Goal: Task Accomplishment & Management: Complete application form

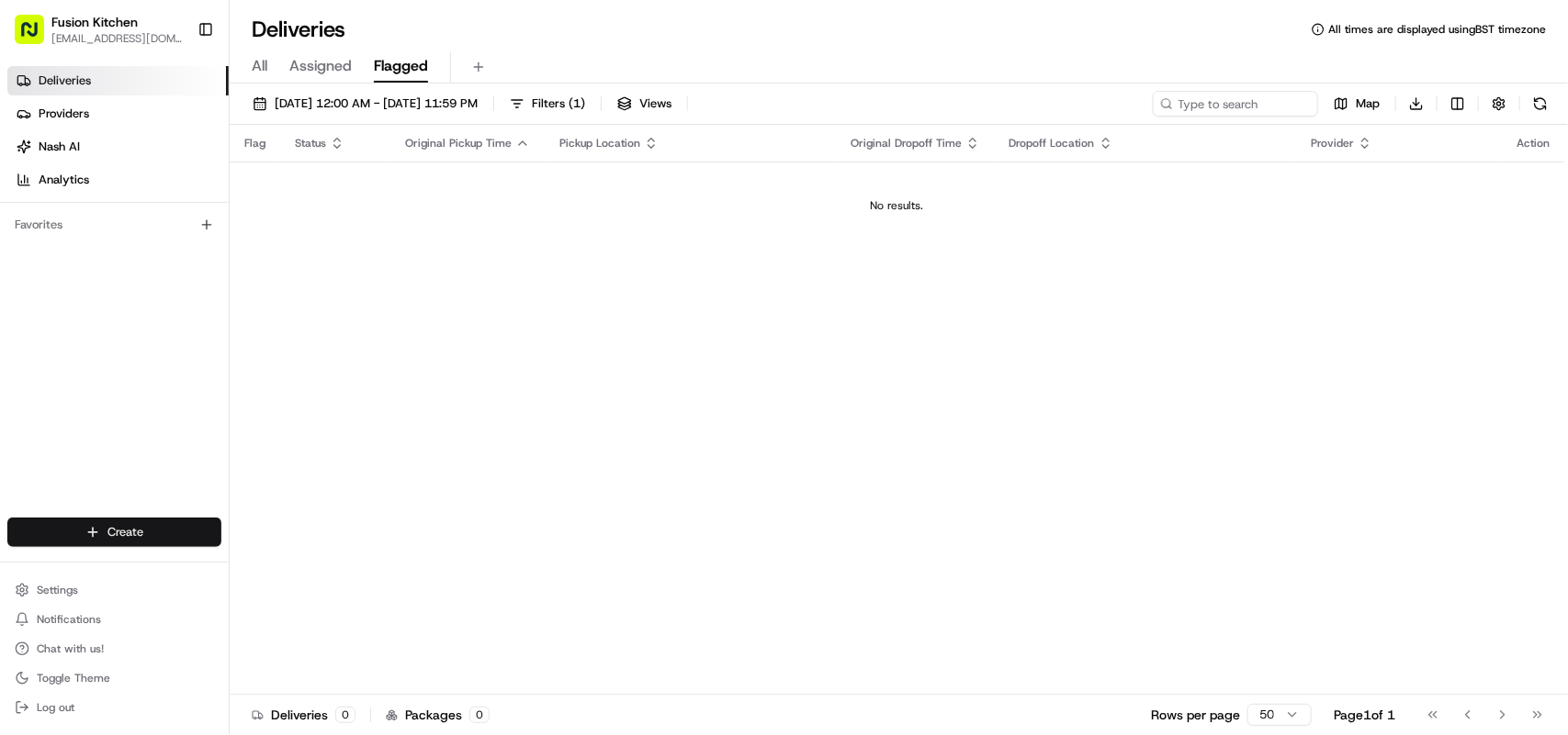
click at [120, 531] on html "Fusion Kitchen [EMAIL_ADDRESS][DOMAIN_NAME] Toggle Sidebar Deliveries Providers…" at bounding box center [784, 367] width 1568 height 735
click at [273, 572] on link "Delivery" at bounding box center [331, 567] width 205 height 33
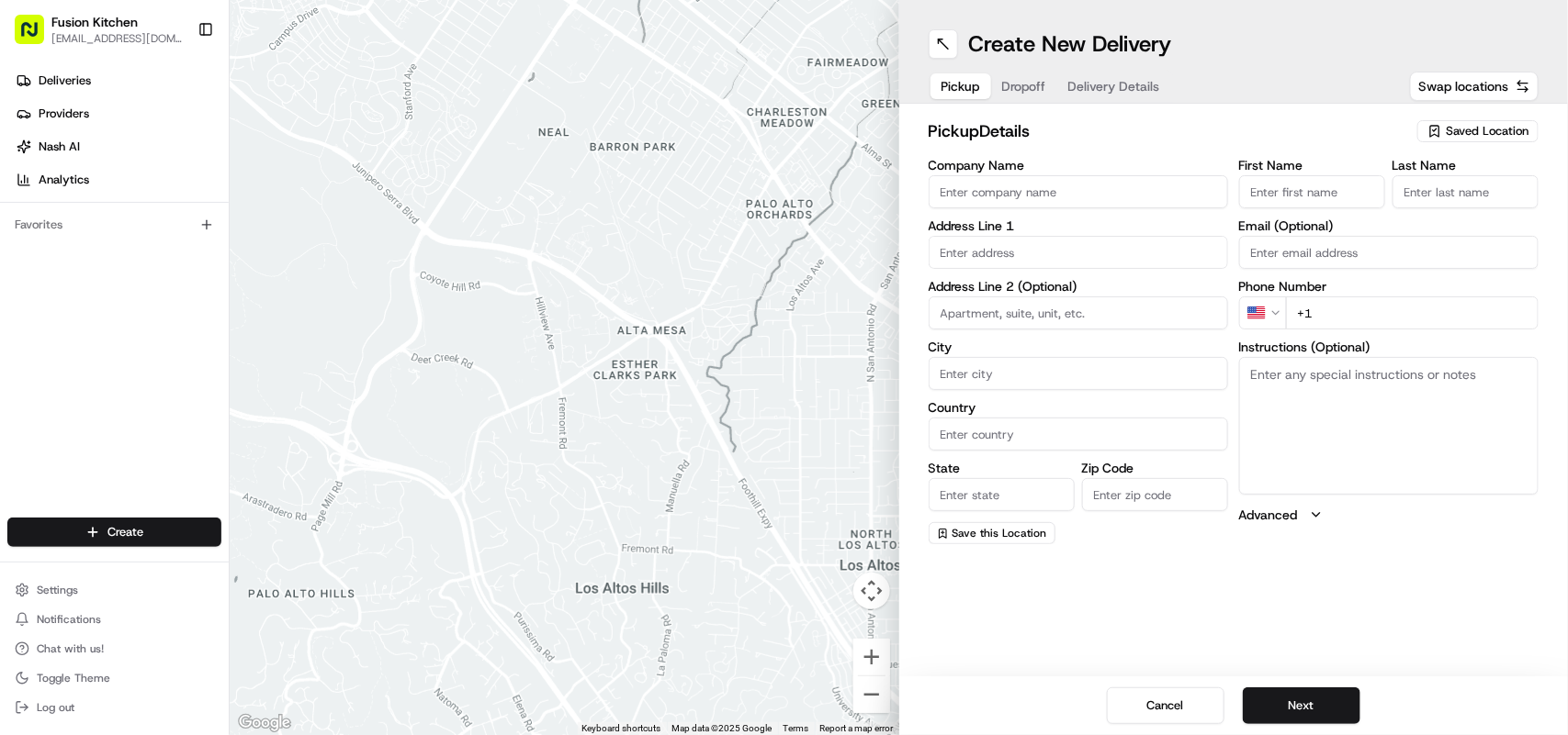
click at [1334, 441] on textarea "Instructions (Optional)" at bounding box center [1389, 426] width 300 height 138
paste textarea "[STREET_ADDRESS][PERSON_NAME]."
drag, startPoint x: 1385, startPoint y: 406, endPoint x: 1229, endPoint y: 377, distance: 158.7
click at [1229, 377] on div "Company Name Address Line 1 Address Line 2 (Optional) City Country State Zip Co…" at bounding box center [1234, 352] width 611 height 386
type textarea "434 Dudley Rd, Wolverhampton, United Kingdom, WV2 3AQ."
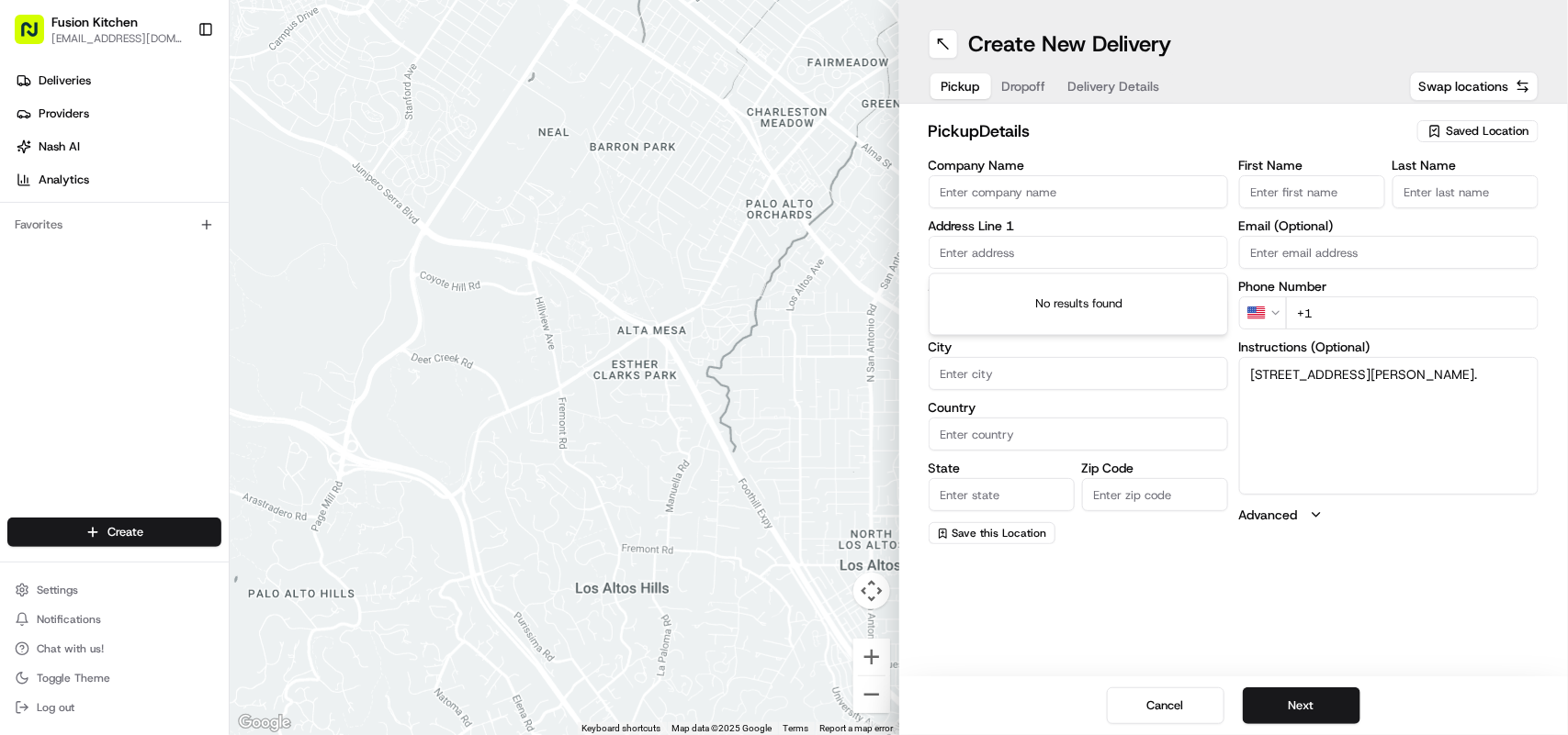
click at [986, 260] on input "text" at bounding box center [1078, 252] width 300 height 33
paste input "434 Dudley Rd, Wolverhampton, United Kingdom, WV2 3AQ."
click at [1030, 306] on div "434 Dudley Rd, Wolverhampton WV2 3AQ, United Kingdom" at bounding box center [1078, 292] width 290 height 28
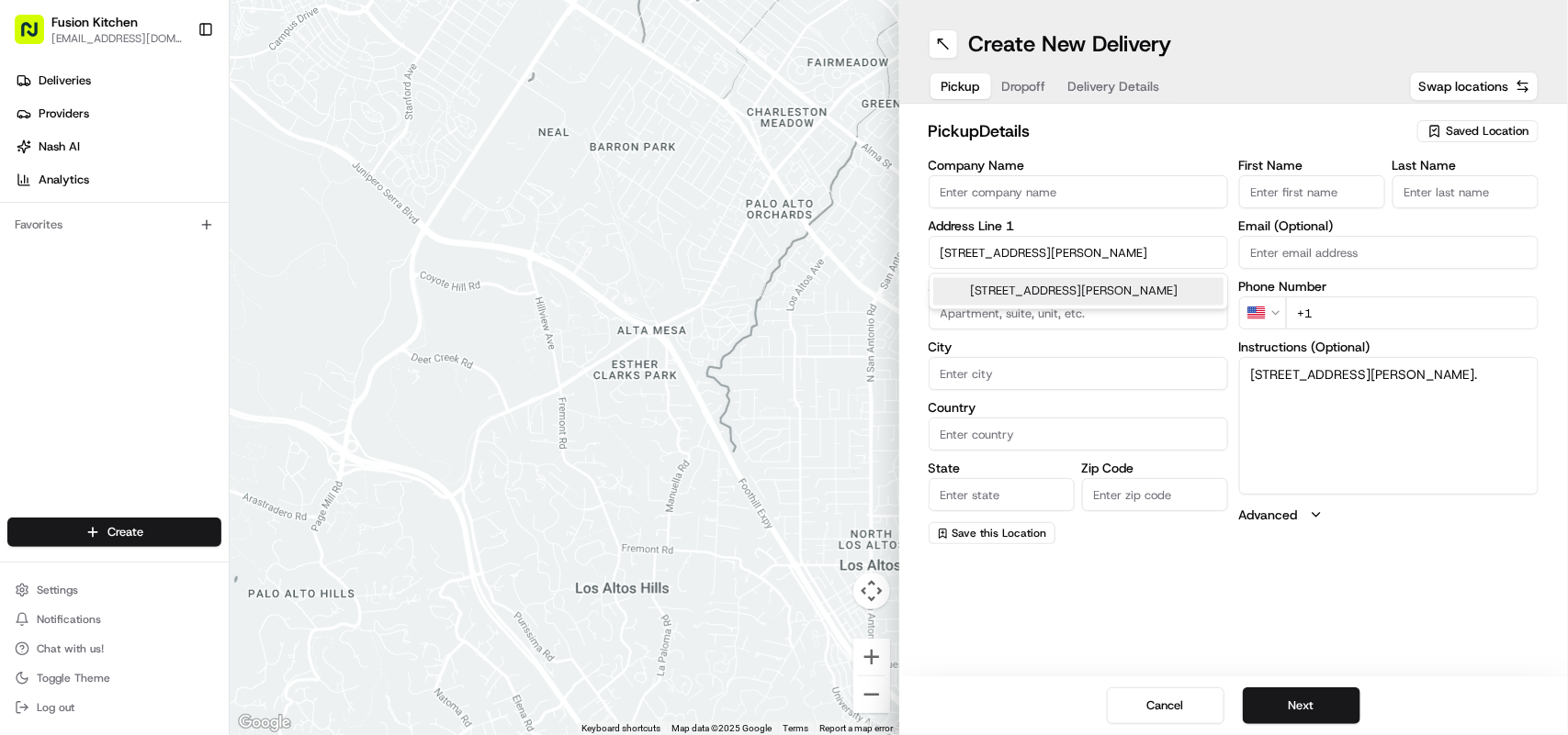
type input "434 Dudley Rd, Wolverhampton WV2 3AQ, UK"
type input "Wolverhampton"
type input "United Kingdom"
type input "England"
type input "WV2 3AQ"
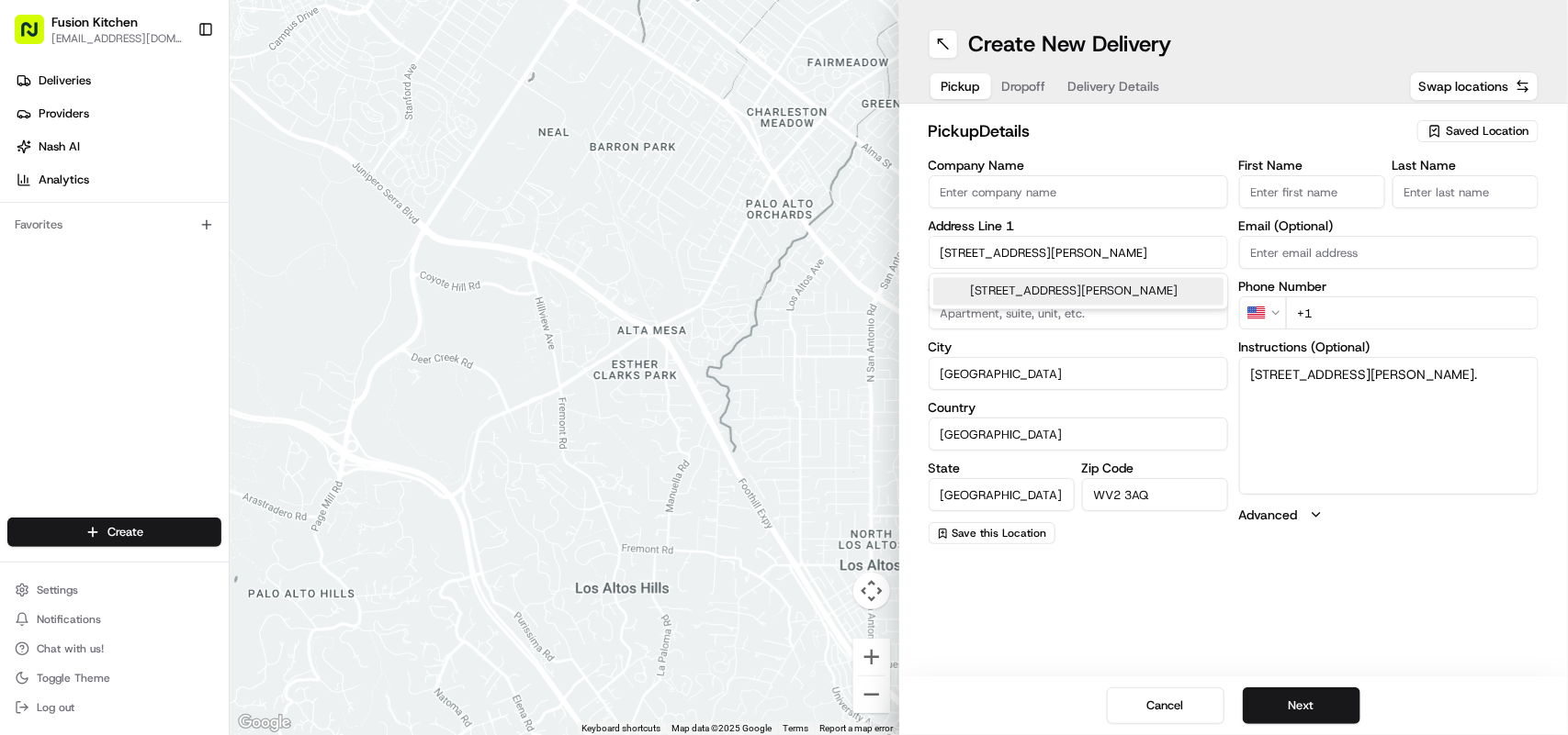
type input "434 Dudley Road"
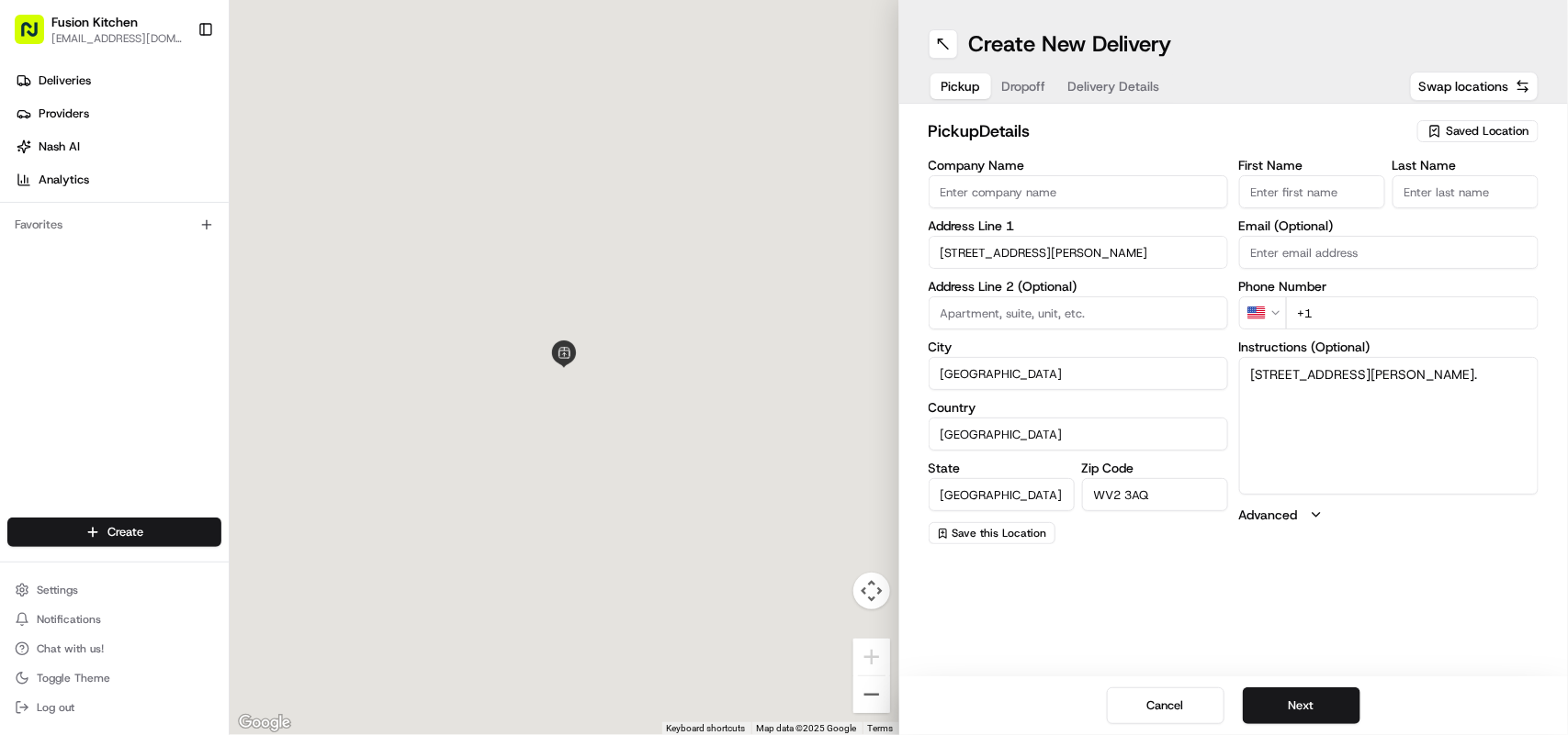
scroll to position [0, 0]
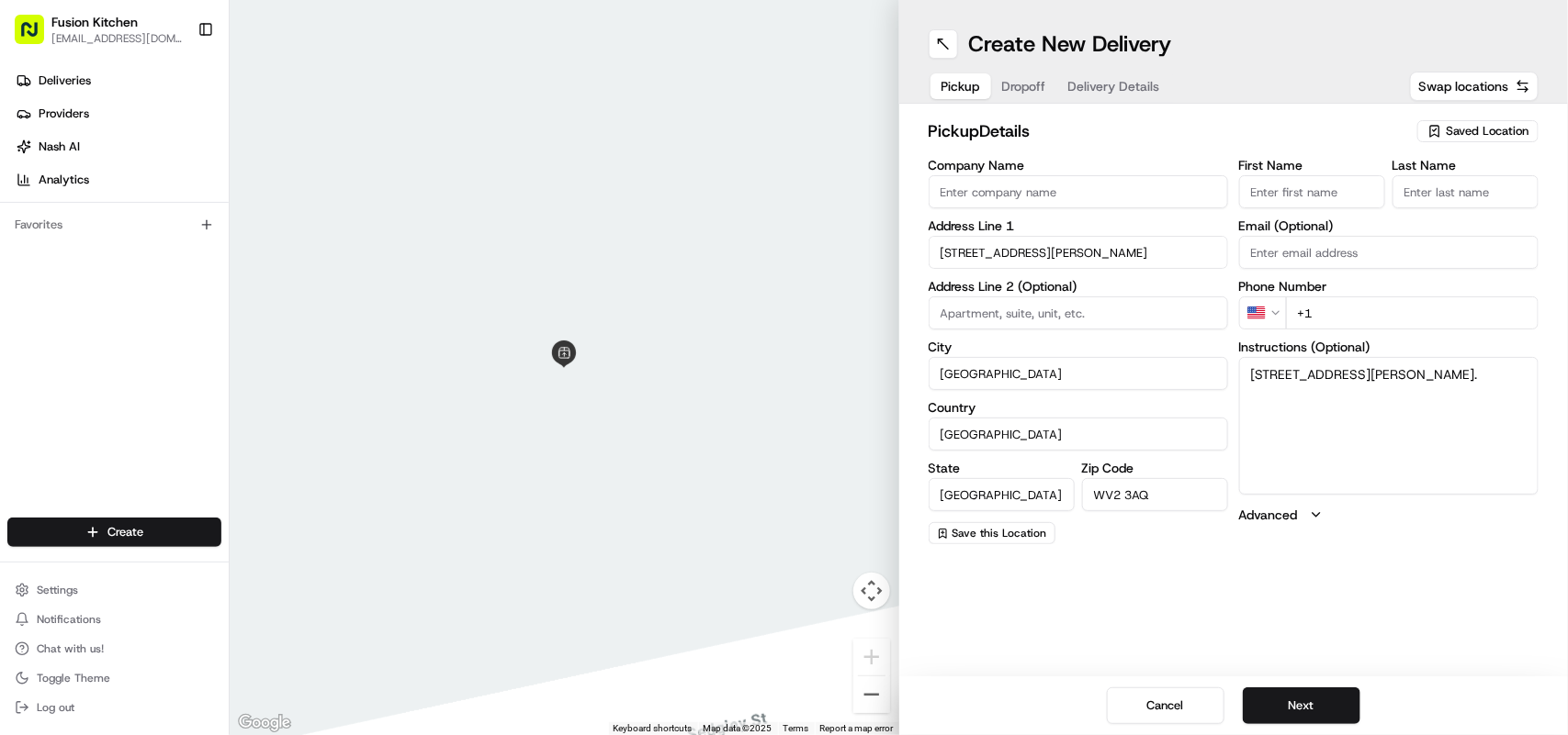
click at [1275, 317] on html "Fusion Kitchen hari@fusionpos.uk Toggle Sidebar Deliveries Providers Nash AI An…" at bounding box center [784, 367] width 1568 height 735
click at [1403, 326] on input "+44" at bounding box center [1413, 313] width 253 height 33
paste input "1902 459183"
type input "+44 1902 459183"
drag, startPoint x: 1321, startPoint y: 383, endPoint x: 1188, endPoint y: 369, distance: 133.7
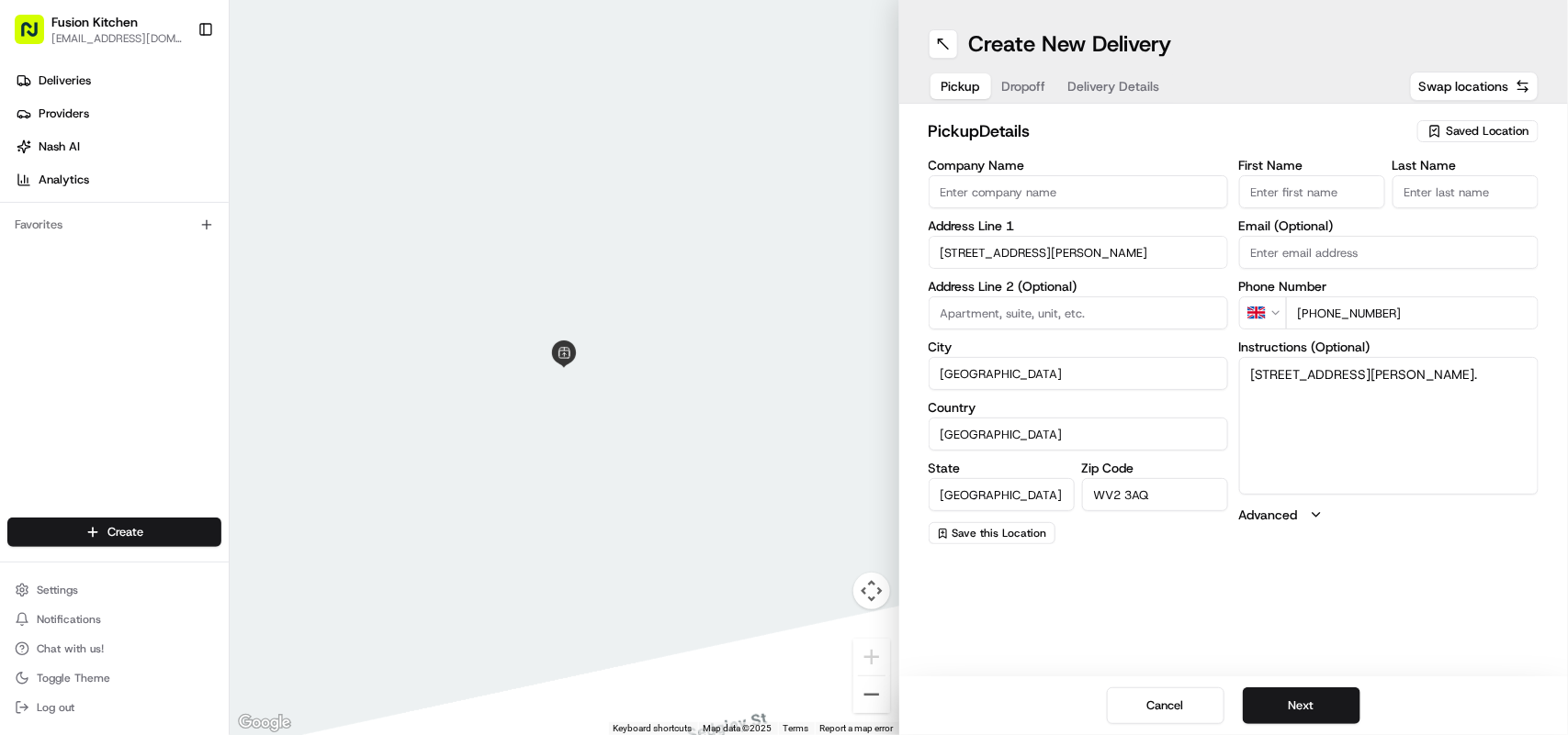
click at [1188, 369] on div "Company Name Address Line 1 434 Dudley Road Address Line 2 (Optional) City Wolv…" at bounding box center [1234, 352] width 611 height 386
paste textarea "Amritsar Sweets"
type textarea "Amritsar Sweets"
drag, startPoint x: 1348, startPoint y: 375, endPoint x: 1244, endPoint y: 375, distance: 104.0
click at [1244, 375] on textarea "Amritsar Sweets" at bounding box center [1389, 426] width 300 height 138
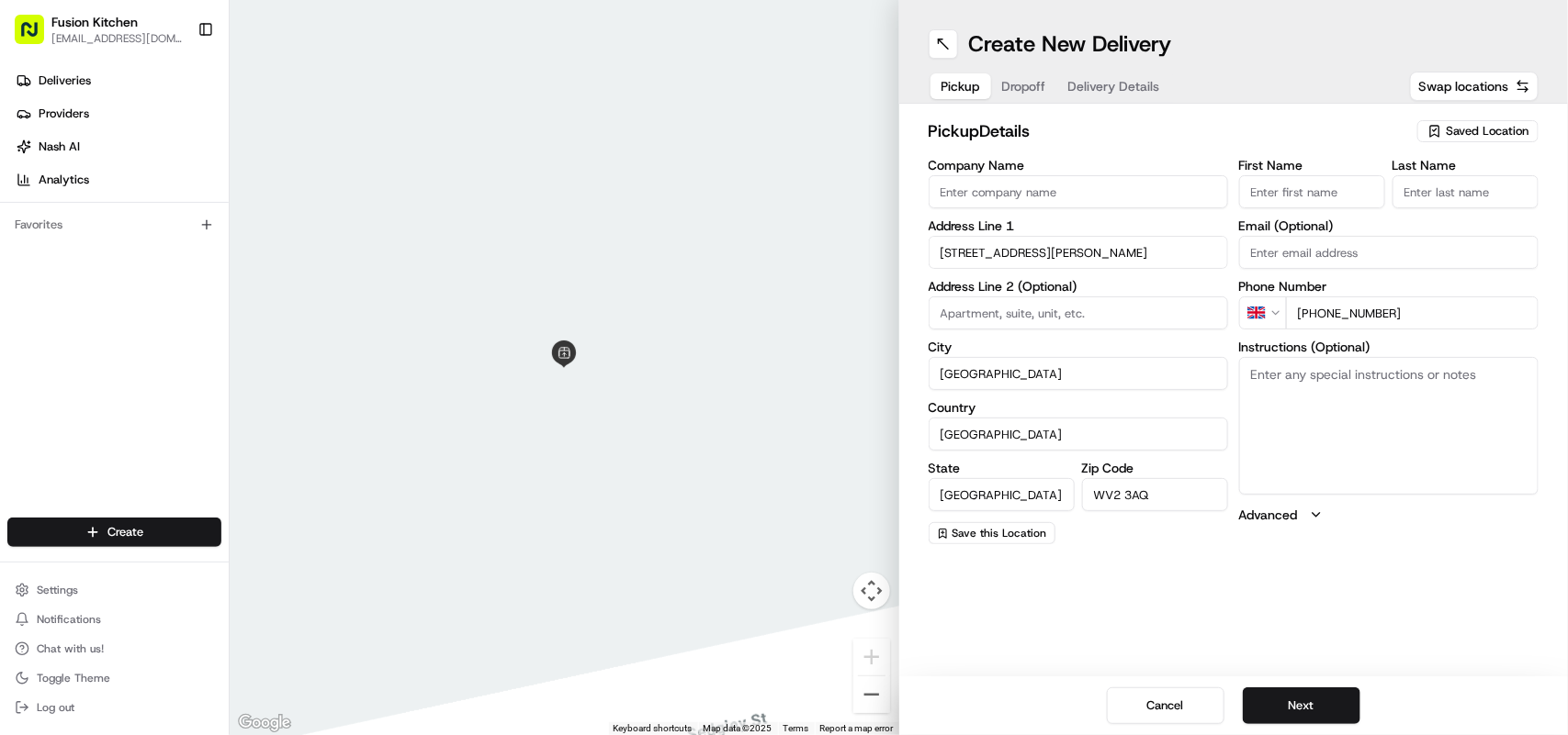
click at [1027, 193] on input "Company Name" at bounding box center [1078, 191] width 300 height 33
paste input "Amritsar Sweets"
drag, startPoint x: 1206, startPoint y: 182, endPoint x: 1309, endPoint y: 304, distance: 159.7
click at [1302, 296] on div "Company Name Amritsar Sweets Address Line 1 434 Dudley Road Address Line 2 (Opt…" at bounding box center [1234, 352] width 611 height 386
type input "Amritsar Sweets"
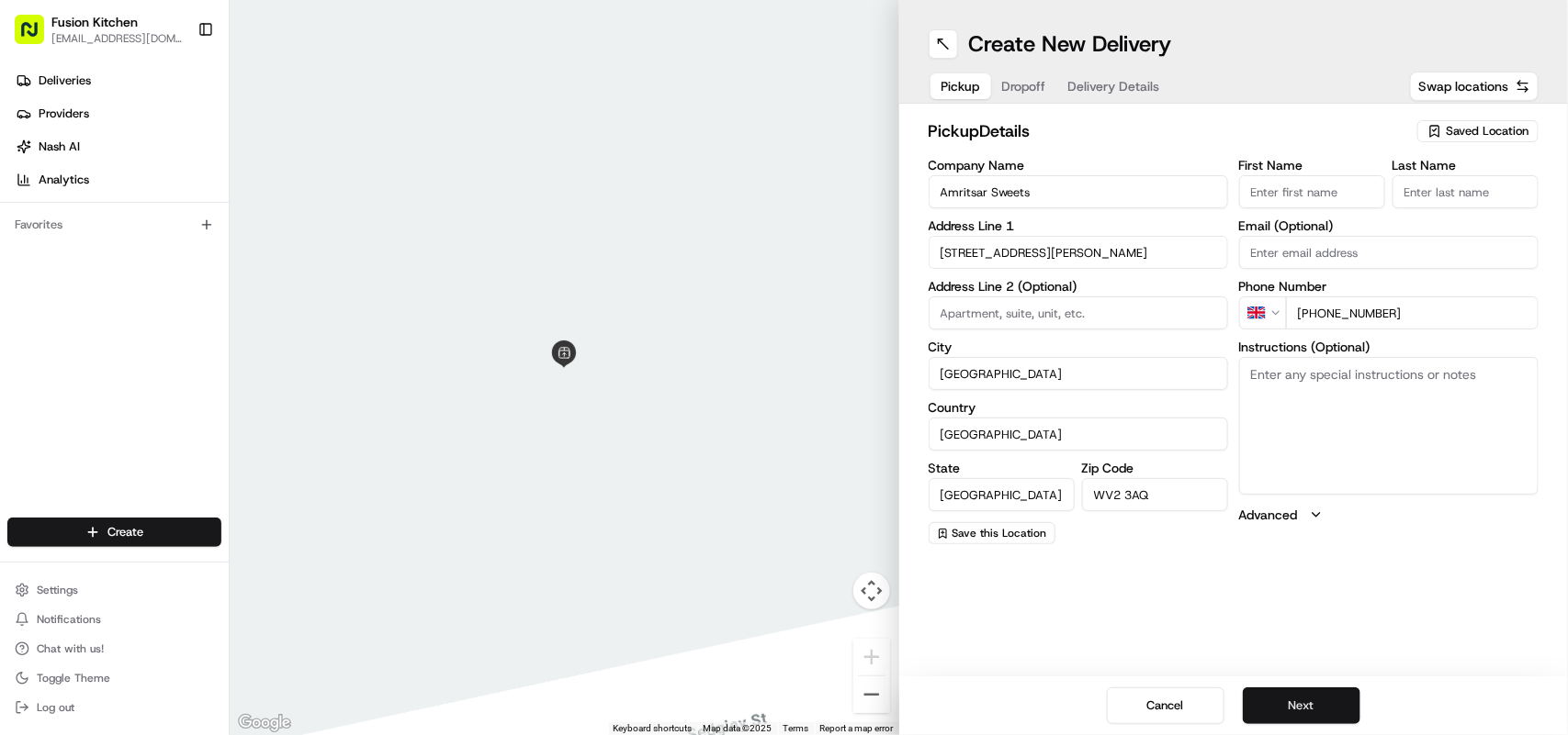
click at [1323, 699] on button "Next" at bounding box center [1303, 706] width 118 height 37
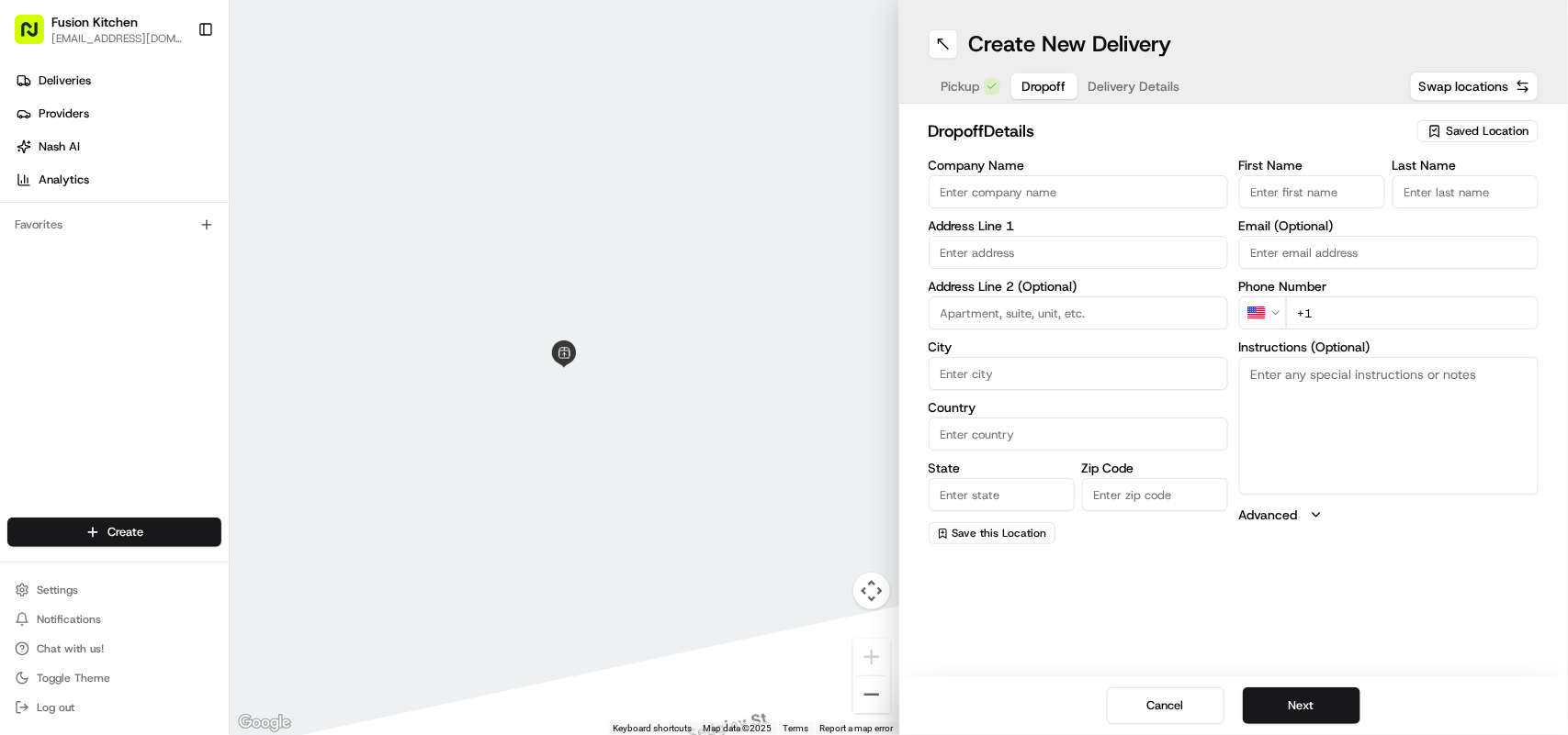
click at [1355, 422] on textarea "Instructions (Optional)" at bounding box center [1389, 426] width 300 height 138
paste textarea "Shivang Bharadwaj | 07459 457338 27, Foxlands Crescent, Wolverhampton, WV4 5ND"
drag, startPoint x: 1475, startPoint y: 372, endPoint x: 1377, endPoint y: 375, distance: 98.0
click at [1377, 375] on textarea "Shivang Bharadwaj | 07459 457338 27, Foxlands Crescent, Wolverhampton, WV4 5ND" at bounding box center [1389, 426] width 300 height 138
type textarea "Shivang Bharadwaj | 07459 457338 27, Foxlands Crescent, Wolverhampton, WV4 5ND"
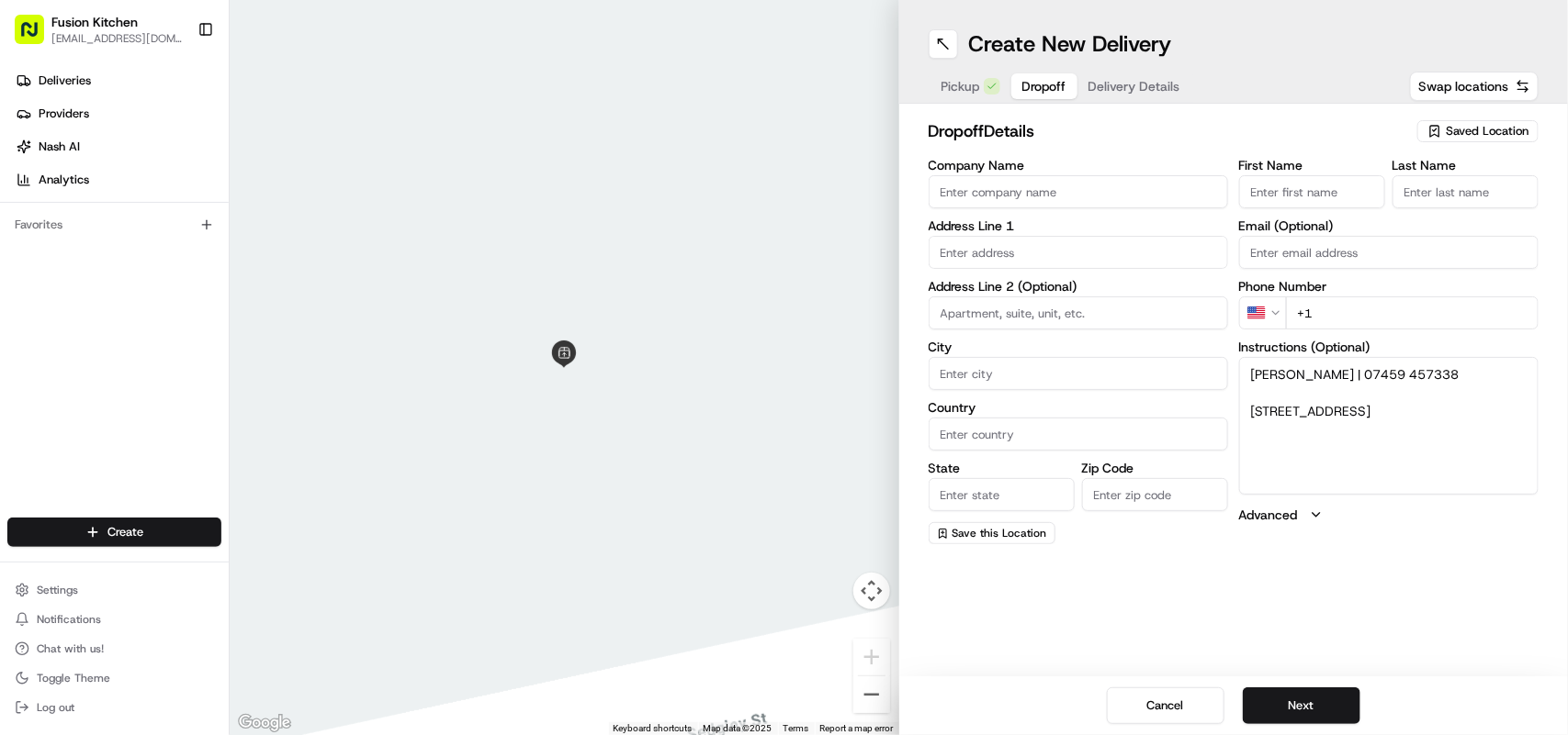
click at [1270, 312] on html "Fusion Kitchen hari@fusionpos.uk Toggle Sidebar Deliveries Providers Nash AI An…" at bounding box center [784, 367] width 1568 height 735
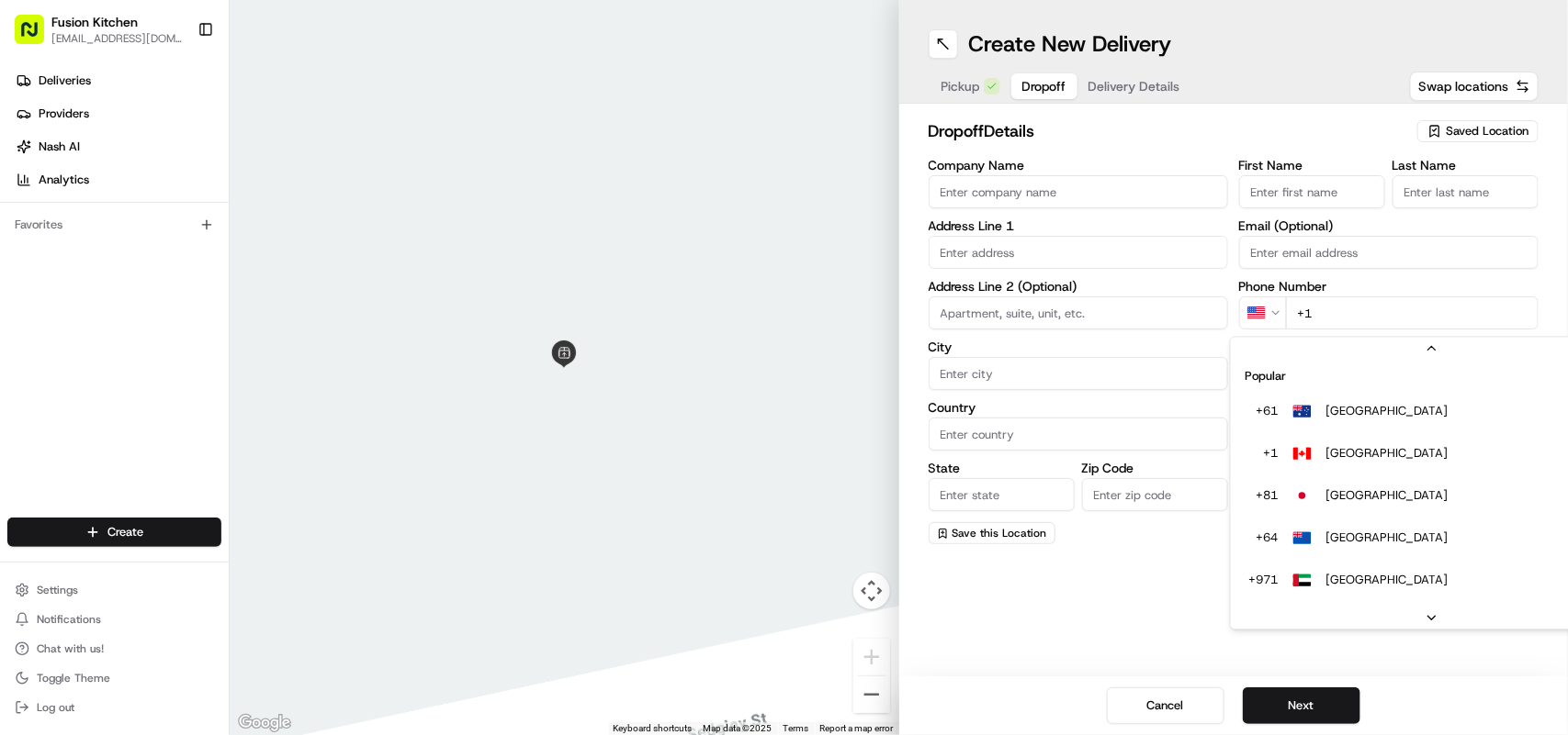
scroll to position [79, 0]
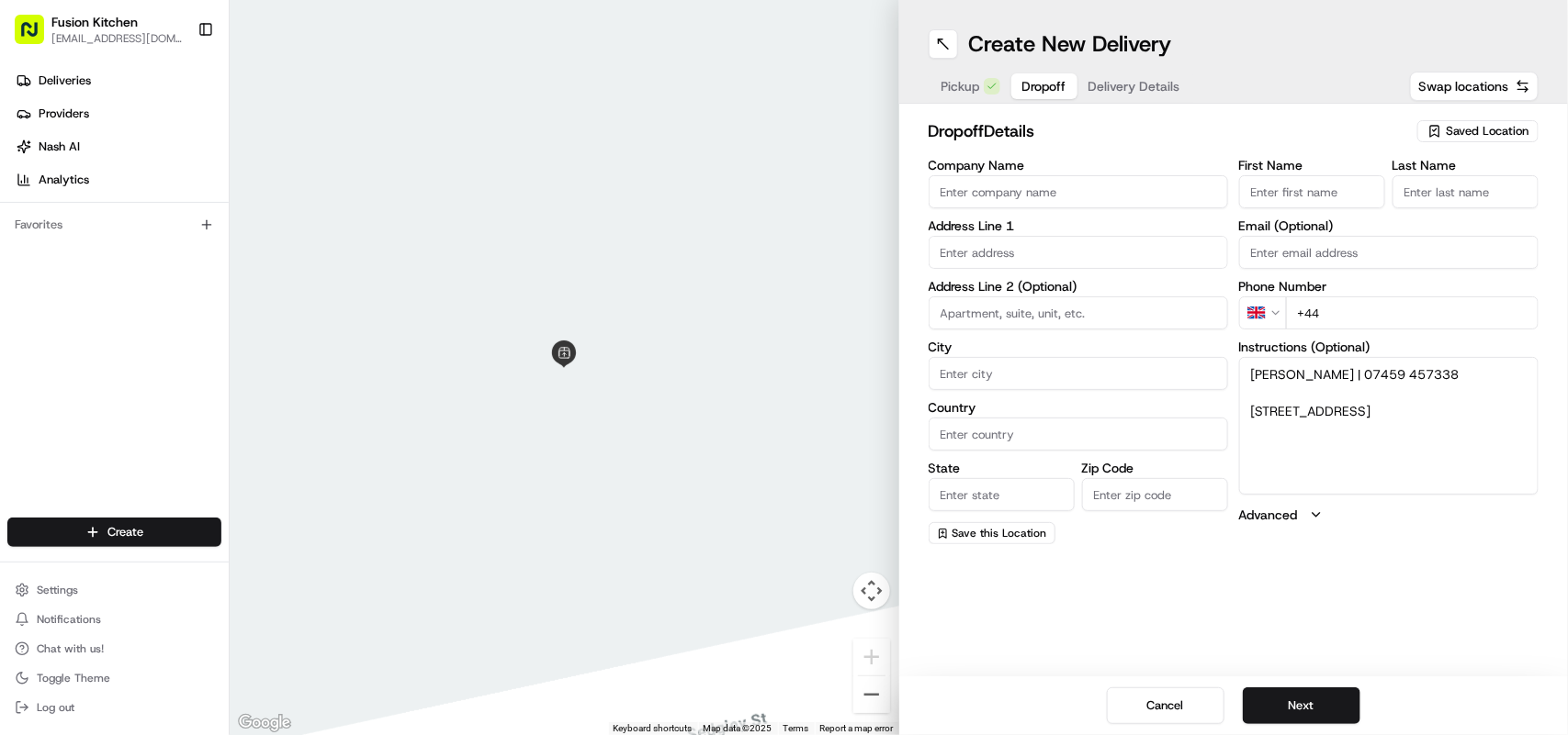
click at [1413, 327] on input "+44" at bounding box center [1413, 313] width 253 height 33
paste input "07459 457338"
type input "+44 07459 457338"
drag, startPoint x: 1408, startPoint y: 433, endPoint x: 1251, endPoint y: 407, distance: 159.1
click at [1251, 407] on textarea "Shivang Bharadwaj | 07459 457338 27, Foxlands Crescent, Wolverhampton, WV4 5ND" at bounding box center [1389, 426] width 300 height 138
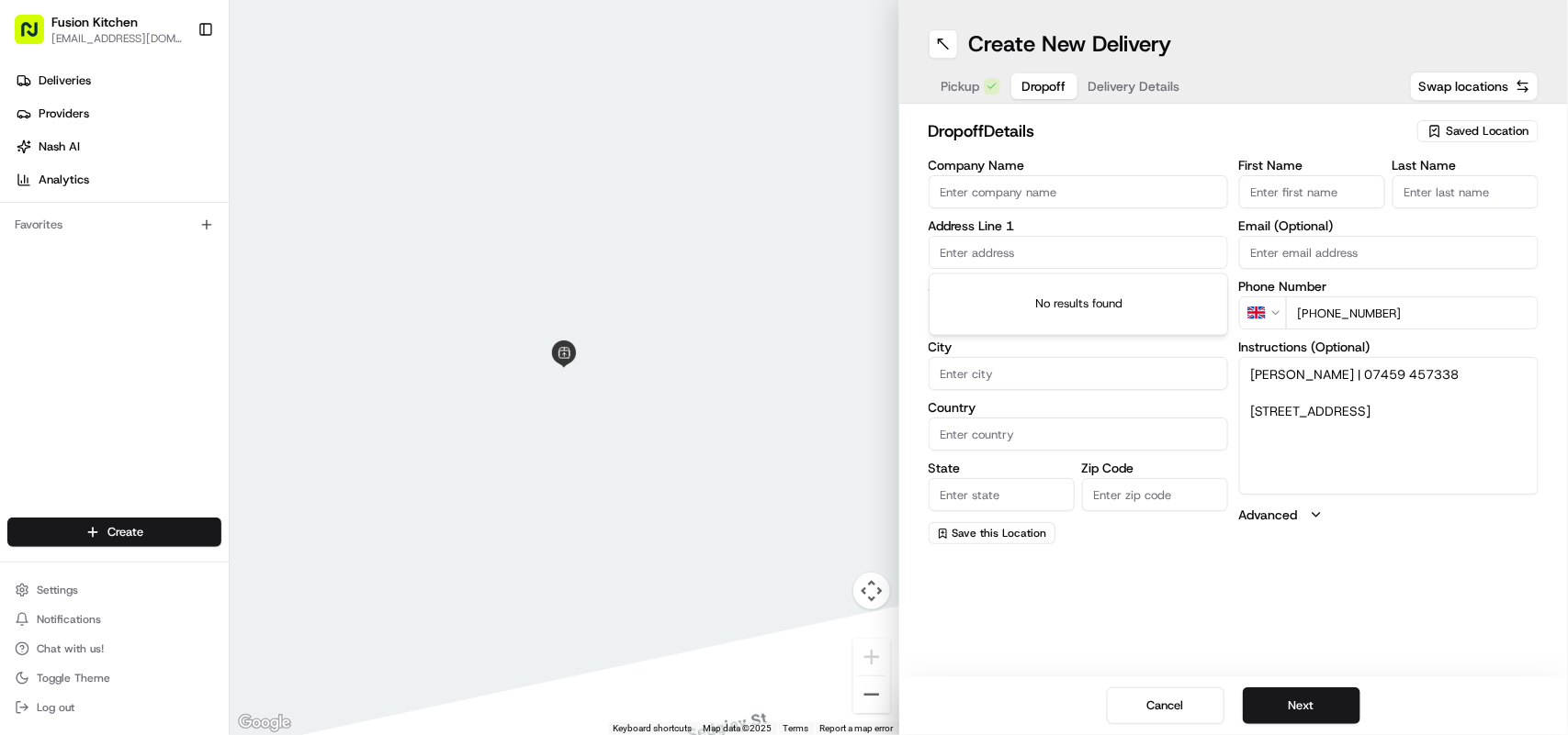
click at [1013, 249] on input "text" at bounding box center [1078, 252] width 300 height 33
paste input "27, Foxlands Crescent, Wolverhampton, WV4 5ND"
click at [1116, 300] on div "27 Foxlands Crescent, Wolverhampton WV4 5ND, UK" at bounding box center [1078, 292] width 290 height 28
type input "27 Foxlands Cres, Wolverhampton WV4 5ND, UK"
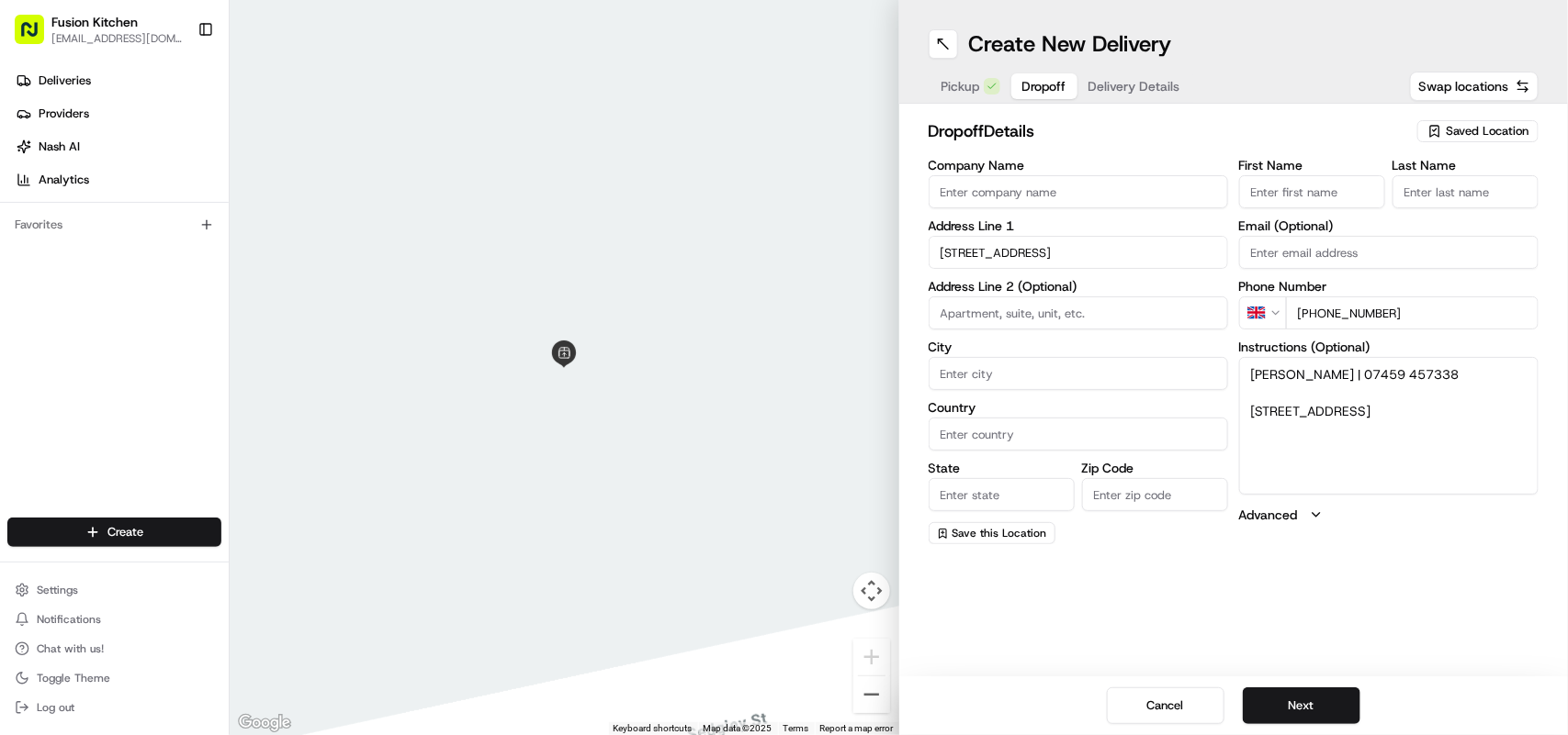
type input "Wolverhampton"
type input "United Kingdom"
type input "England"
type input "WV4 5ND"
type input "27 Foxlands Crescent"
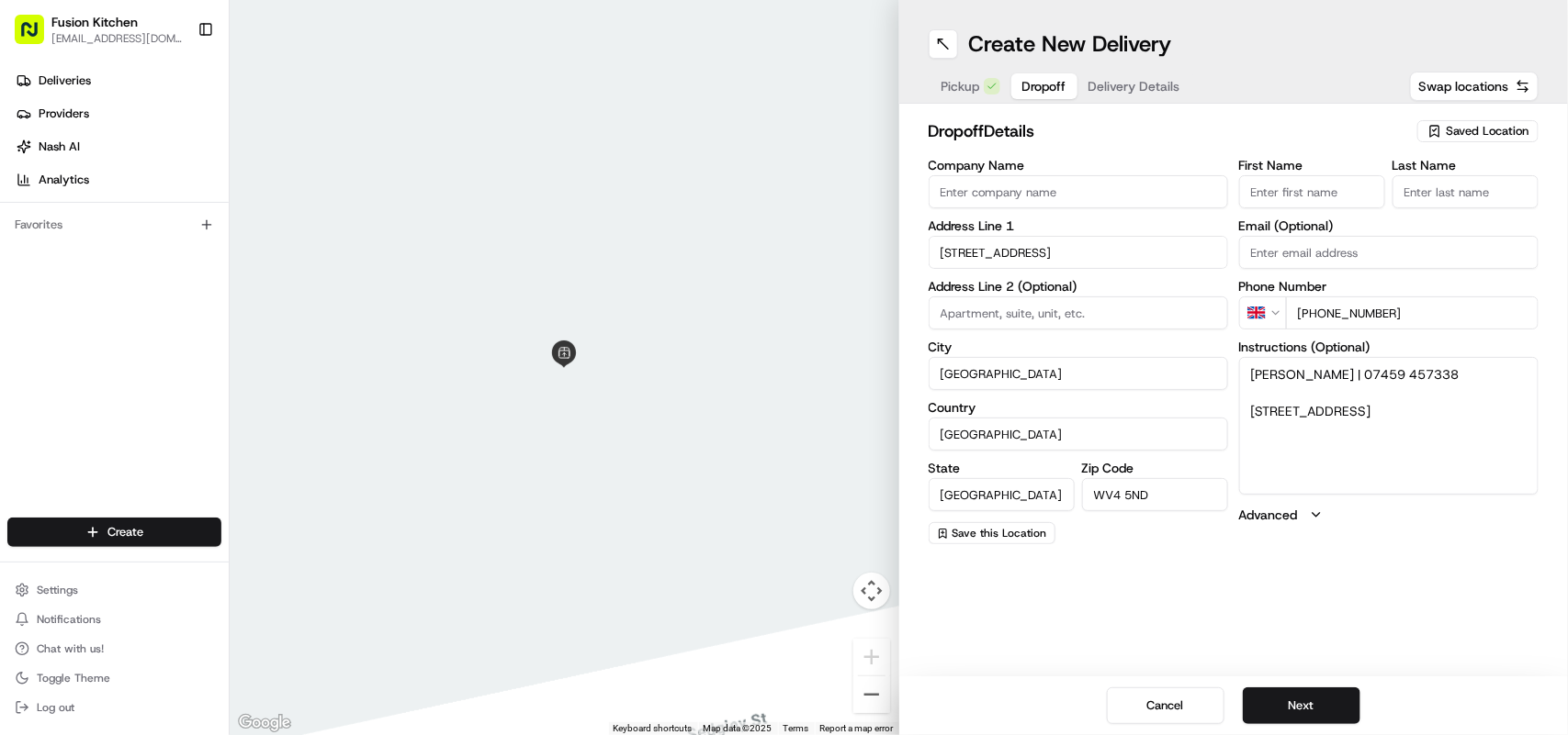
scroll to position [0, 0]
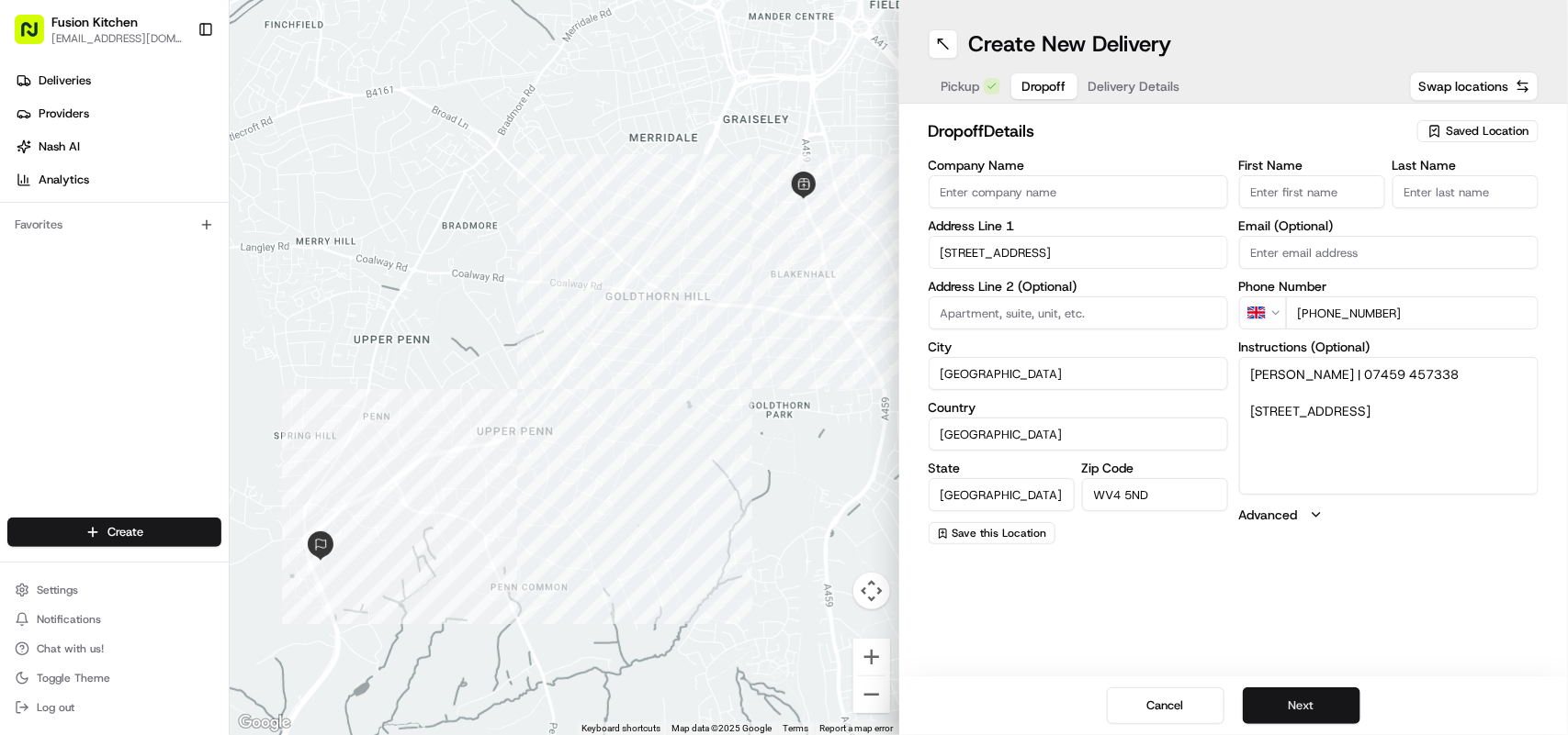
click at [1301, 704] on button "Next" at bounding box center [1303, 706] width 118 height 37
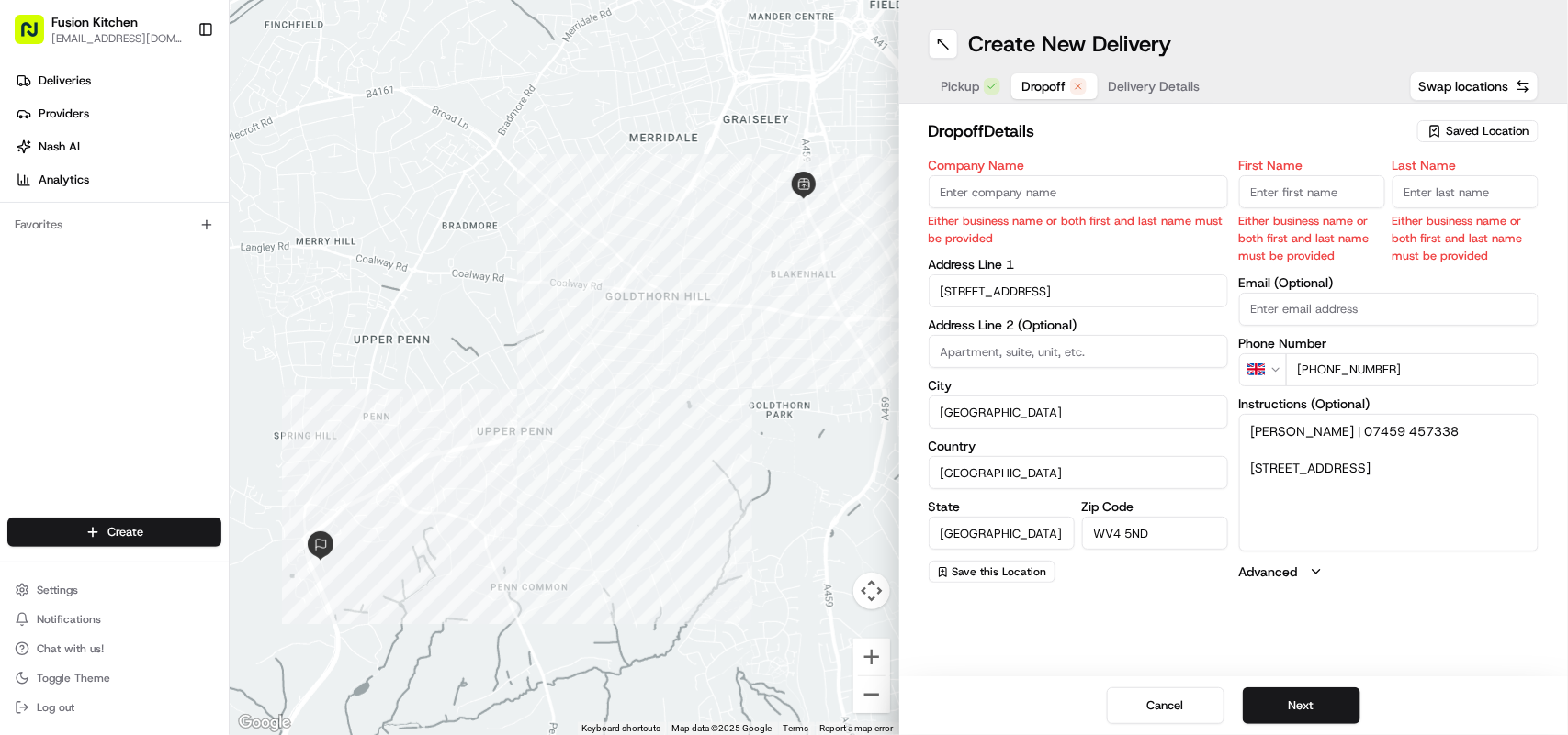
drag, startPoint x: 1362, startPoint y: 428, endPoint x: 1301, endPoint y: 432, distance: 61.1
click at [1301, 432] on textarea "Shivang Bharadwaj | 07459 457338 27, Foxlands Crescent, Wolverhampton, WV4 5ND" at bounding box center [1389, 483] width 300 height 138
click at [1421, 186] on input "Last Name" at bounding box center [1466, 191] width 147 height 33
paste input "Bharadwaj"
type input "Bharadwaj"
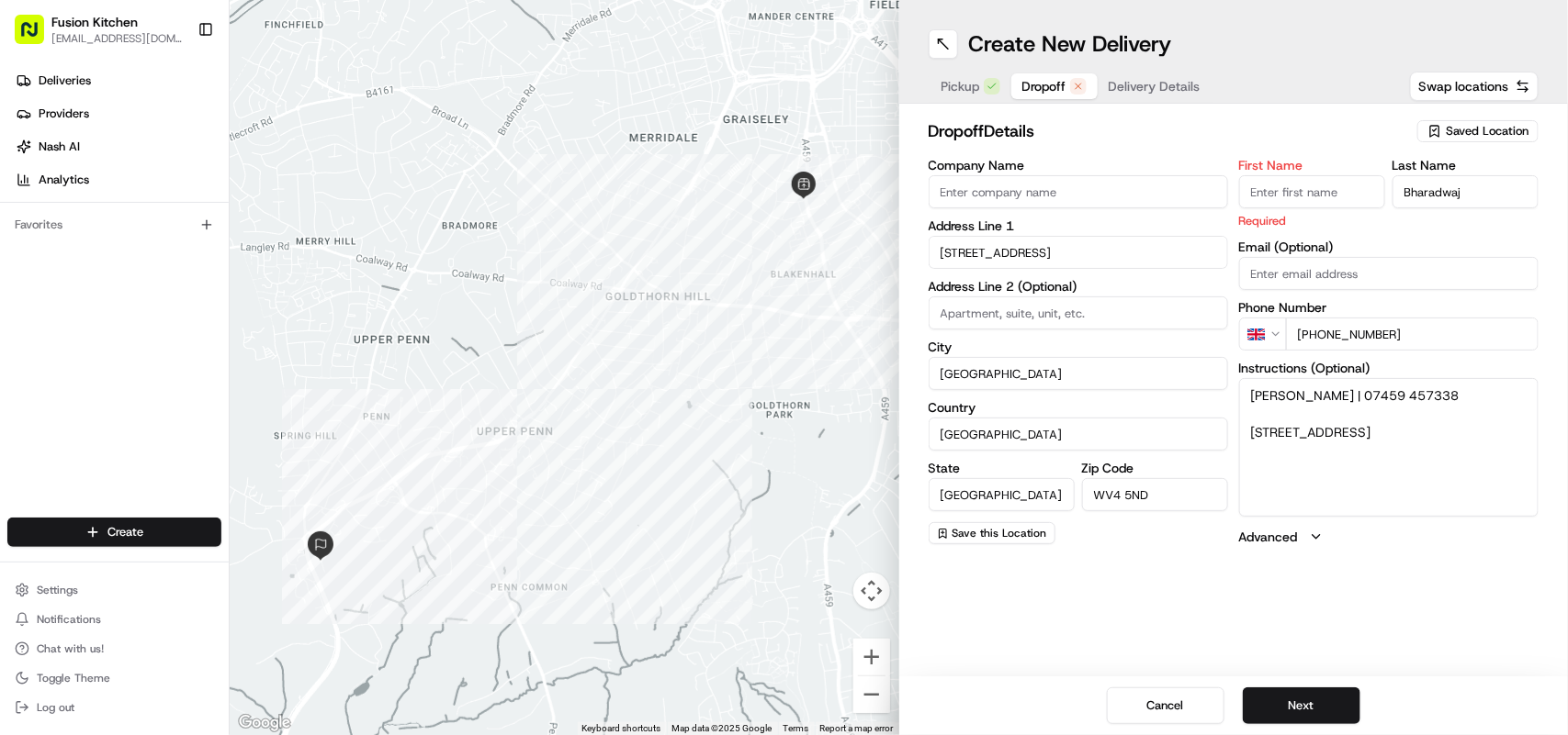
drag, startPoint x: 1297, startPoint y: 432, endPoint x: 1241, endPoint y: 434, distance: 56.0
click at [1241, 434] on textarea "Shivang Bharadwaj | 07459 457338 27, Foxlands Crescent, Wolverhampton, WV4 5ND" at bounding box center [1389, 447] width 300 height 138
drag, startPoint x: 1302, startPoint y: 392, endPoint x: 1232, endPoint y: 388, distance: 70.1
click at [1232, 388] on div "Company Name Address Line 1 27 Foxlands Crescent Address Line 2 (Optional) City…" at bounding box center [1234, 353] width 611 height 388
click at [1277, 193] on input "First Name" at bounding box center [1313, 191] width 147 height 33
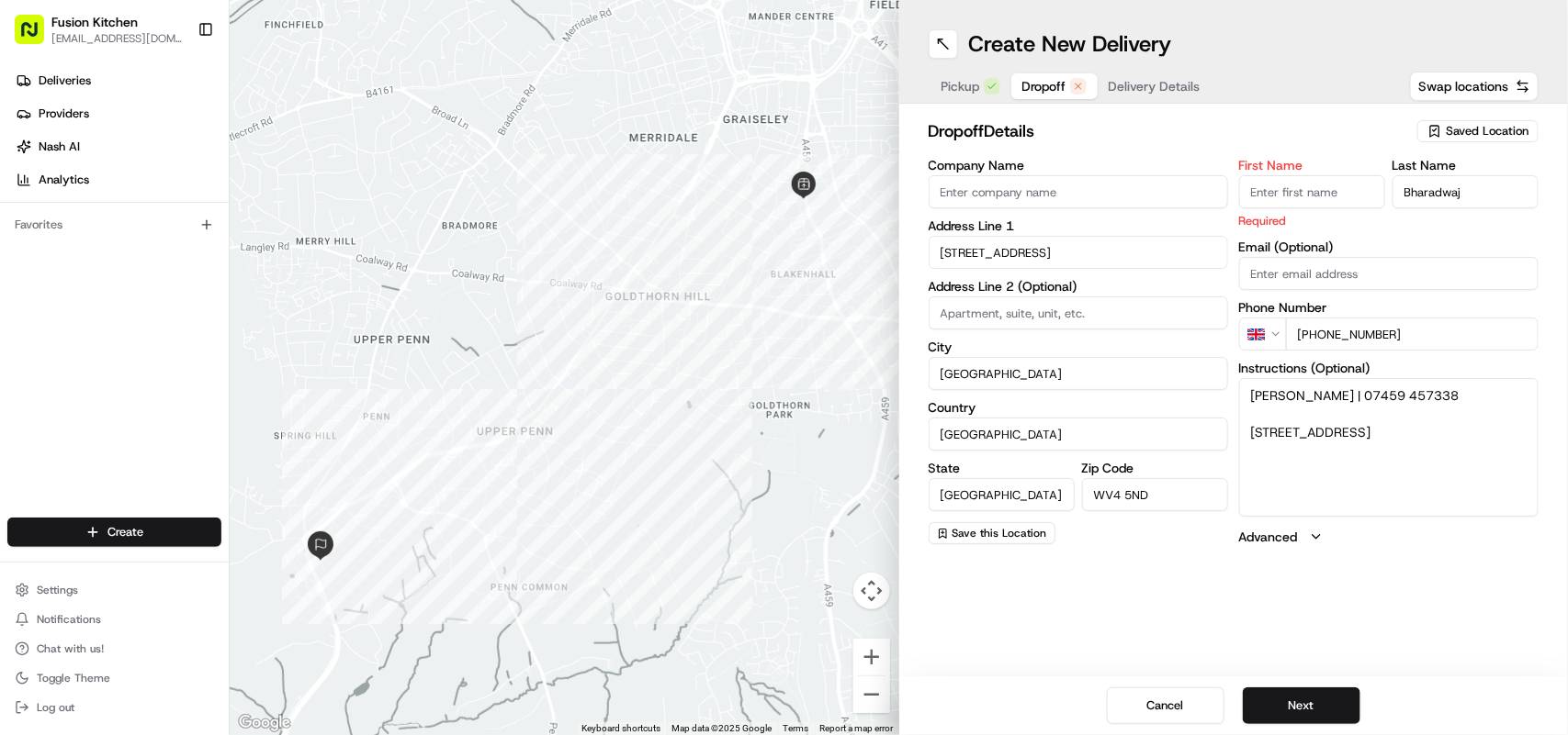
paste input "Shivang"
type input "Shivang"
click at [1371, 474] on textarea "Shivang Bharadwaj | 07459 457338 27, Foxlands Crescent, Wolverhampton, WV4 5ND" at bounding box center [1389, 447] width 300 height 138
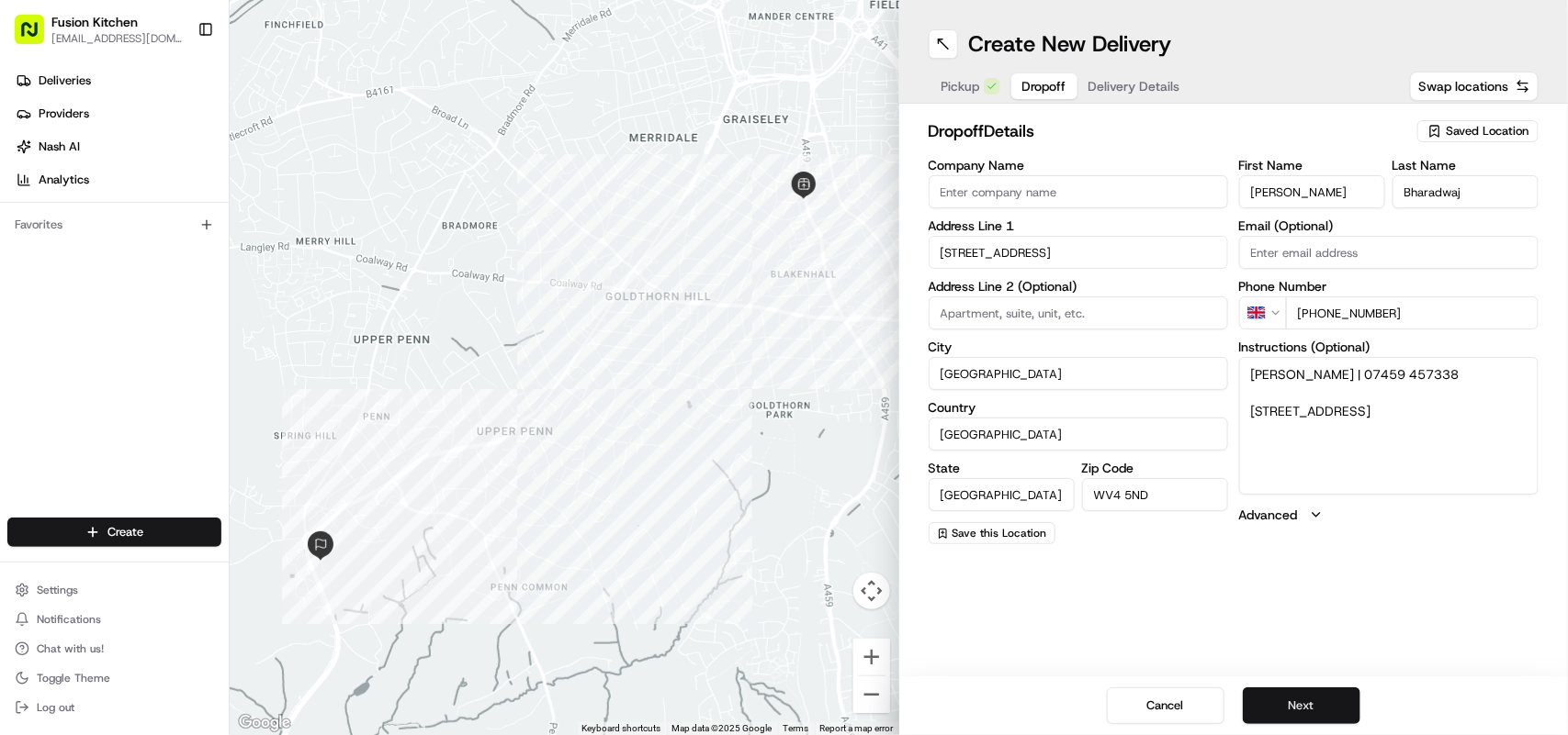
click at [1306, 698] on button "Next" at bounding box center [1303, 706] width 118 height 37
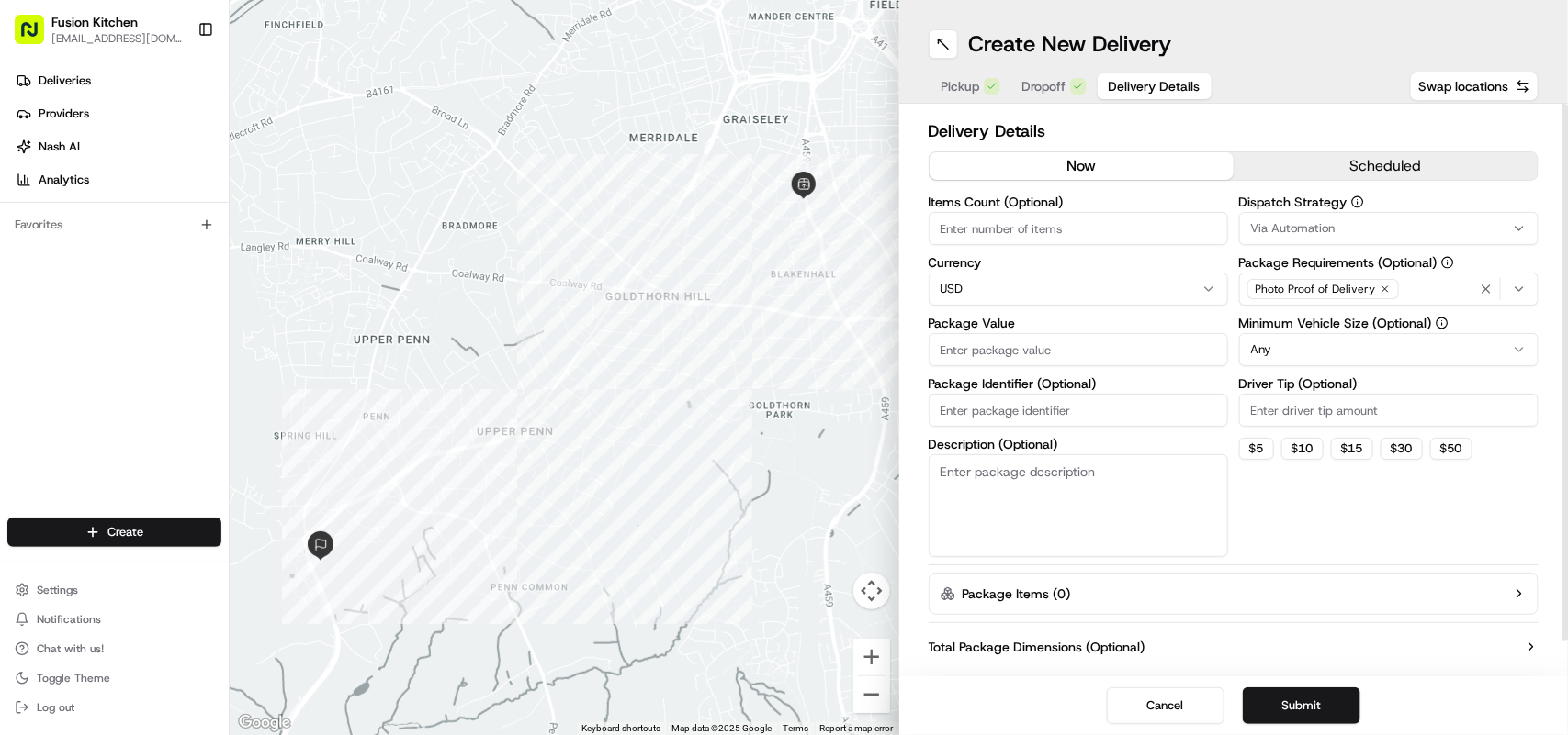
click at [1031, 276] on html "Fusion Kitchen hari@fusionpos.uk Toggle Sidebar Deliveries Providers Nash AI An…" at bounding box center [784, 367] width 1568 height 735
click at [1038, 344] on input "Package Value" at bounding box center [1078, 350] width 300 height 33
paste input "27.60"
type input "27.60"
click at [1327, 708] on button "Submit" at bounding box center [1303, 706] width 118 height 37
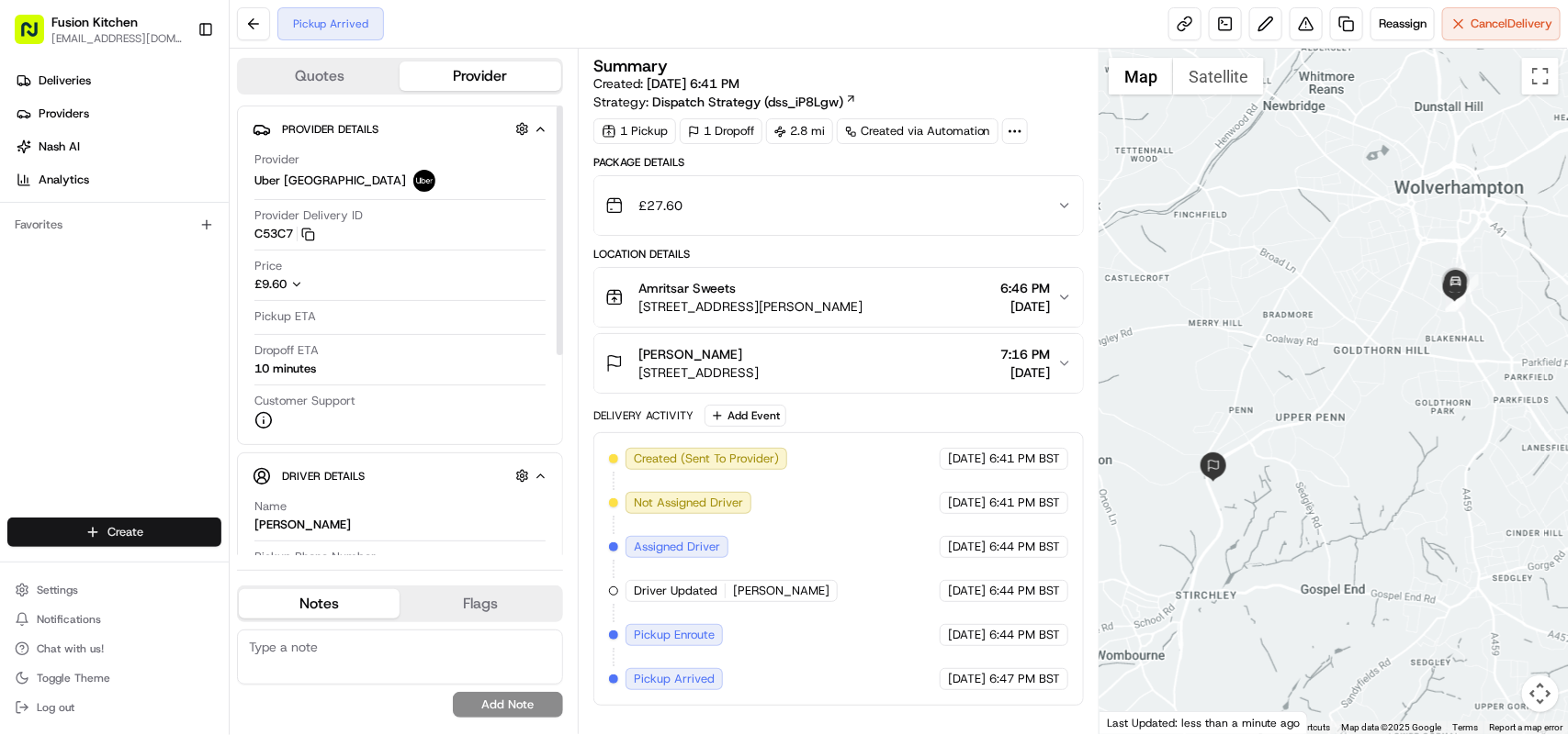
click at [138, 529] on html "Fusion Kitchen hari@fusionpos.uk Toggle Sidebar Deliveries Providers Nash AI An…" at bounding box center [784, 367] width 1568 height 735
click at [299, 575] on link "Delivery" at bounding box center [331, 567] width 205 height 33
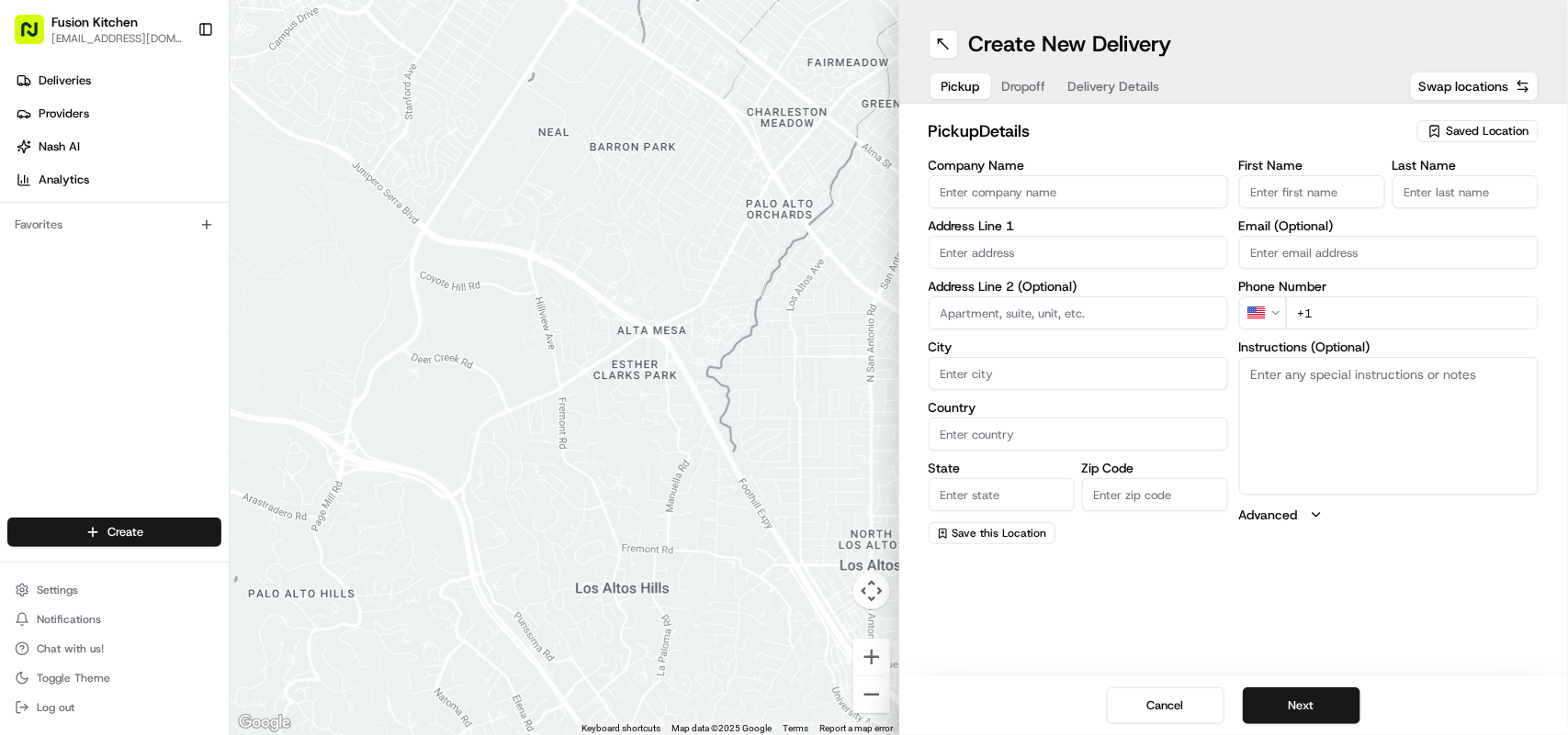
click at [1324, 407] on textarea "Instructions (Optional)" at bounding box center [1389, 426] width 300 height 138
paste textarea "128 London Road, Derby, London, DE1 2SR."
type textarea "128 London Road, Derby, London, DE1 2SR."
drag, startPoint x: 1531, startPoint y: 370, endPoint x: 1202, endPoint y: 377, distance: 329.1
click at [1202, 377] on div "Company Name Address Line 1 Address Line 2 (Optional) City Country State Zip Co…" at bounding box center [1234, 352] width 611 height 386
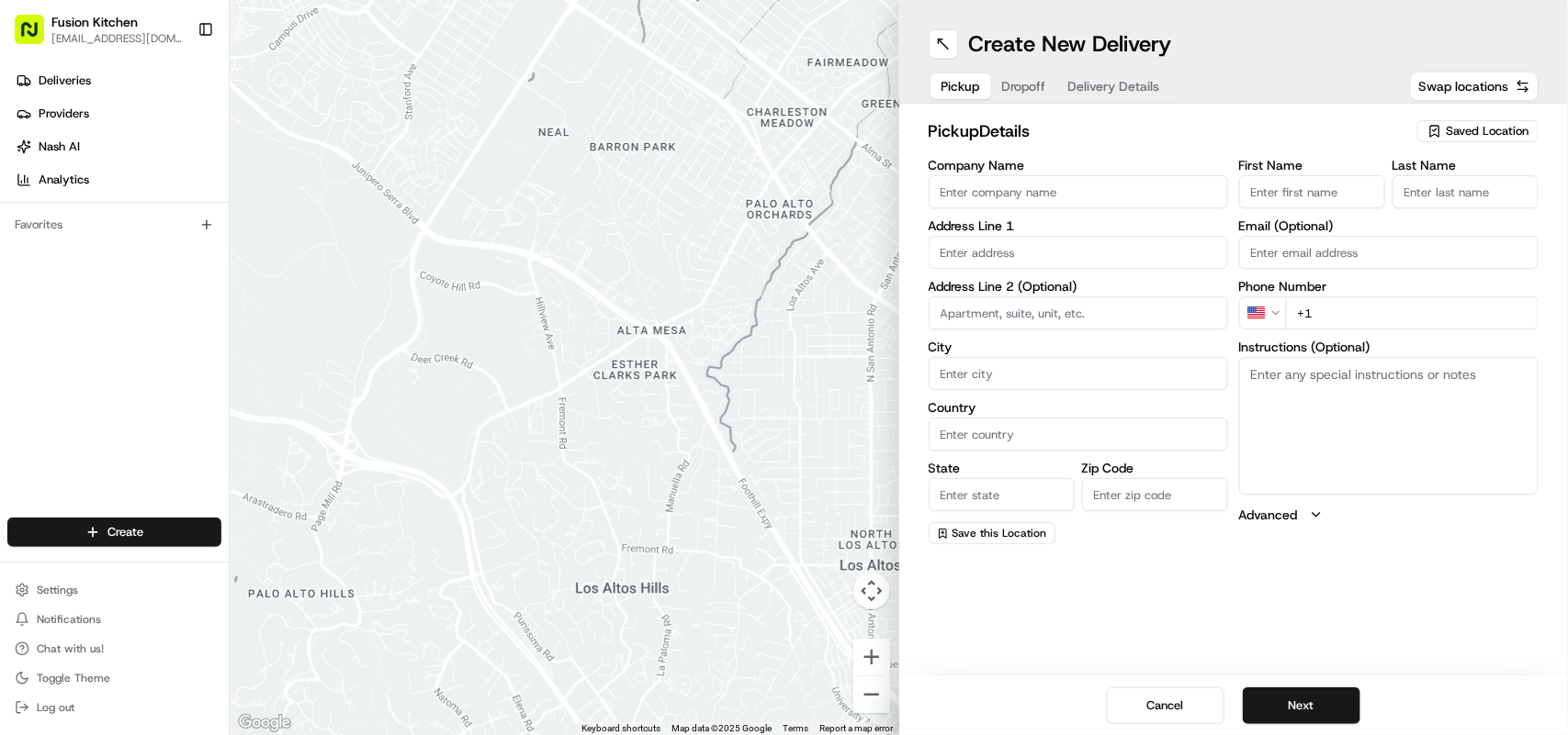
click at [1057, 239] on input "text" at bounding box center [1078, 252] width 300 height 33
paste input "128 London Road, Derby, London, DE1 2SR."
click at [1117, 287] on div "128 London Road, Derby DE1 2SR, UK" at bounding box center [1078, 292] width 290 height 28
type input "128 London Rd, Derby DE1 2SR, UK"
type input "Derby"
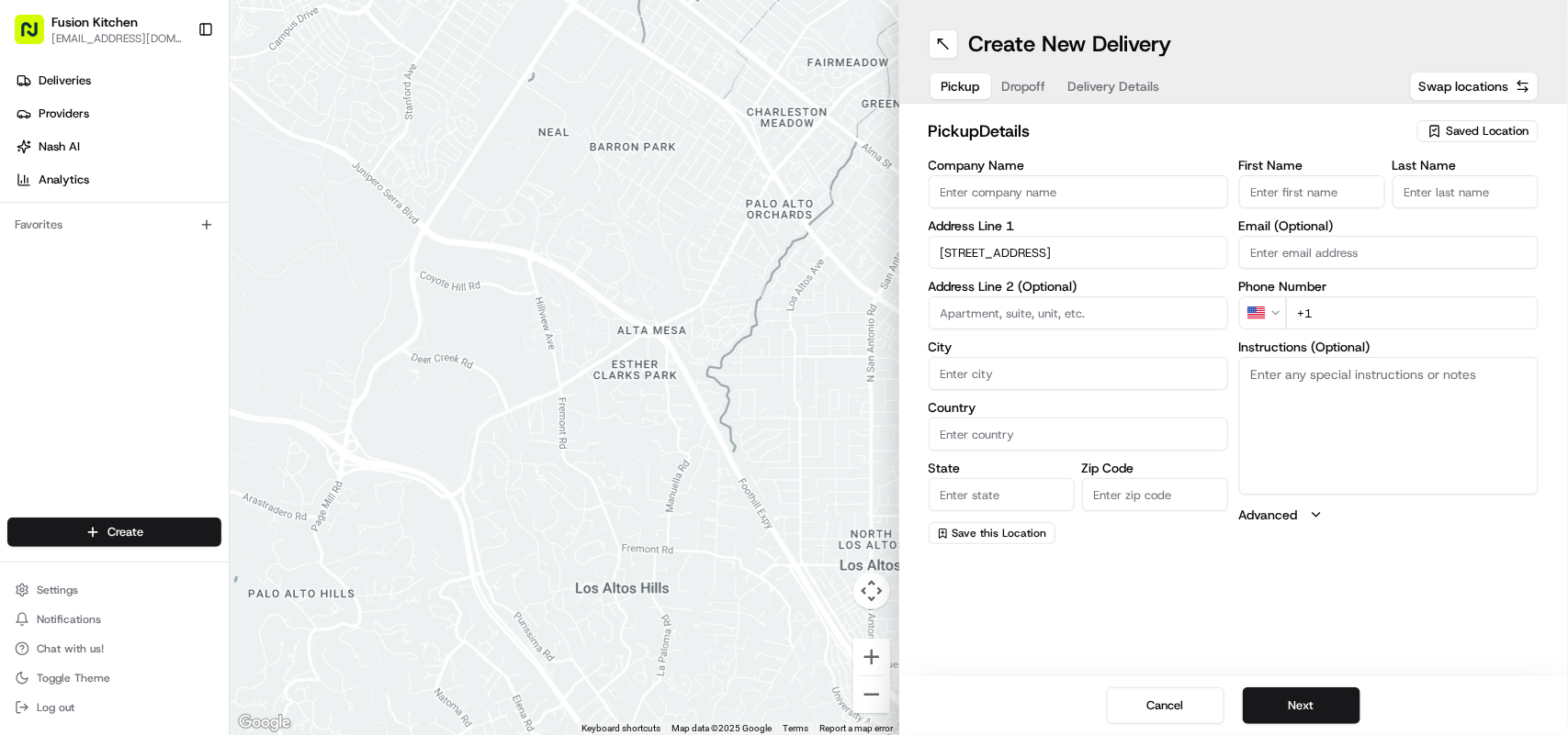
type input "[GEOGRAPHIC_DATA]"
type input "DE1 2SR"
type input "128 London Road"
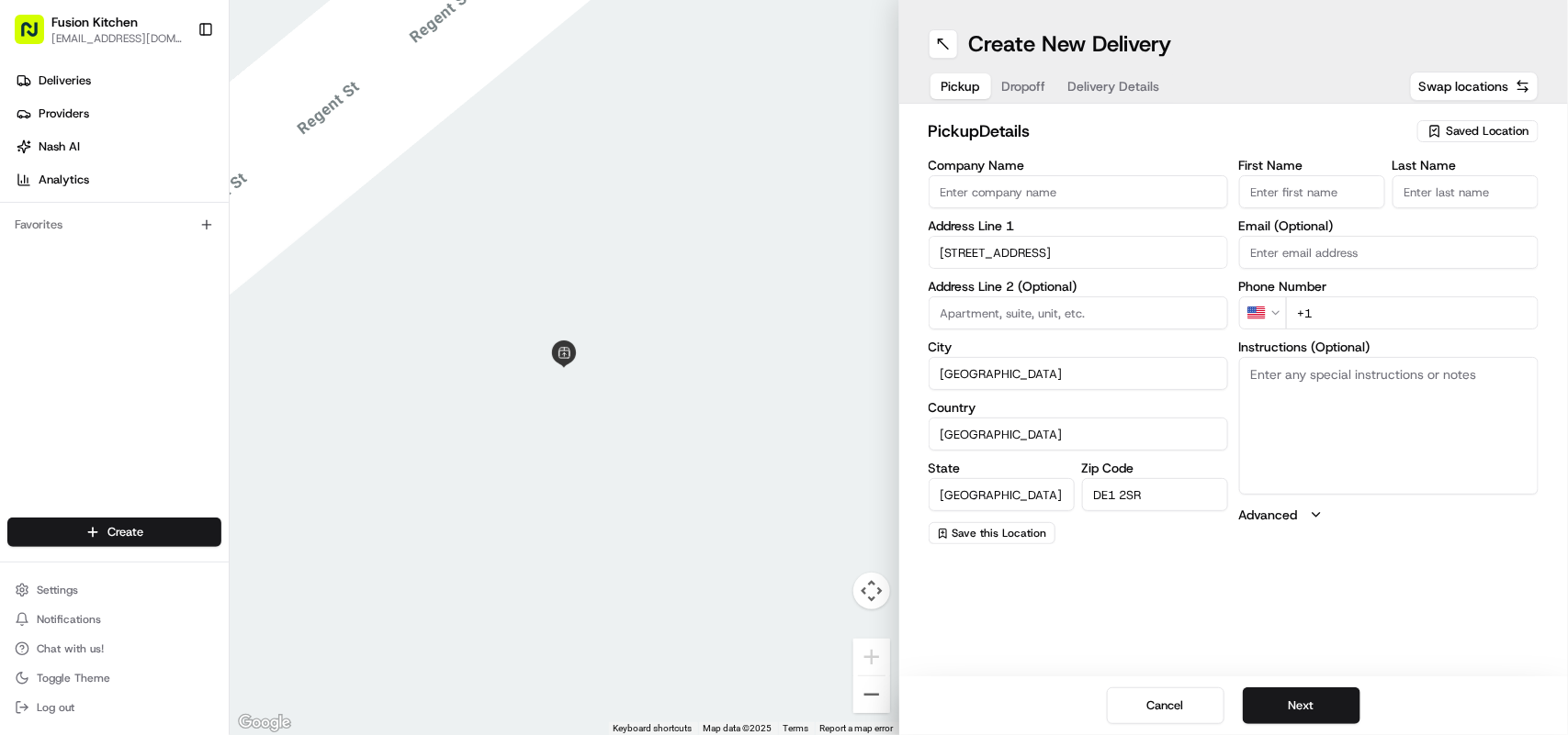
click at [1272, 300] on html "Fusion Kitchen hari@fusionpos.uk Toggle Sidebar Deliveries Providers Nash AI An…" at bounding box center [784, 367] width 1568 height 735
click at [1375, 313] on input "+44" at bounding box center [1413, 313] width 253 height 33
paste input "12"
click at [1272, 317] on html "Fusion Kitchen hari@fusionpos.uk Toggle Sidebar Deliveries Providers Nash AI An…" at bounding box center [784, 367] width 1568 height 735
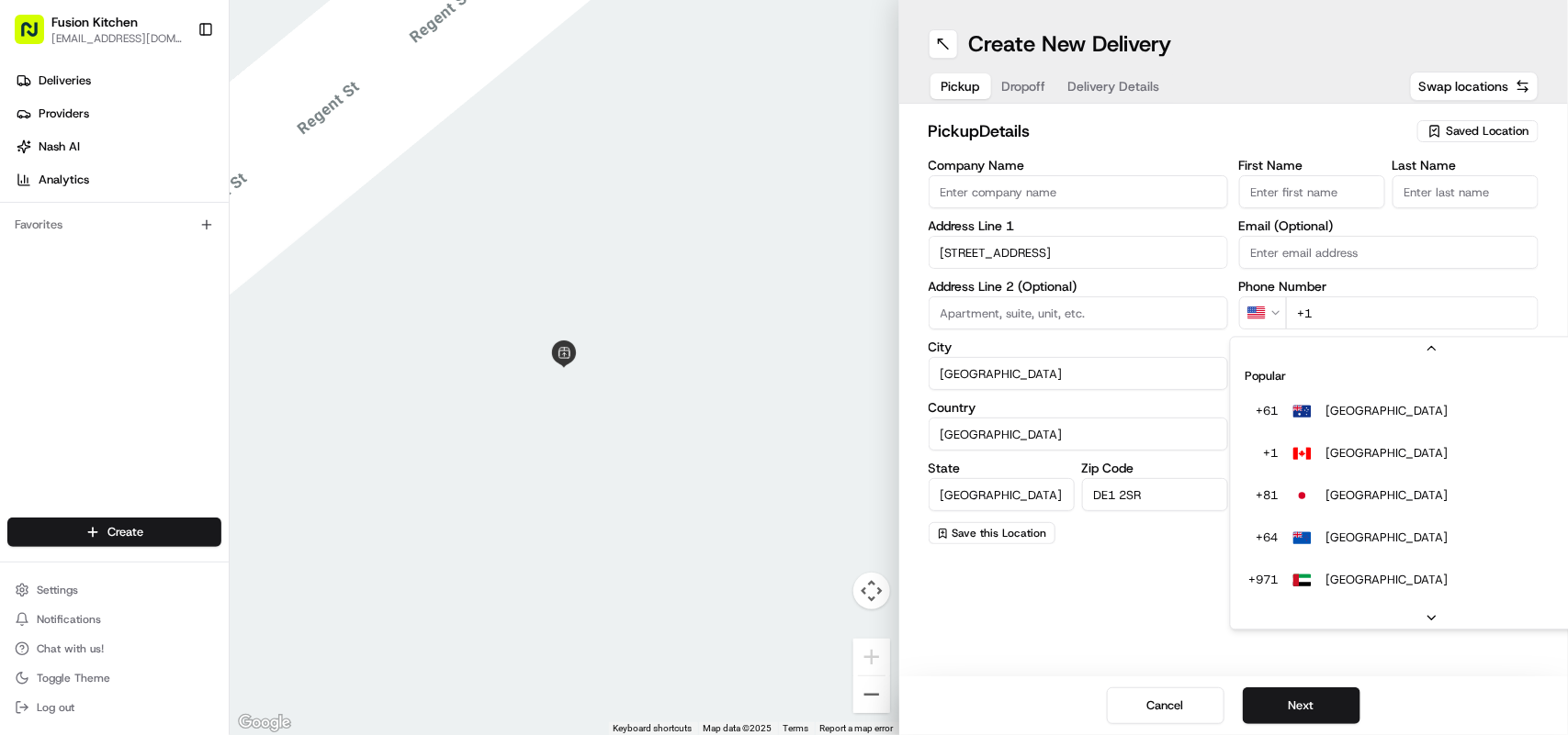
scroll to position [79, 0]
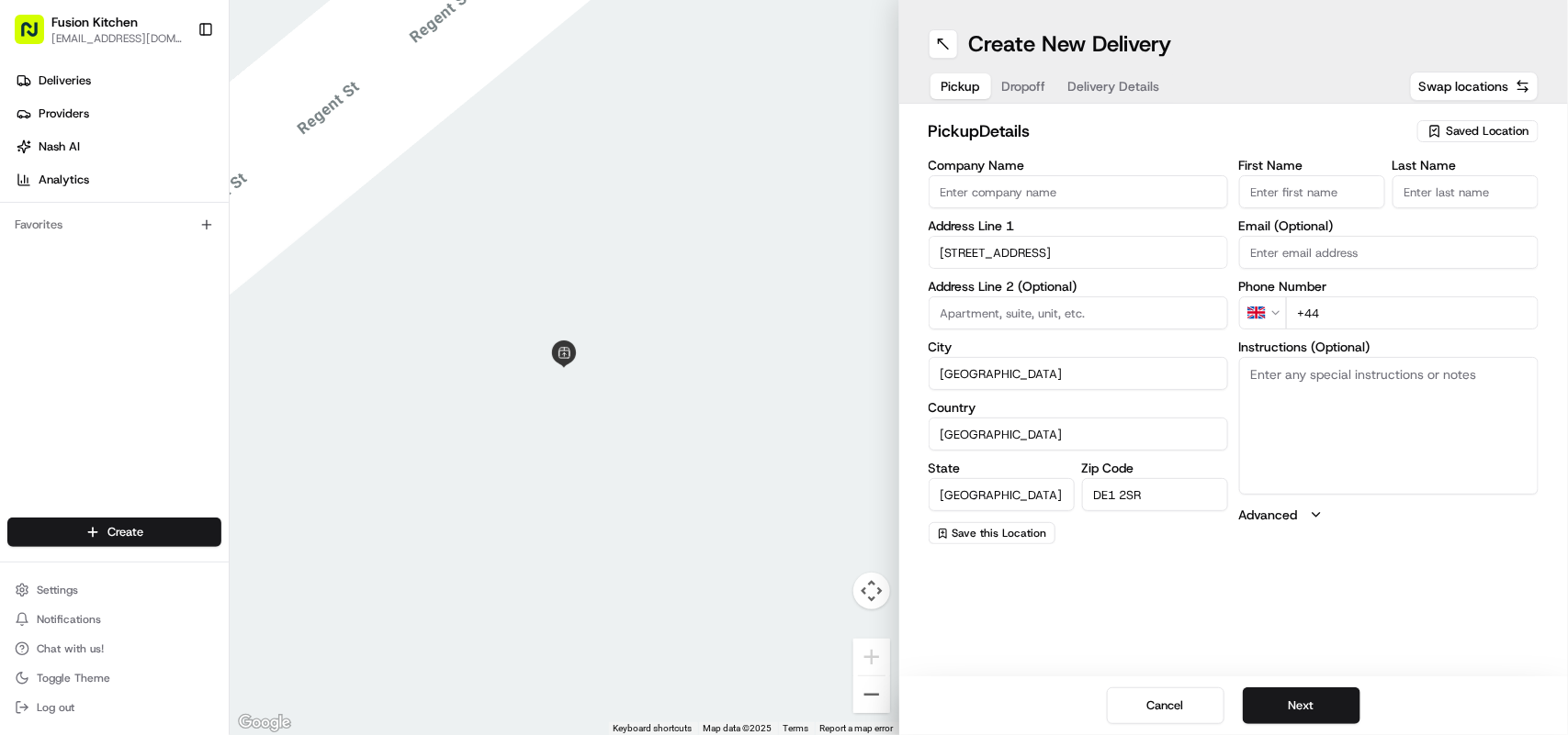
click at [1434, 310] on input "+44" at bounding box center [1413, 313] width 253 height 33
paste input "12"
click at [1269, 310] on html "Fusion Kitchen hari@fusionpos.uk Toggle Sidebar Deliveries Providers Nash AI An…" at bounding box center [784, 367] width 1568 height 735
click at [1379, 317] on input "+44" at bounding box center [1413, 313] width 253 height 33
paste input "1332 292222"
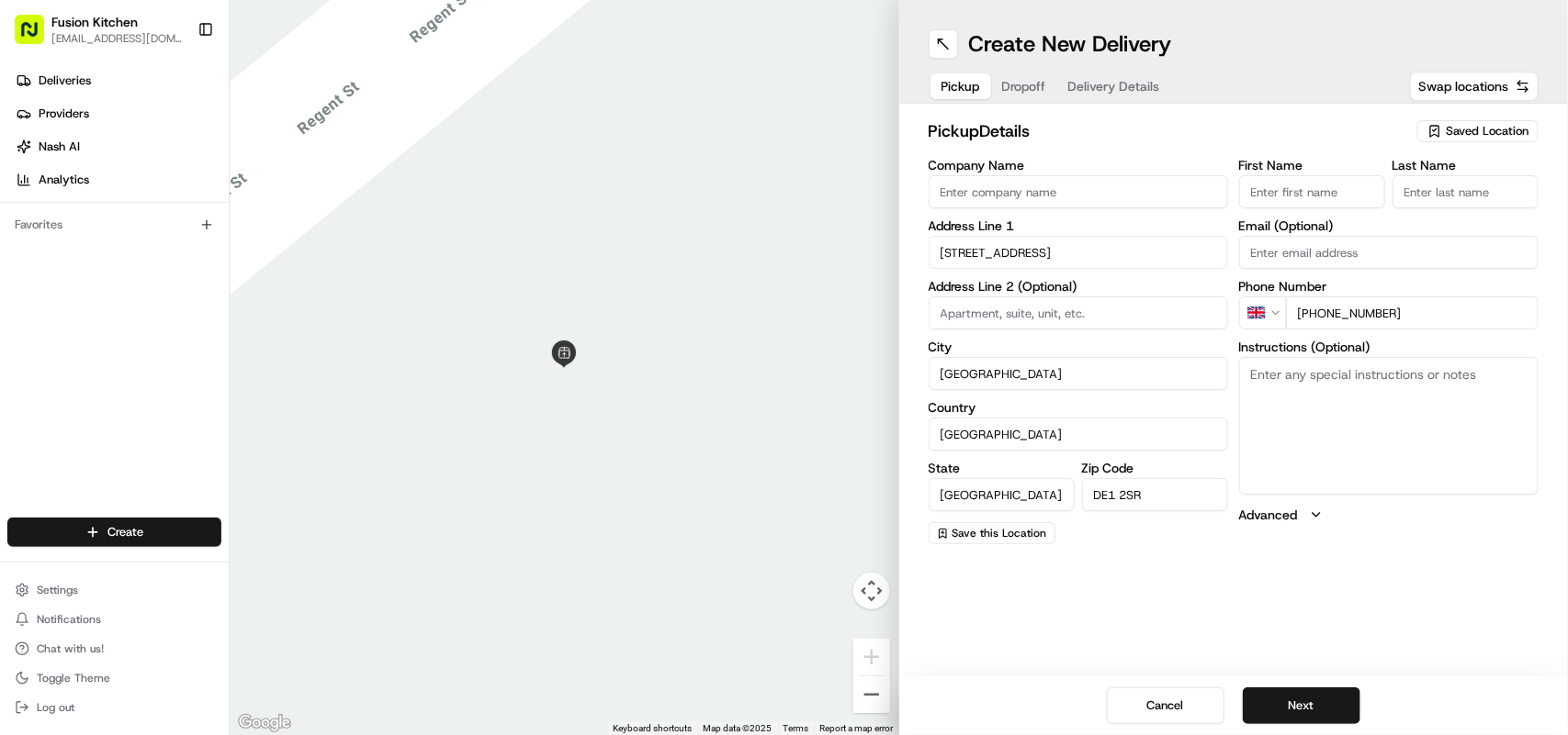
type input "+44 1332 292222"
click at [1312, 708] on button "Next" at bounding box center [1303, 706] width 118 height 37
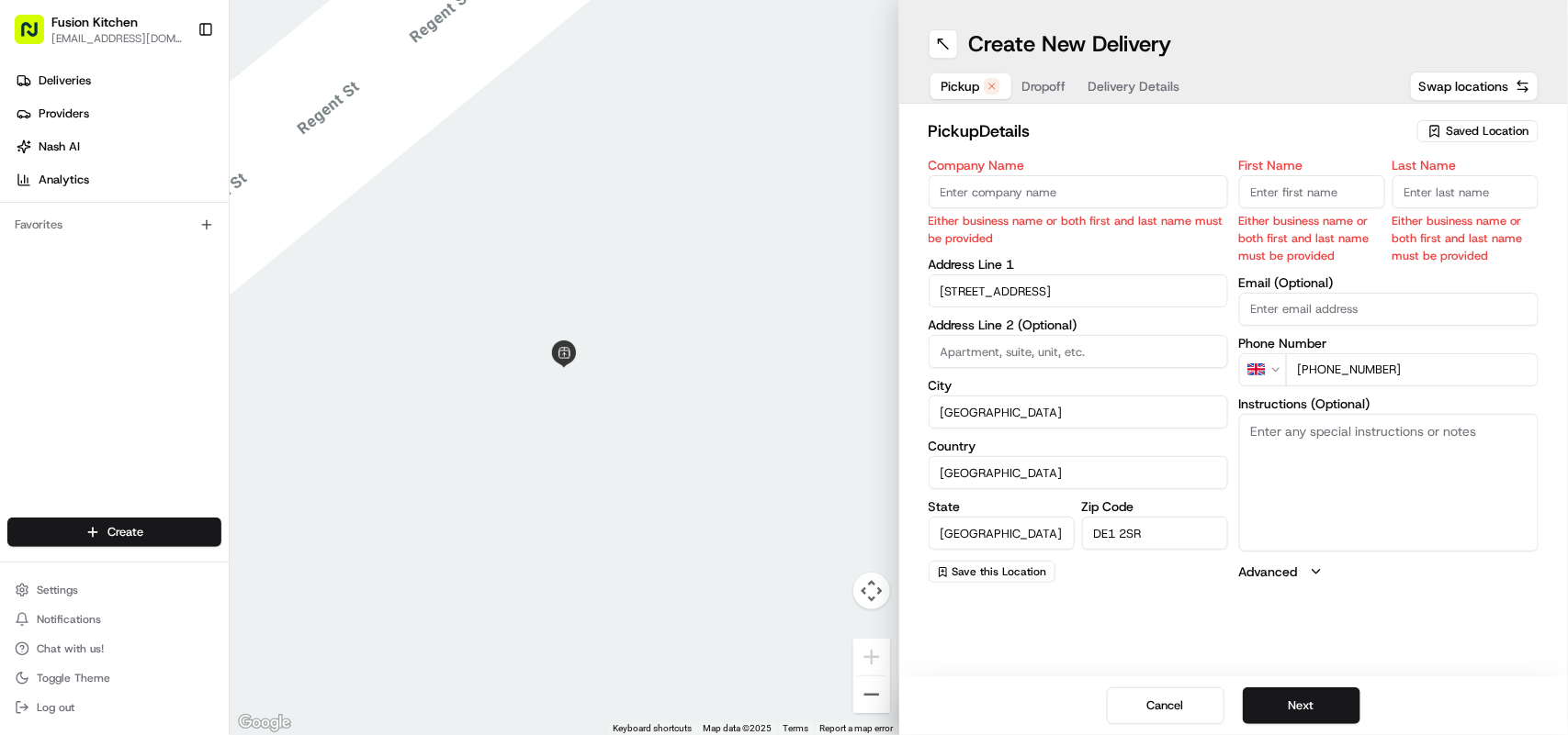
click at [1015, 193] on input "Company Name" at bounding box center [1078, 191] width 300 height 33
paste input "Chennai Dosa Derby"
type input "Chennai Dosa Derby"
click at [1041, 328] on div "Company Name Chennai Dosa Derby Either business name or both first and last nam…" at bounding box center [1078, 371] width 300 height 424
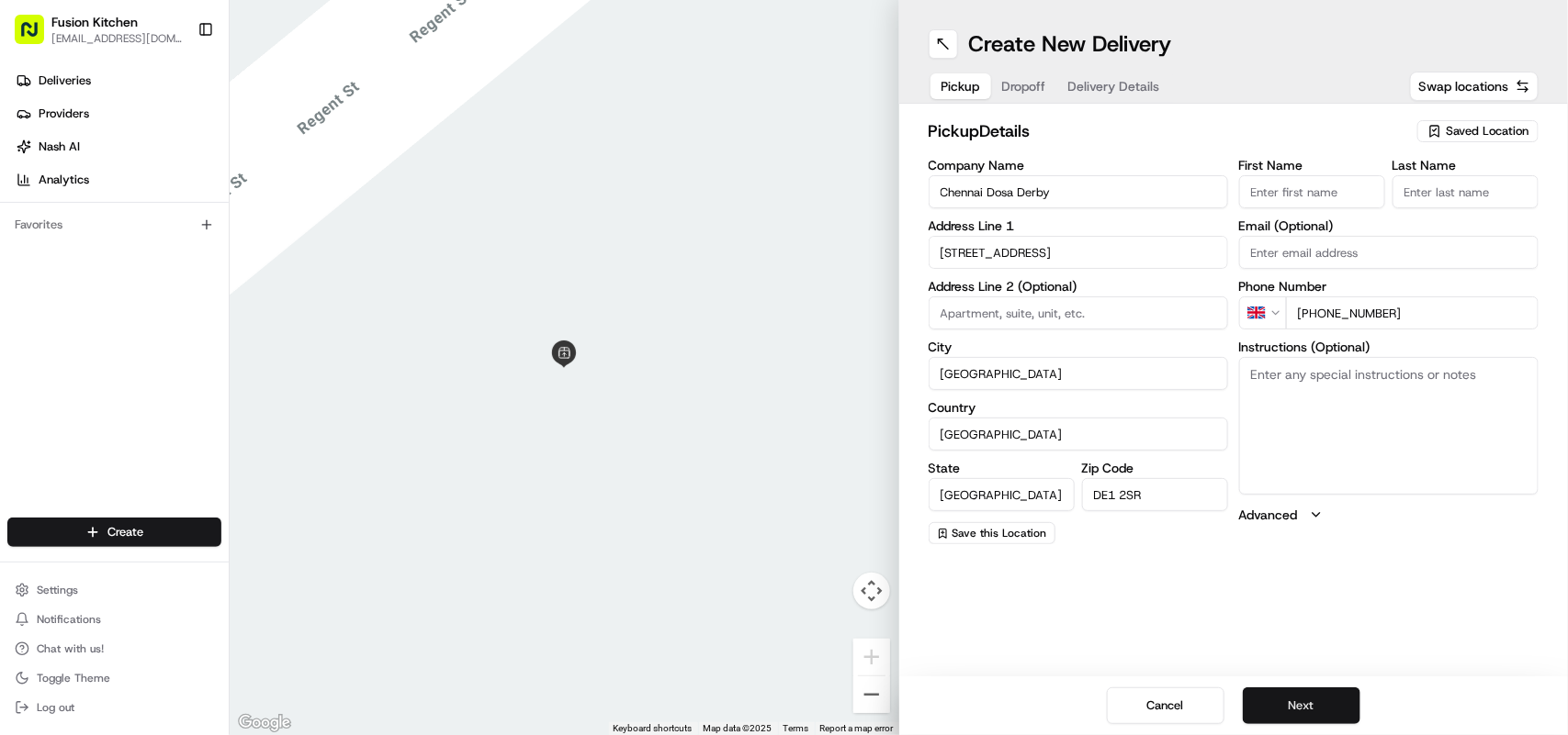
click at [1300, 700] on button "Next" at bounding box center [1303, 706] width 118 height 37
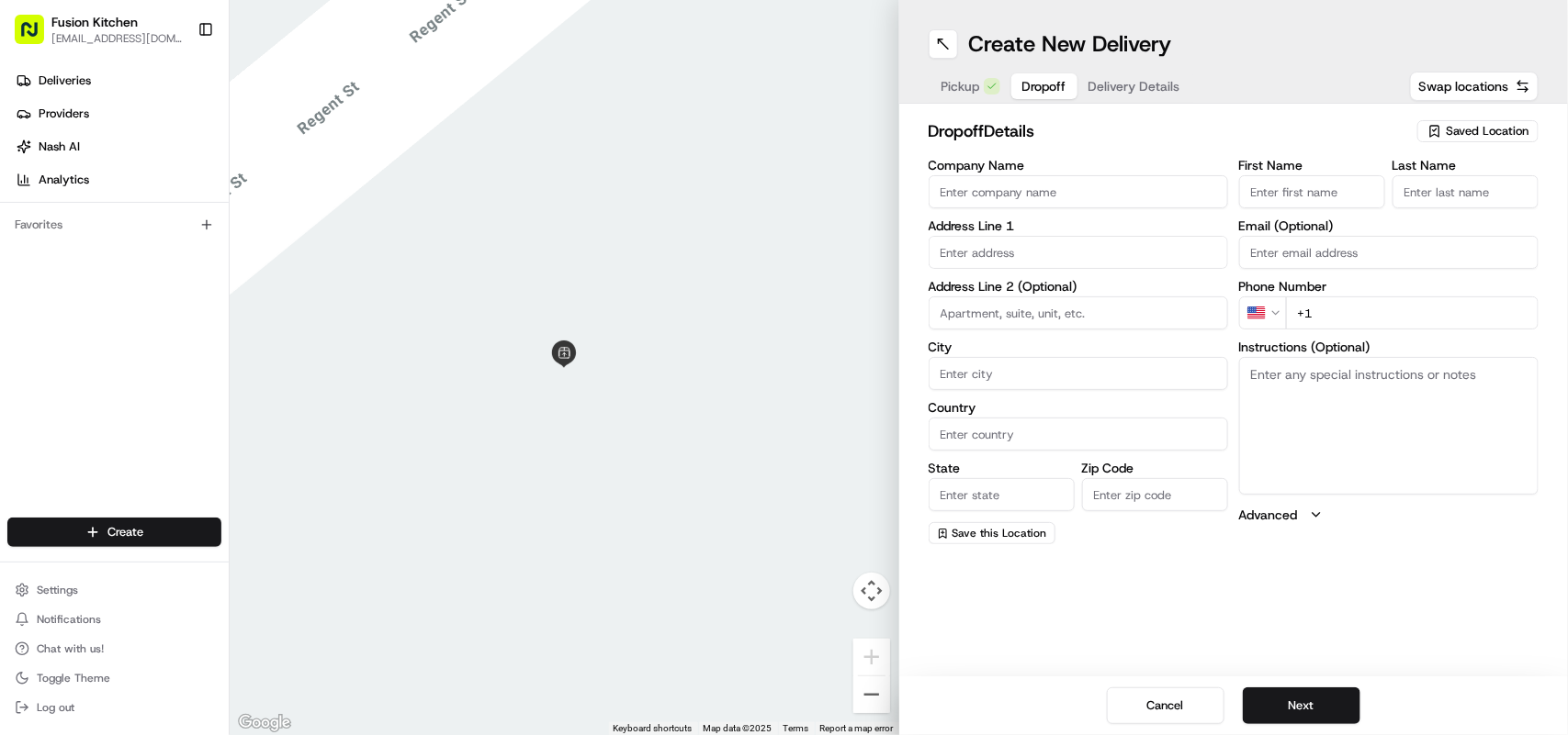
click at [1362, 392] on textarea "Instructions (Optional)" at bounding box center [1389, 426] width 300 height 138
drag, startPoint x: 1362, startPoint y: 392, endPoint x: 1402, endPoint y: 424, distance: 51.2
click at [1402, 424] on textarea "Instructions (Optional)" at bounding box center [1389, 426] width 300 height 138
click at [1365, 386] on textarea "Instructions (Optional)" at bounding box center [1389, 426] width 300 height 138
paste textarea "Shivani Shrivastav | 07774986336 Flat12Roebuckcourt, 3 Arundel Street, Derby, D…"
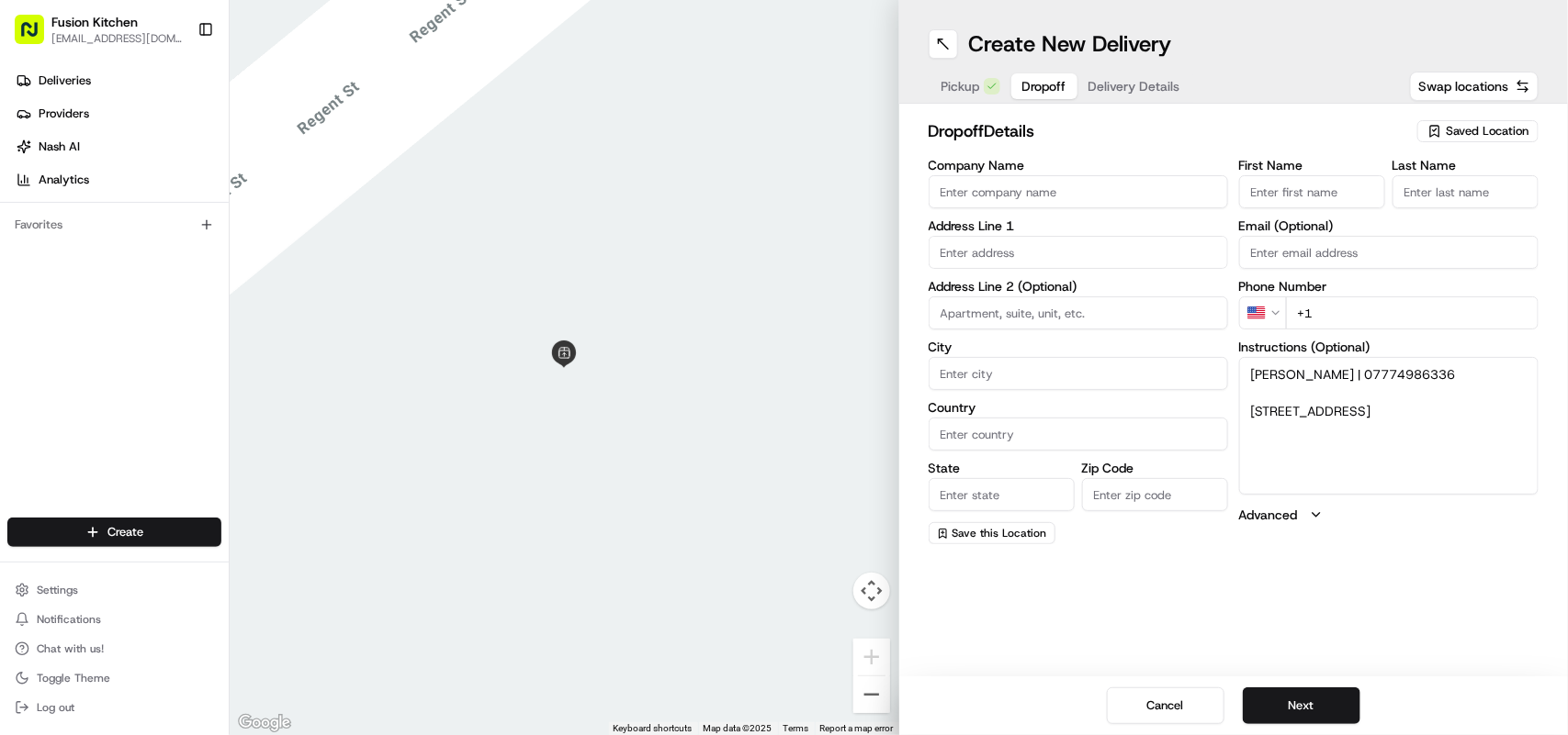
drag, startPoint x: 1470, startPoint y: 370, endPoint x: 1362, endPoint y: 375, distance: 108.1
click at [1362, 375] on textarea "Shivani Shrivastav | 07774986336 Flat12Roebuckcourt, 3 Arundel Street, Derby, D…" at bounding box center [1389, 426] width 300 height 138
type textarea "Shivani Shrivastav | 07774986336 Flat12Roebuckcourt, 3 Arundel Street, Derby, D…"
click at [1284, 317] on html "Fusion Kitchen [EMAIL_ADDRESS][DOMAIN_NAME] Toggle Sidebar Deliveries Providers…" at bounding box center [784, 367] width 1568 height 735
click at [1394, 310] on input "+1" at bounding box center [1413, 313] width 253 height 33
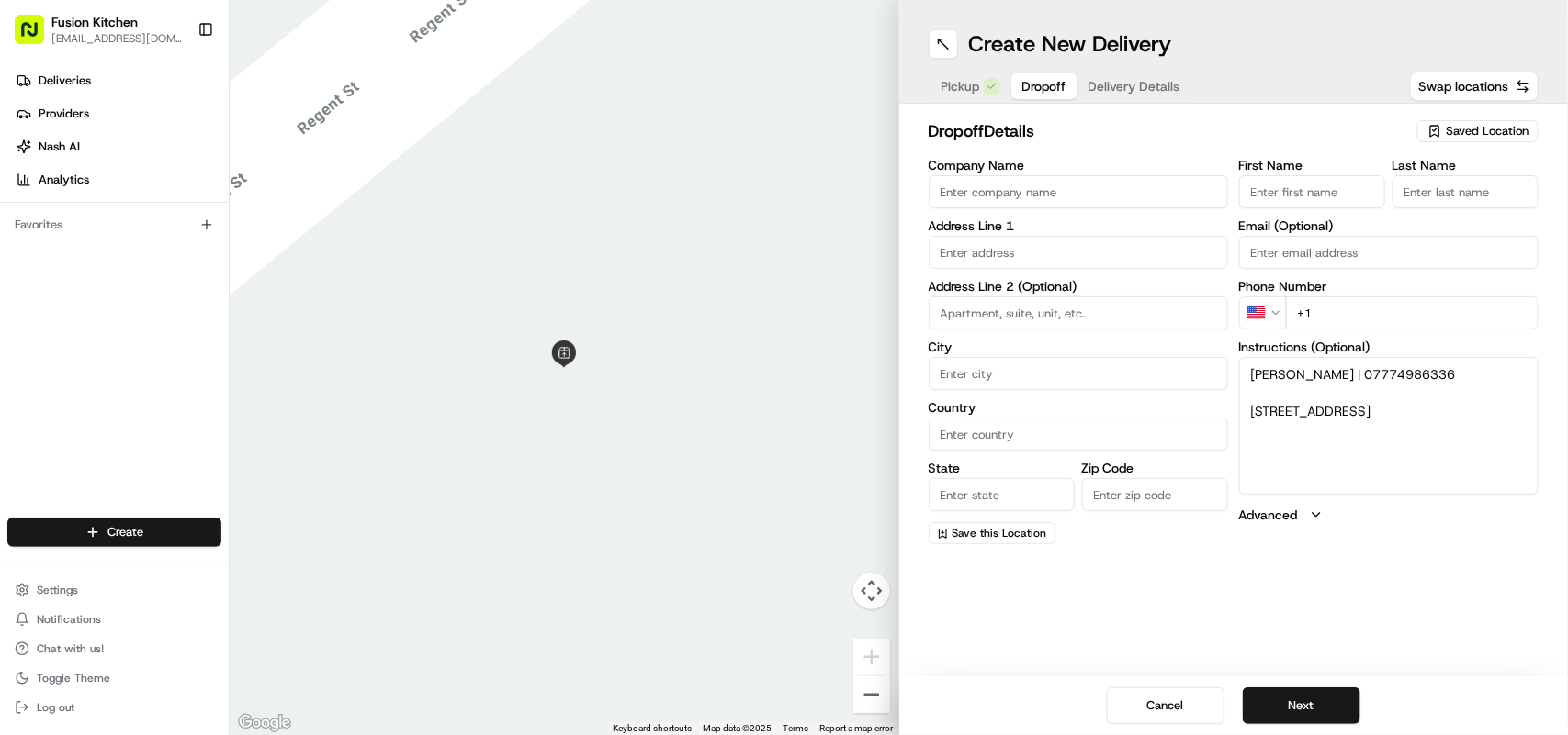
click at [1280, 319] on html "Fusion Kitchen [EMAIL_ADDRESS][DOMAIN_NAME] Toggle Sidebar Deliveries Providers…" at bounding box center [784, 367] width 1568 height 735
click at [1394, 310] on input "+44" at bounding box center [1413, 313] width 253 height 33
paste input "07774 986336"
type input "+44 07774 986336"
drag, startPoint x: 1303, startPoint y: 422, endPoint x: 1249, endPoint y: 411, distance: 55.1
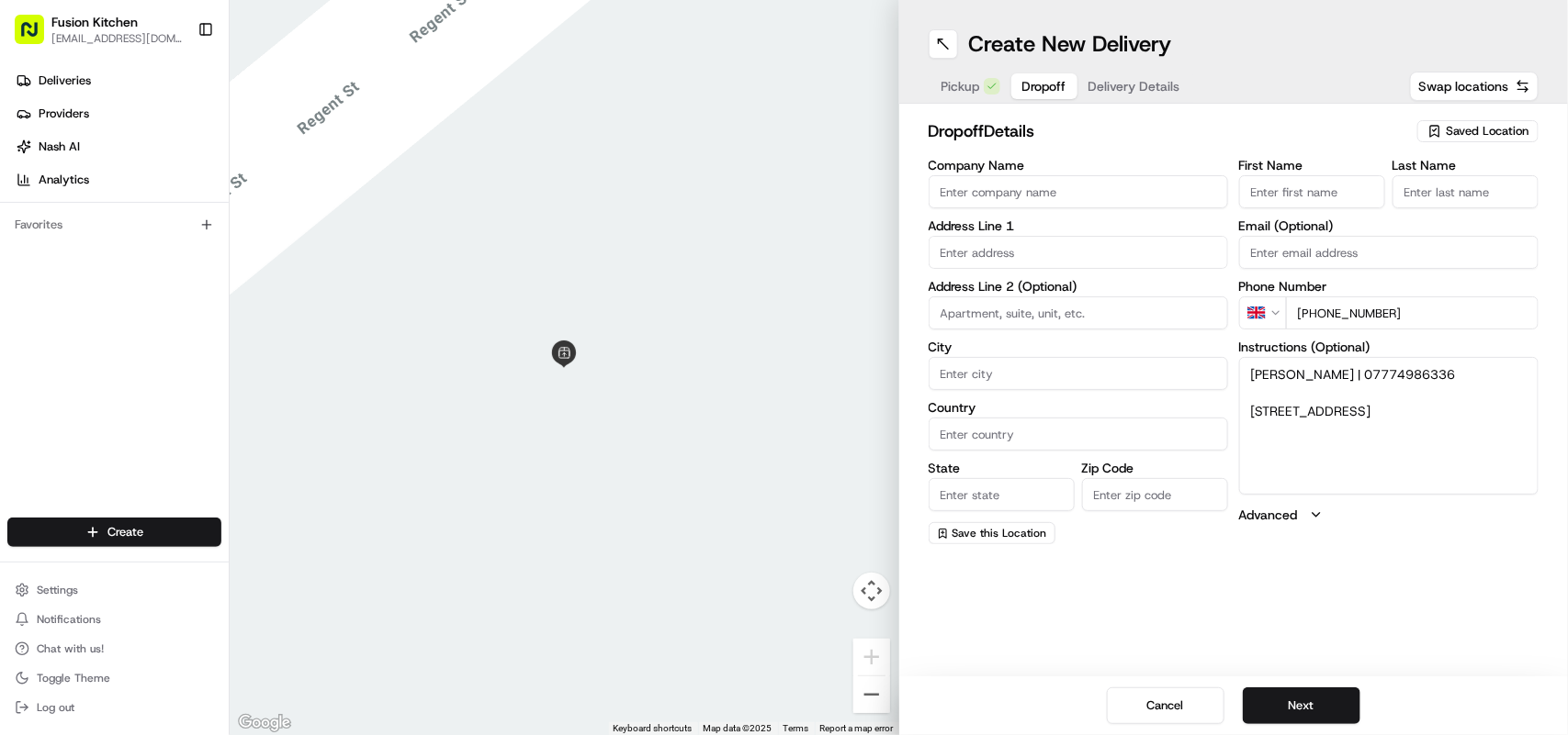
click at [1249, 411] on textarea "Shivani Shrivastav | 07774986336 Flat12Roebuckcourt, 3 Arundel Street, Derby, D…" at bounding box center [1389, 426] width 300 height 138
click at [1096, 255] on input "text" at bounding box center [1078, 252] width 300 height 33
paste input "Flat12Roebuckcourt, 3 Arundel Street, Derby, DE22 3PG"
click at [1133, 292] on div "3 Arundel Street, Derby DE22 3PG, UK" at bounding box center [1078, 292] width 290 height 28
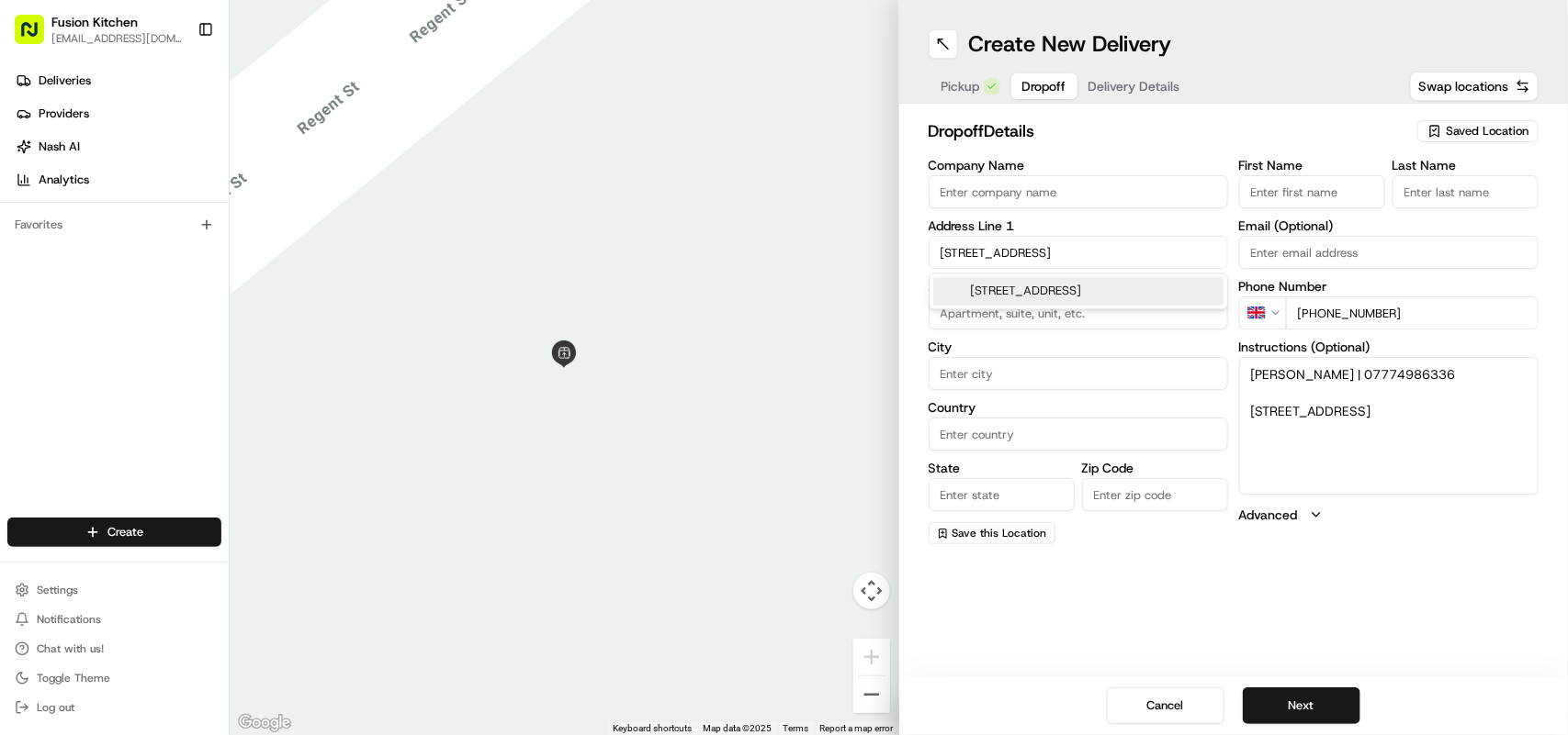
scroll to position [0, 0]
type input "3 Arundel St, Derby DE22 3PG, UK"
type input "Derby"
type input "[GEOGRAPHIC_DATA]"
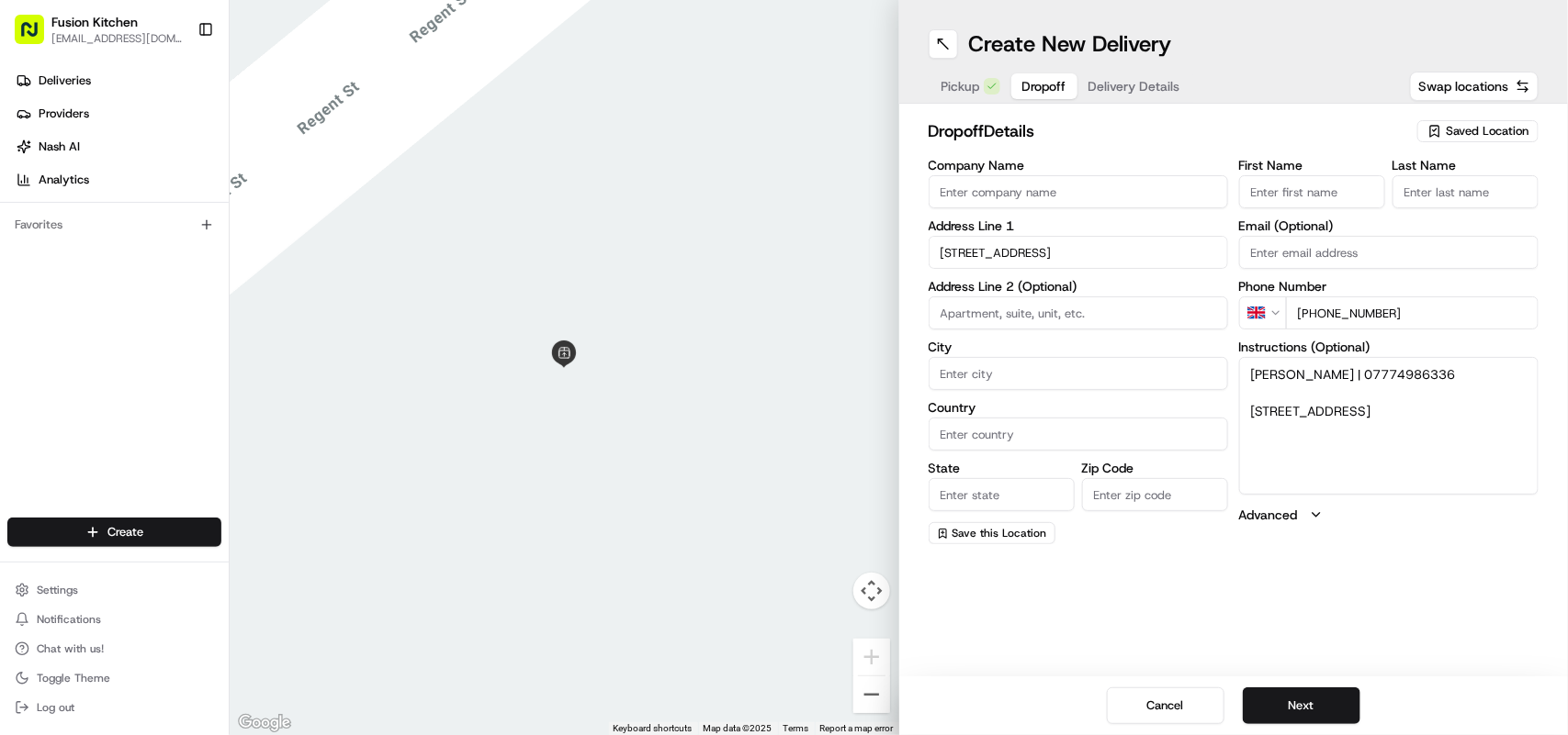
type input "DE22 3PG"
type input "3 Arundel Street"
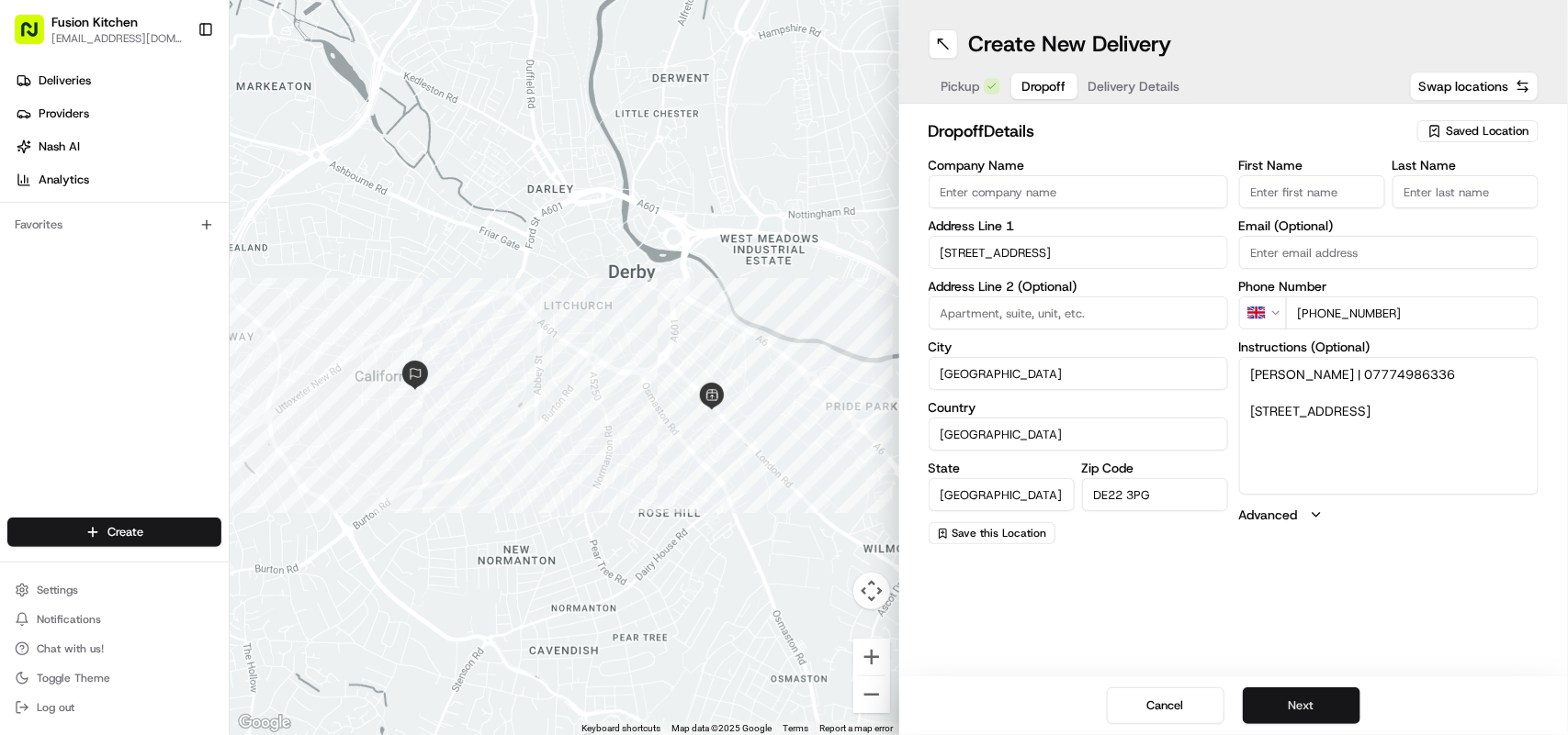
click at [1306, 699] on button "Next" at bounding box center [1303, 706] width 118 height 37
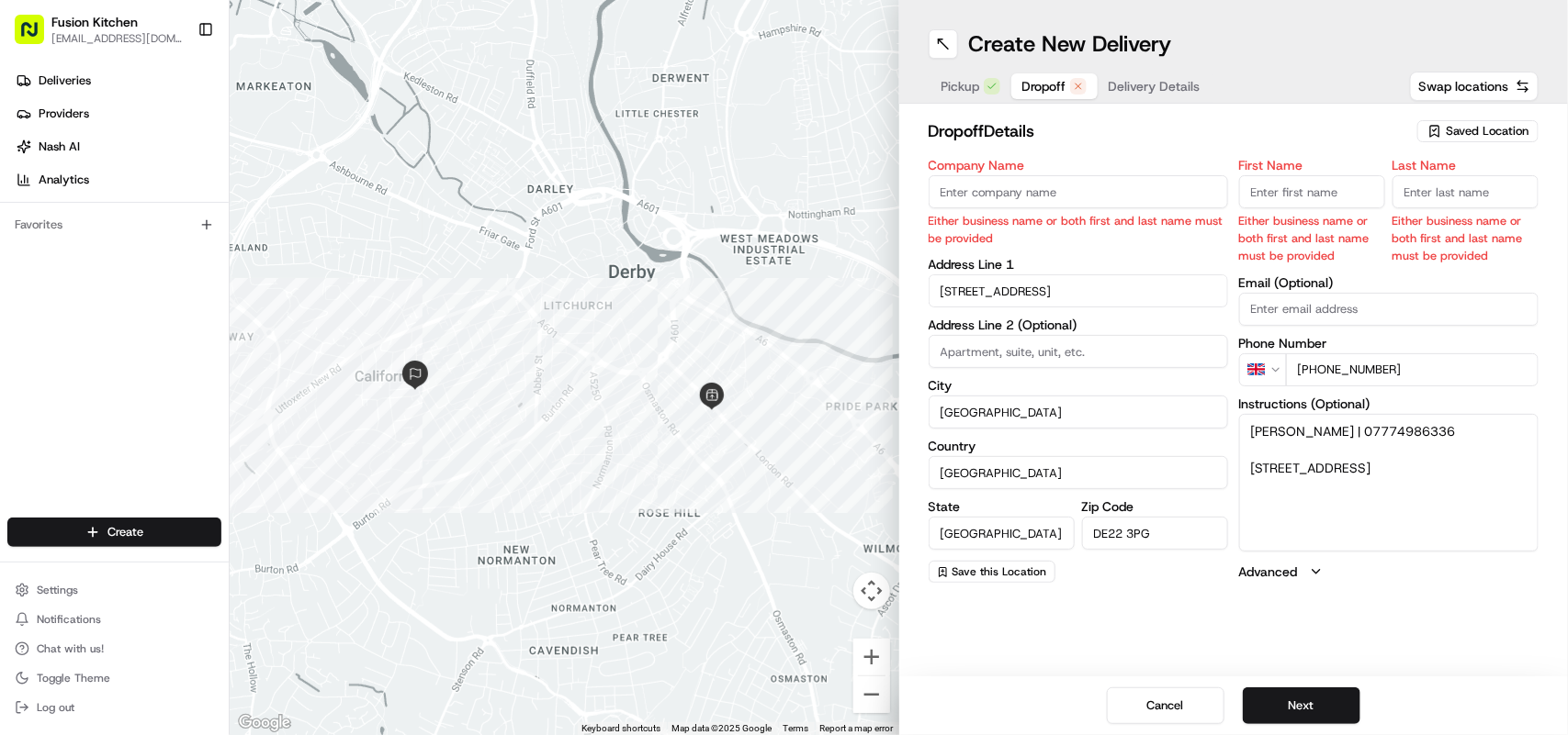
click at [1043, 84] on span "Dropoff" at bounding box center [1045, 86] width 44 height 18
drag, startPoint x: 1356, startPoint y: 427, endPoint x: 1251, endPoint y: 424, distance: 105.0
click at [1251, 424] on textarea "Shivani Shrivastav | 07774986336 Flat12Roebuckcourt, 3 Arundel Street, Derby, D…" at bounding box center [1389, 483] width 300 height 138
click at [1257, 186] on input "First Name" at bounding box center [1313, 191] width 147 height 33
paste input "Shivani Shrivastav"
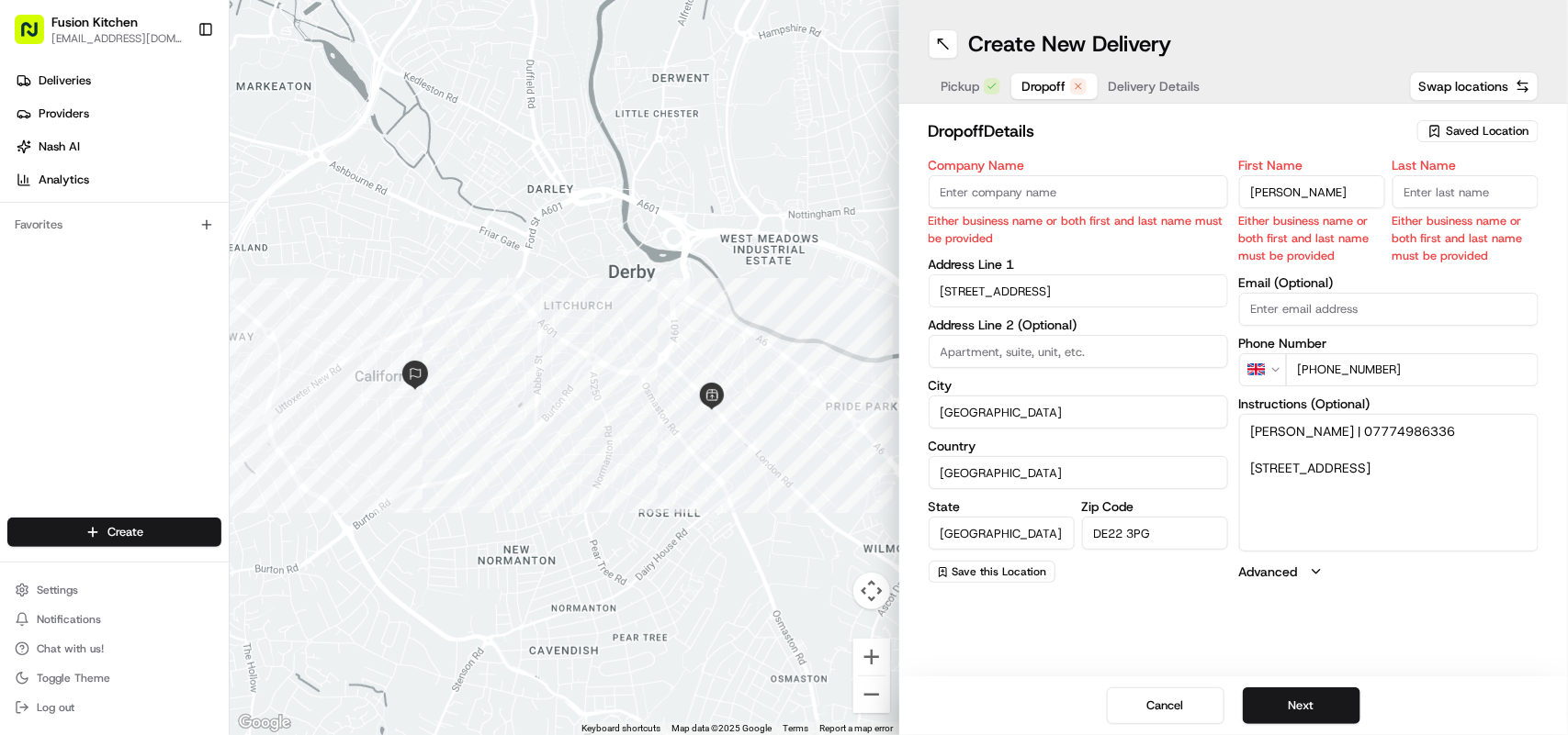
drag, startPoint x: 1364, startPoint y: 201, endPoint x: 1291, endPoint y: 191, distance: 73.7
click at [1291, 191] on input "Shivani Shrivastav" at bounding box center [1313, 191] width 147 height 33
type input "Shivani"
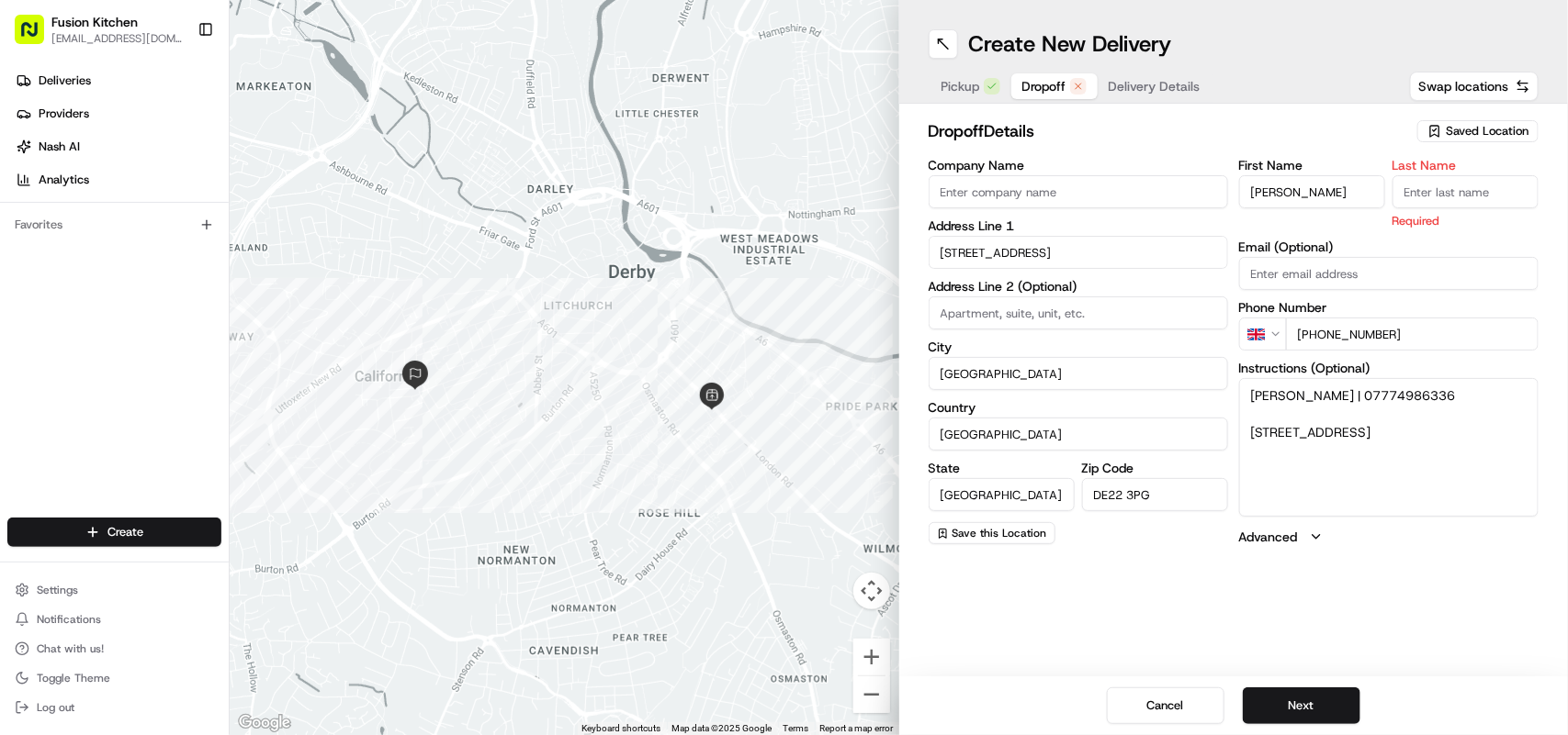
click at [1372, 212] on div "First Name Shivani Last Name Required" at bounding box center [1389, 194] width 300 height 70
paste input "Shivani Shrivastav"
drag, startPoint x: 1444, startPoint y: 193, endPoint x: 1383, endPoint y: 193, distance: 61.0
click at [1383, 193] on div "First Name Shivani Last Name Shivani Shrivastav Required" at bounding box center [1389, 194] width 300 height 70
type input "Shrivastav"
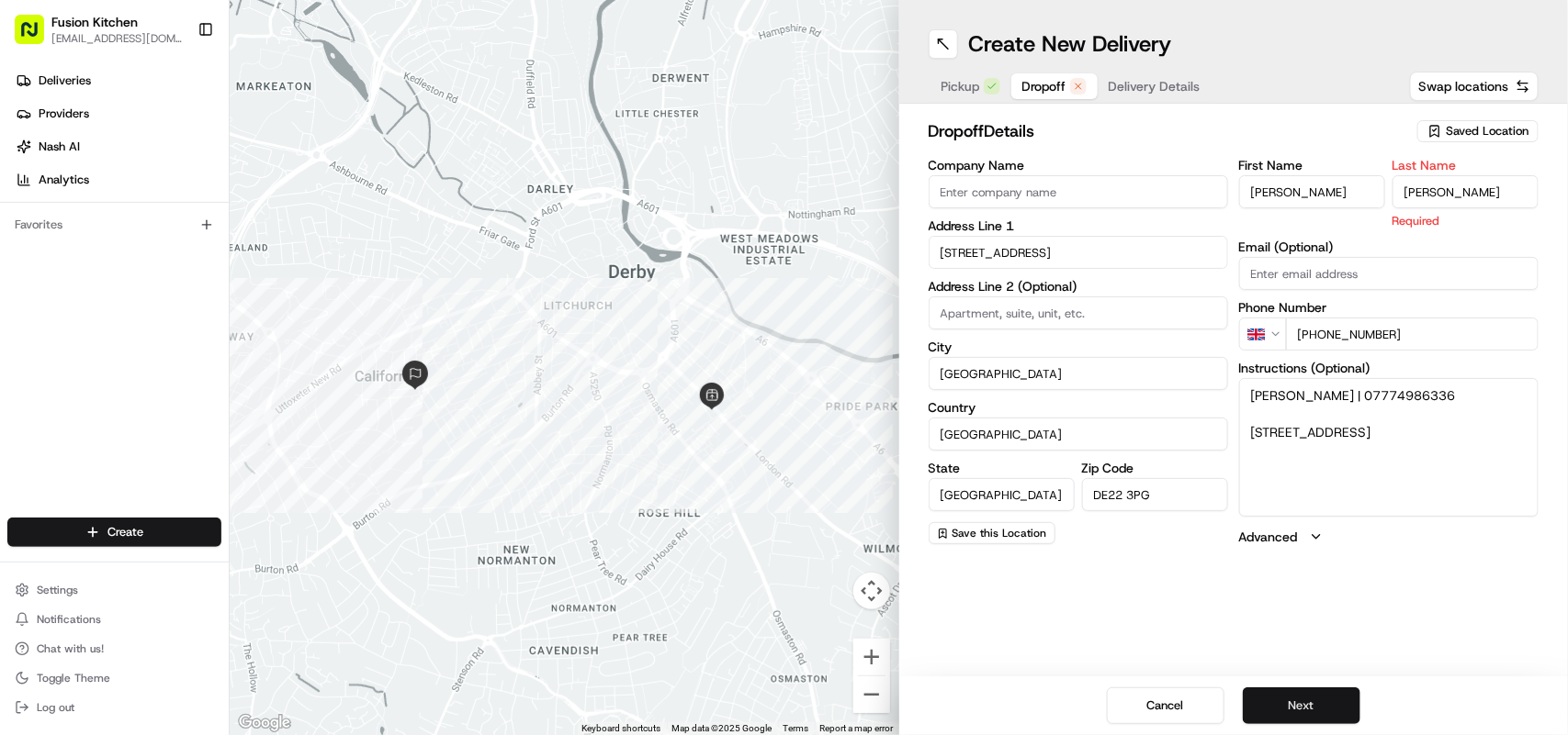
click at [1311, 708] on button "Next" at bounding box center [1303, 706] width 118 height 37
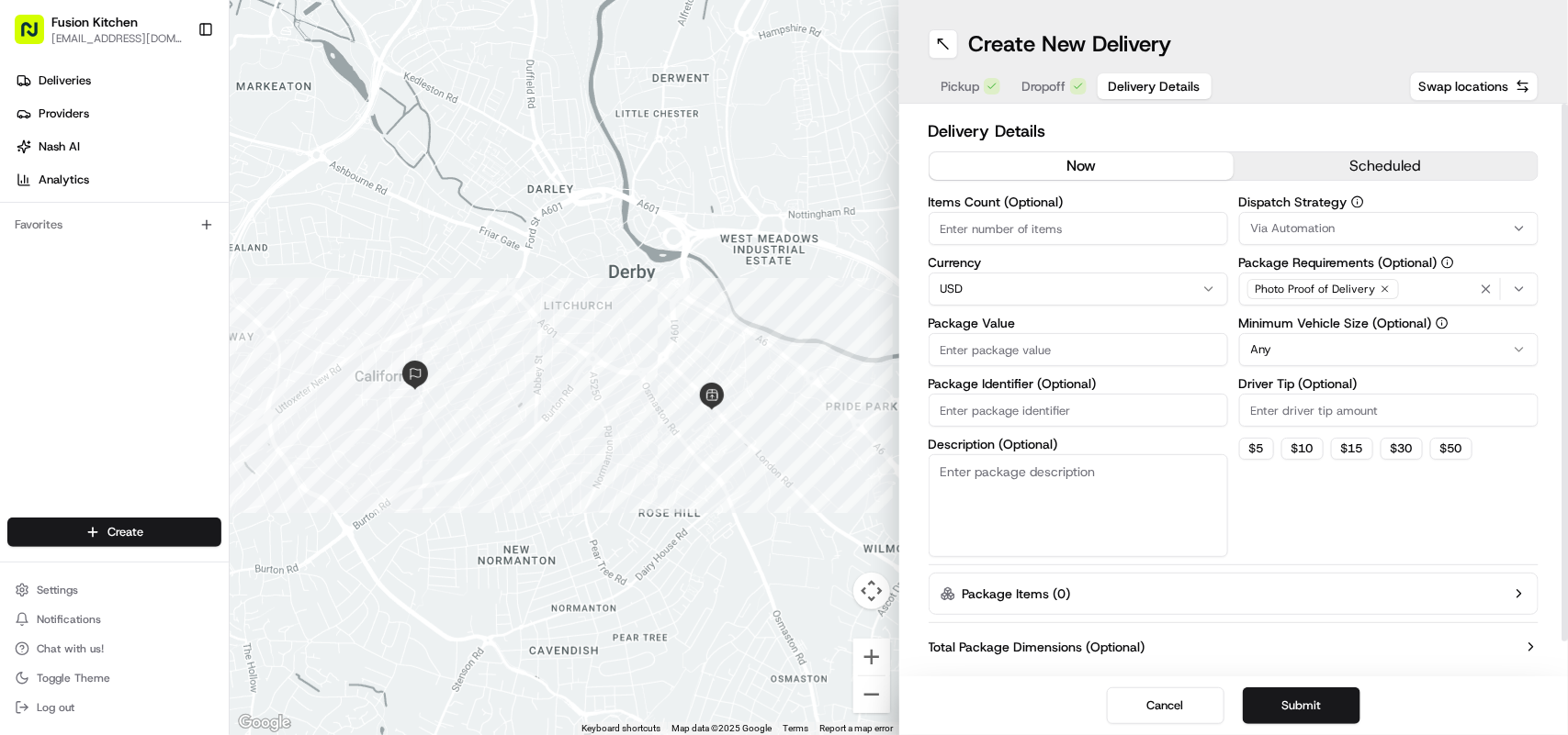
click at [1100, 287] on html "Fusion Kitchen [EMAIL_ADDRESS][DOMAIN_NAME] Toggle Sidebar Deliveries Providers…" at bounding box center [784, 367] width 1568 height 735
click at [1077, 361] on input "Package Value" at bounding box center [1078, 350] width 300 height 33
paste input "22.13"
type input "22.13"
click at [1306, 691] on button "Submit" at bounding box center [1303, 706] width 118 height 37
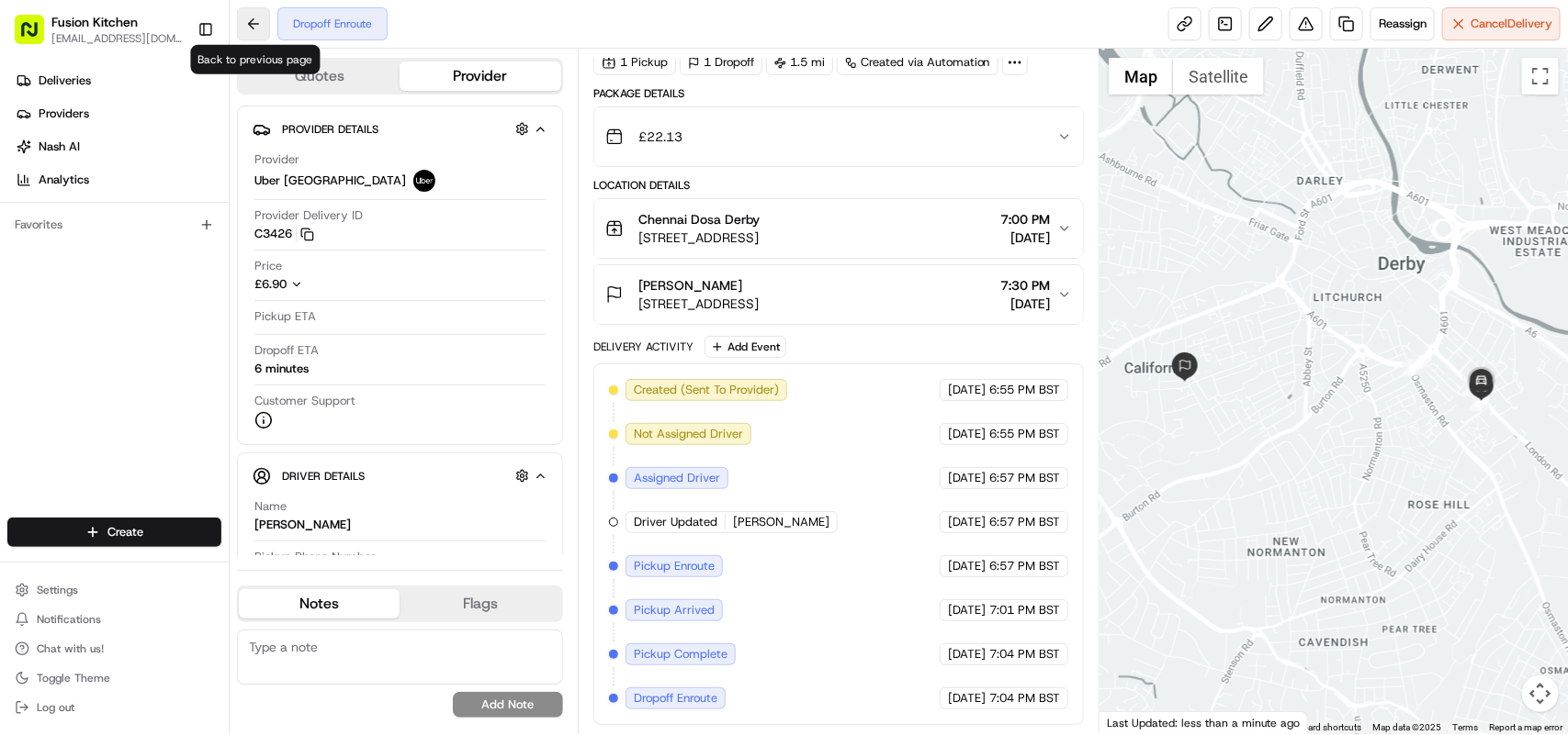
click at [254, 23] on button at bounding box center [253, 24] width 33 height 33
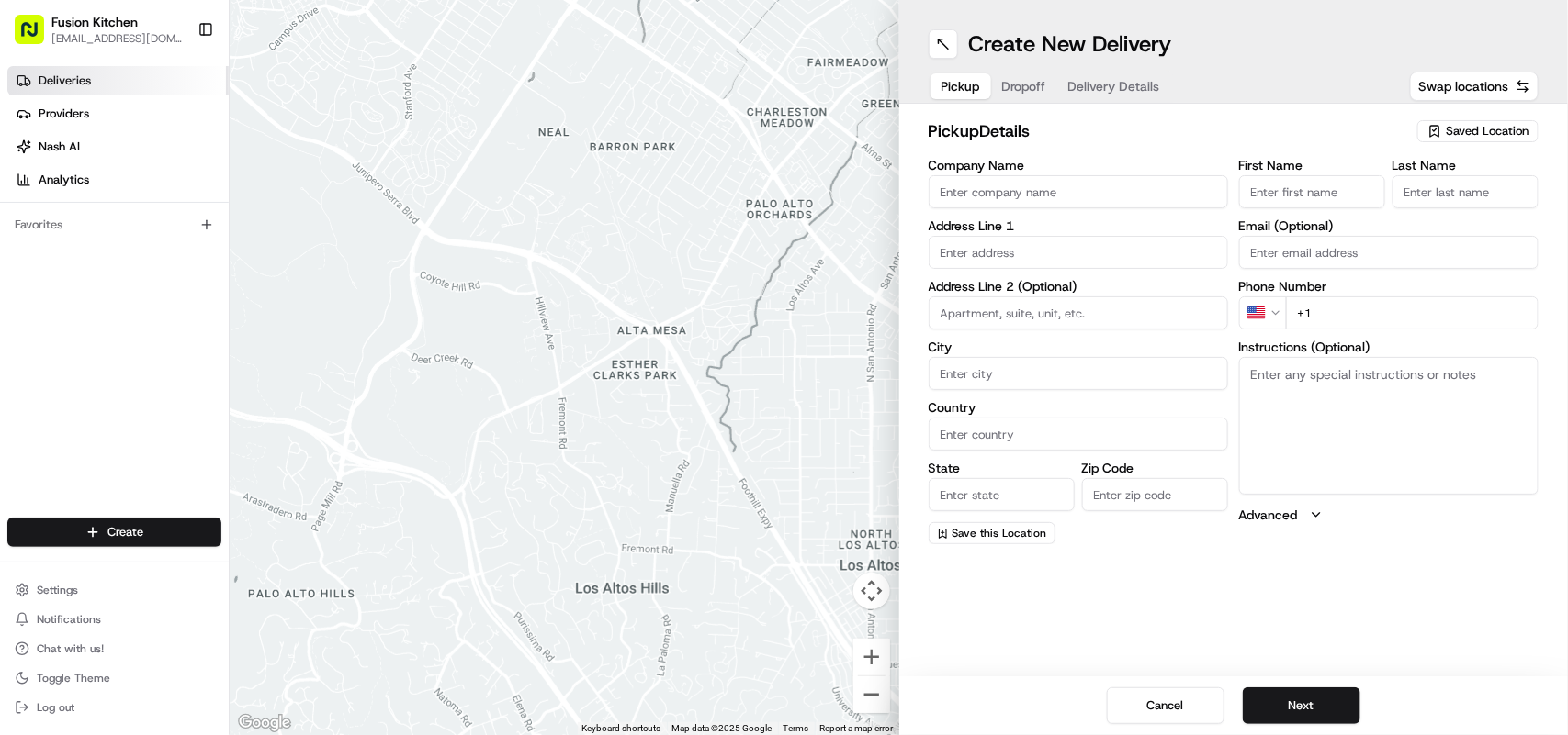
click at [115, 87] on link "Deliveries" at bounding box center [118, 81] width 222 height 29
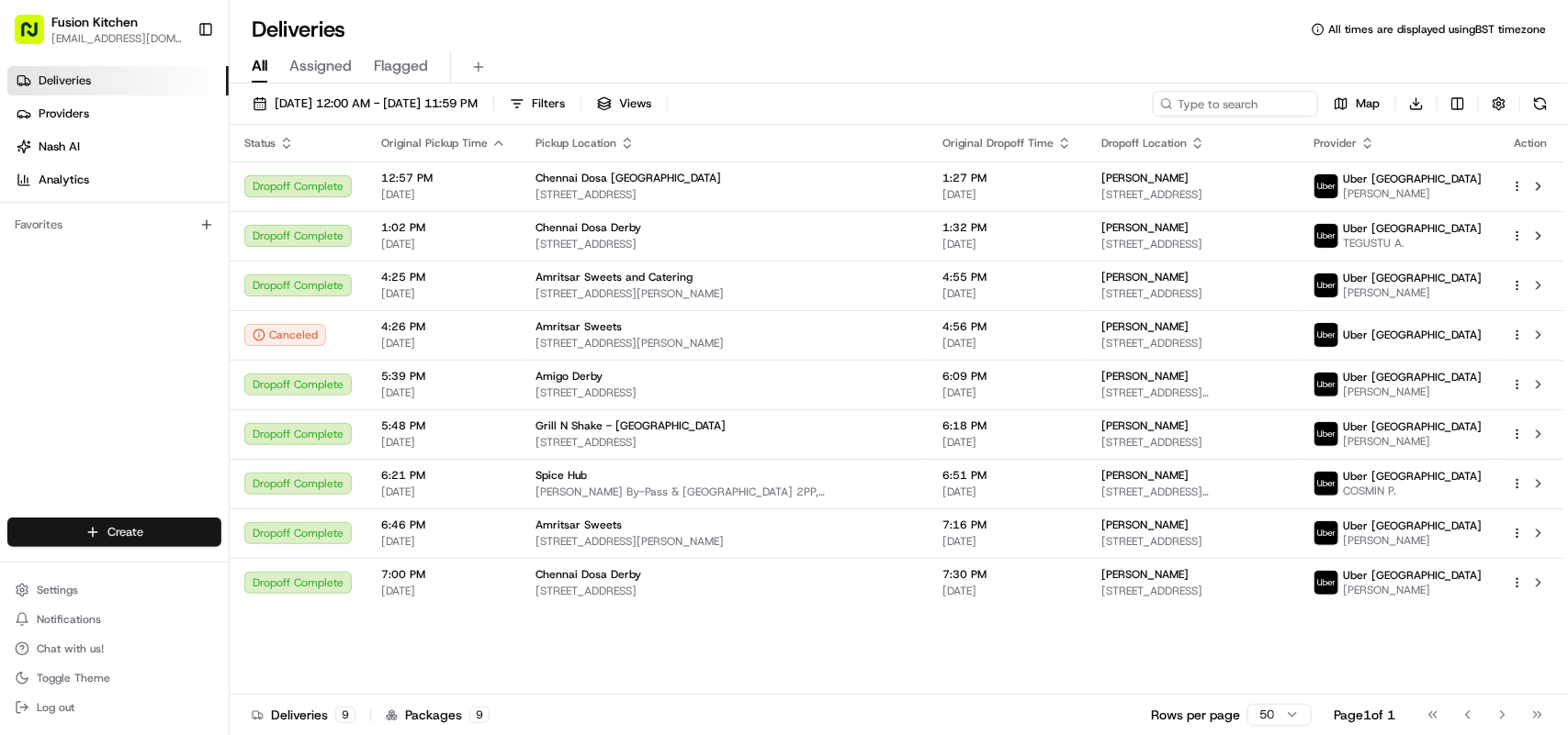
click at [93, 526] on html "Fusion Kitchen hari@fusionpos.uk Toggle Sidebar Deliveries Providers Nash AI An…" at bounding box center [784, 367] width 1568 height 735
click at [315, 574] on link "Delivery" at bounding box center [331, 567] width 205 height 33
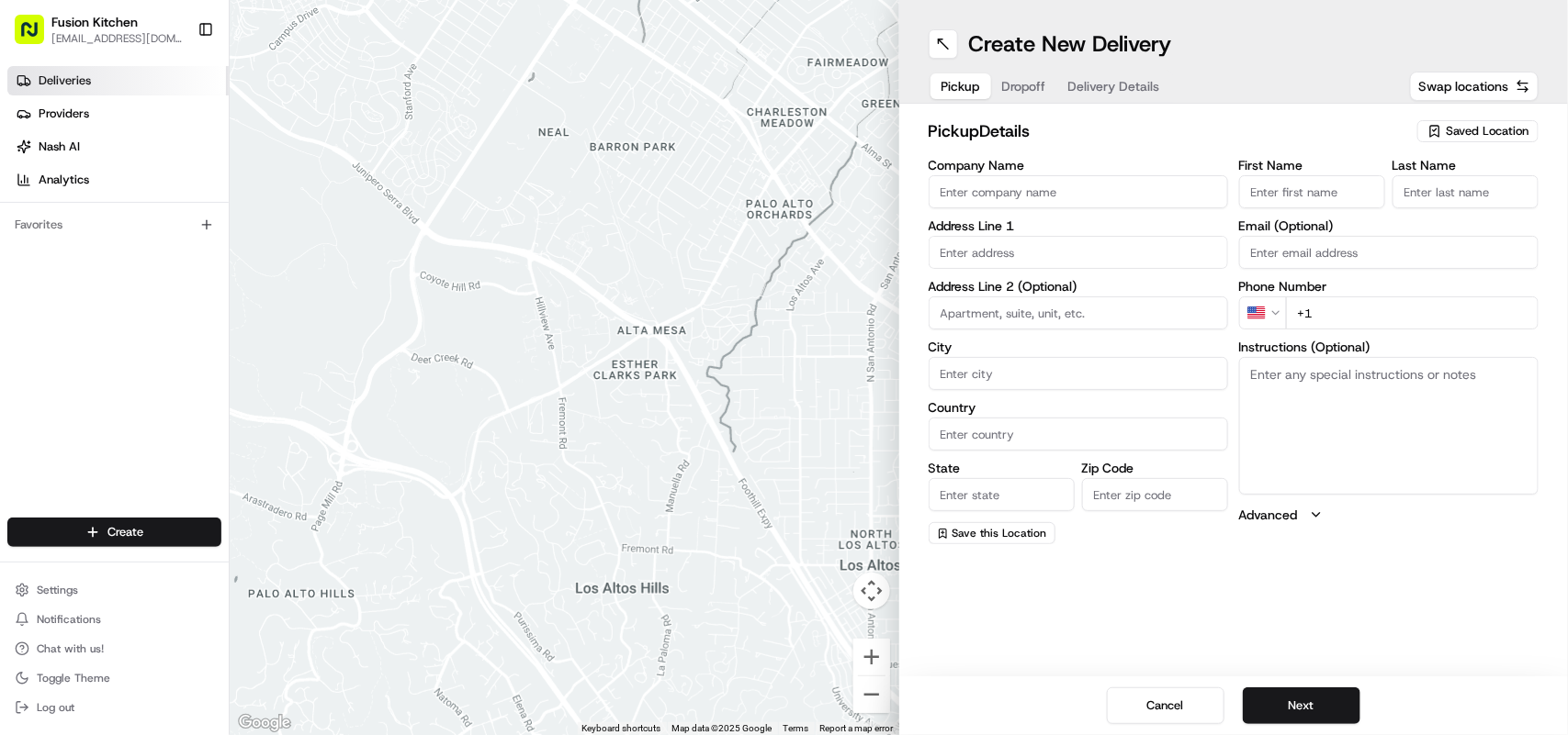
click at [63, 90] on link "Deliveries" at bounding box center [118, 81] width 222 height 29
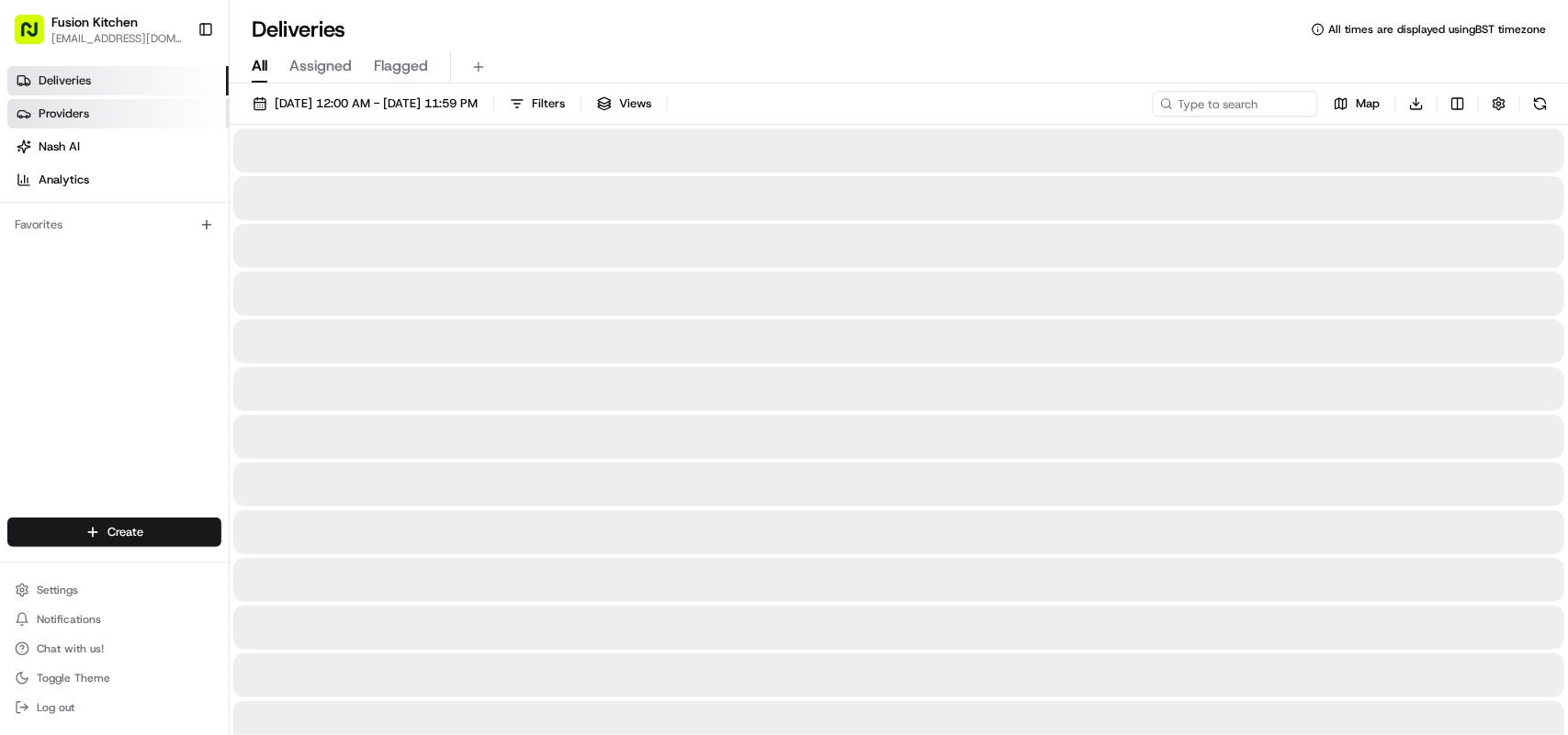
click at [73, 124] on link "Providers" at bounding box center [118, 113] width 222 height 29
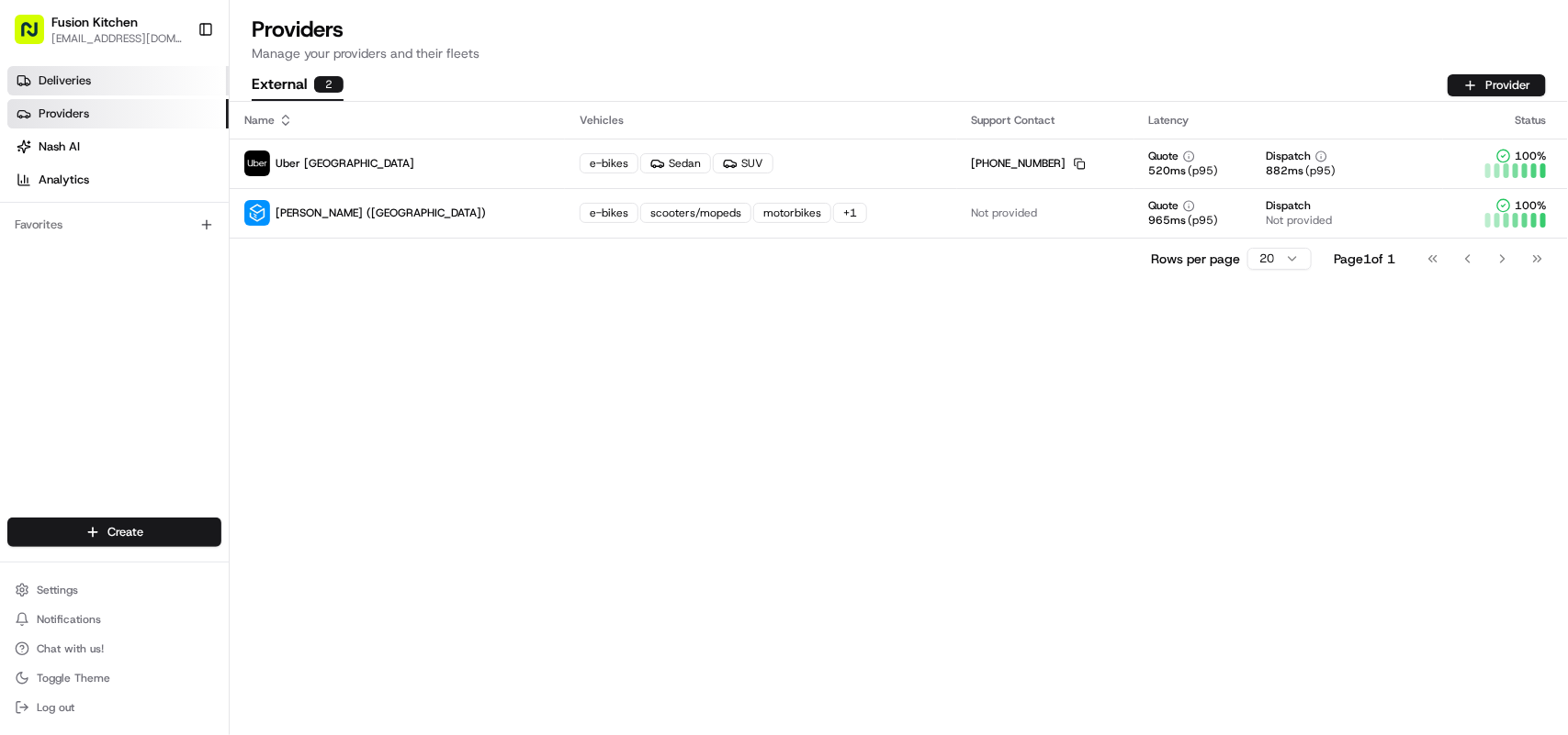
click at [90, 71] on link "Deliveries" at bounding box center [118, 81] width 222 height 29
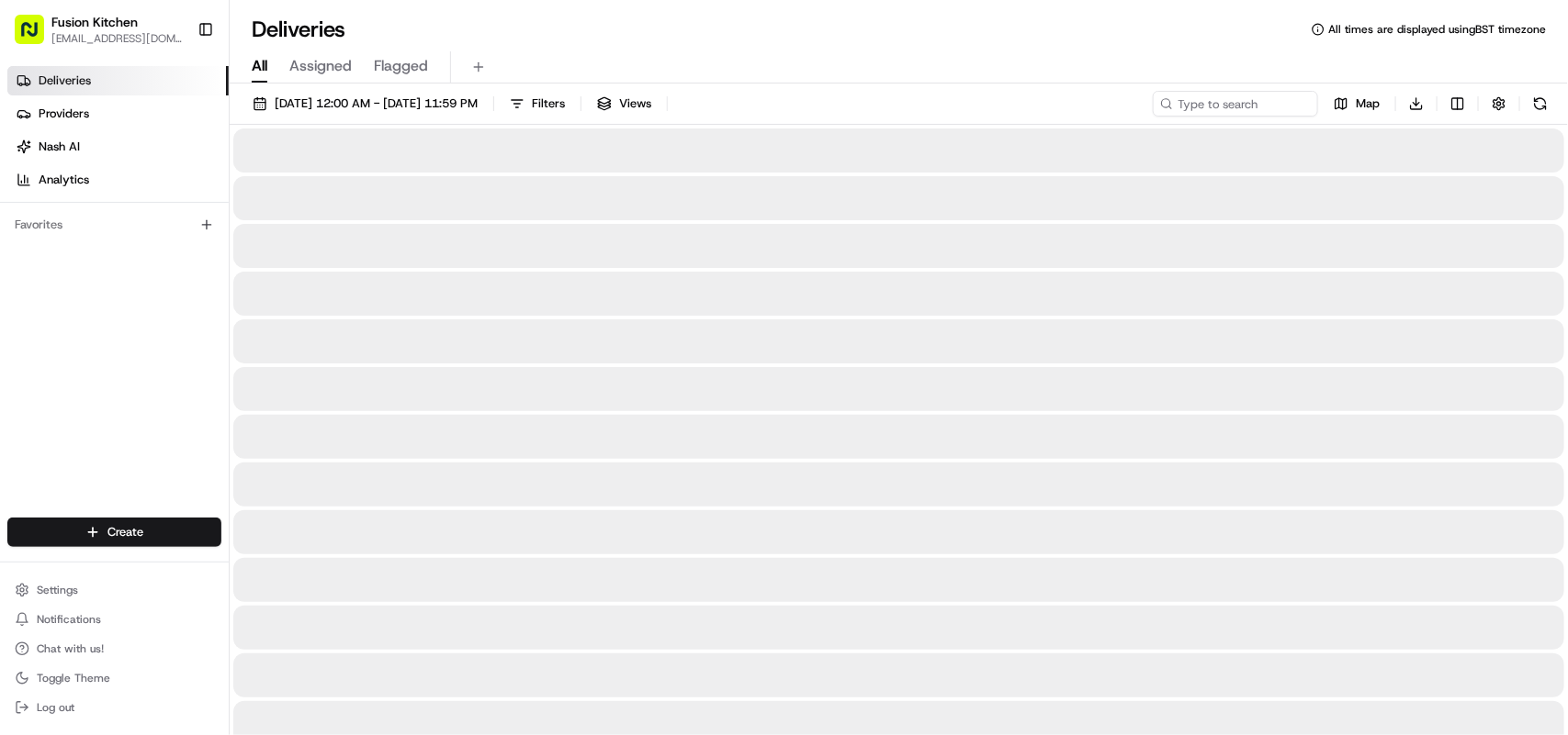
click at [323, 70] on span "Assigned" at bounding box center [321, 66] width 63 height 22
click at [255, 67] on span "All" at bounding box center [260, 66] width 15 height 22
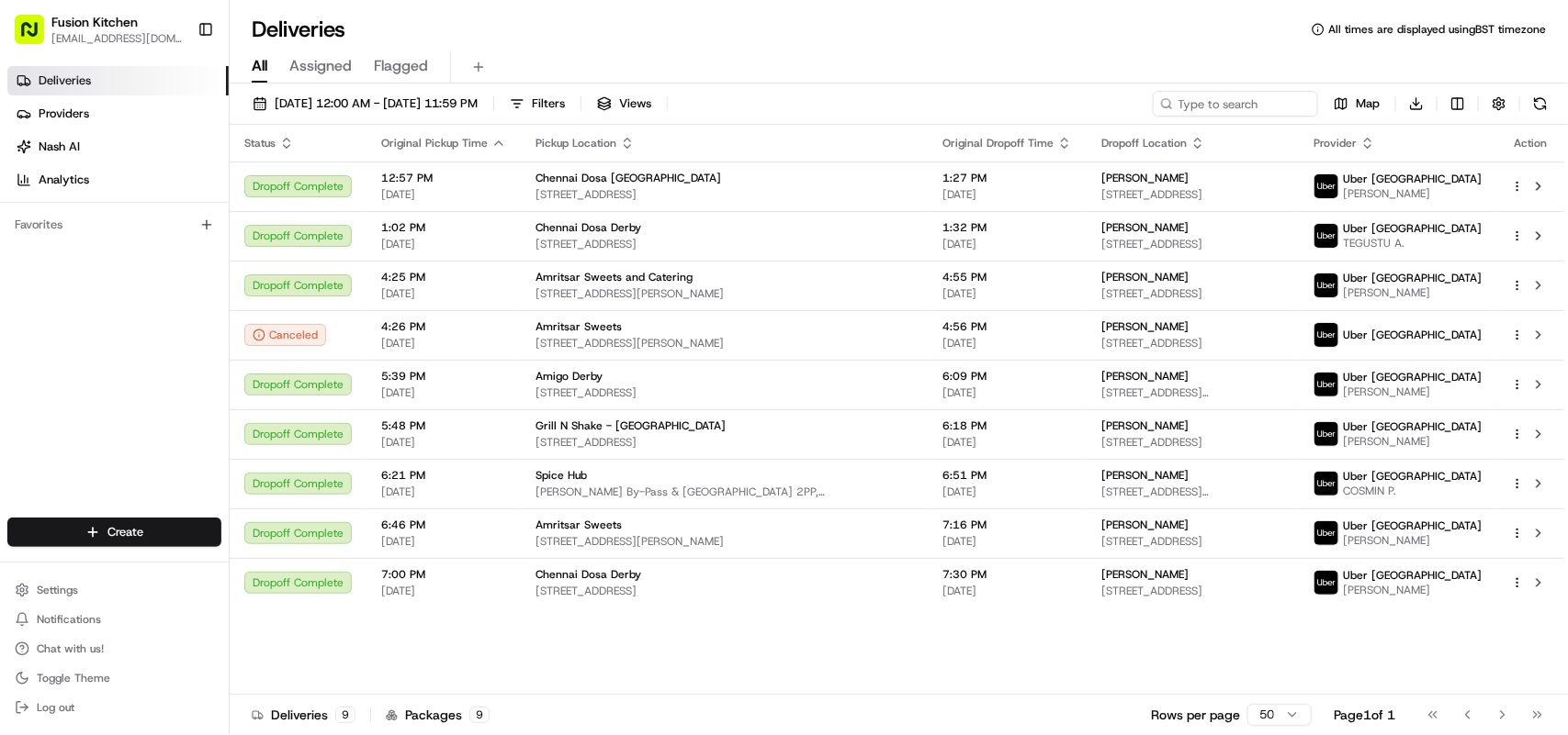
click at [1023, 67] on div "All Assigned Flagged" at bounding box center [898, 68] width 1339 height 32
click at [133, 533] on html "Fusion Kitchen hari@fusionpos.uk Toggle Sidebar Deliveries Providers Nash AI An…" at bounding box center [784, 367] width 1568 height 735
click at [269, 562] on link "Delivery" at bounding box center [331, 567] width 205 height 33
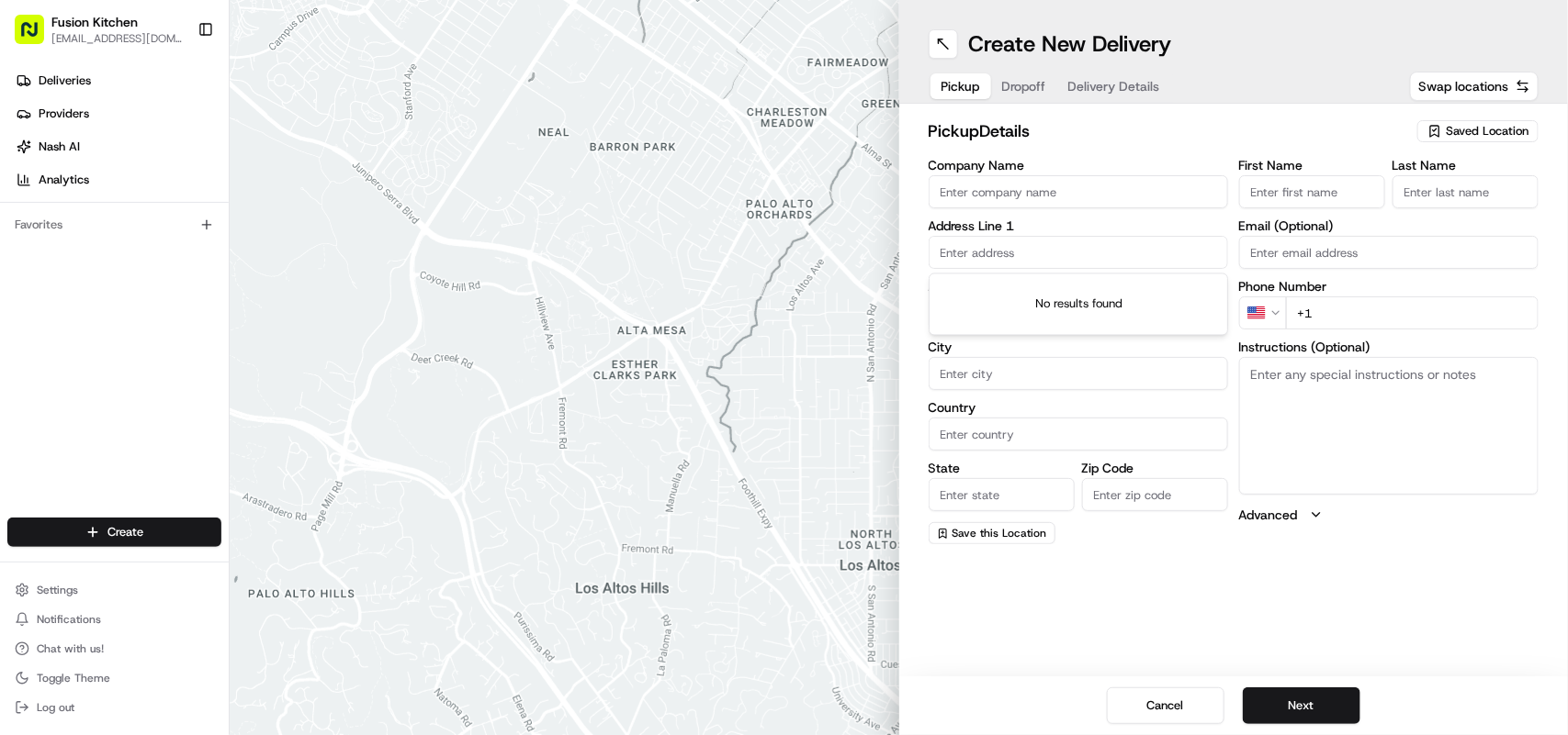
click at [1012, 250] on input "text" at bounding box center [1078, 252] width 300 height 33
paste input "830 High Rd, North Finchley, London , N12 9RA."
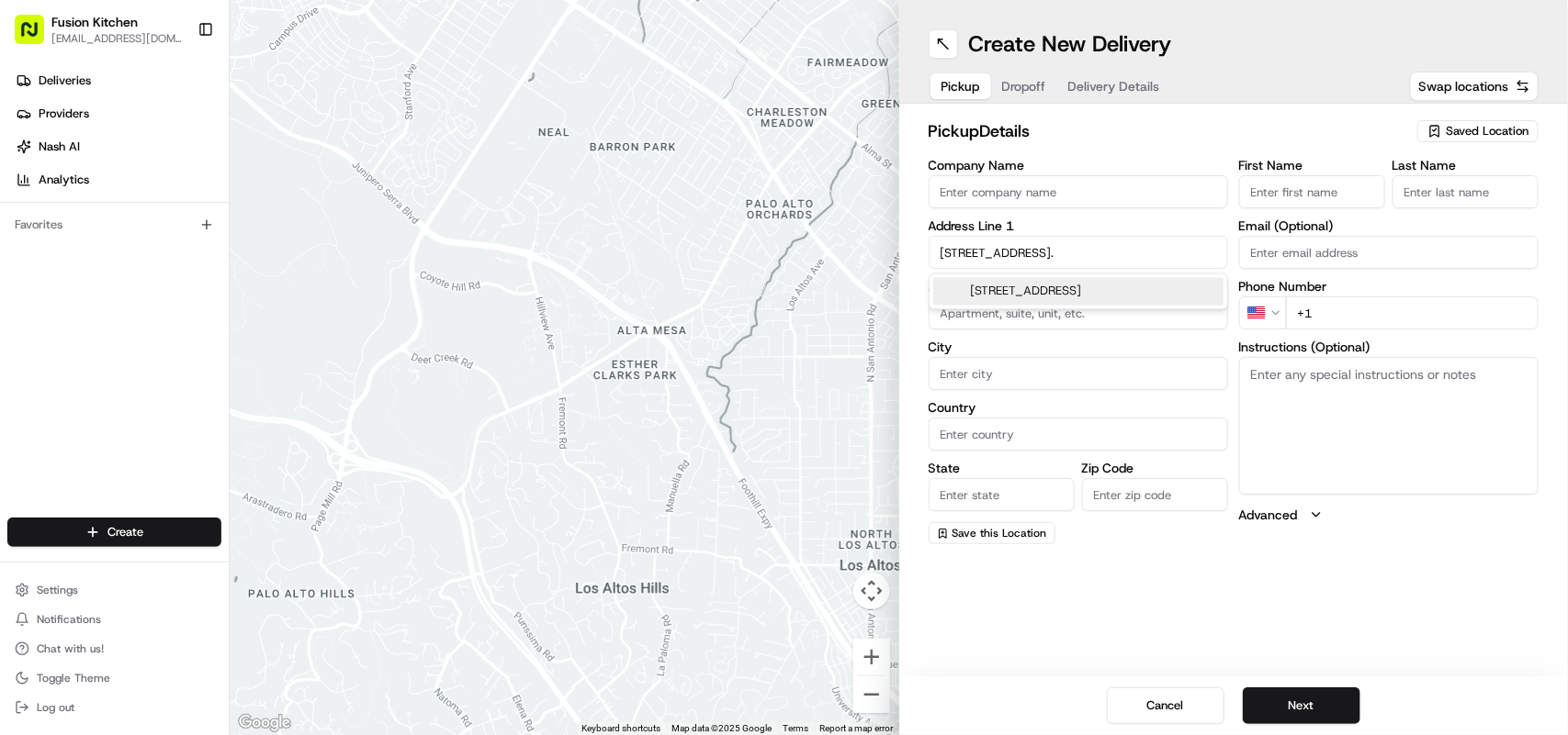
click at [1105, 299] on div "830 High Rd, North Finchley, London N12 8FA, UK" at bounding box center [1078, 292] width 290 height 28
type input "830 High Rd, London N12 9RA, UK"
type input "London"
type input "United Kingdom"
type input "England"
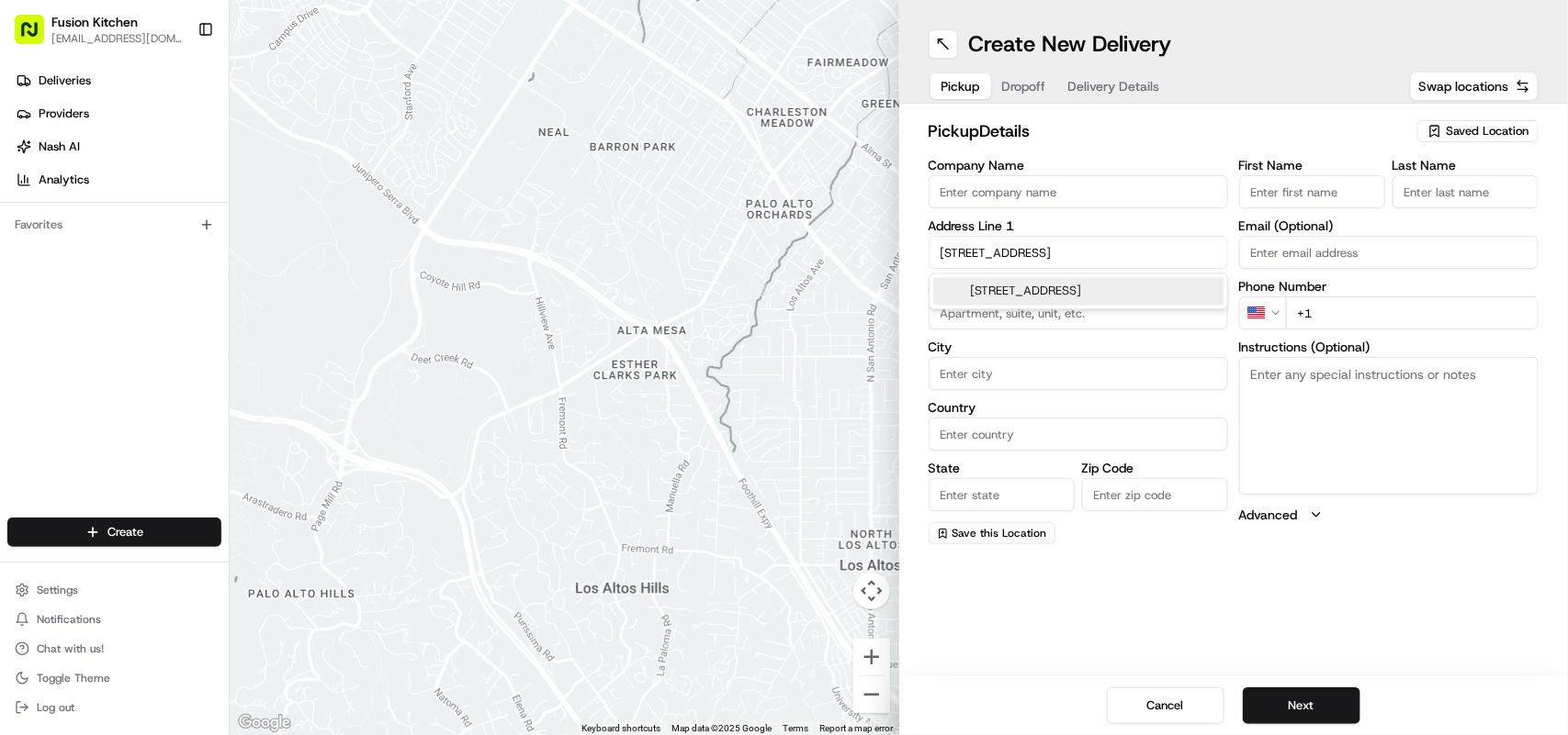
type input "N12 9RA"
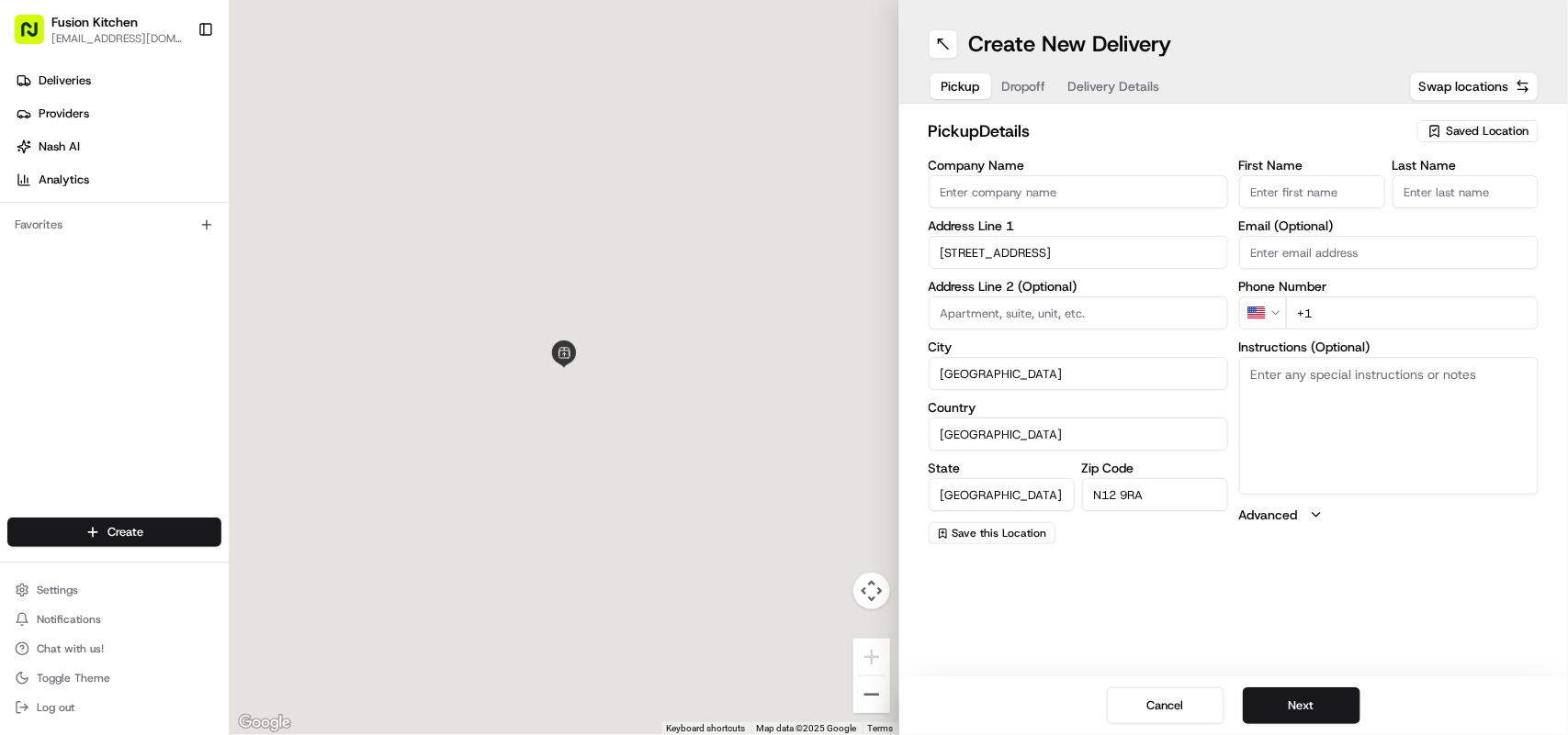
type input "830 High Road"
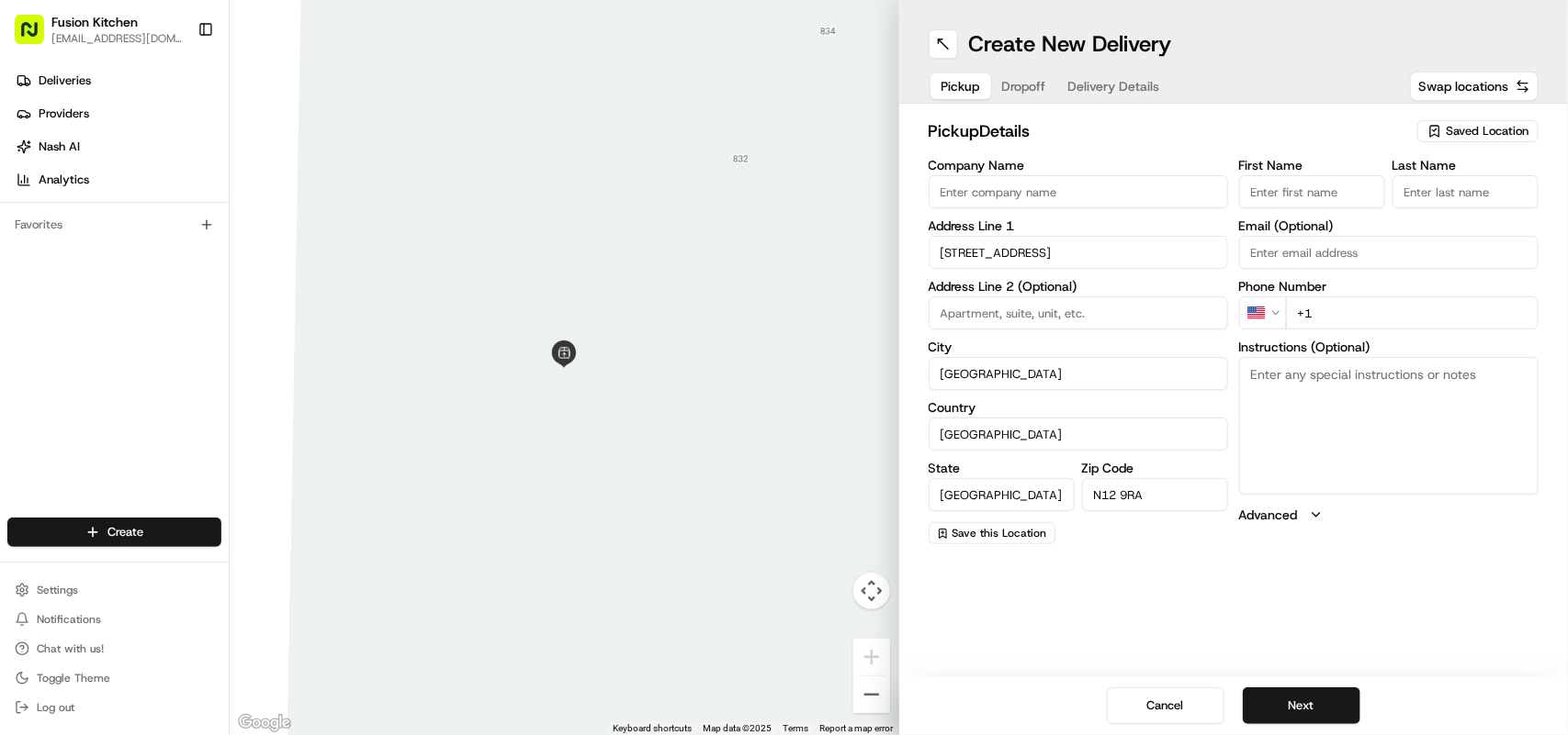
click at [1059, 194] on input "Company Name" at bounding box center [1078, 191] width 300 height 33
paste input "Ai Sushi Foods Ltd."
type input "Ai Sushi Foods Ltd."
click at [1275, 315] on html "Fusion Kitchen hari@fusionpos.uk Toggle Sidebar Deliveries Providers Nash AI An…" at bounding box center [784, 367] width 1568 height 735
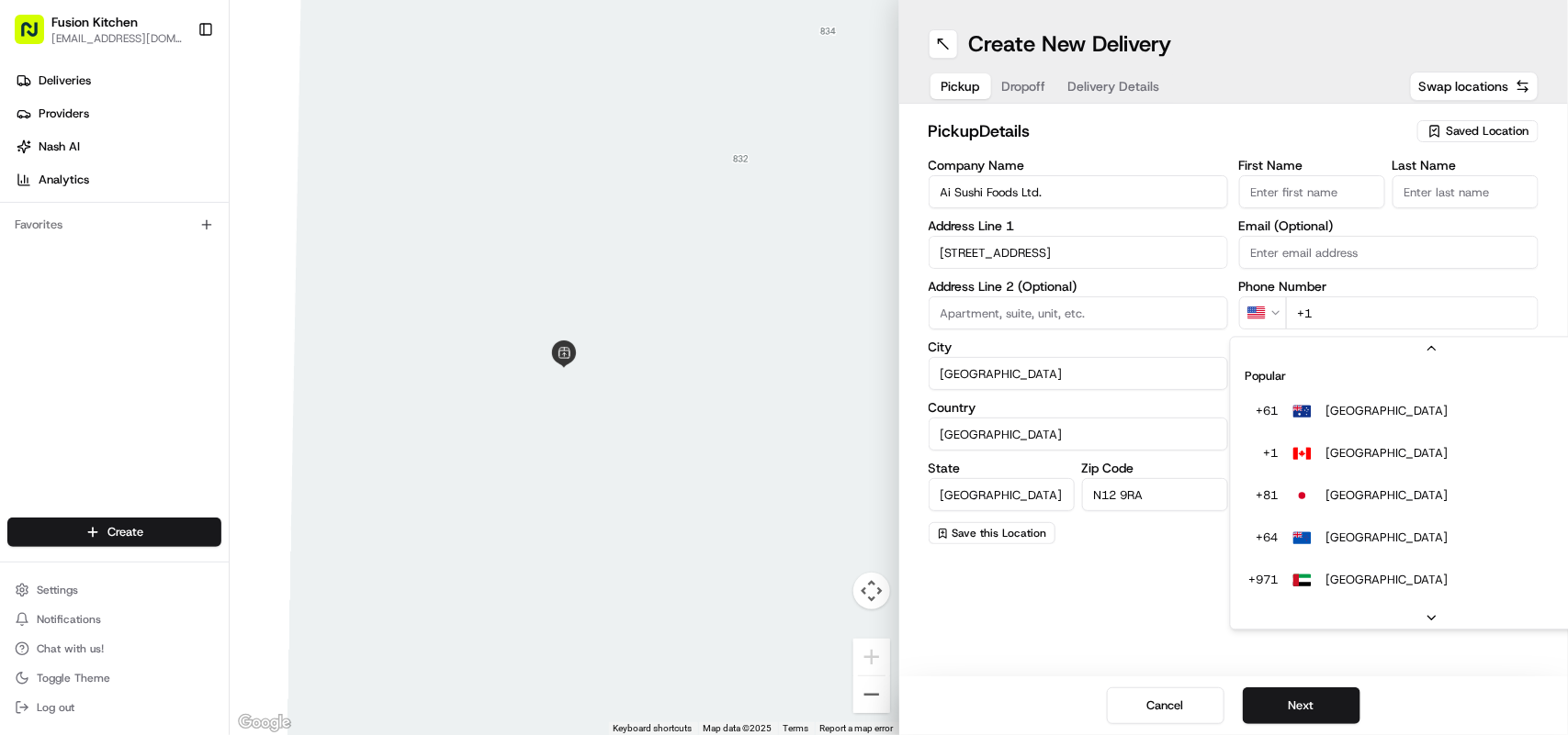
scroll to position [79, 0]
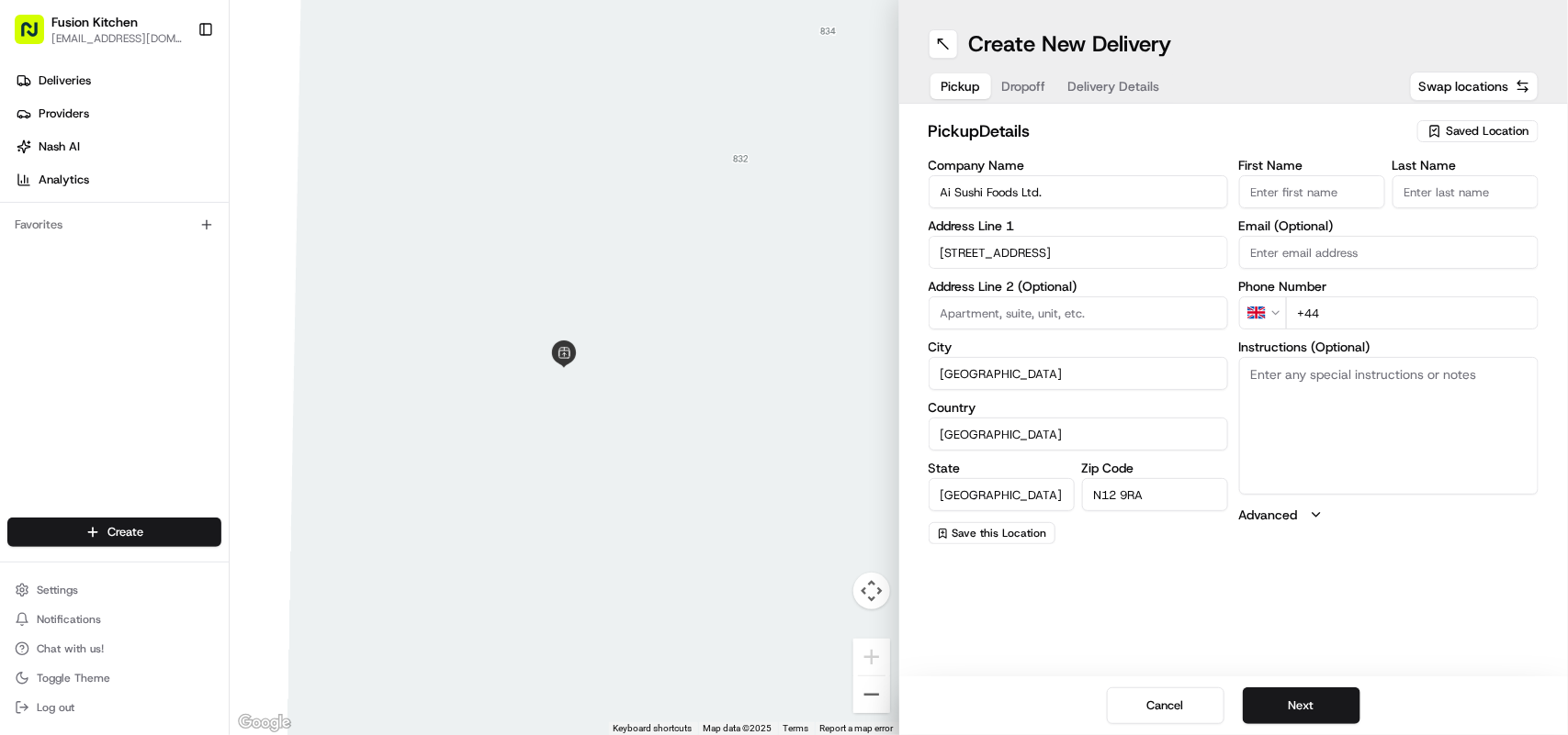
click at [1294, 395] on textarea "Instructions (Optional)" at bounding box center [1389, 426] width 300 height 138
click at [1364, 304] on input "+44" at bounding box center [1413, 313] width 253 height 33
paste input "20 8446 9808"
type input "+44 20 8446 9808"
click at [1320, 704] on button "Next" at bounding box center [1303, 706] width 118 height 37
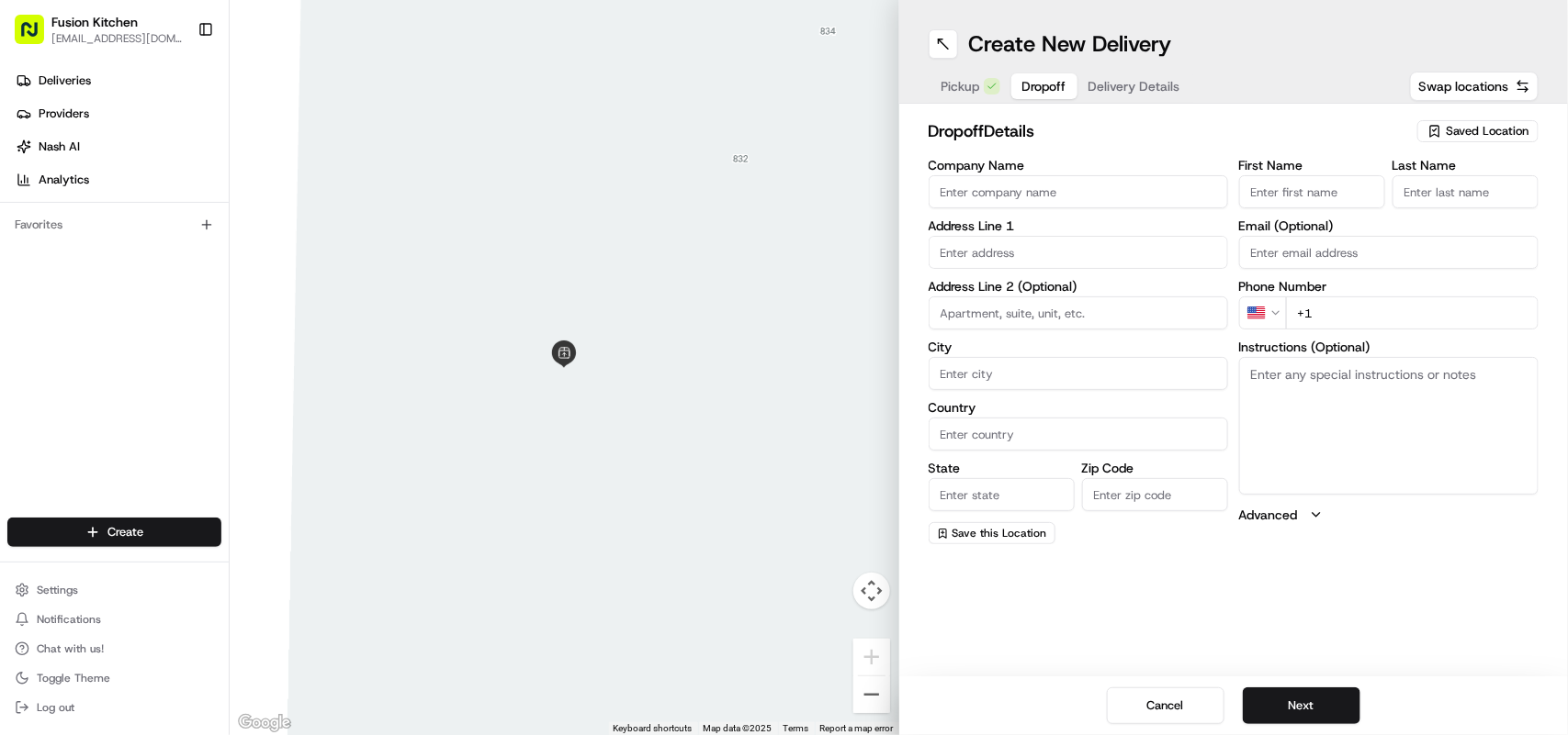
click at [1265, 361] on textarea "Instructions (Optional)" at bounding box center [1389, 426] width 300 height 138
paste textarea "Ricky Winborn | 07714292443 107, Walmington Fold, London, N12 7LH"
drag, startPoint x: 1442, startPoint y: 375, endPoint x: 1344, endPoint y: 373, distance: 98.0
click at [1344, 373] on textarea "Ricky Winborn | 07714292443 107, Walmington Fold, London, N12 7LH" at bounding box center [1389, 426] width 300 height 138
type textarea "Ricky Winborn | 07714292443 107, Walmington Fold, London, N12 7LH"
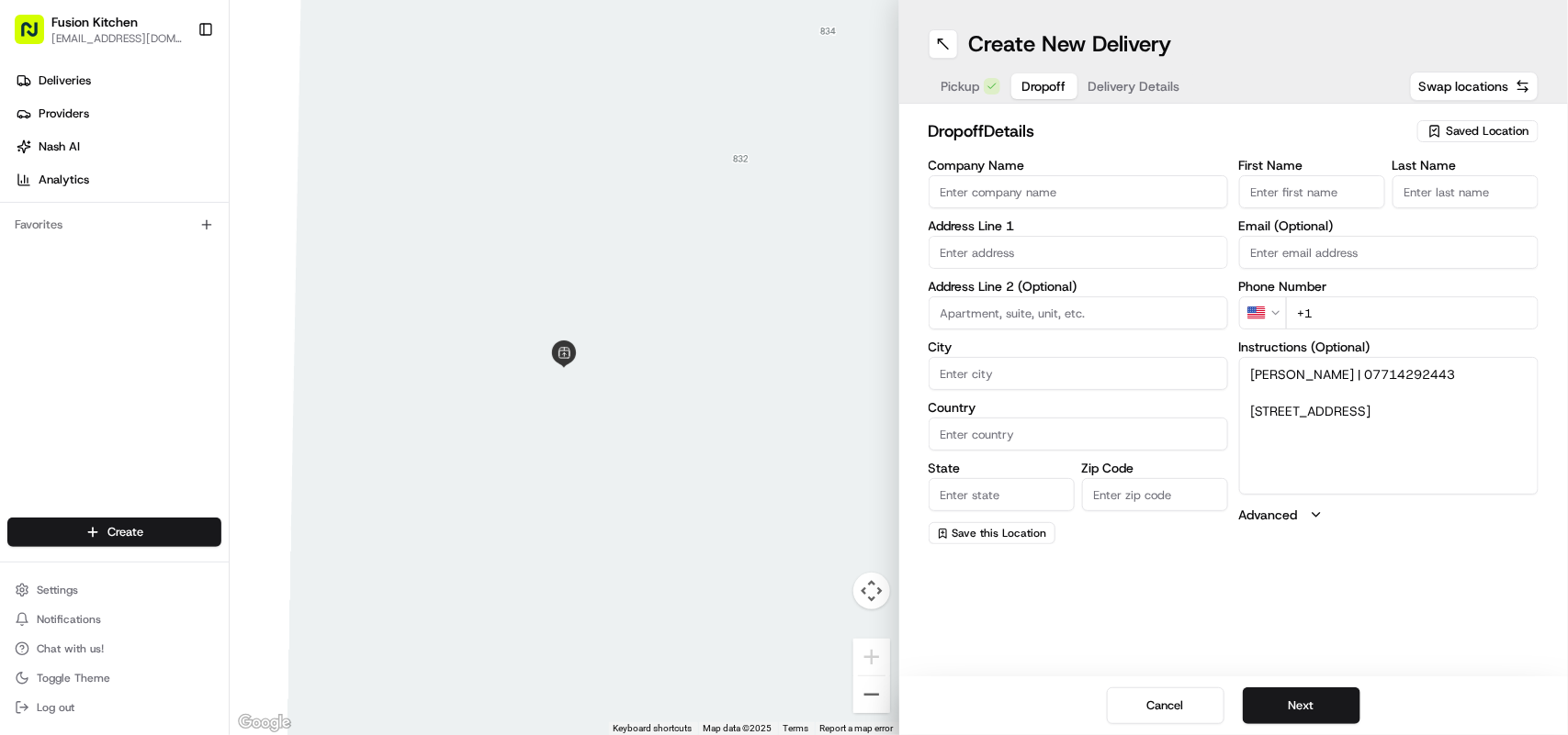
click at [1270, 312] on html "Fusion Kitchen hari@fusionpos.uk Toggle Sidebar Deliveries Providers Nash AI An…" at bounding box center [784, 367] width 1568 height 735
click at [1400, 326] on input "+44" at bounding box center [1413, 313] width 253 height 33
paste input "07714 292443"
type input "+44 07714 292443"
drag, startPoint x: 1365, startPoint y: 435, endPoint x: 1241, endPoint y: 409, distance: 126.7
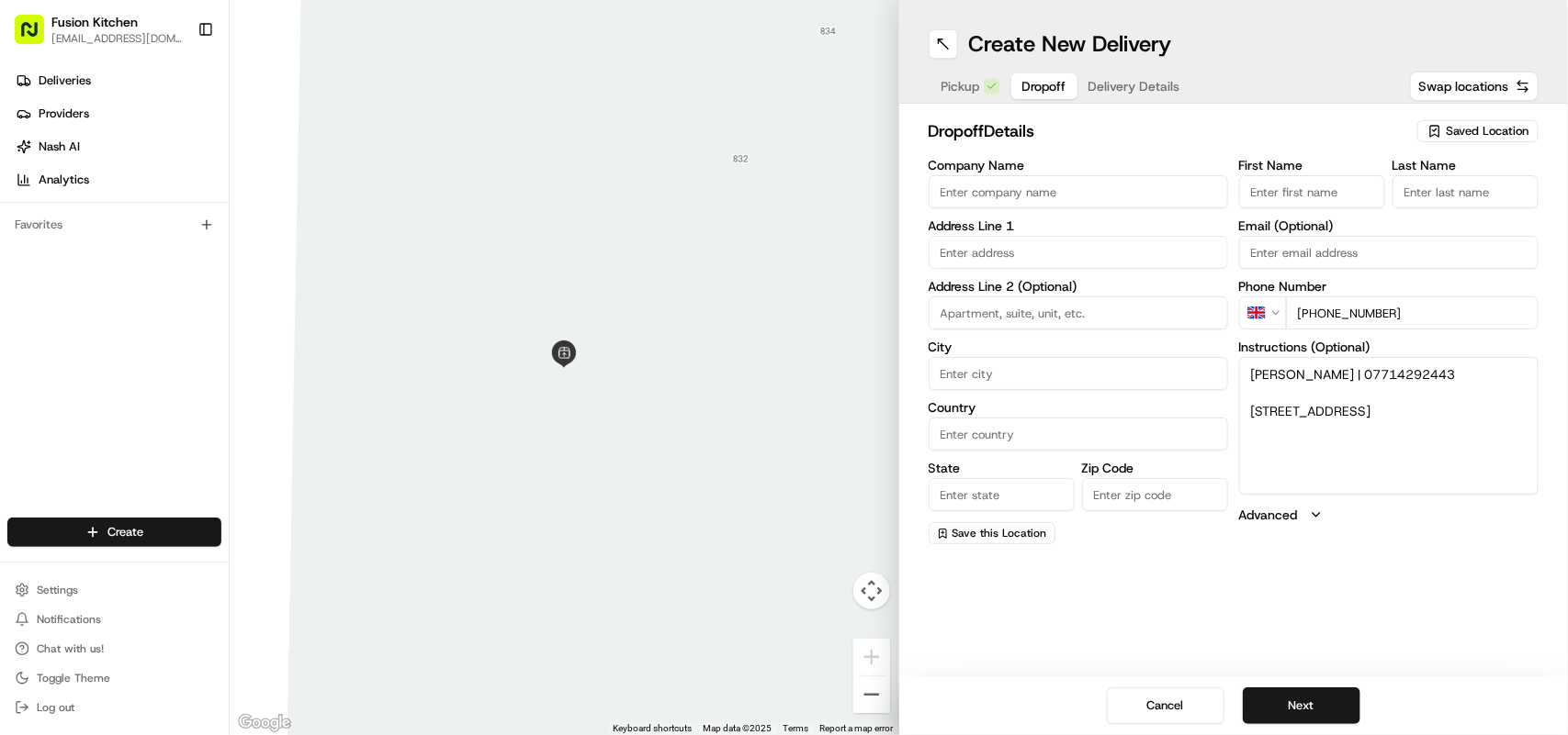
click at [1241, 409] on textarea "Ricky Winborn | 07714292443 107, Walmington Fold, London, N12 7LH" at bounding box center [1389, 426] width 300 height 138
click at [1027, 260] on input "text" at bounding box center [1078, 252] width 300 height 33
paste input "107, Walmington Fold, London, N12 7LH"
type input "107, Walmington Fold, London, N12 7LH"
drag, startPoint x: 1184, startPoint y: 254, endPoint x: 857, endPoint y: 246, distance: 327.1
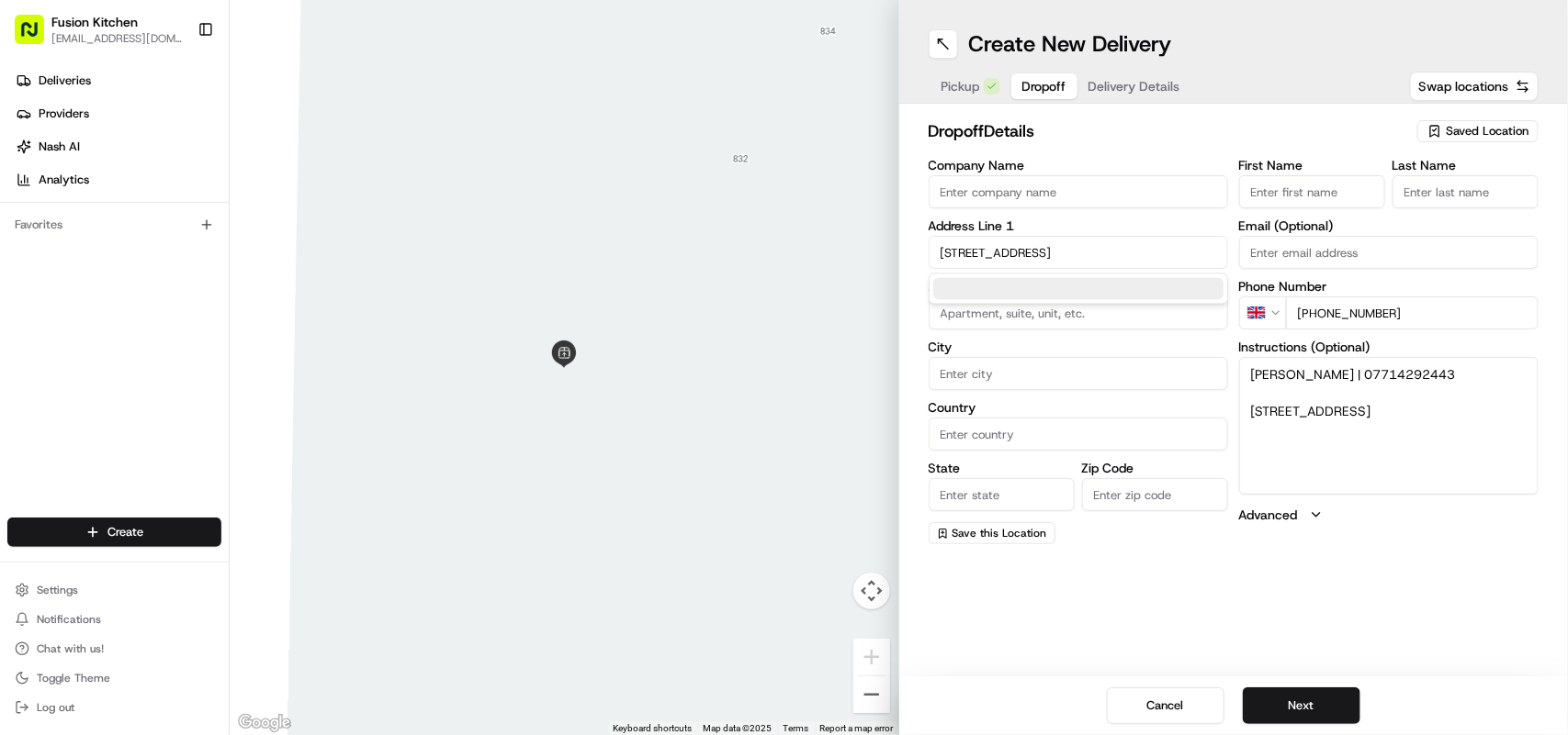
click at [857, 246] on div "← Move left → Move right ↑ Move up ↓ Move down + Zoom in - Zoom out Home Jump l…" at bounding box center [898, 367] width 1339 height 735
paste input "107, Walmington Fold, London, N12 7LH"
click at [1078, 292] on div "107 Walmington Fold, London N12 7LR, UK" at bounding box center [1078, 292] width 290 height 28
type input "Arwin Repairs, 107 Walmington Fold, London N12 7LH, UK"
type input "London"
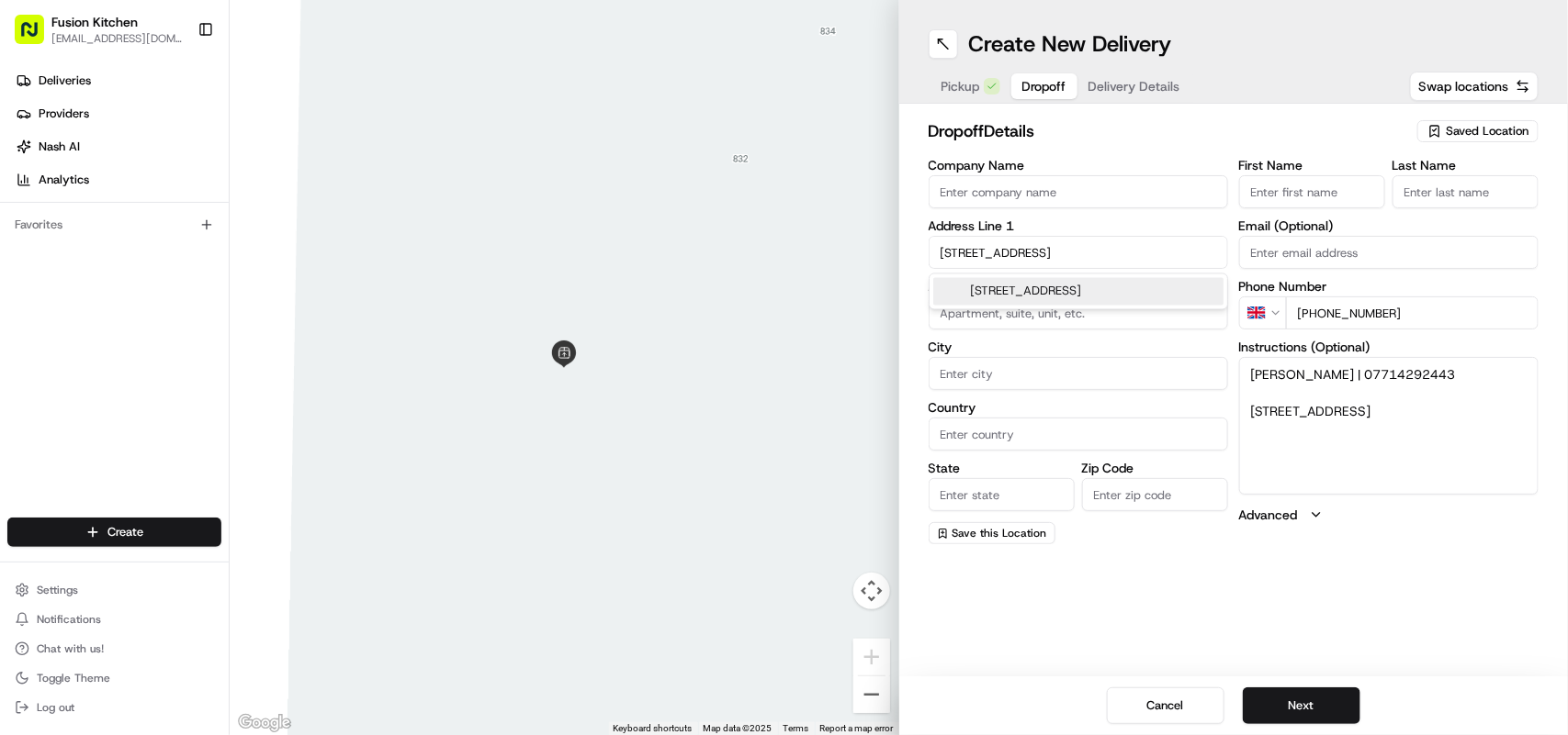
type input "United Kingdom"
type input "England"
type input "N12 7LH"
type input "107 Walmington Fold"
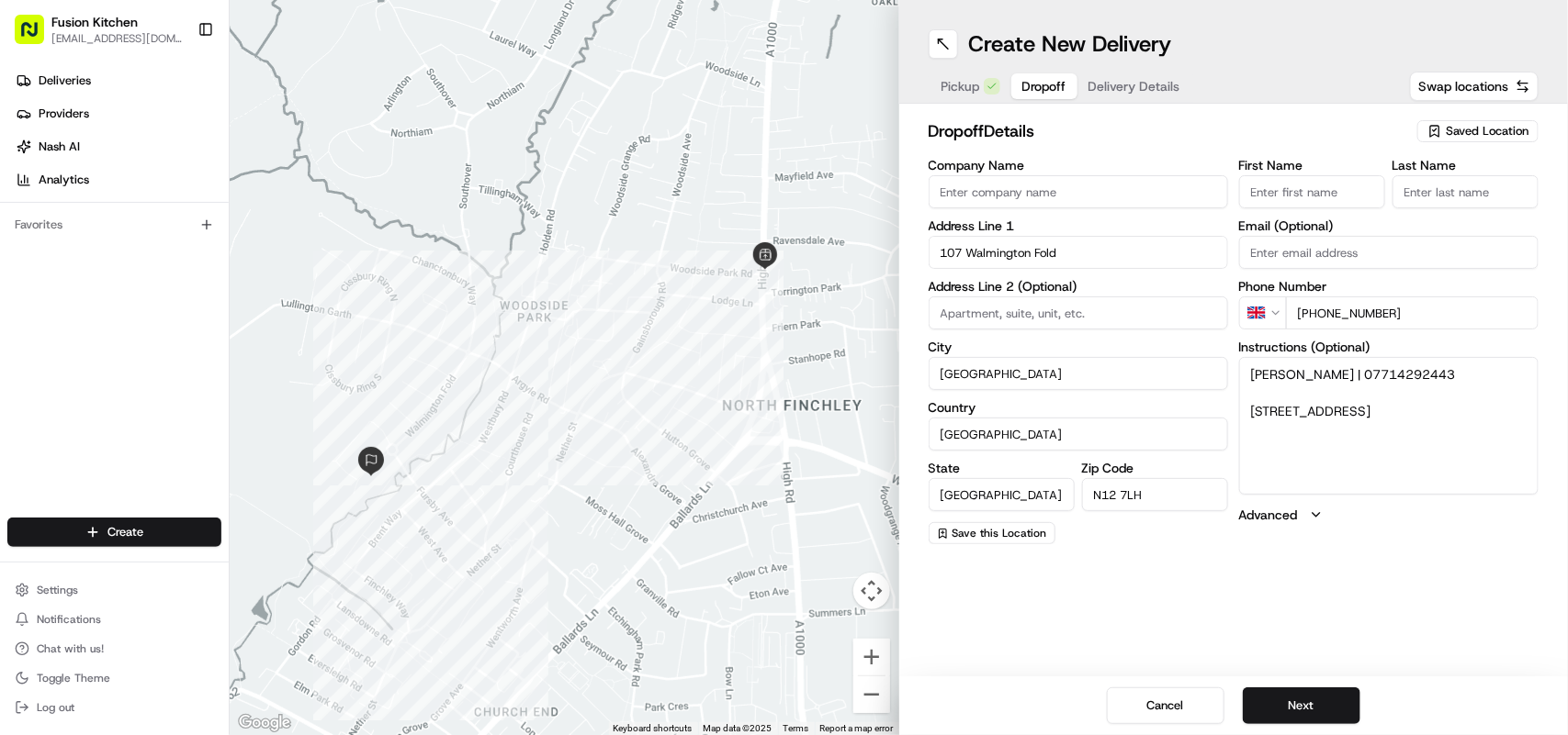
drag, startPoint x: 1338, startPoint y: 375, endPoint x: 1287, endPoint y: 373, distance: 51.0
click at [1287, 373] on textarea "Ricky Winborn | 07714292443 107, Walmington Fold, London, N12 7LH" at bounding box center [1389, 426] width 300 height 138
click at [1494, 184] on input "Last Name" at bounding box center [1466, 191] width 147 height 33
paste input "Winborn"
type input "Winborn"
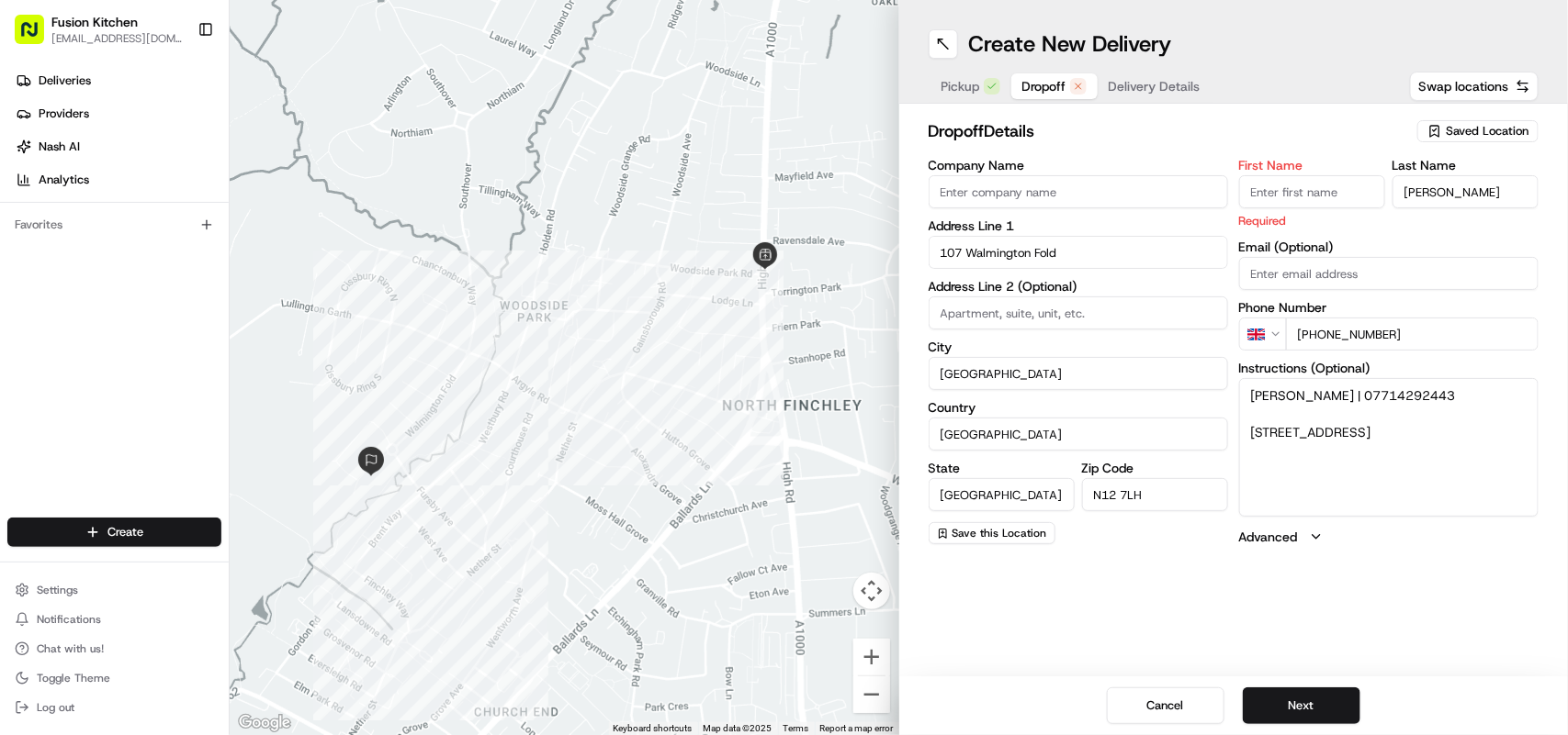
drag, startPoint x: 1284, startPoint y: 374, endPoint x: 1241, endPoint y: 369, distance: 43.3
click at [1241, 369] on div "Instructions (Optional) Ricky Winborn | 07714292443 107, Walmington Fold, Londo…" at bounding box center [1389, 438] width 300 height 154
click at [1300, 199] on input "First Name" at bounding box center [1313, 191] width 147 height 33
paste input "Ricky"
type input "Ricky"
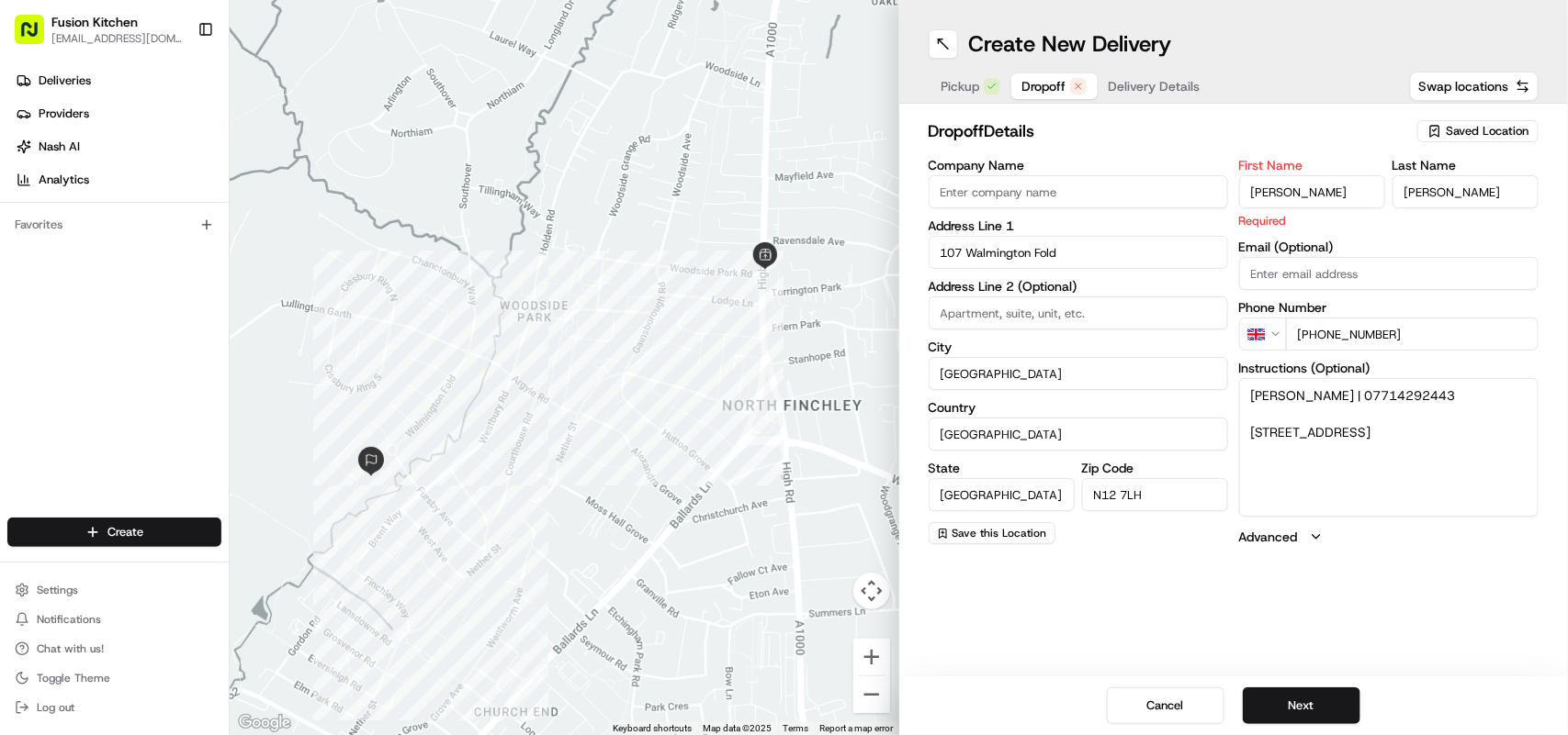
click at [1410, 480] on textarea "Ricky Winborn | 07714292443 107, Walmington Fold, London, N12 7LH" at bounding box center [1389, 447] width 300 height 138
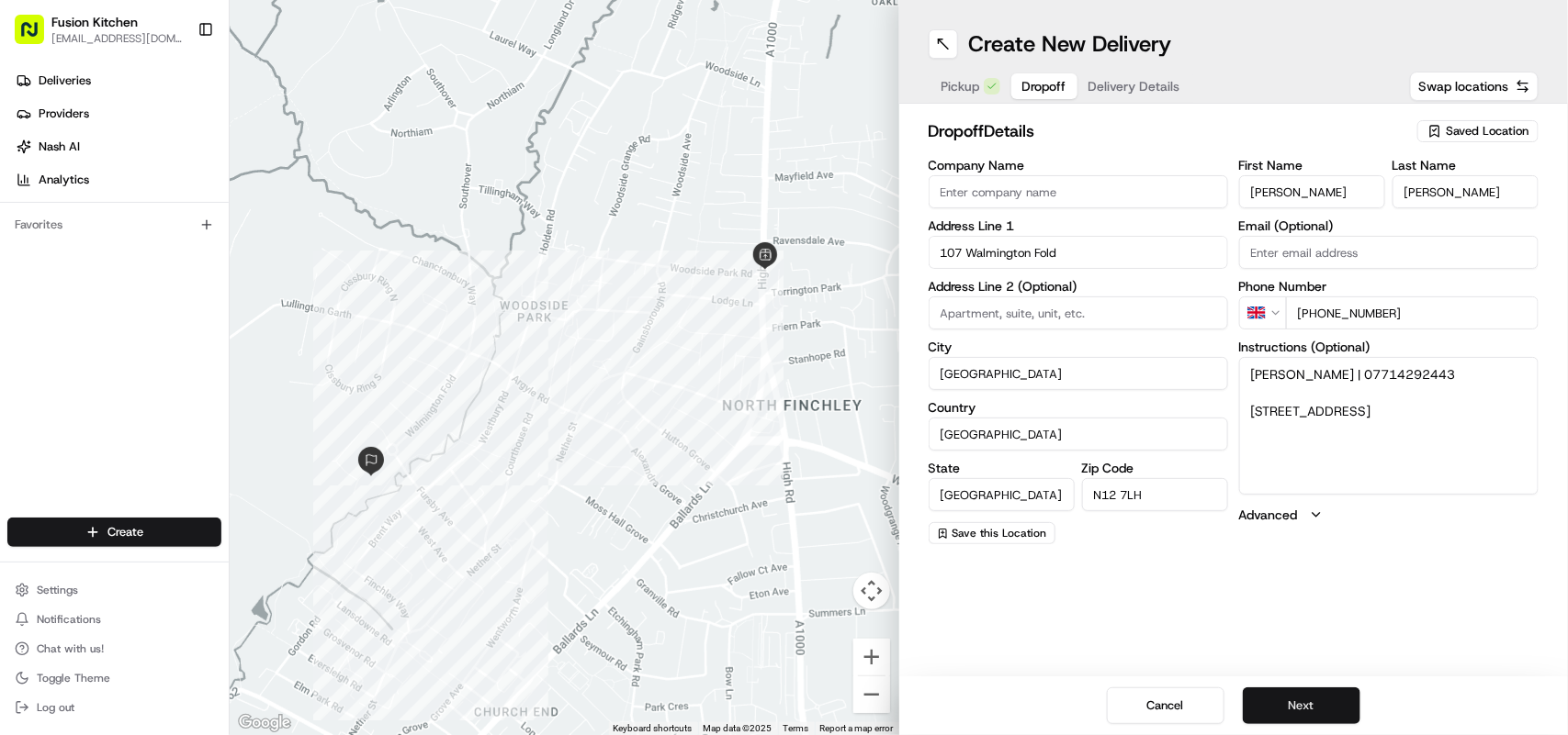
click at [1309, 699] on button "Next" at bounding box center [1303, 706] width 118 height 37
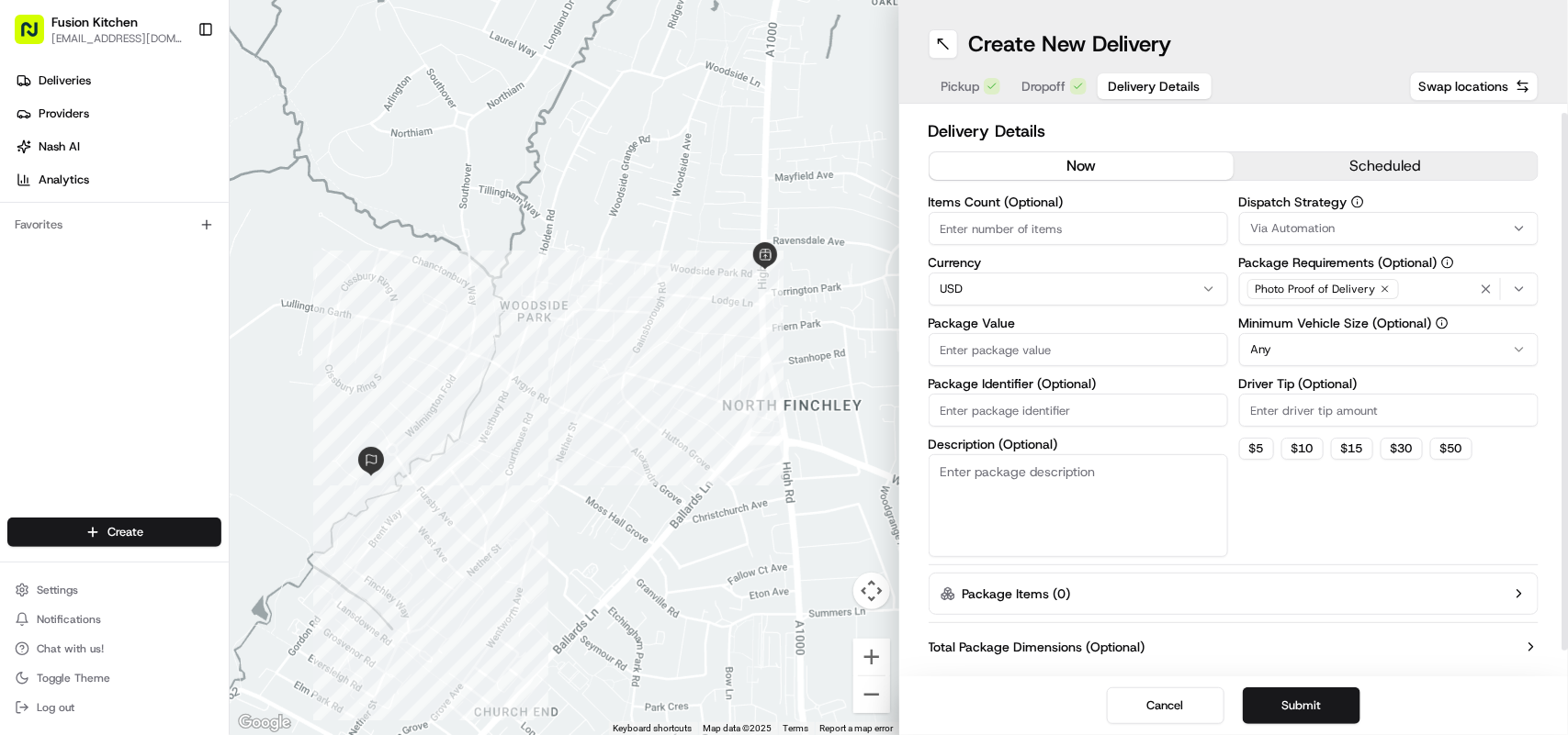
scroll to position [34, 0]
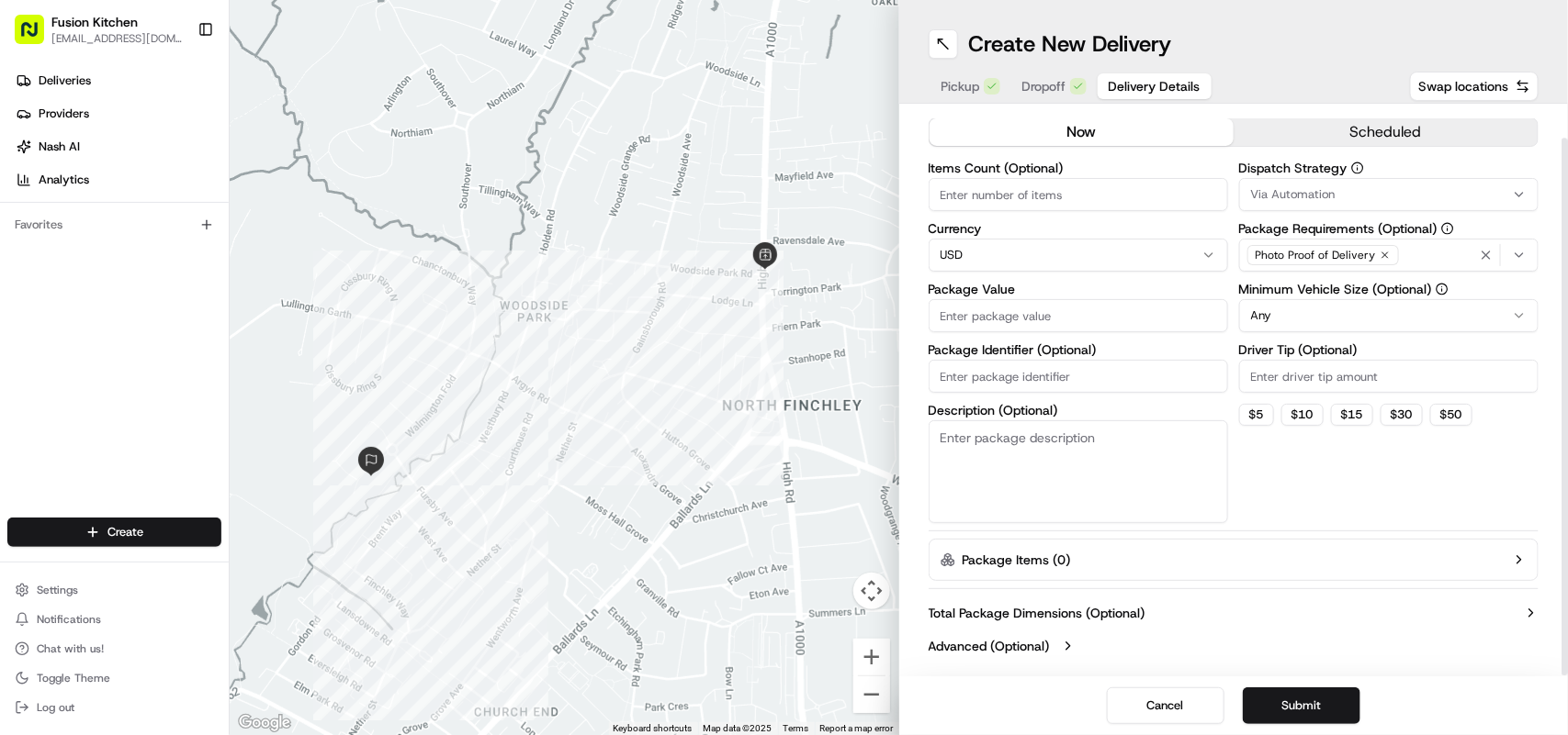
click at [1110, 258] on html "Fusion Kitchen hari@fusionpos.uk Toggle Sidebar Deliveries Providers Nash AI An…" at bounding box center [784, 367] width 1568 height 735
click at [1063, 326] on input "Package Value" at bounding box center [1078, 316] width 300 height 33
paste input "62.68"
type input "62.68"
click at [1311, 708] on button "Submit" at bounding box center [1303, 706] width 118 height 37
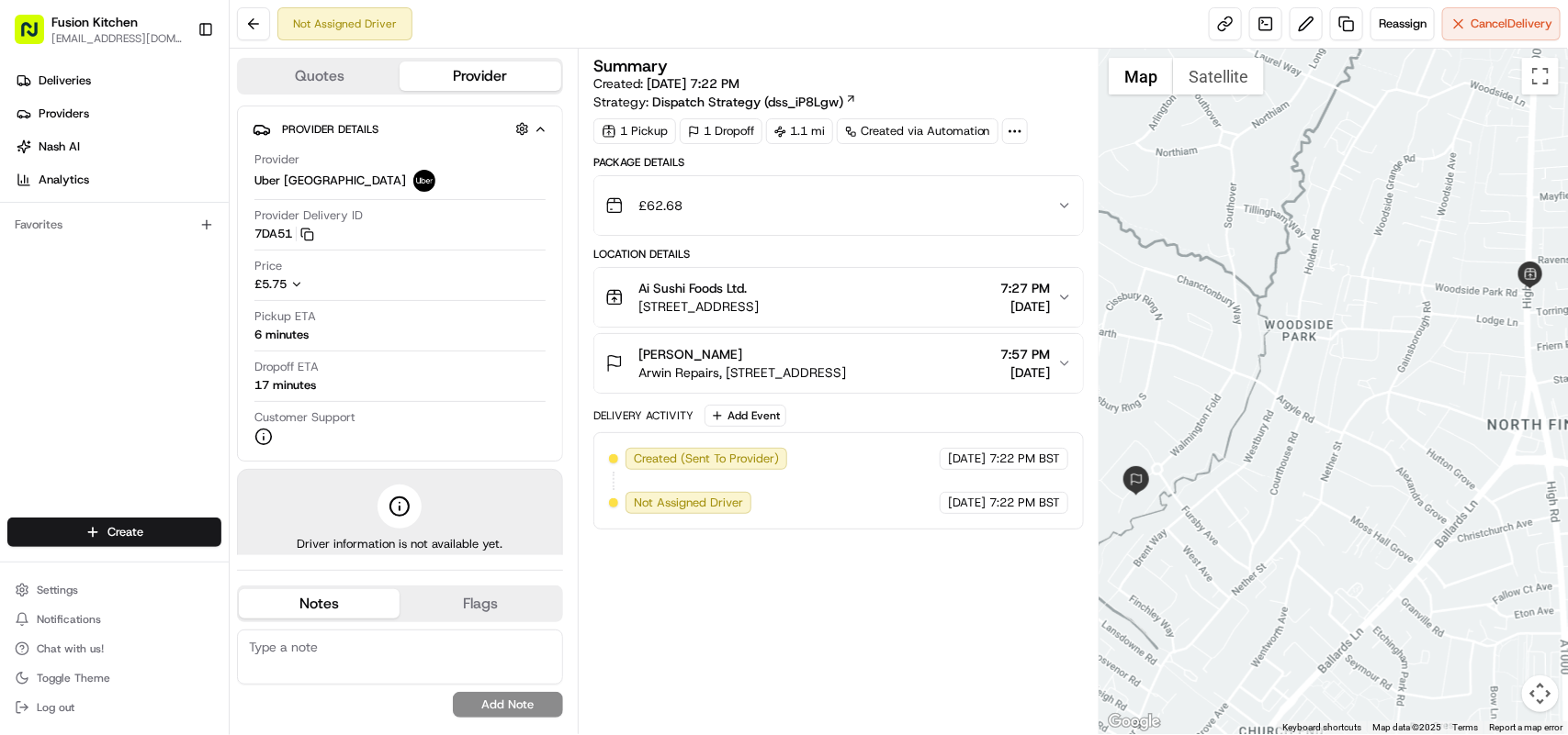
click at [846, 377] on span "Arwin Repairs, 107 Walmington Fold, London N12 7LH, UK" at bounding box center [742, 372] width 207 height 18
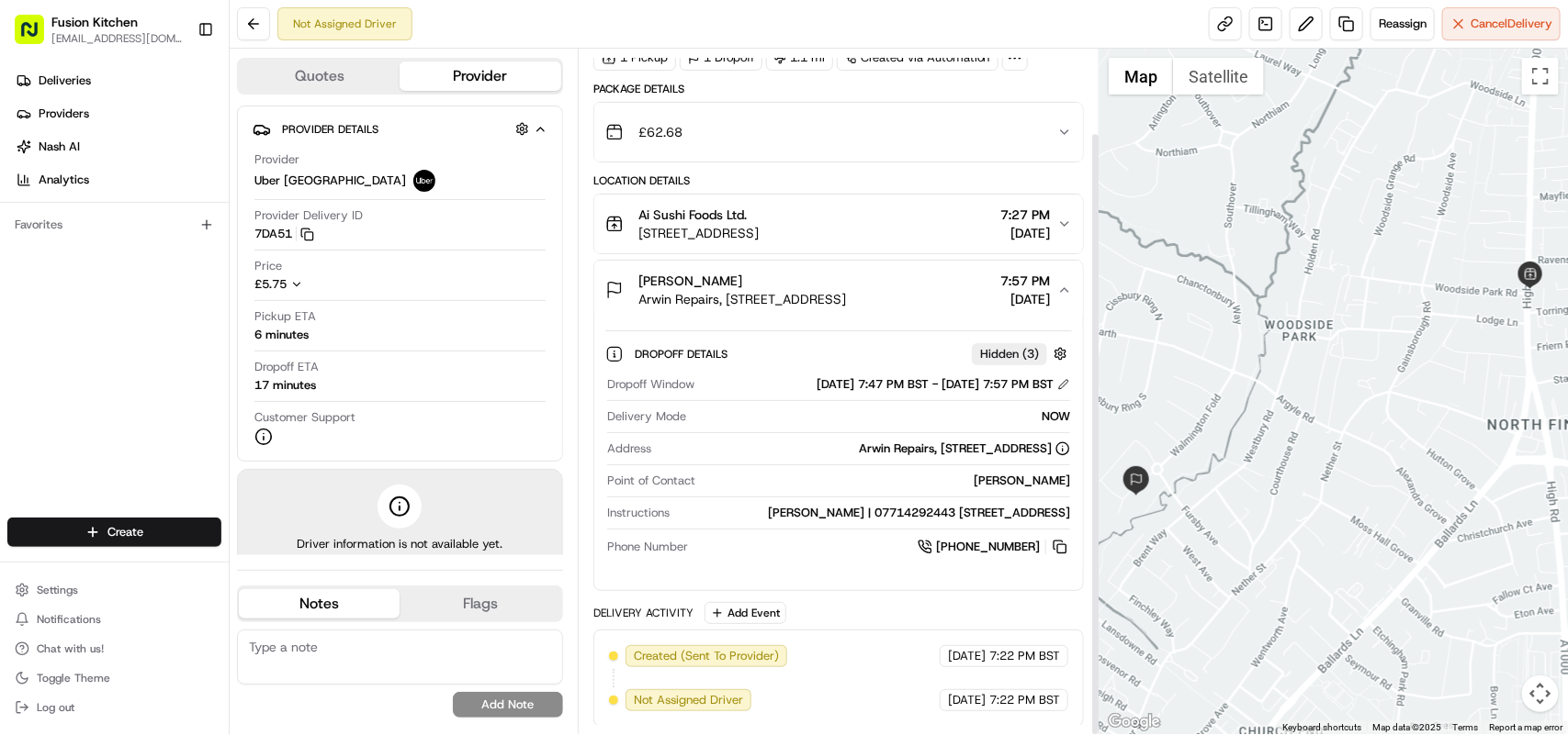
scroll to position [94, 0]
click at [906, 213] on div "Ai Sushi Foods Ltd. 830 High Rd, London N12 9RA, UK 7:27 PM 08/20/2025" at bounding box center [831, 222] width 452 height 37
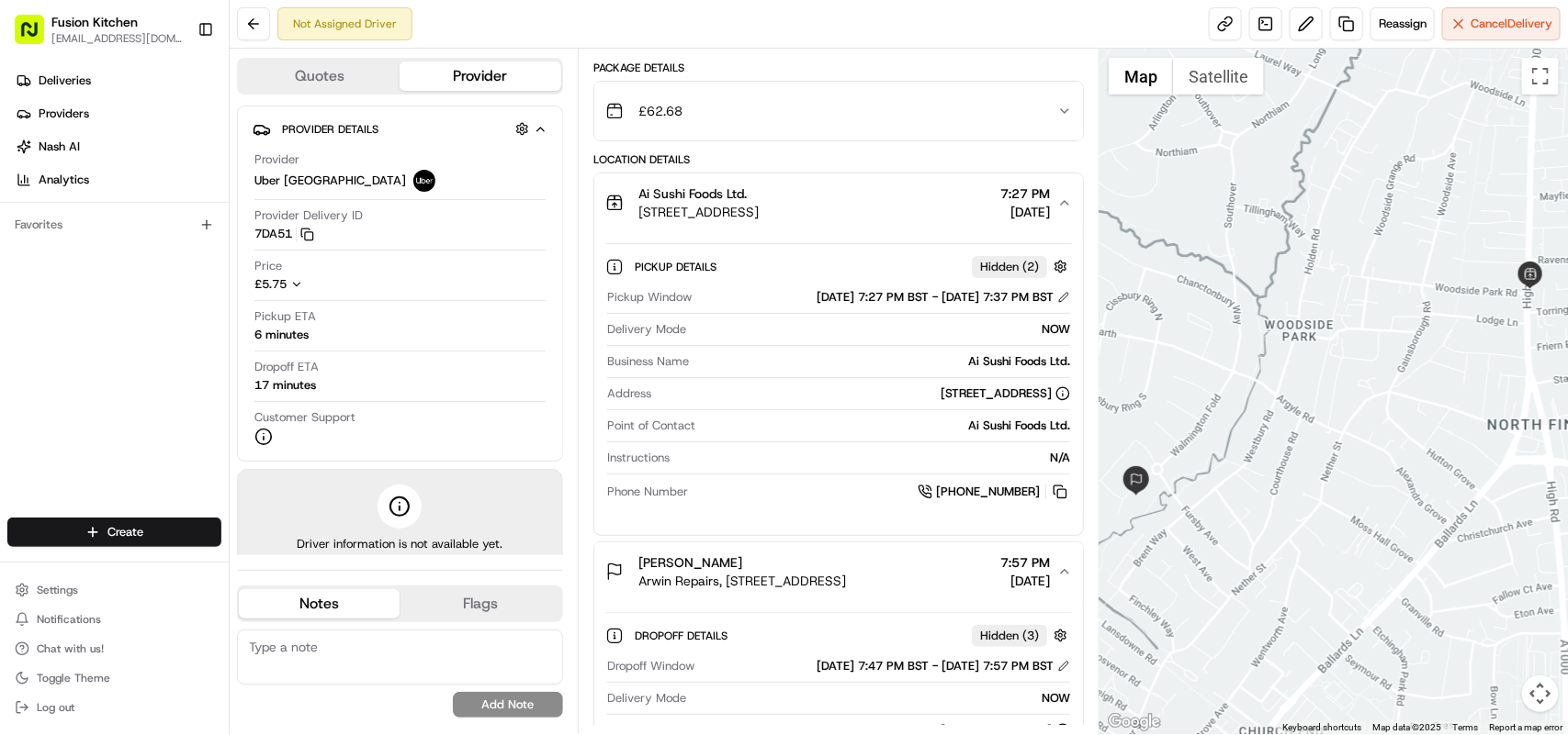
click at [906, 213] on div "Ai Sushi Foods Ltd. 830 High Rd, London N12 9RA, UK 7:27 PM 08/20/2025" at bounding box center [831, 203] width 452 height 37
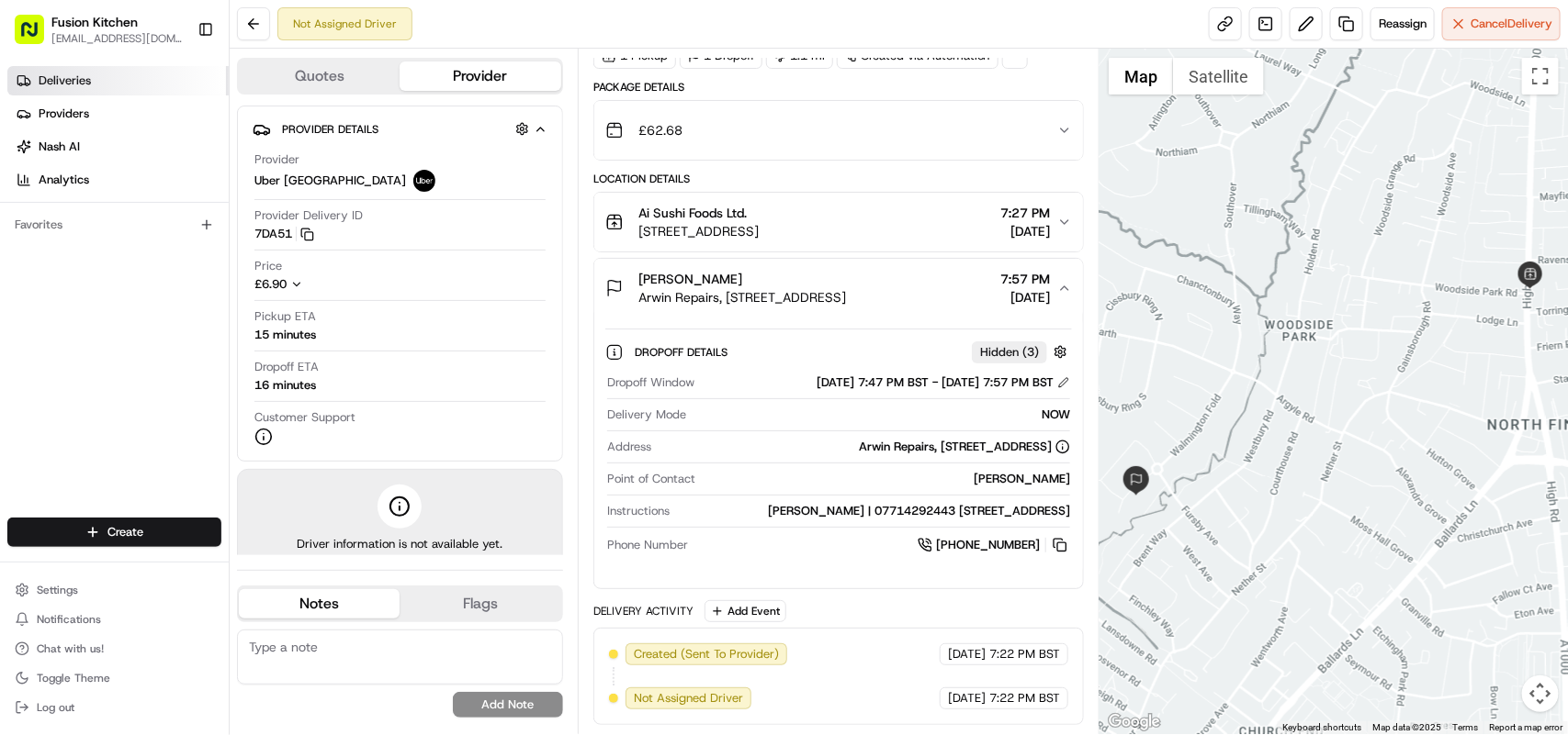
click at [97, 83] on link "Deliveries" at bounding box center [118, 81] width 222 height 29
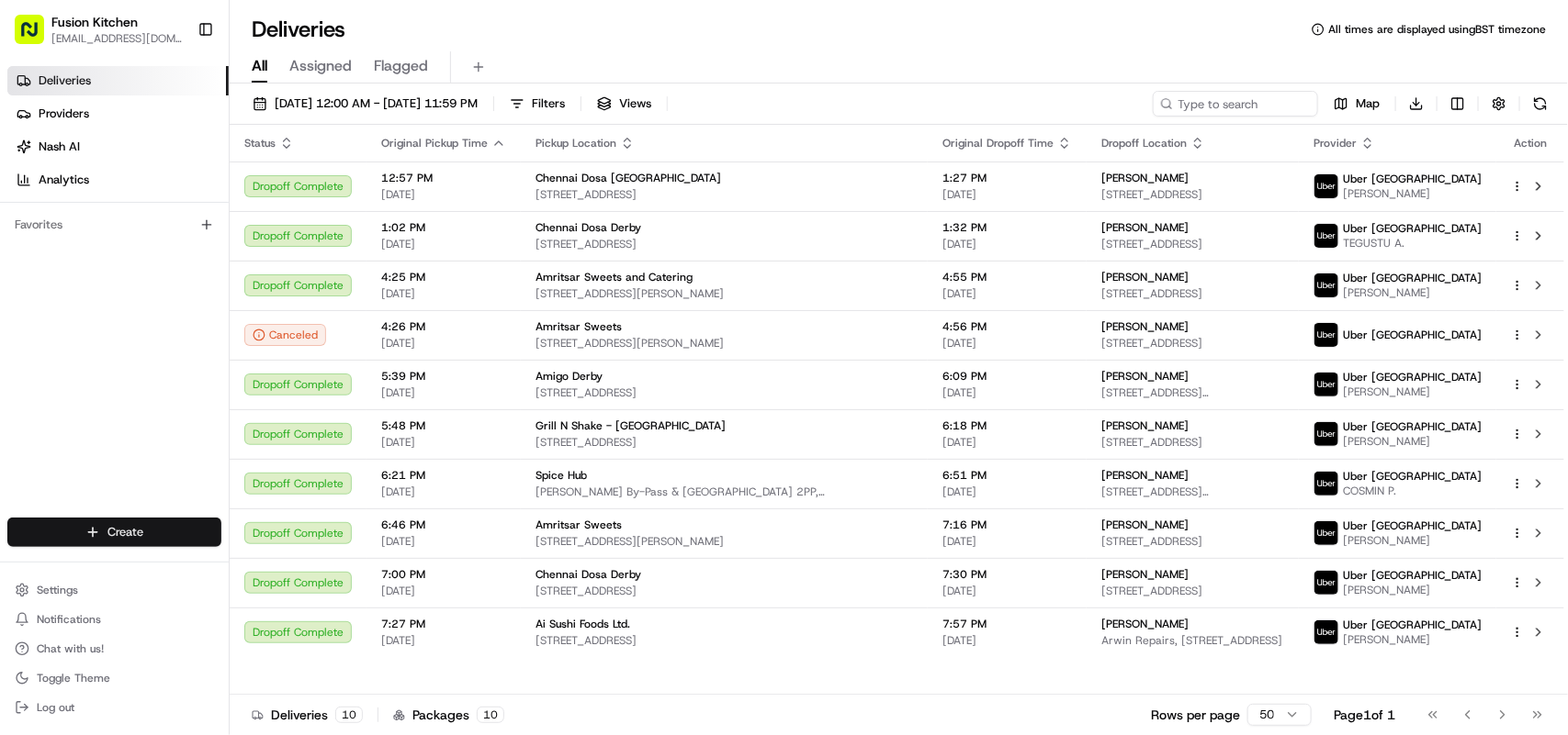
click at [144, 533] on html "Fusion Kitchen hari@fusionpos.uk Toggle Sidebar Deliveries Providers Nash AI An…" at bounding box center [784, 367] width 1568 height 735
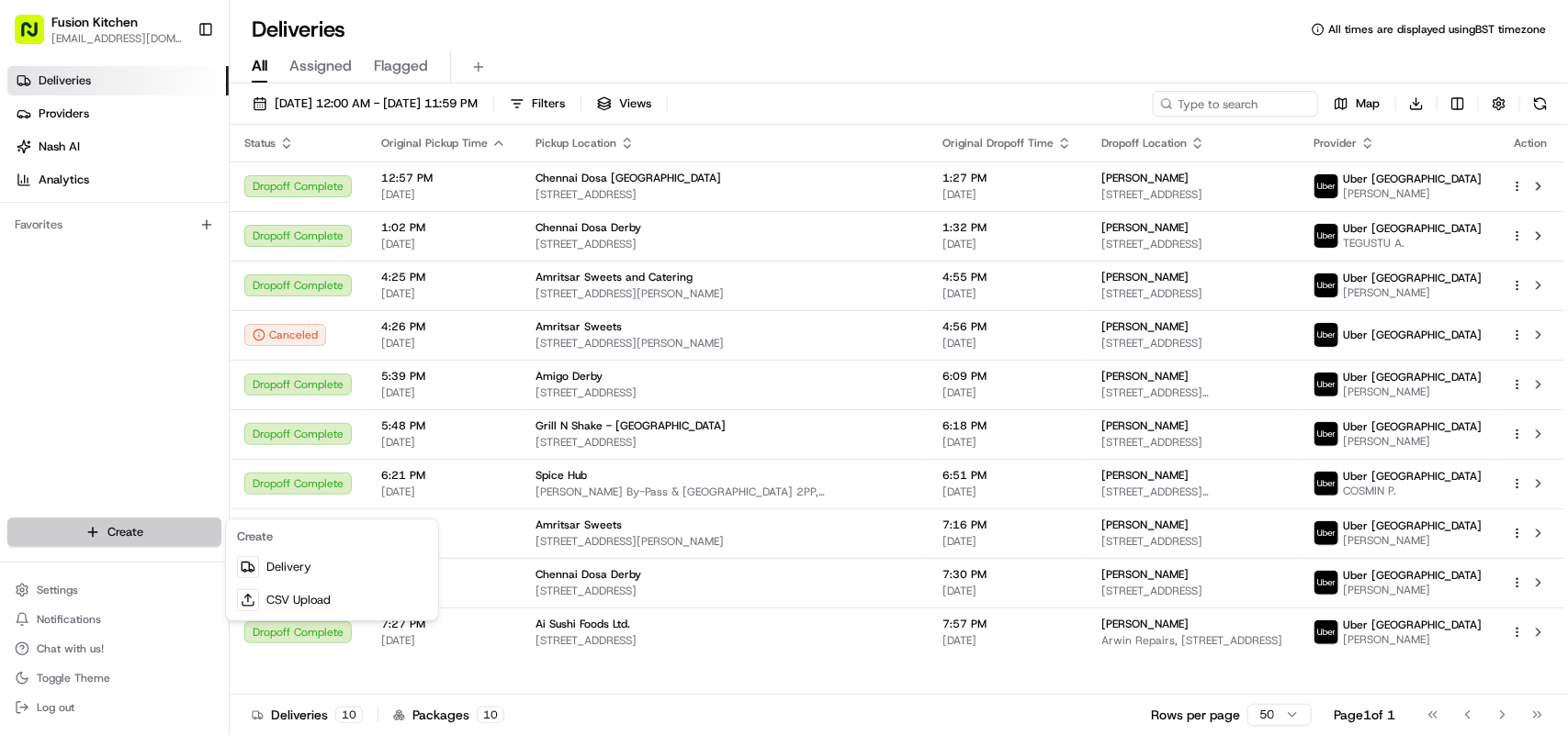
click at [70, 530] on html "Fusion Kitchen hari@fusionpos.uk Toggle Sidebar Deliveries Providers Nash AI An…" at bounding box center [784, 367] width 1568 height 735
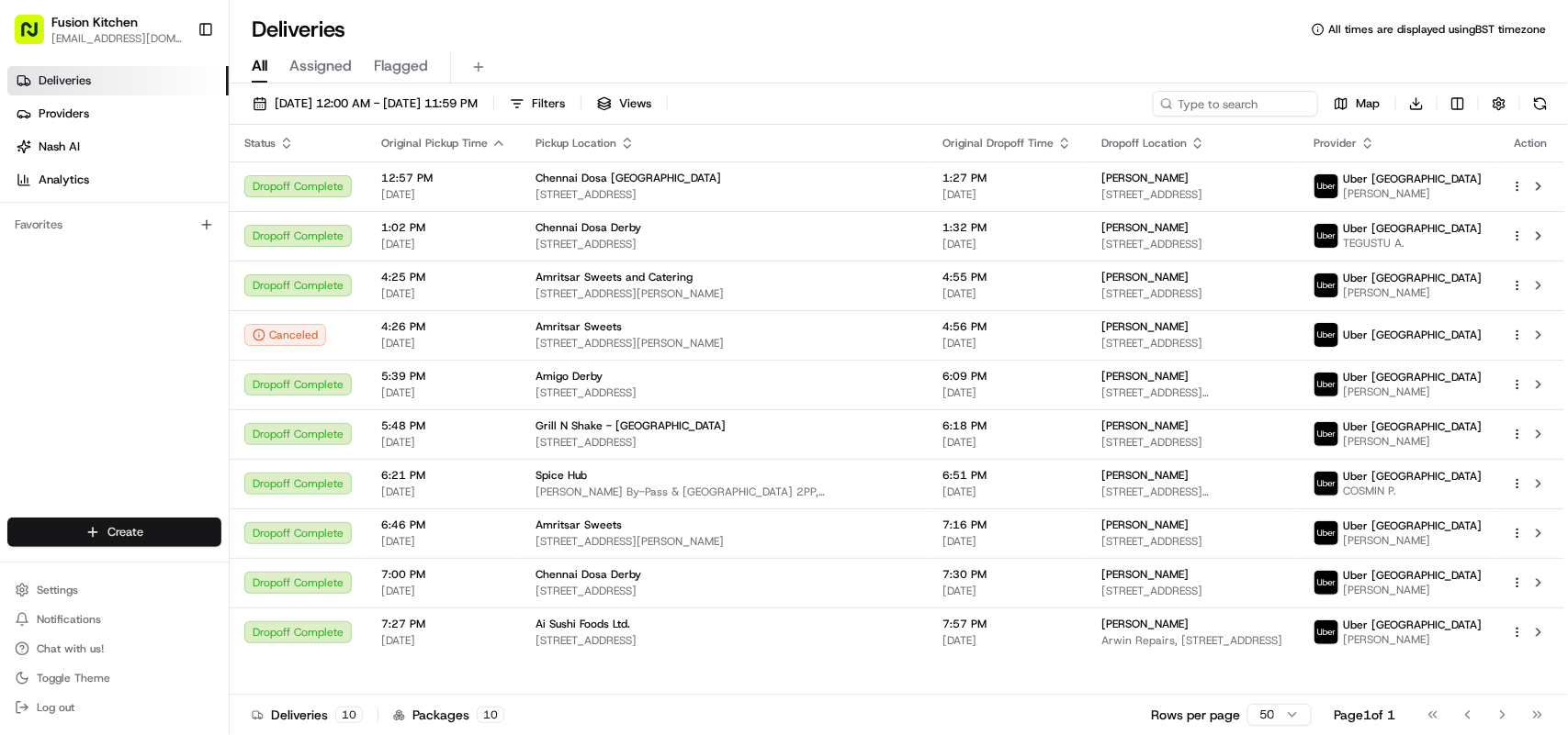
click at [70, 530] on button "Create" at bounding box center [114, 532] width 214 height 29
click at [94, 533] on html "Fusion Kitchen hari@fusionpos.uk Toggle Sidebar Deliveries Providers Nash AI An…" at bounding box center [784, 367] width 1568 height 735
click at [308, 566] on link "Delivery" at bounding box center [331, 567] width 205 height 33
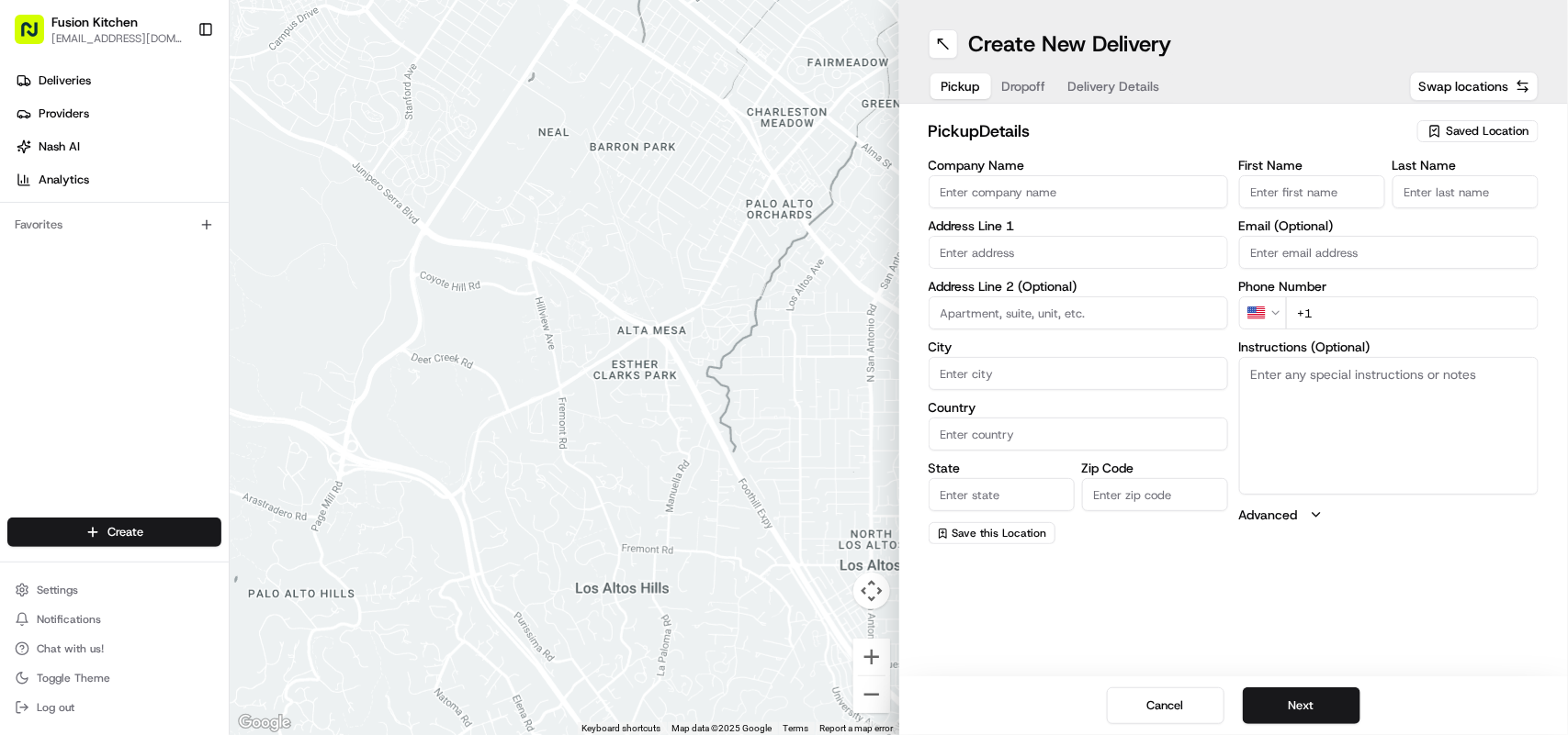
click at [1353, 439] on textarea "Instructions (Optional)" at bounding box center [1389, 426] width 300 height 138
paste textarea "33 Broadway Parade, Crouch End, London, UK, N8 9DB."
drag, startPoint x: 1421, startPoint y: 443, endPoint x: 1320, endPoint y: 399, distance: 110.2
click at [1400, 432] on textarea "33 Broadway Parade, Crouch End, London, UK, N8 9DB." at bounding box center [1389, 426] width 300 height 138
drag, startPoint x: 1297, startPoint y: 388, endPoint x: 1254, endPoint y: 370, distance: 46.6
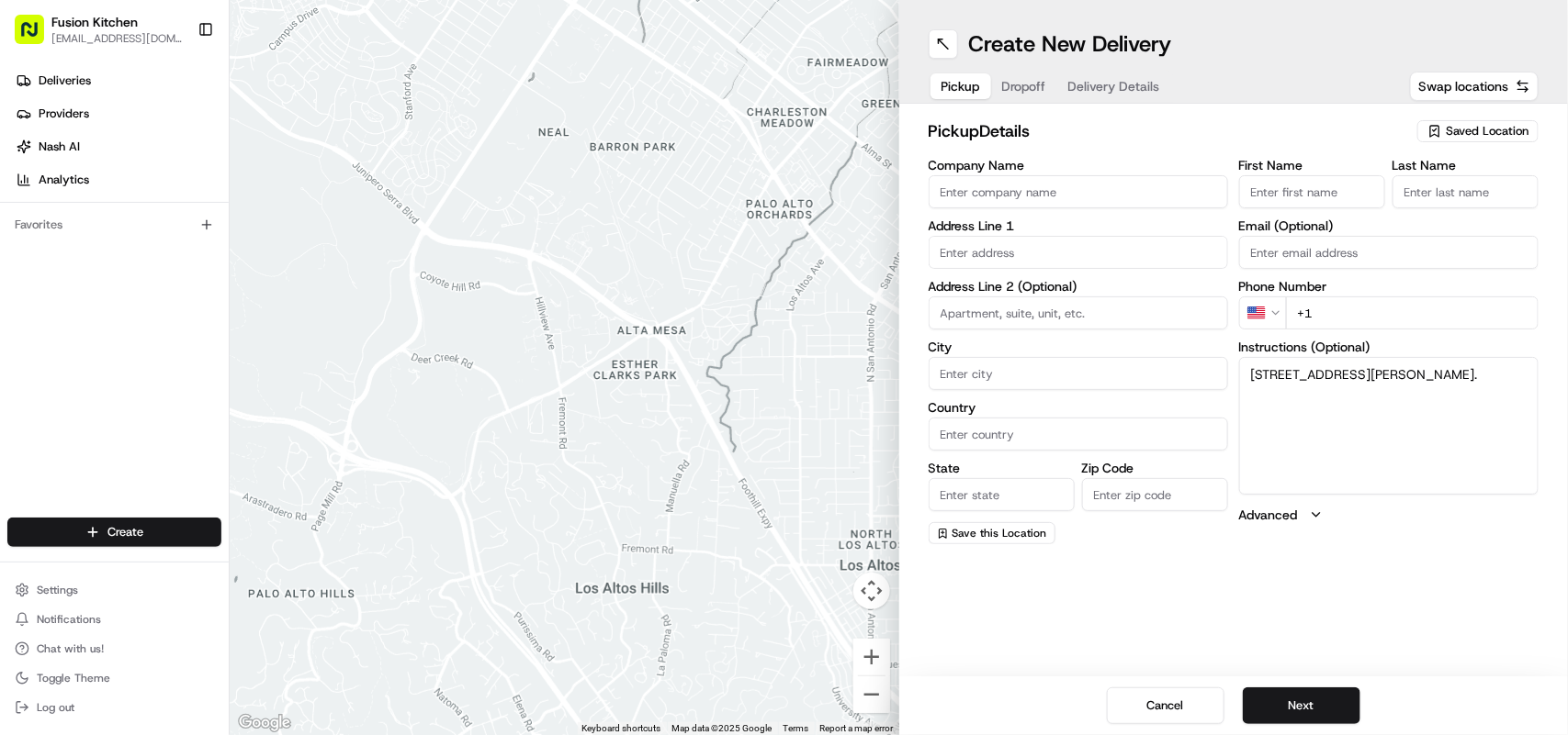
click at [1254, 370] on textarea "33 Broadway Parade, Crouch End, London, UK, N8 9DB." at bounding box center [1389, 426] width 300 height 138
type textarea "33 Broadway Parade, Crouch End, London, UK, N8 9DB."
click at [970, 251] on input "text" at bounding box center [1078, 252] width 300 height 33
paste input "33 Broadway Parade, Crouch End, London, UK, N8 9DB"
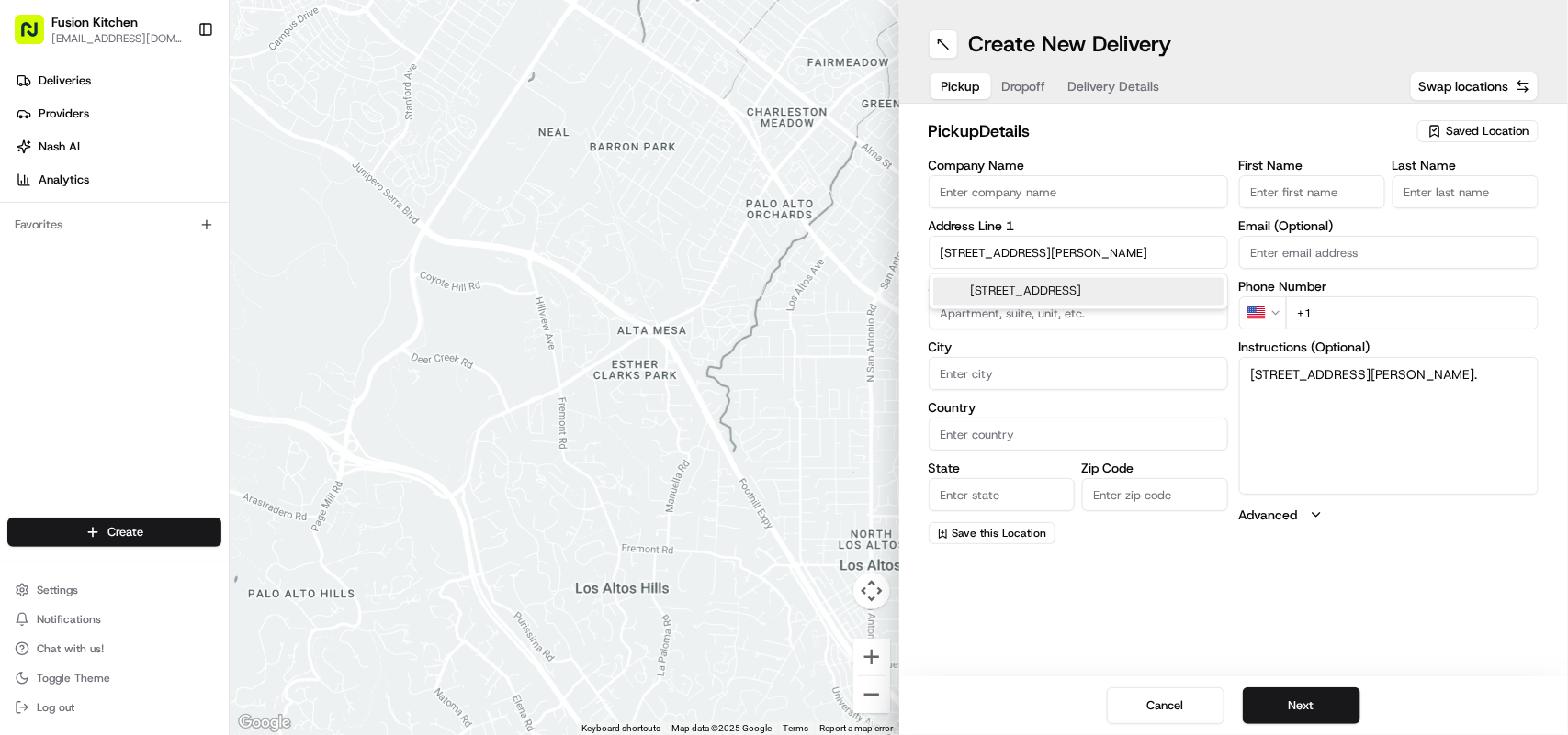
click at [1061, 294] on div "33 Broadway Parade, London N8 9DB, UK" at bounding box center [1078, 292] width 290 height 28
type input "33 Broadway Parade, London N8 9DB, UK"
type input "London"
type input "United Kingdom"
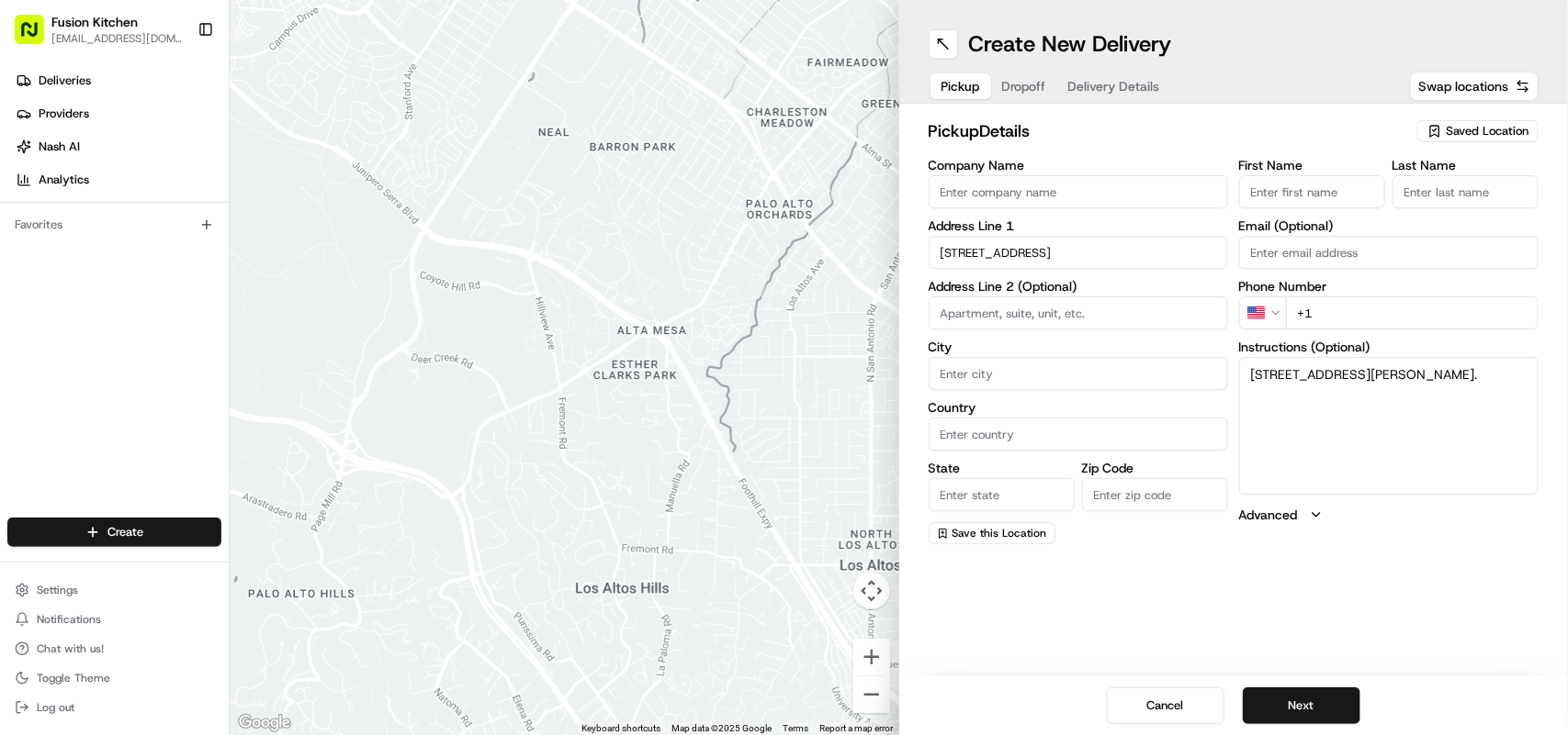
type input "England"
type input "N8 9DB"
type input "33 Broadway Parade"
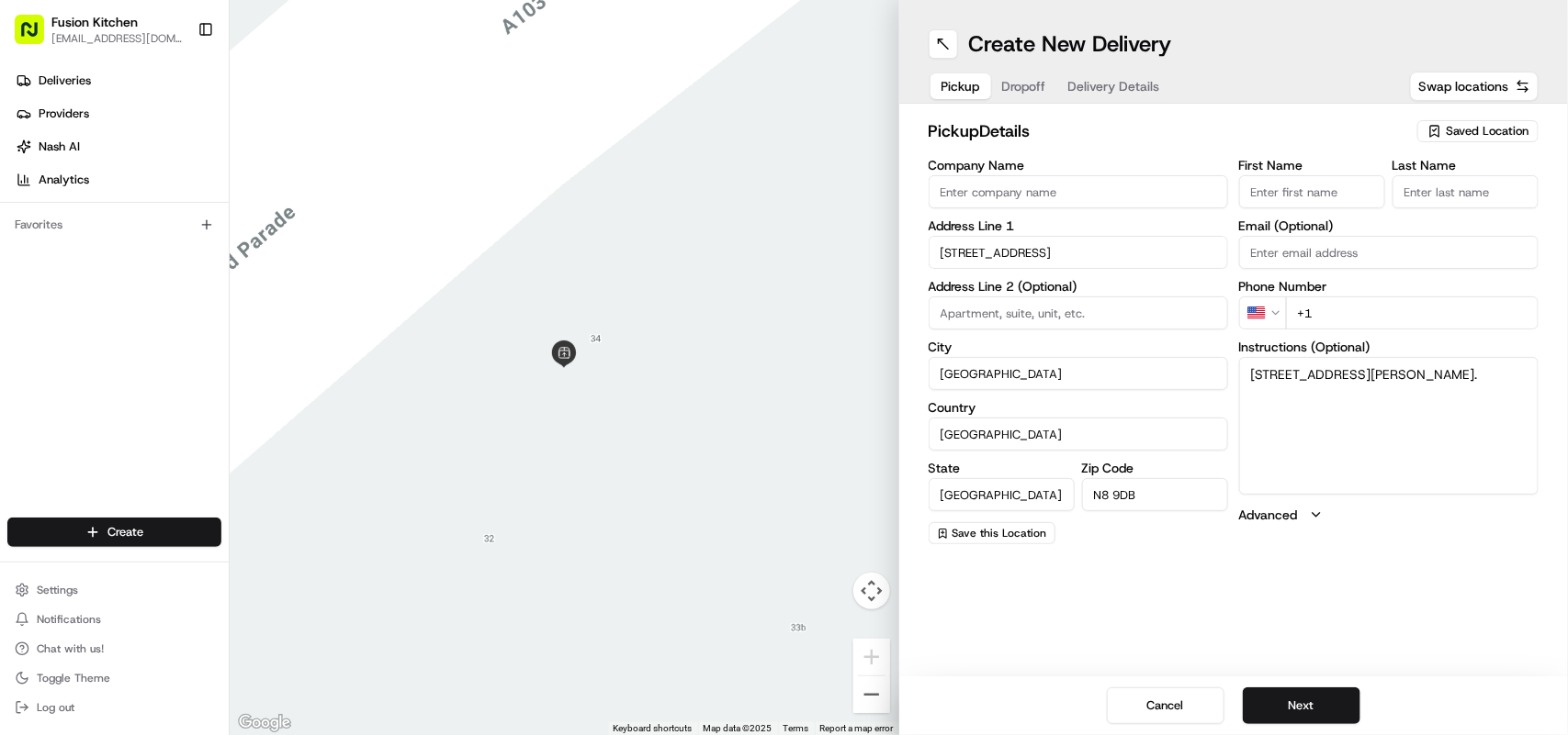
click at [1272, 310] on html "Fusion Kitchen hari@fusionpos.uk Toggle Sidebar Deliveries Providers Nash AI An…" at bounding box center [784, 367] width 1568 height 735
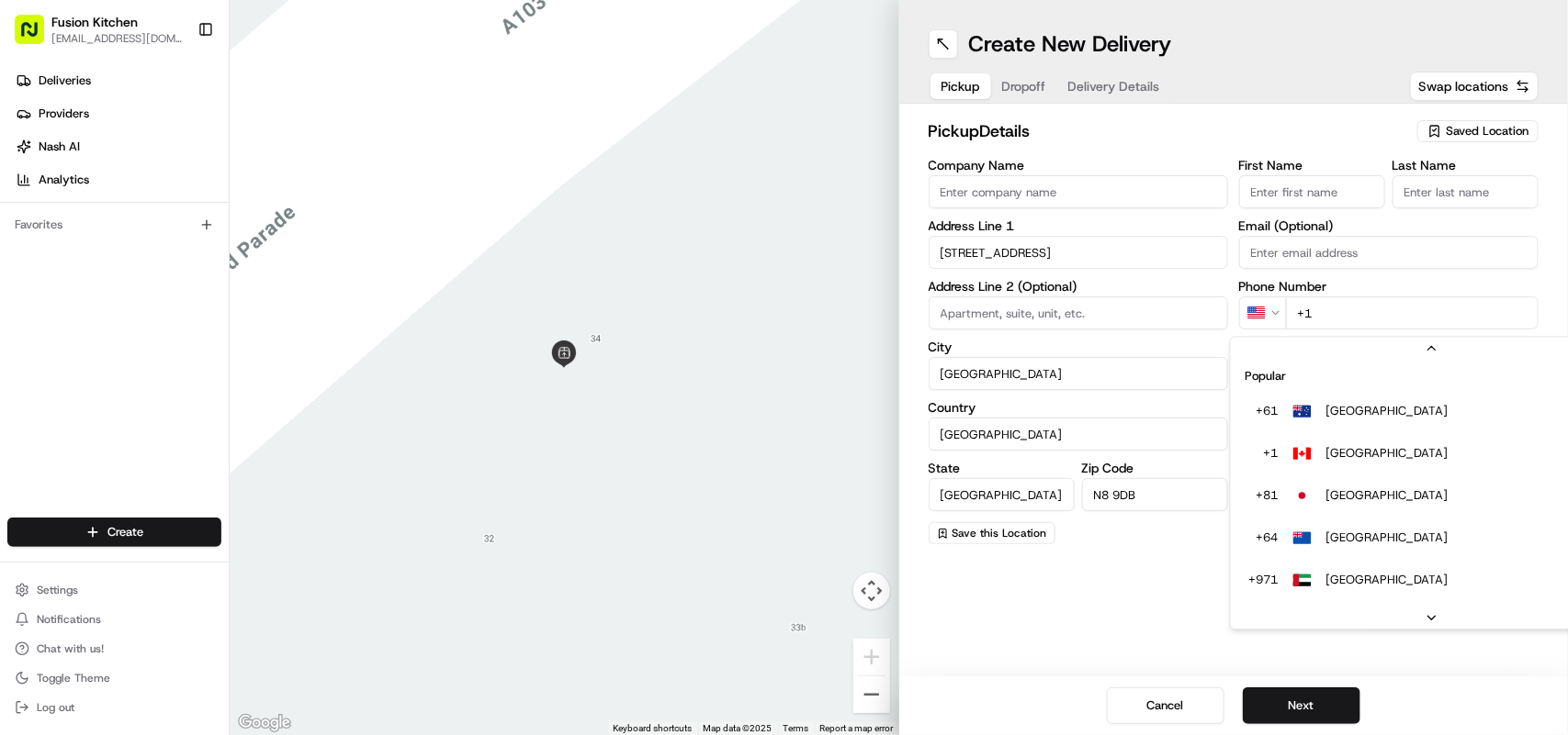
scroll to position [79, 0]
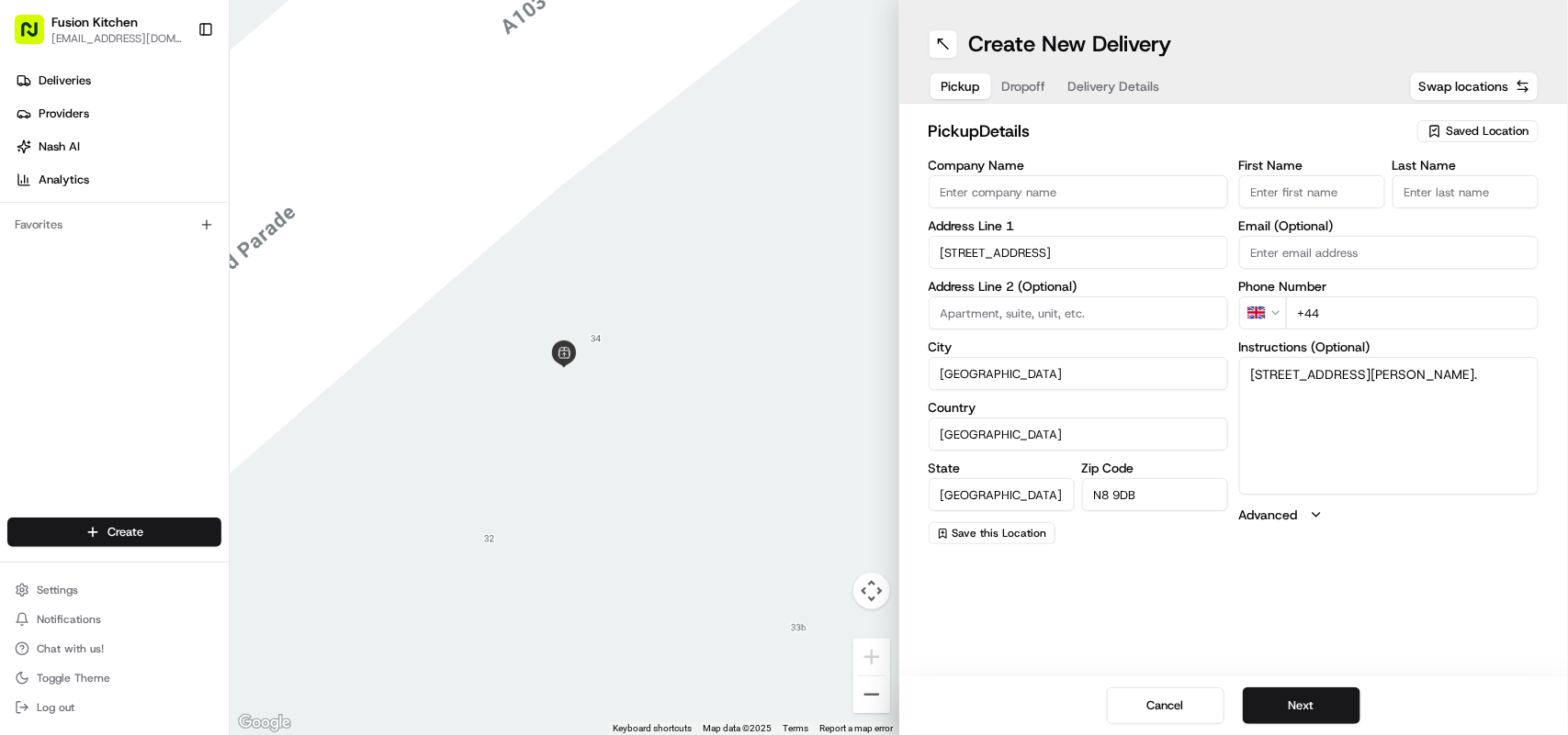
click at [1401, 317] on input "+44" at bounding box center [1413, 313] width 253 height 33
paste input "20 8141 1579"
type input "+44 20 8141 1579"
click at [1068, 184] on input "Company Name" at bounding box center [1078, 191] width 300 height 33
paste input "Saki"
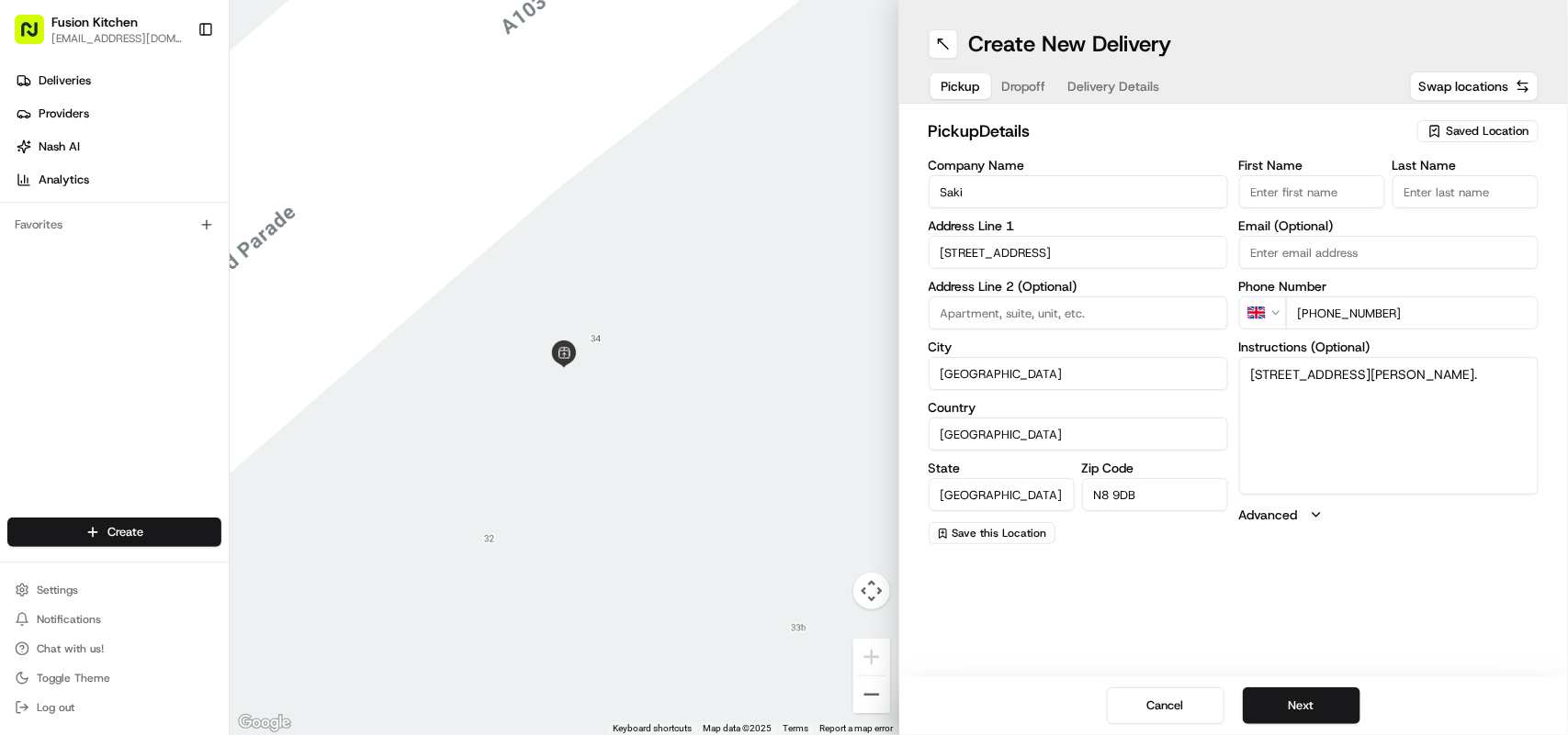
type input "Saki Sushi"
click at [1314, 689] on button "Next" at bounding box center [1303, 706] width 118 height 37
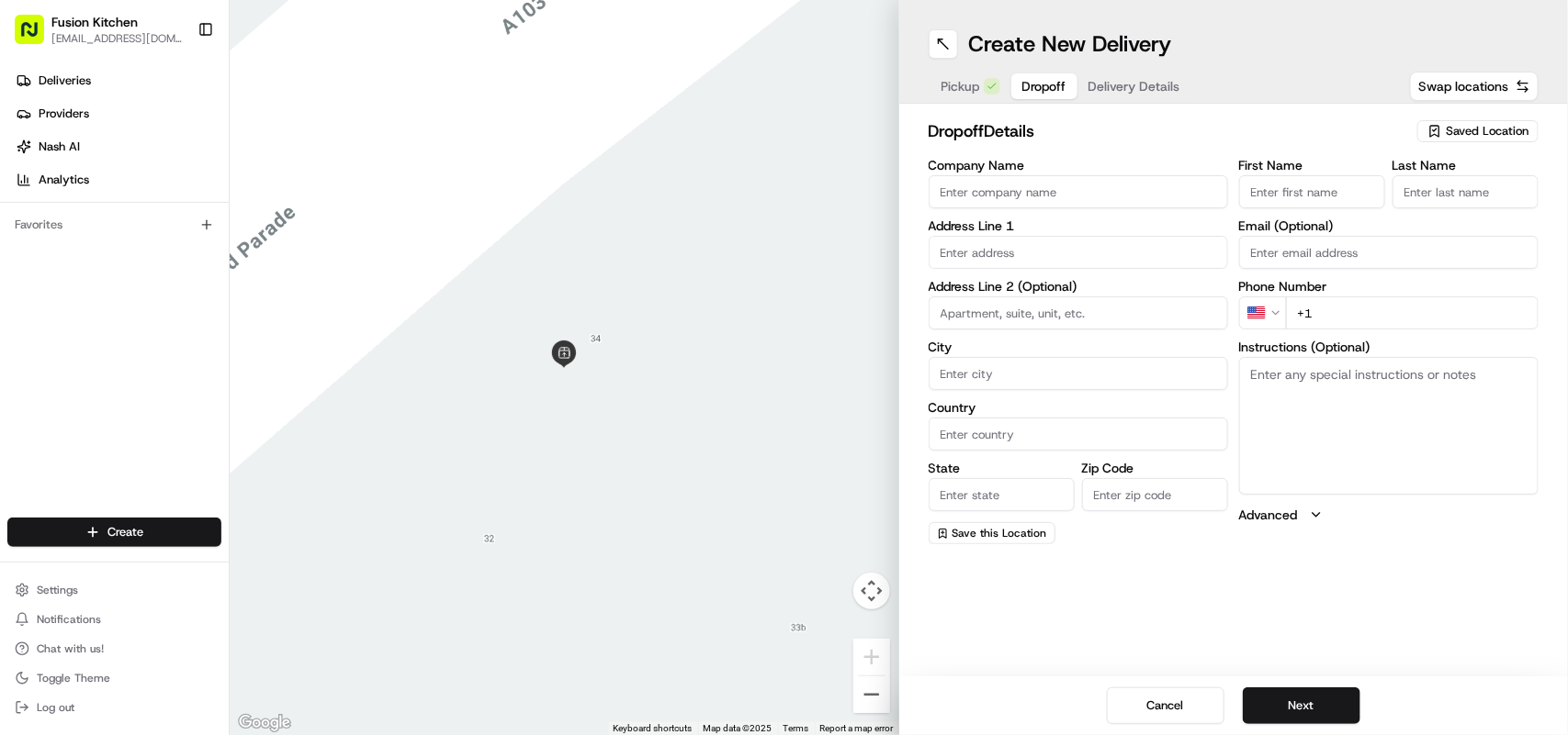
click at [1273, 313] on html "Fusion Kitchen hari@fusionpos.uk Toggle Sidebar Deliveries Providers Nash AI An…" at bounding box center [784, 367] width 1568 height 735
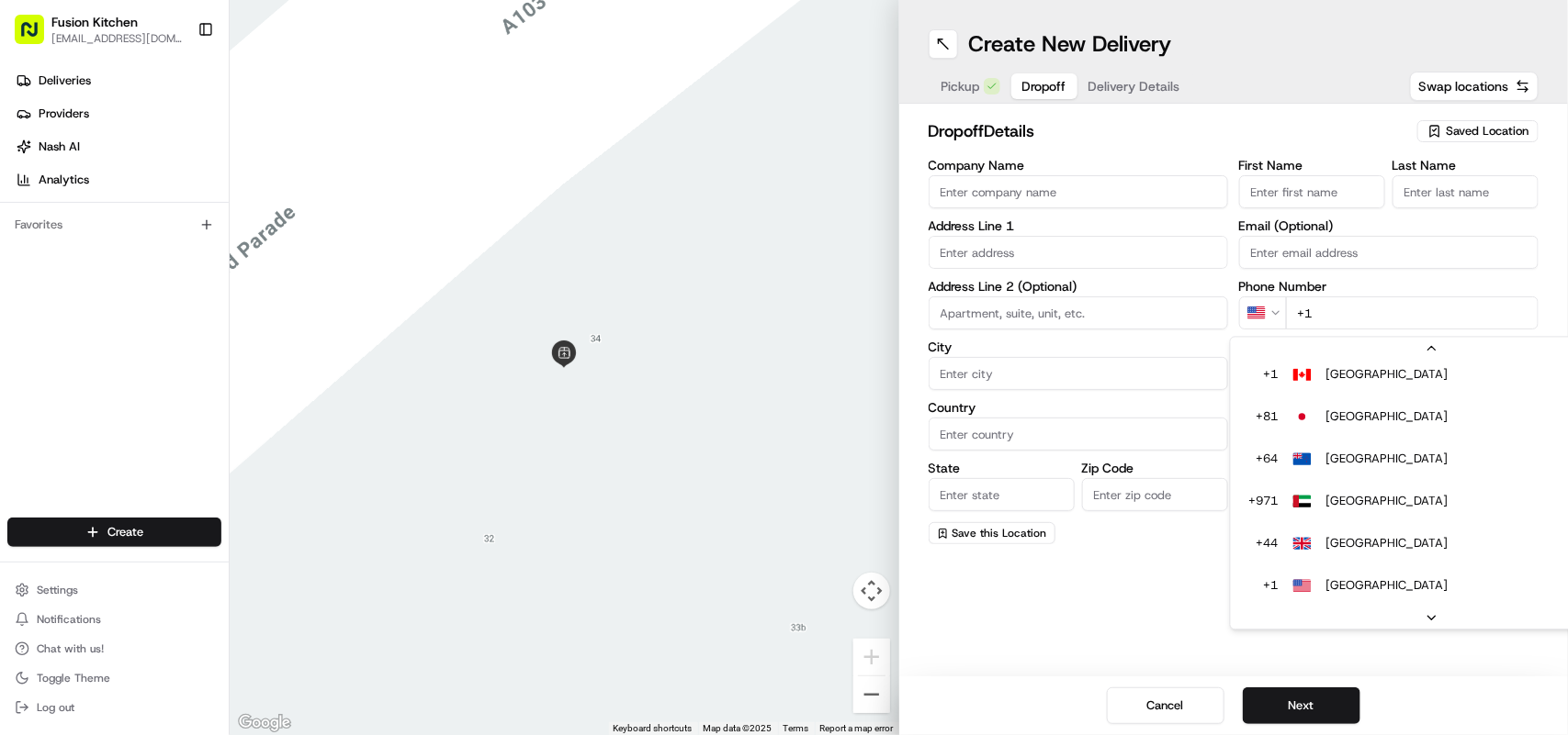
type input "+44"
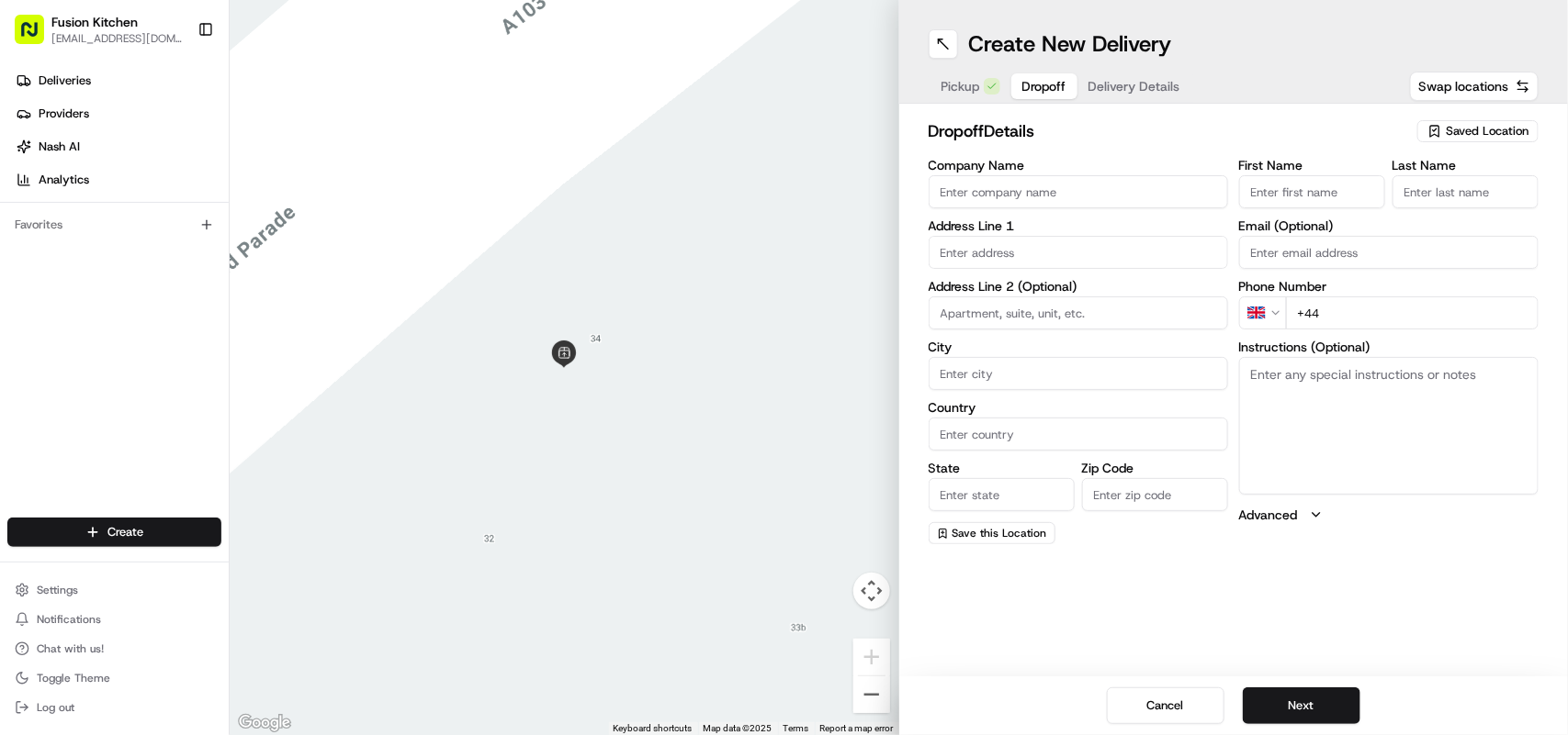
click at [1379, 411] on textarea "Instructions (Optional)" at bounding box center [1389, 426] width 300 height 138
click at [1317, 432] on textarea "Instructions (Optional)" at bounding box center [1389, 426] width 300 height 138
paste textarea "Charlotte Sayer | 07497406688 Flat 48, Chettle Court, Ridge Road, London, N8 9NU"
drag, startPoint x: 1459, startPoint y: 377, endPoint x: 1349, endPoint y: 362, distance: 111.0
click at [1349, 362] on textarea "Charlotte Sayer | 07497406688 Flat 48, Chettle Court, Ridge Road, London, N8 9NU" at bounding box center [1389, 426] width 300 height 138
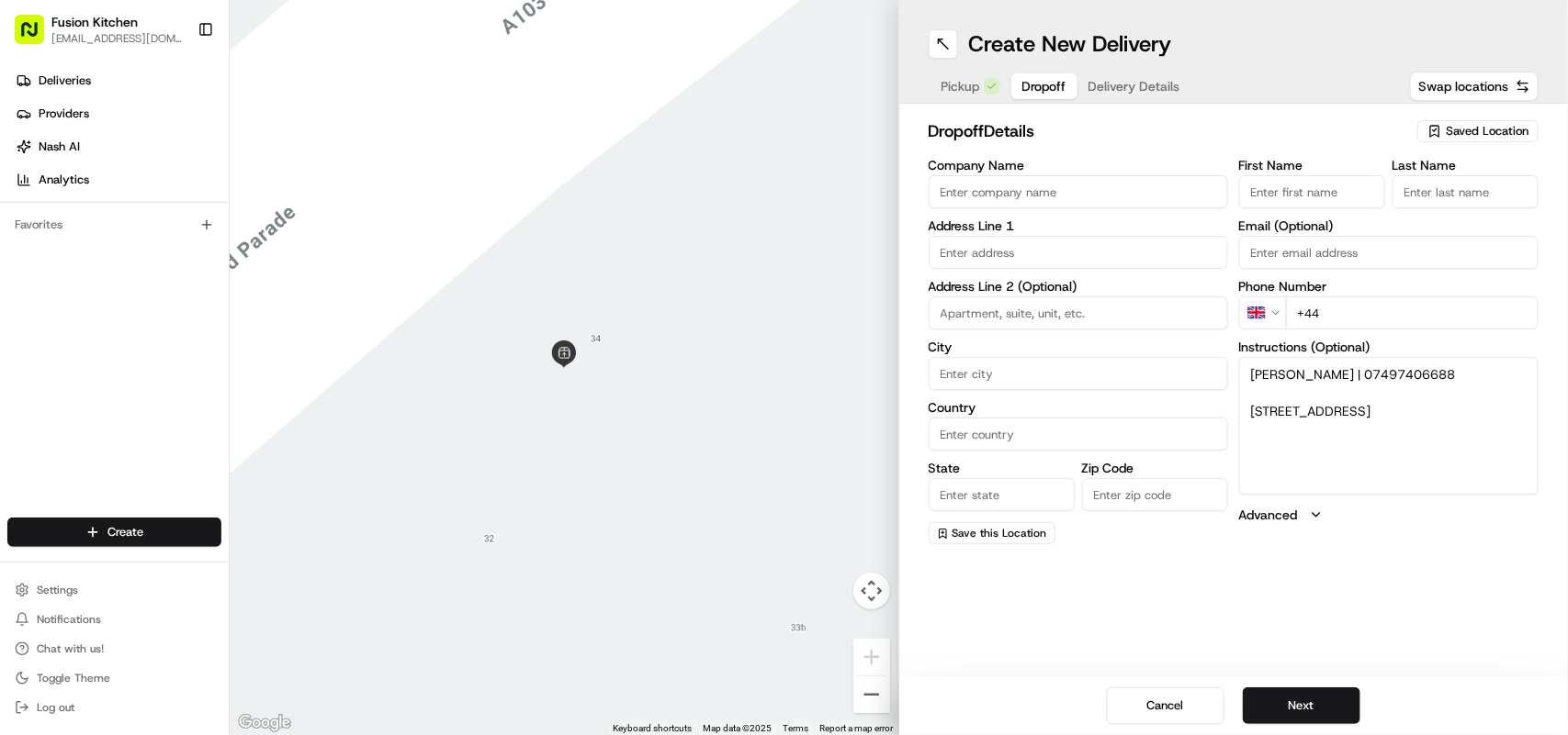
type textarea "Charlotte Sayer | 07497406688 Flat 48, Chettle Court, Ridge Road, London, N8 9NU"
click at [1361, 317] on input "+44" at bounding box center [1413, 313] width 253 height 33
paste input "07497 406688"
type input "+44 07497 406688"
drag, startPoint x: 1343, startPoint y: 370, endPoint x: 1246, endPoint y: 370, distance: 97.0
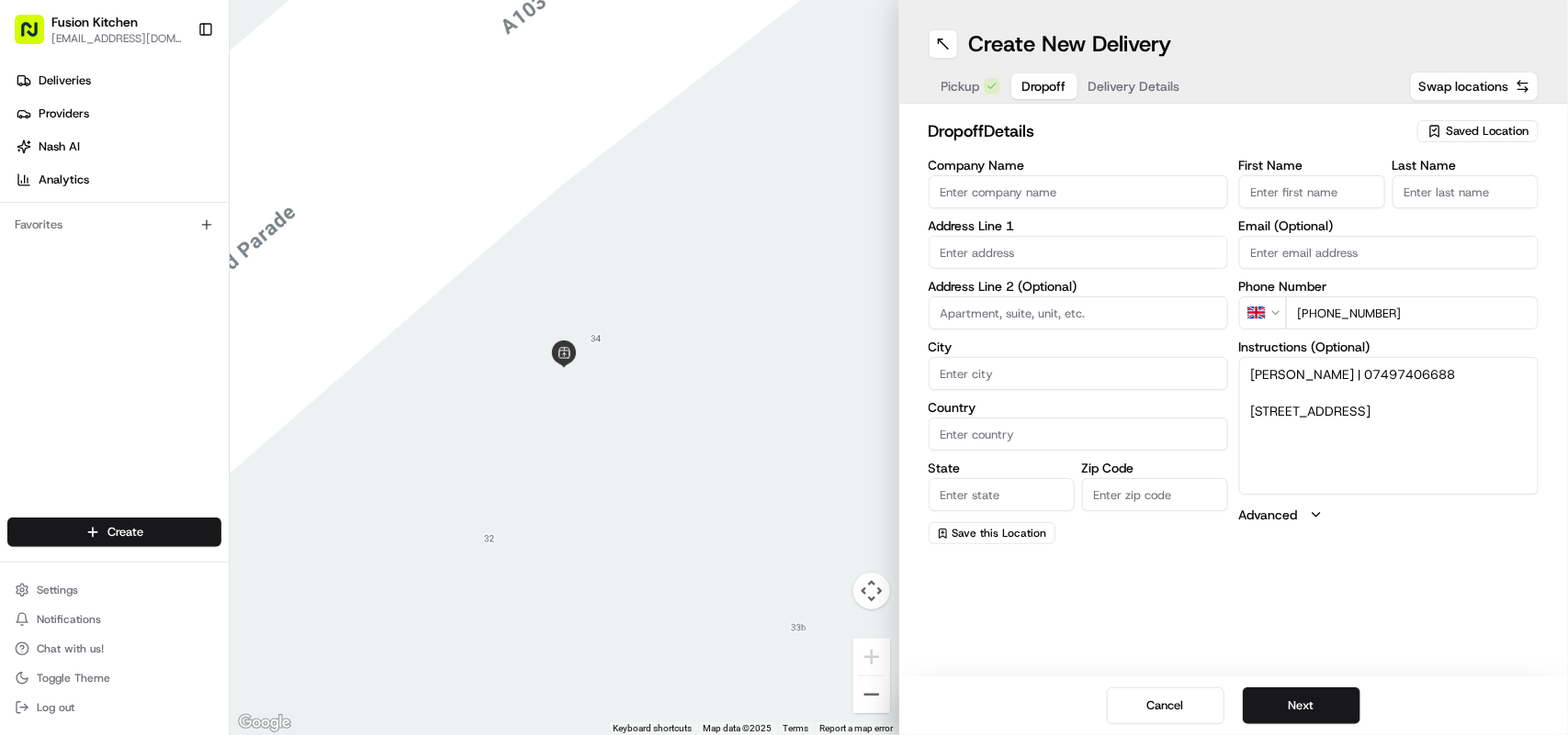
click at [1246, 370] on textarea "Charlotte Sayer | 07497406688 Flat 48, Chettle Court, Ridge Road, London, N8 9NU" at bounding box center [1389, 426] width 300 height 138
click at [1279, 201] on input "First Name" at bounding box center [1313, 191] width 147 height 33
paste input "Charlotte Sayer"
click at [1343, 194] on input "Charlotte Sayer" at bounding box center [1313, 191] width 147 height 33
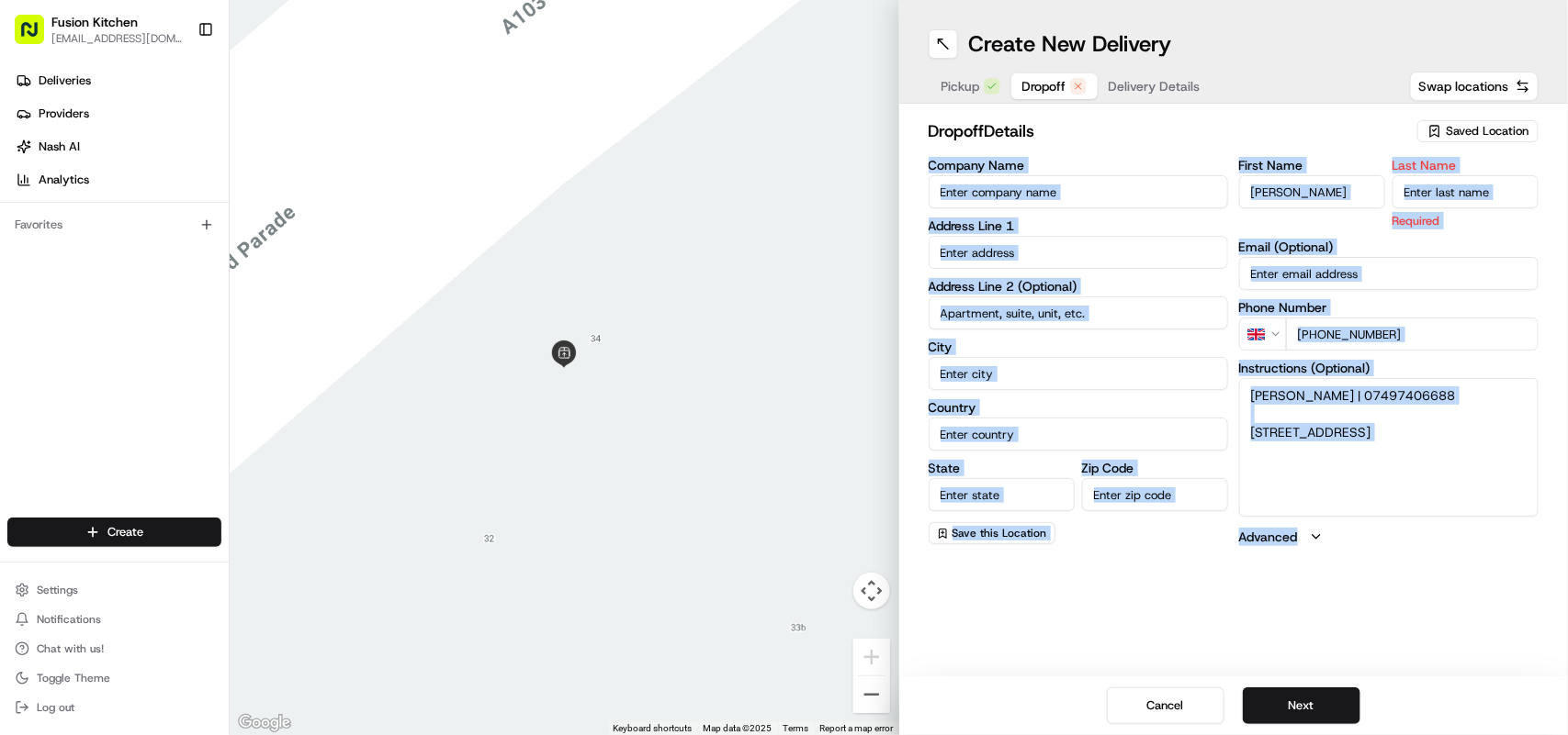
click at [1538, 139] on div "dropoff Details Saved Location Company Name Address Line 1 Address Line 2 (Opti…" at bounding box center [1234, 332] width 670 height 457
click at [1538, 139] on div "Saved Location" at bounding box center [1478, 131] width 121 height 22
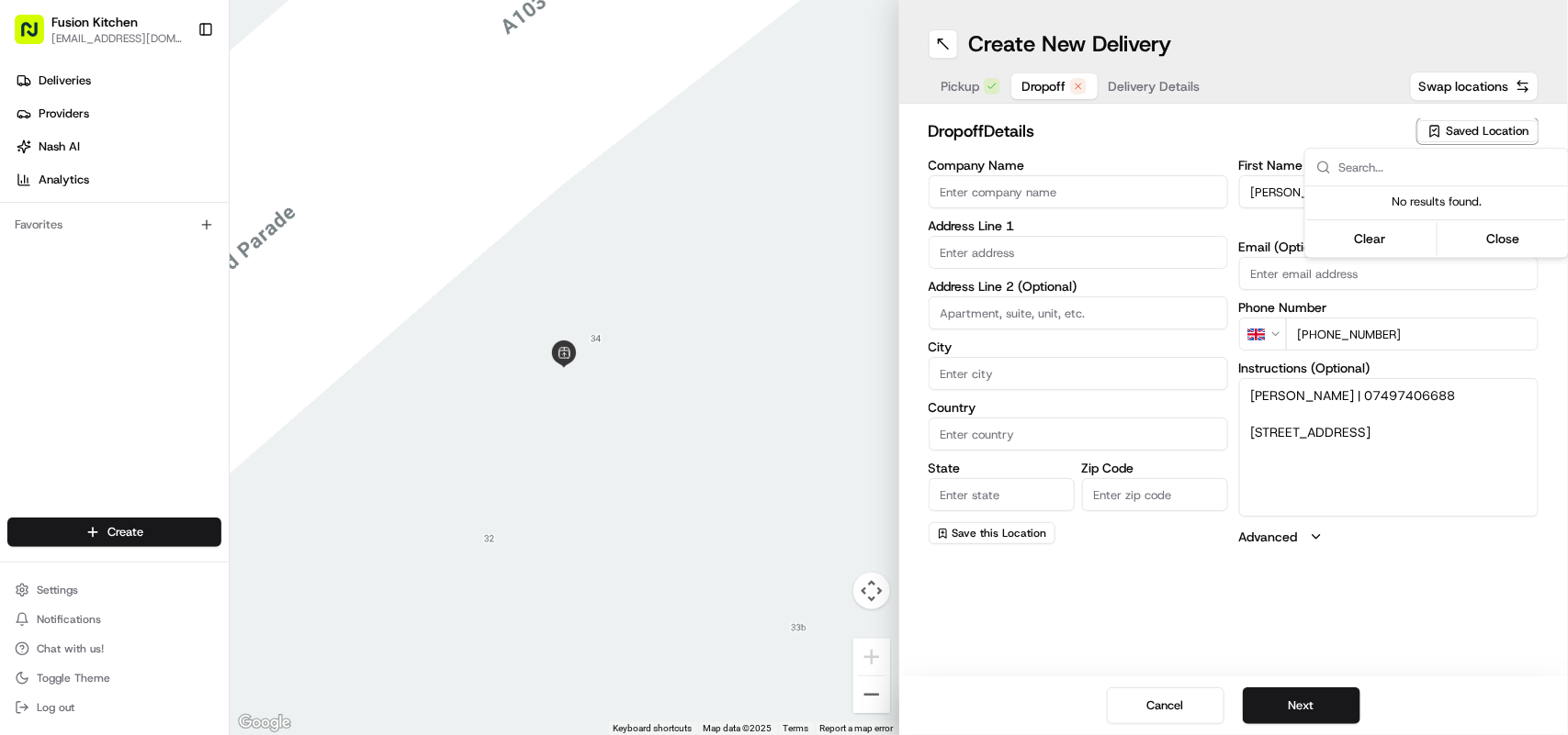
click at [1454, 462] on html "Fusion Kitchen hari@fusionpos.uk Toggle Sidebar Deliveries Providers Nash AI An…" at bounding box center [784, 367] width 1568 height 735
click at [1342, 193] on input "Charlotte Sayer" at bounding box center [1313, 191] width 147 height 33
type input "Charlotte"
click at [1443, 198] on input "Last Name" at bounding box center [1466, 191] width 147 height 33
paste input "Charlotte Sayer"
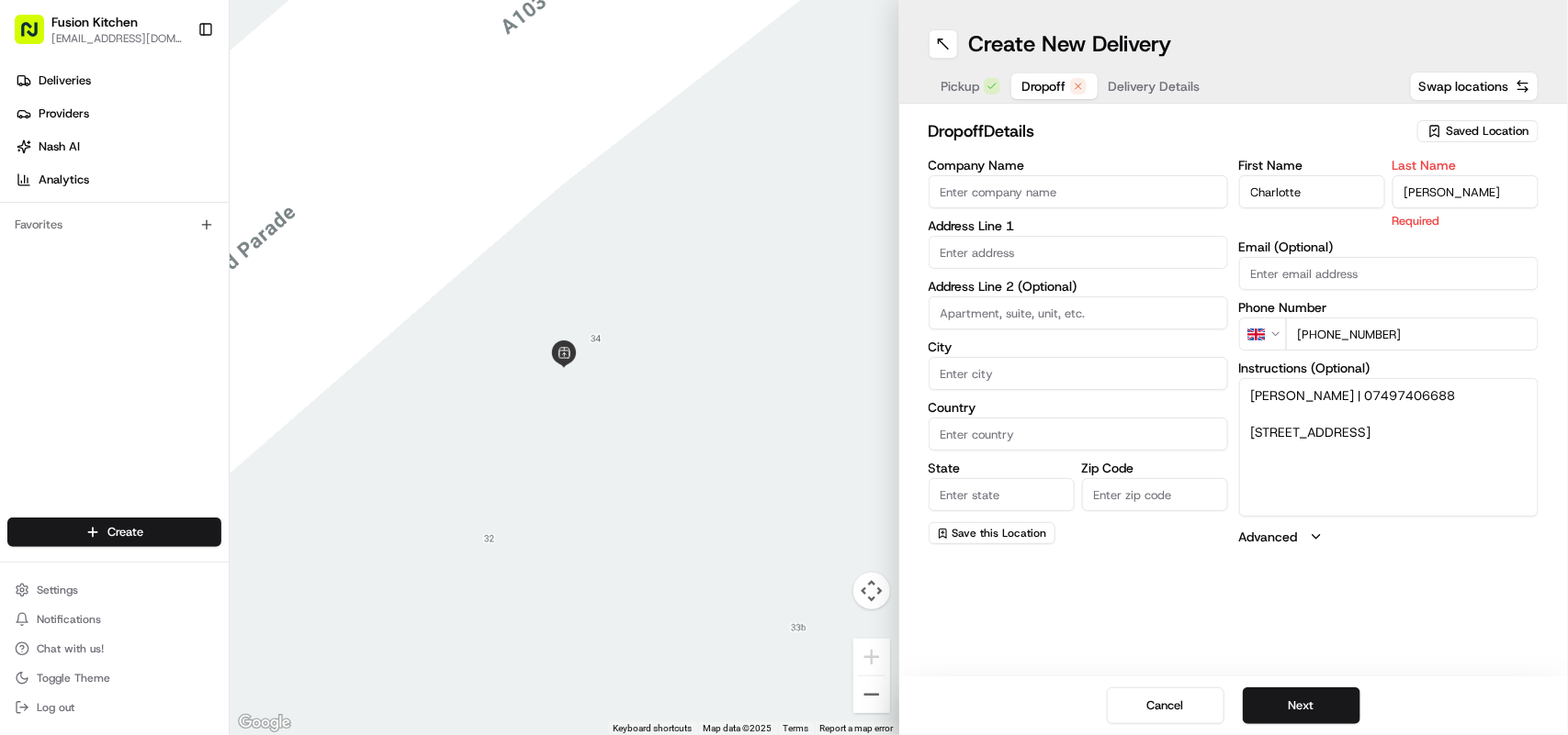
drag, startPoint x: 1457, startPoint y: 193, endPoint x: 1362, endPoint y: 175, distance: 96.7
click at [1362, 175] on div "First Name Charlotte Last Name Charlotte Sayer Required" at bounding box center [1389, 194] width 300 height 70
type input "Sayer"
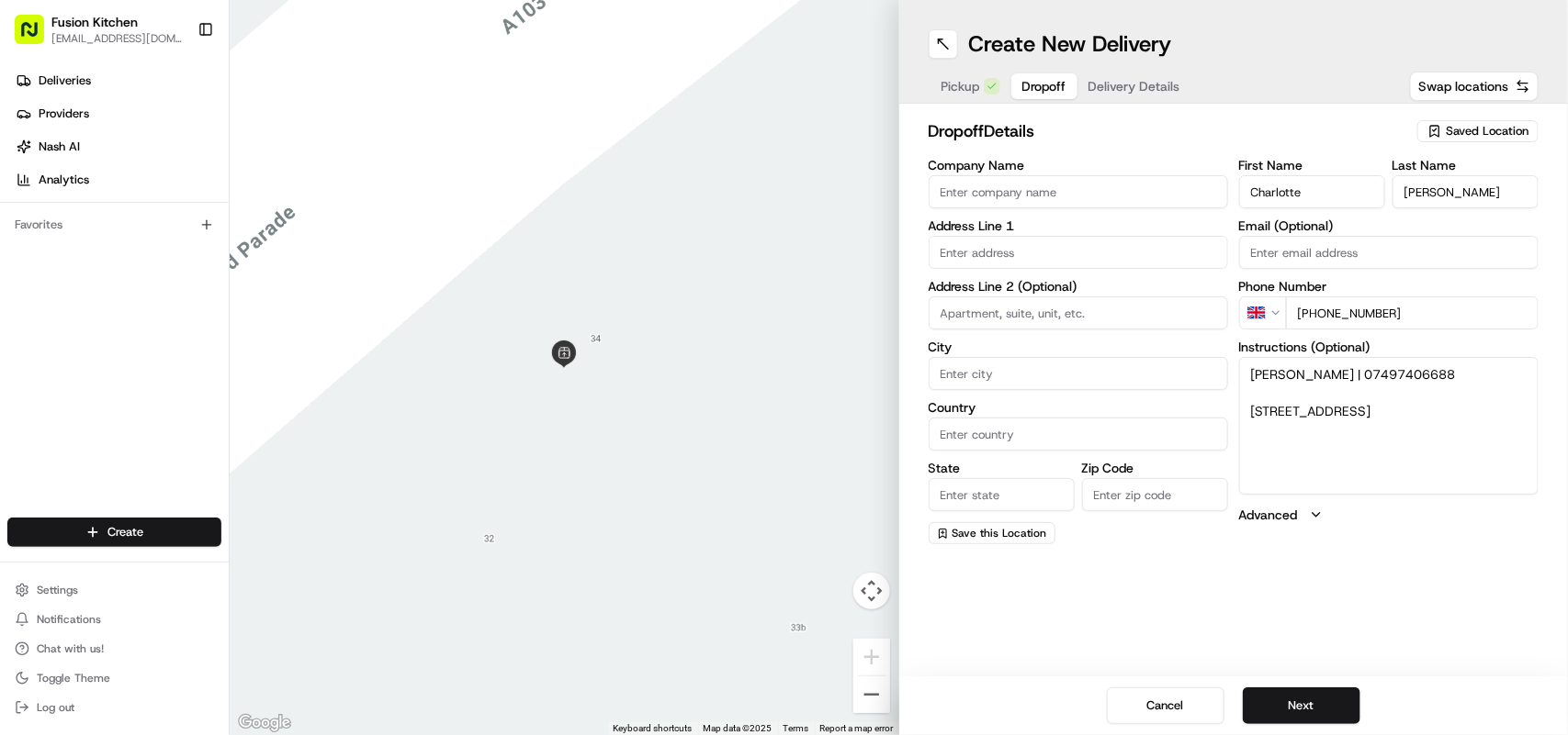
drag, startPoint x: 1355, startPoint y: 452, endPoint x: 1245, endPoint y: 410, distance: 117.7
click at [1245, 410] on textarea "Charlotte Sayer | 07497406688 Flat 48, Chettle Court, Ridge Road, London, N8 9NU" at bounding box center [1389, 426] width 300 height 138
click at [1030, 243] on input "text" at bounding box center [1078, 252] width 300 height 33
paste input "Flat 48, Chettle Court, Ridge Road, London, N8 9NU"
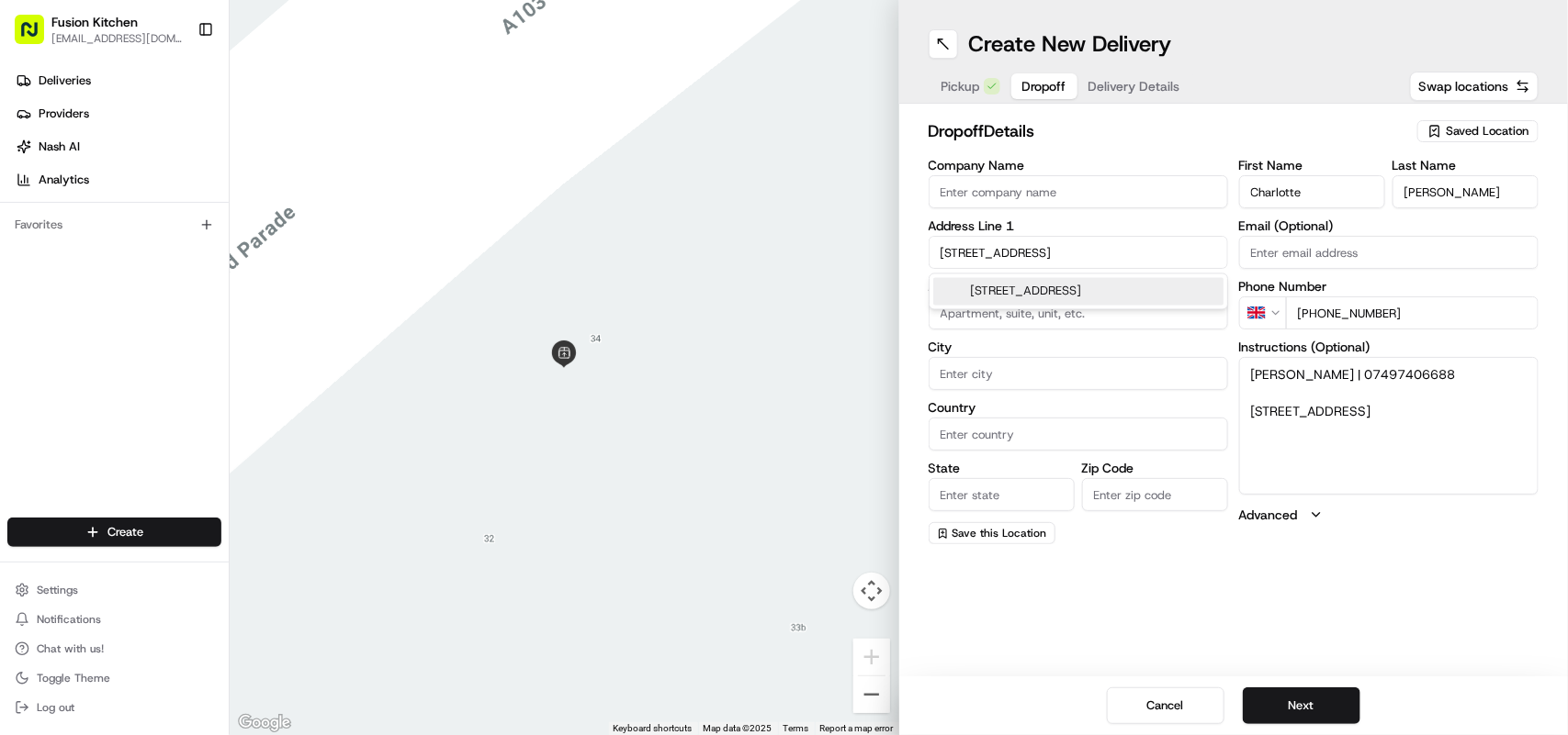
click at [1095, 292] on div "Chettle Court, Ridge Road, London N8 9NU, UK" at bounding box center [1078, 292] width 290 height 28
type input "Ridge Rd, London N8, UK"
type input "London"
type input "United Kingdom"
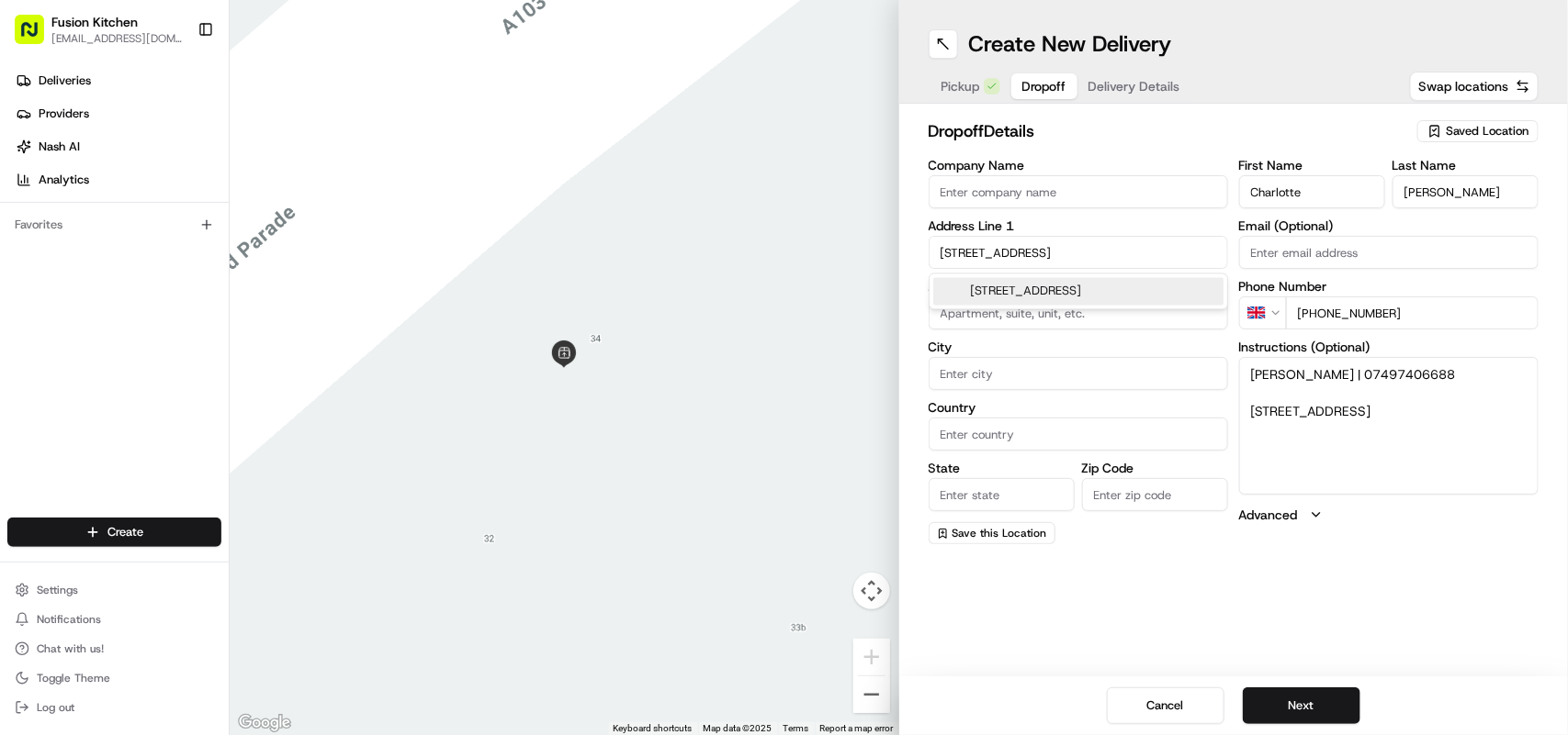
type input "England"
type input "N8"
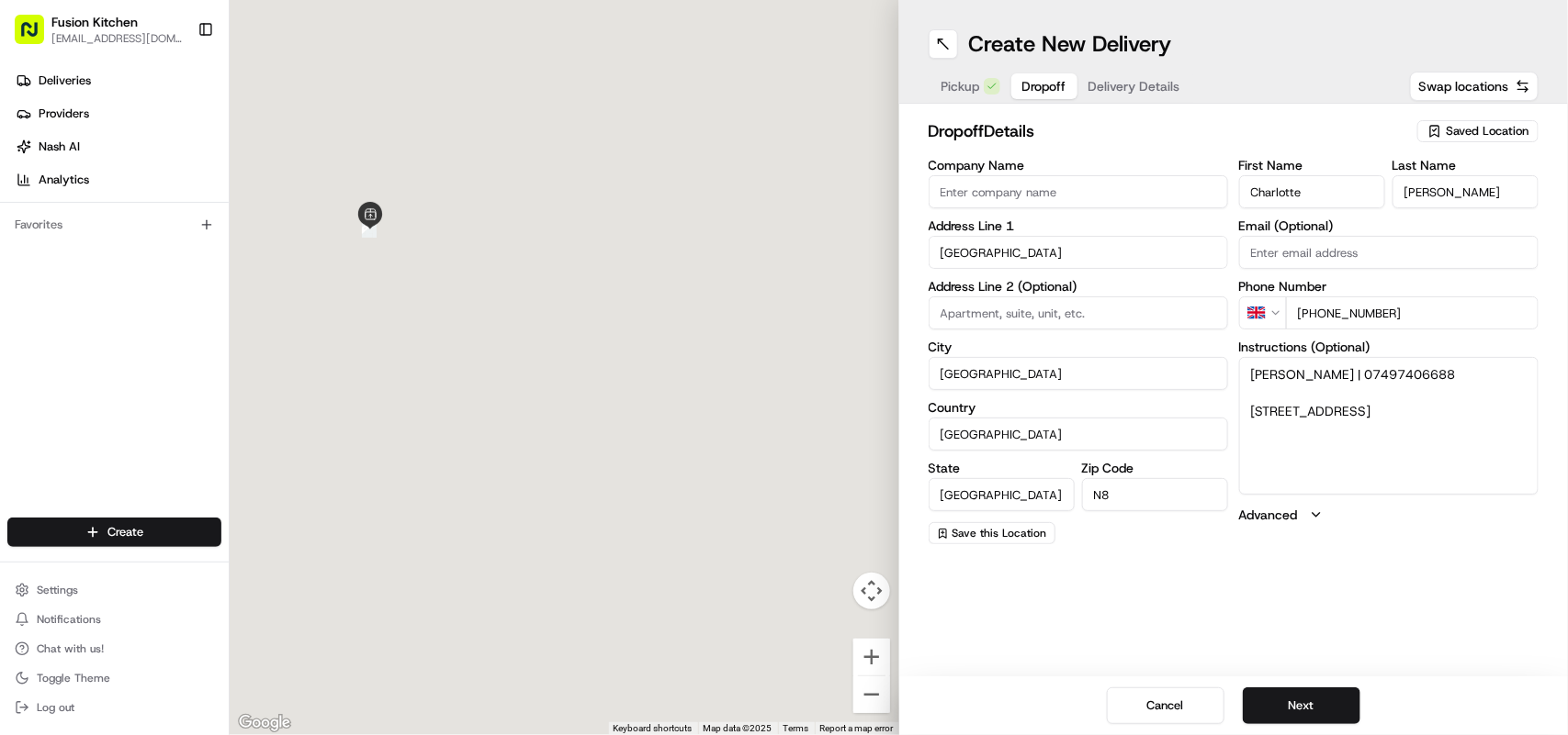
type input "Ridge Road"
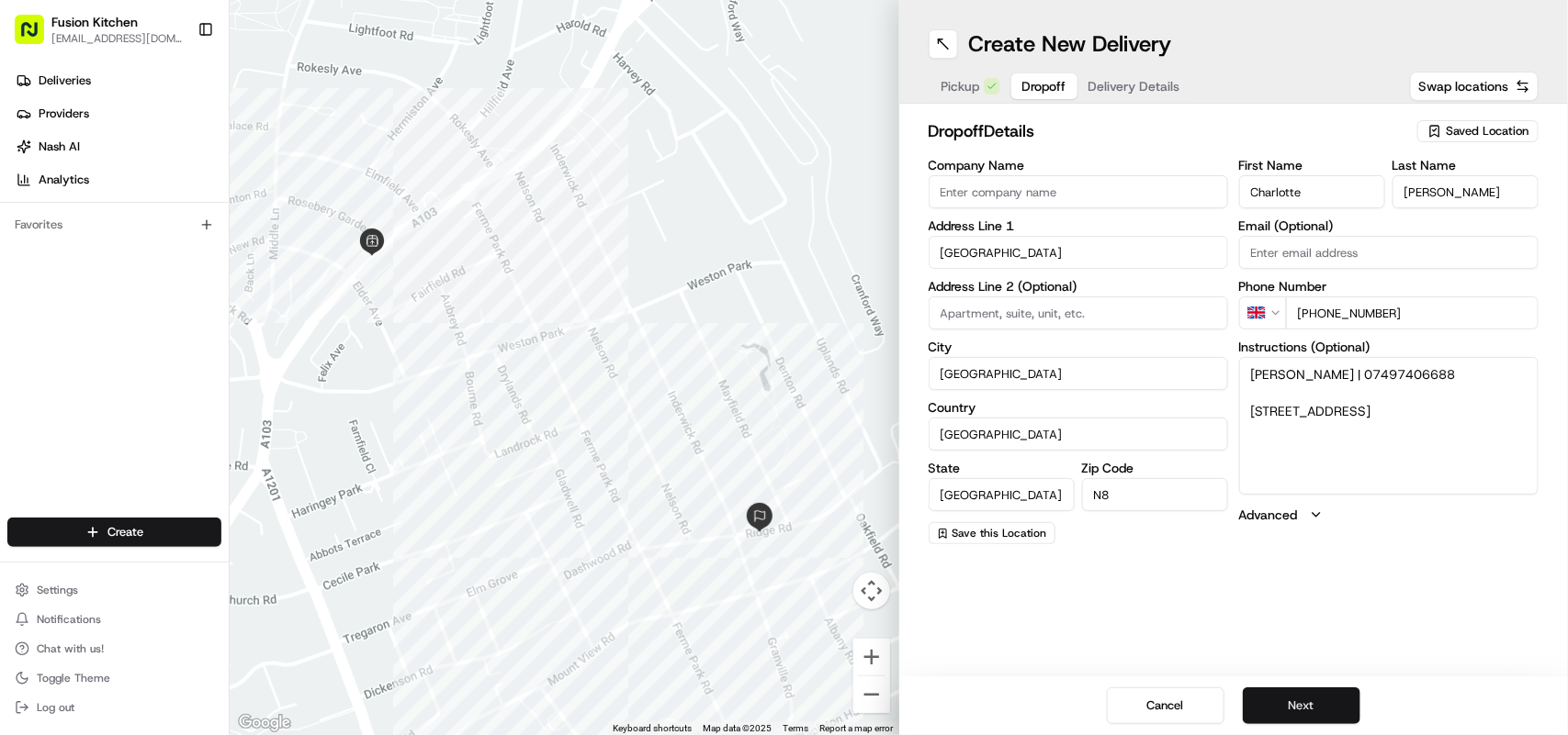
click at [1274, 700] on button "Next" at bounding box center [1303, 706] width 118 height 37
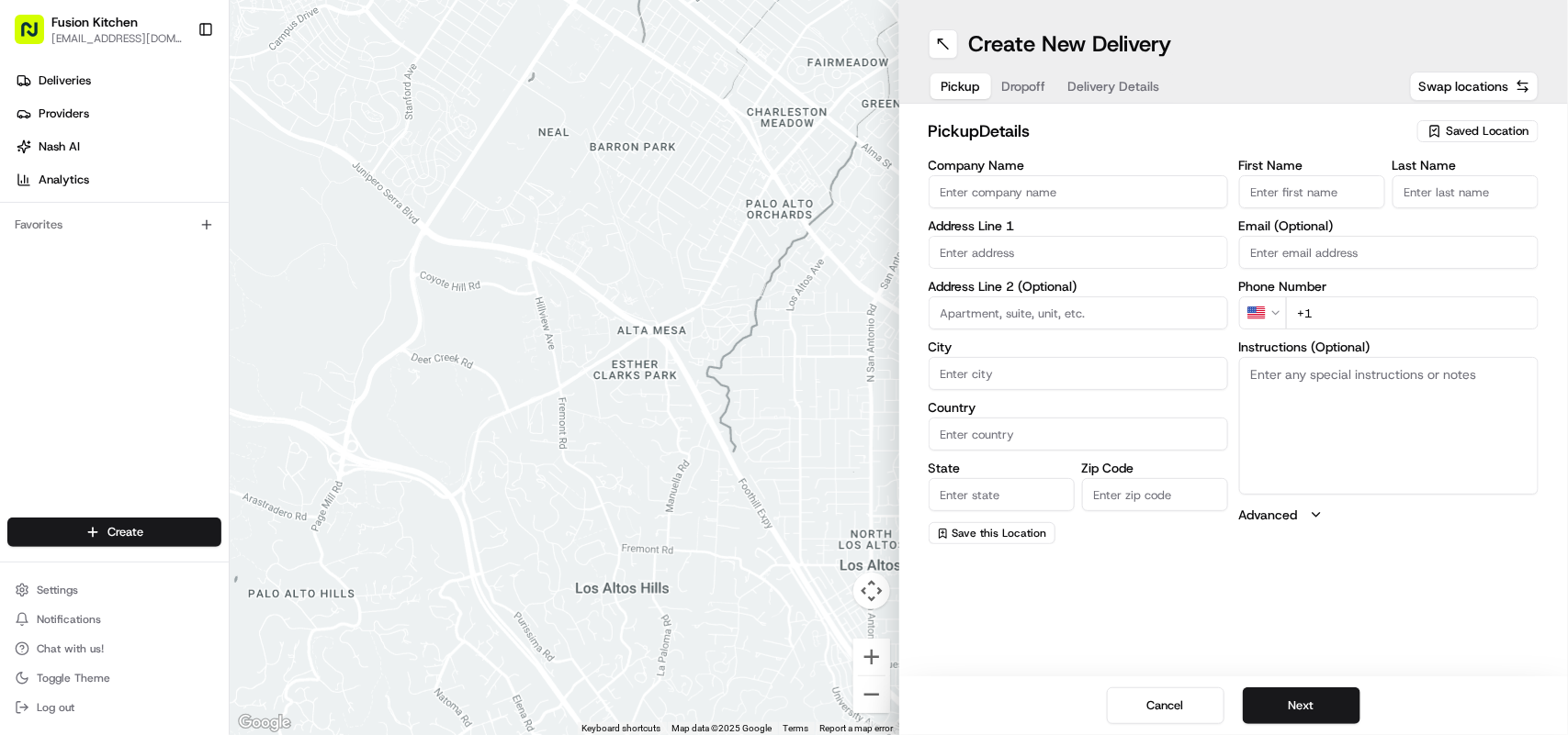
click at [1344, 401] on textarea "Instructions (Optional)" at bounding box center [1389, 426] width 300 height 138
paste textarea "24 St Helens St, Ipswich, United Kingdom, IP4 1HJ."
drag, startPoint x: 1279, startPoint y: 400, endPoint x: 1231, endPoint y: 370, distance: 56.6
click at [1231, 370] on div "Company Name Address Line 1 Address Line 2 (Optional) City Country State Zip Co…" at bounding box center [1234, 352] width 611 height 386
type textarea "24 St Helens St, Ipswich, United Kingdom, IP4 1HJ."
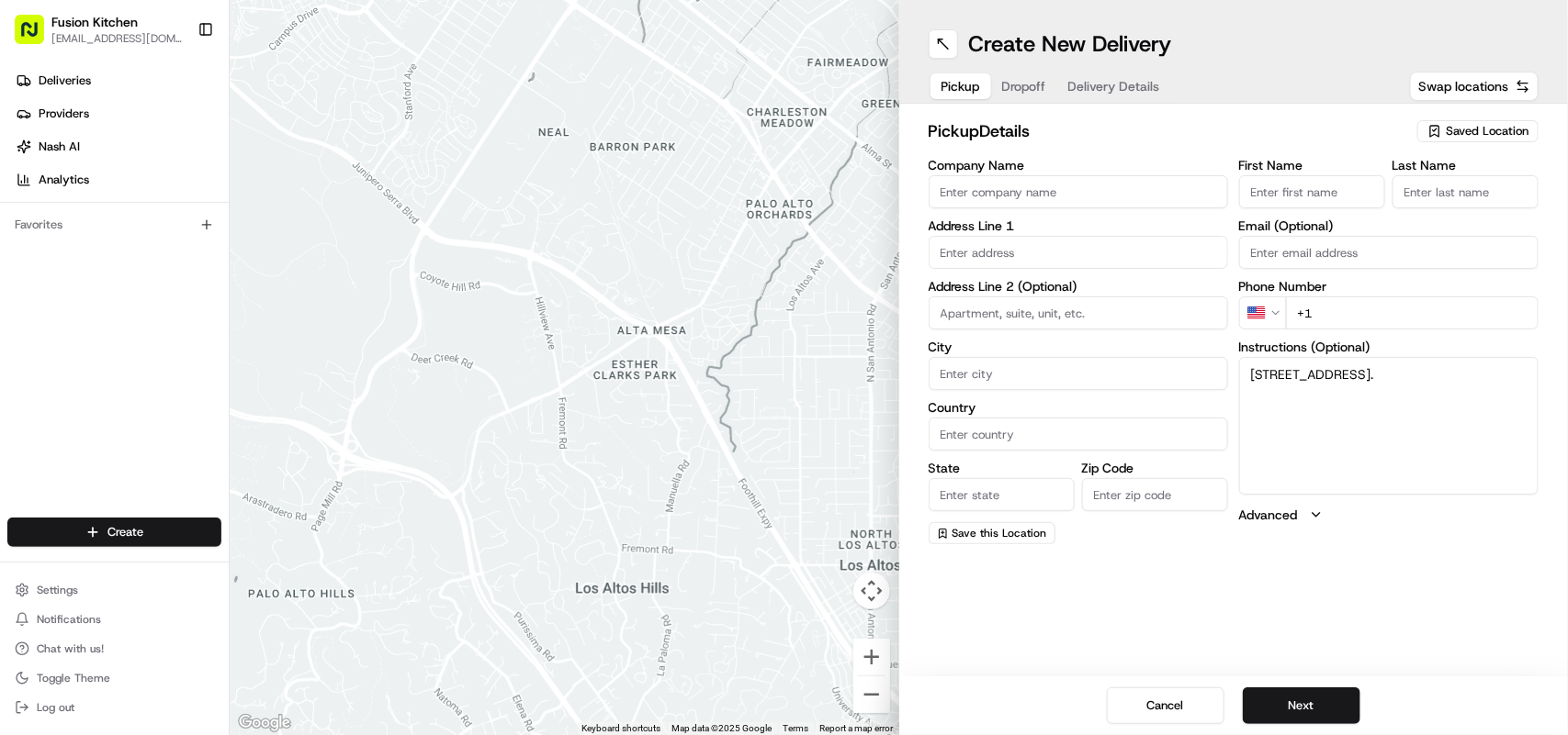
click at [1026, 254] on input "text" at bounding box center [1078, 252] width 300 height 33
paste input "24 St Helens St, Ipswich, United Kingdom, IP4 1HJ."
click at [1093, 291] on div "24 Saint Helen's Street, Ipswich, UK" at bounding box center [1078, 292] width 290 height 28
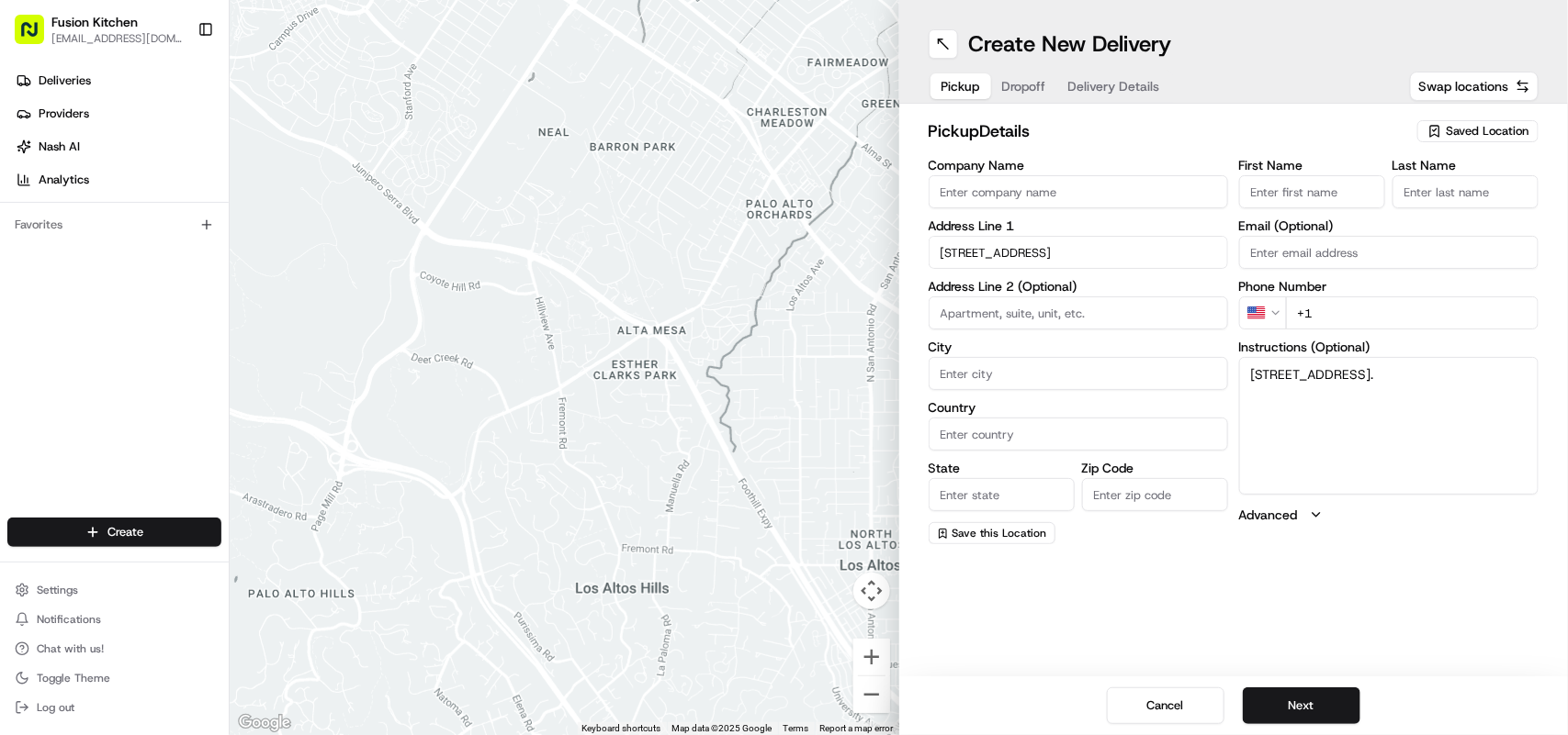
type input "24 St. Helen's St, Ipswich IP4 1HJ, UK"
type input "Ipswich"
type input "[GEOGRAPHIC_DATA]"
type input "IP4 1HJ"
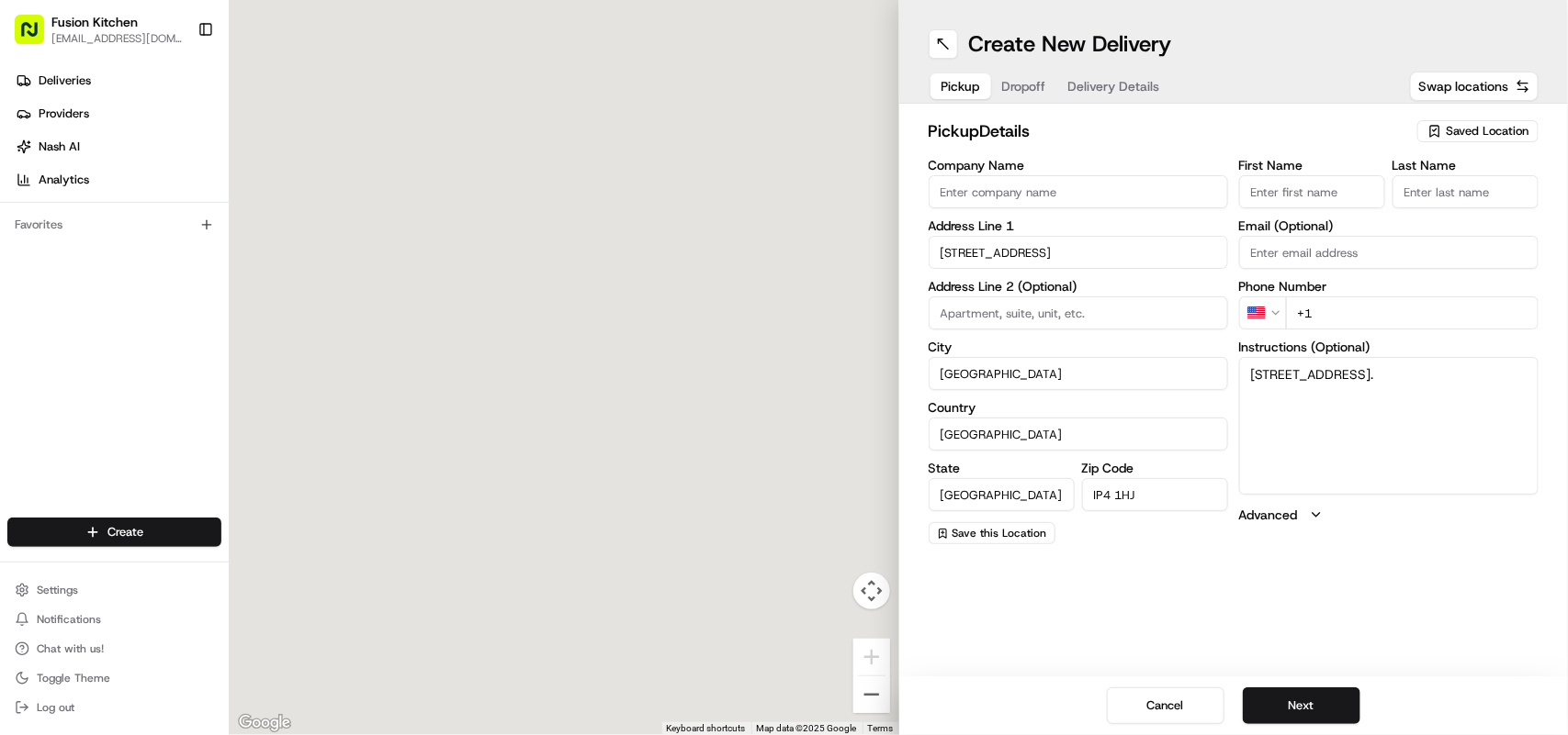
type input "24 Saint Helen's Street"
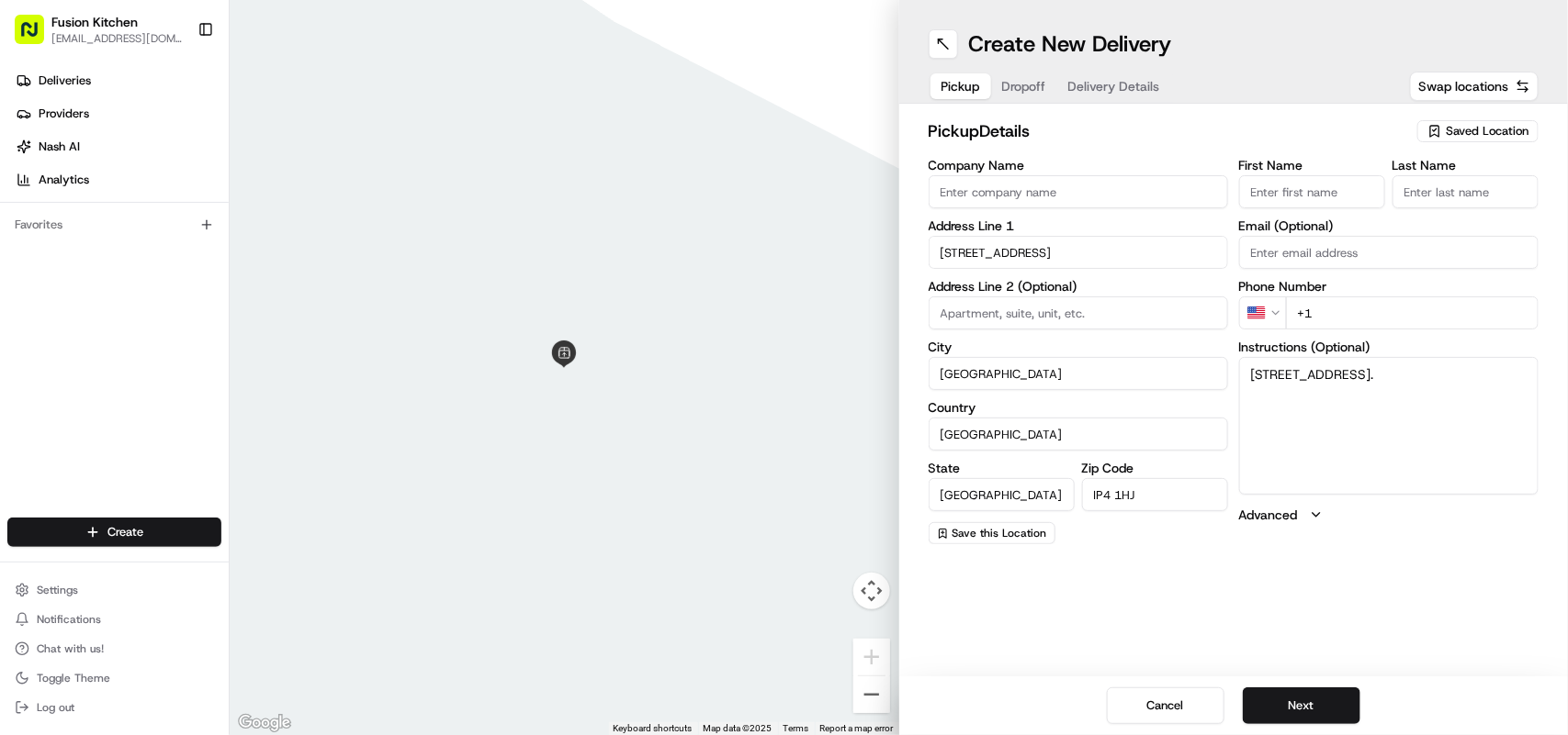
click at [1273, 314] on html "Fusion Kitchen hari@fusionpos.uk Toggle Sidebar Deliveries Providers Nash AI An…" at bounding box center [784, 367] width 1568 height 735
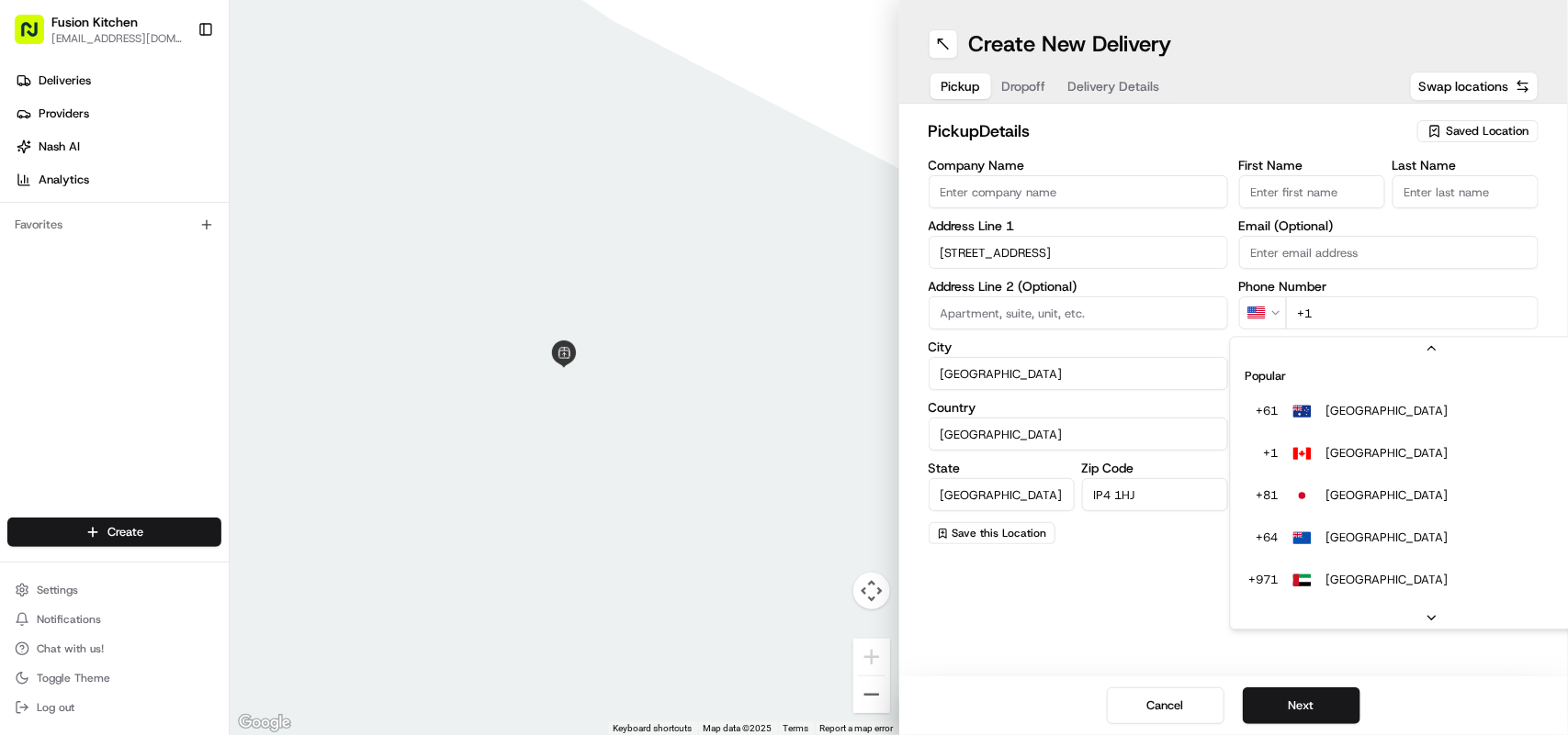
scroll to position [79, 0]
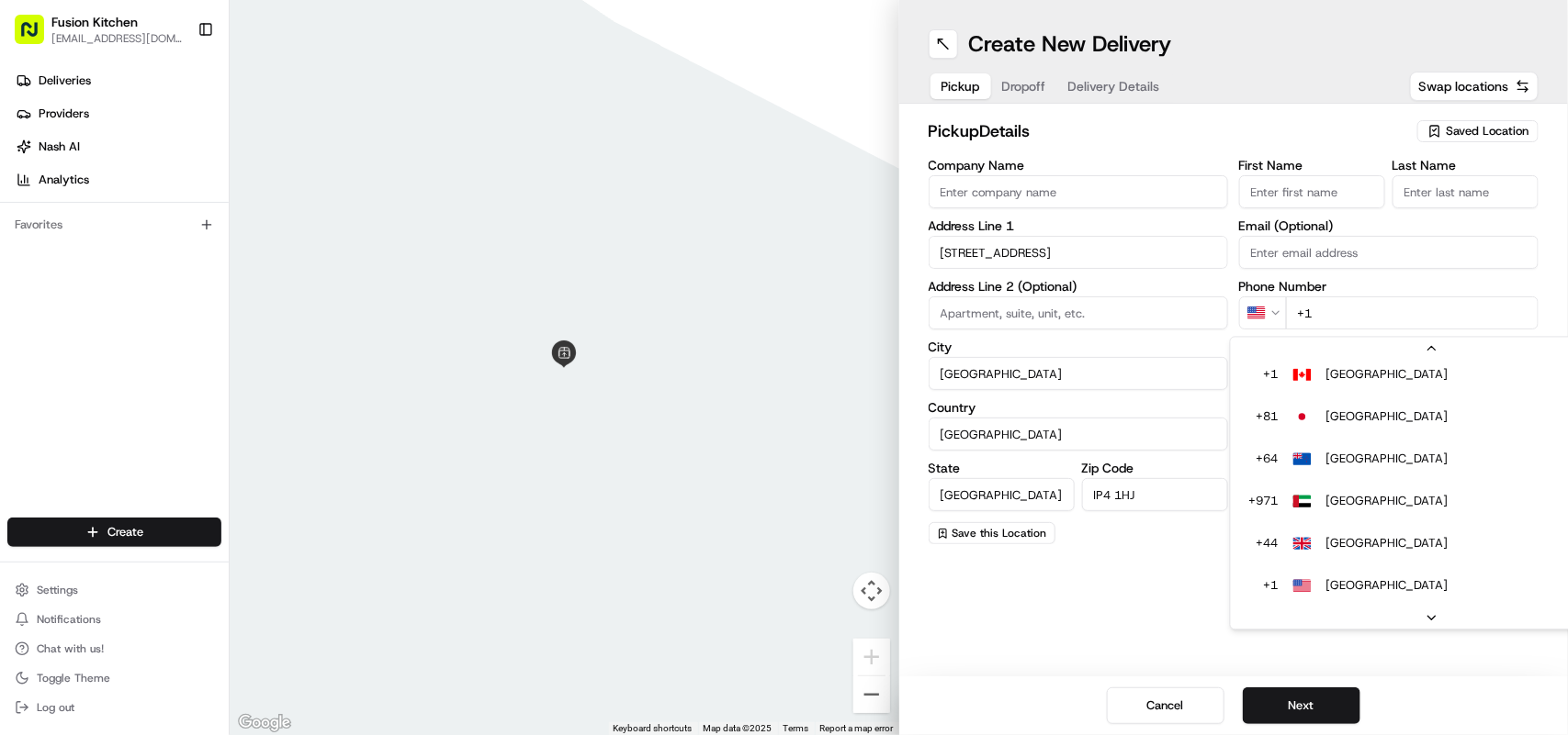
type input "+44"
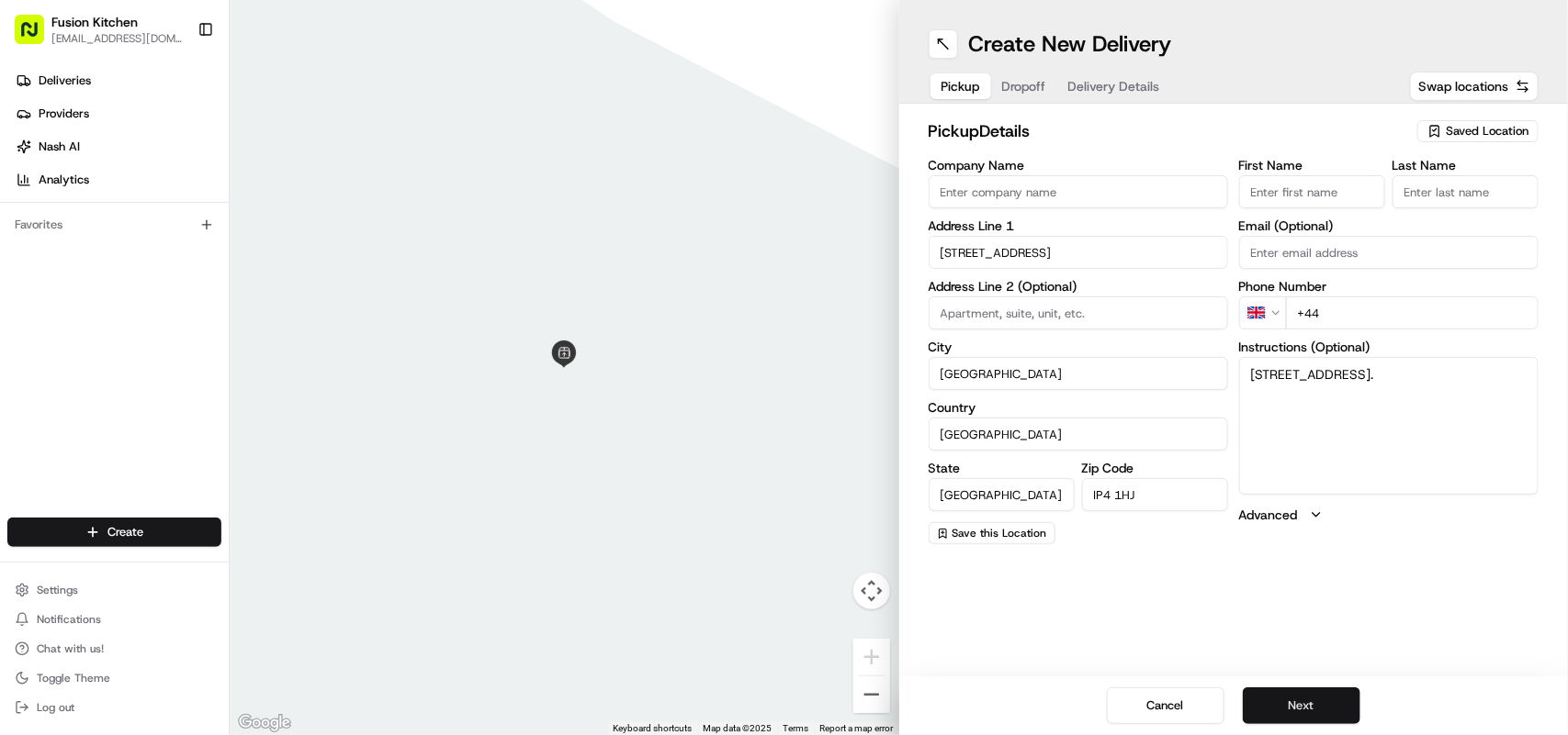
click at [1319, 701] on button "Next" at bounding box center [1303, 706] width 118 height 37
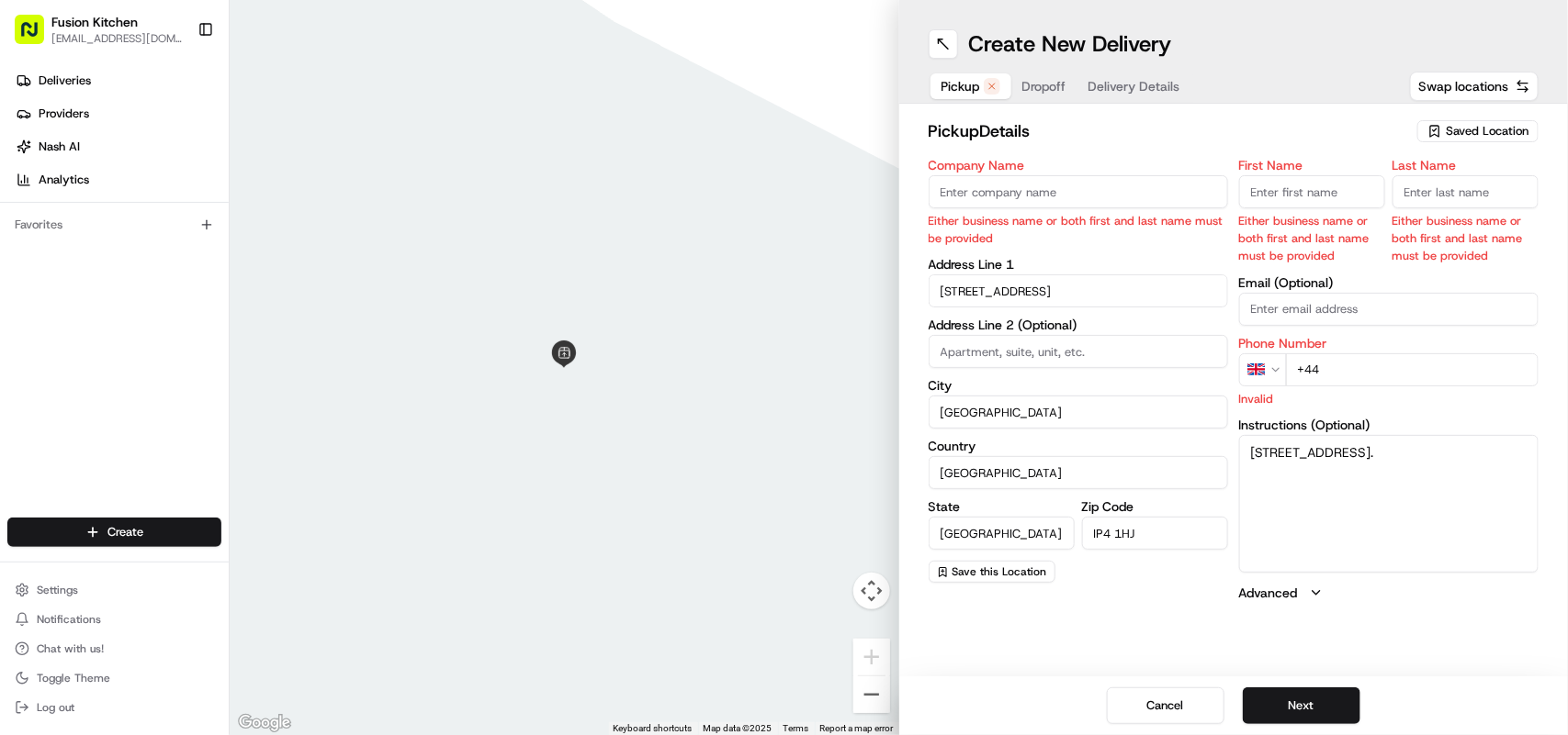
click at [1021, 184] on input "Company Name" at bounding box center [1078, 191] width 300 height 33
paste input "Chennai Dosa Ipswich"
type input "Chennai Dosa Ipswich"
click at [1307, 695] on button "Next" at bounding box center [1303, 706] width 118 height 37
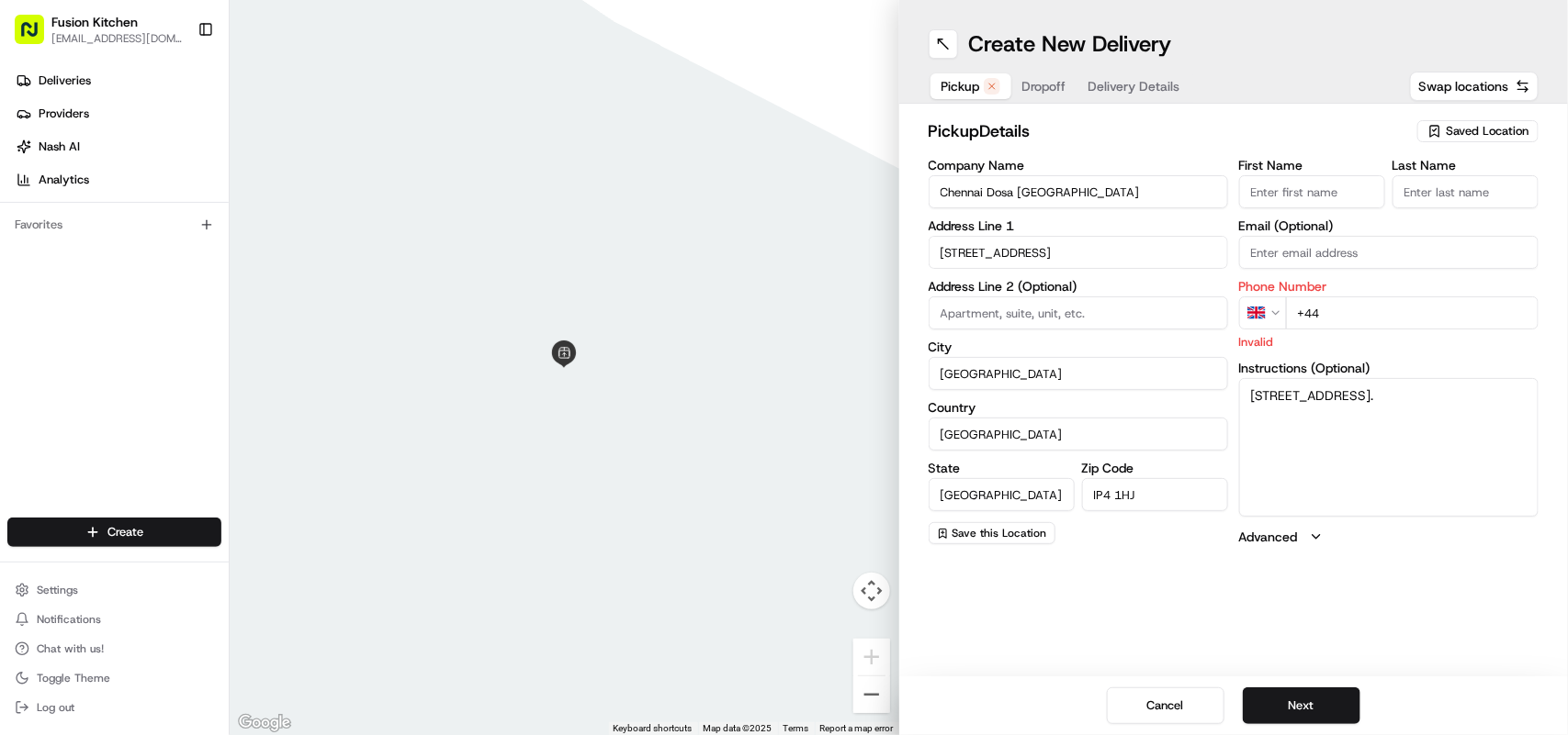
click at [1403, 300] on input "+44" at bounding box center [1413, 313] width 253 height 33
paste input "1473 288599"
type input "+44 1473 288599"
click at [1310, 711] on button "Next" at bounding box center [1303, 706] width 118 height 37
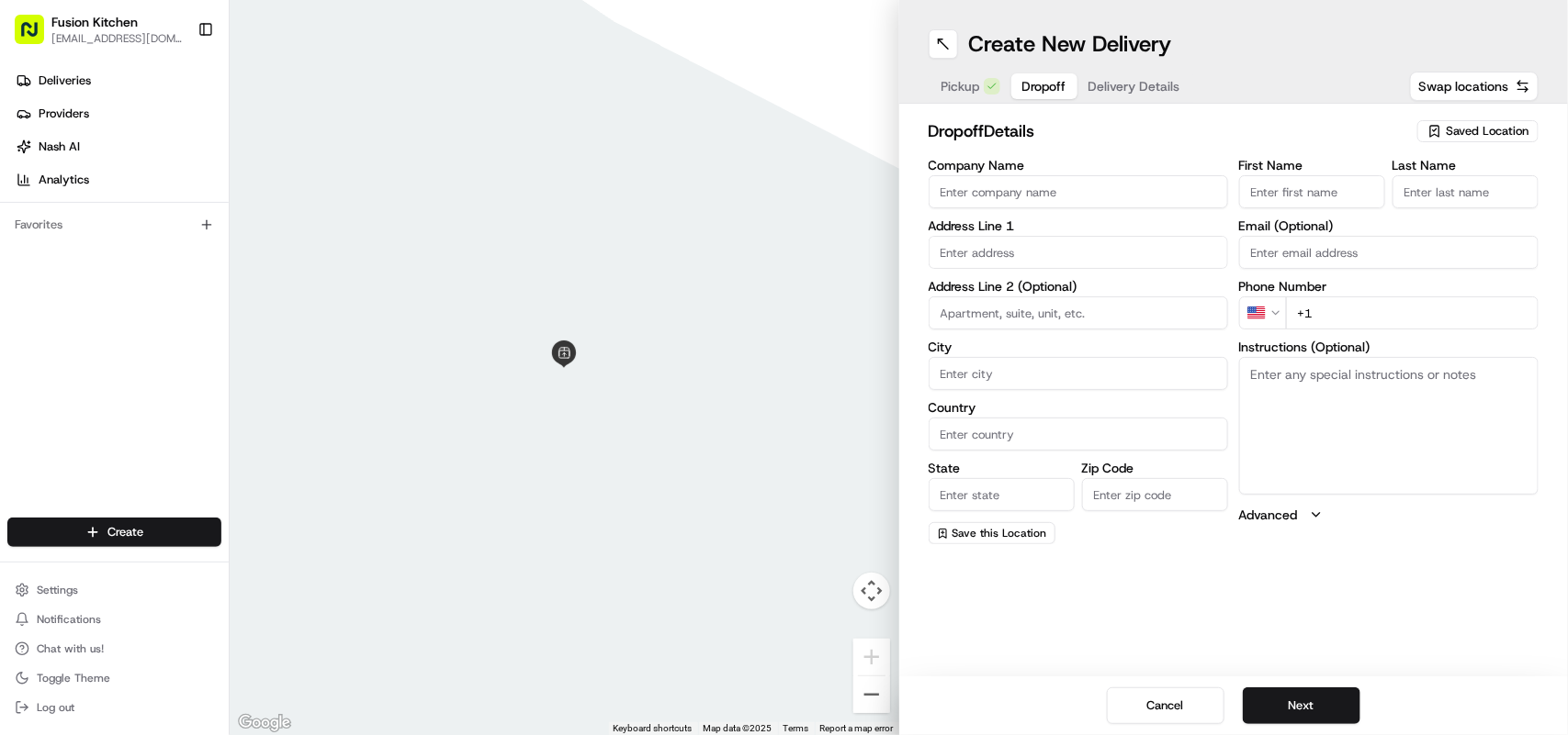
click at [1344, 411] on textarea "Instructions (Optional)" at bounding box center [1389, 426] width 300 height 138
paste textarea "1,, Ellisons Crescent, Ipswich, IP4 2GG"
drag, startPoint x: 1365, startPoint y: 402, endPoint x: 1208, endPoint y: 374, distance: 159.5
click at [1208, 374] on div "Company Name Address Line 1 Address Line 2 (Optional) City Country State Zip Co…" at bounding box center [1234, 352] width 611 height 386
type textarea "1,, Ellisons Crescent, Ipswich, IP4 2GG"
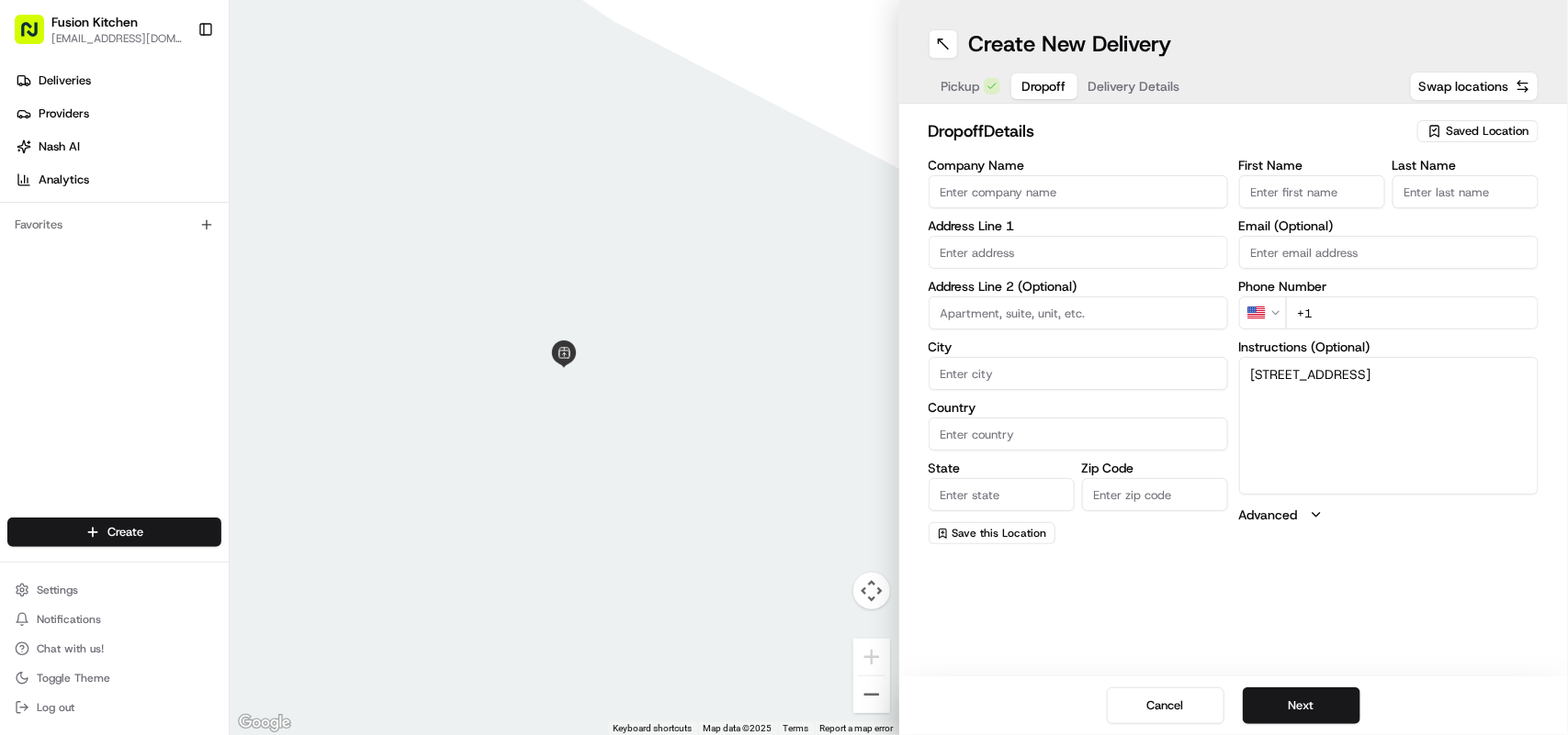
click at [1379, 422] on textarea "1,, Ellisons Crescent, Ipswich, IP4 2GG" at bounding box center [1389, 426] width 300 height 138
drag, startPoint x: 1260, startPoint y: 379, endPoint x: 1178, endPoint y: 350, distance: 87.0
click at [1178, 350] on div "Company Name Address Line 1 Address Line 2 (Optional) City Country State Zip Co…" at bounding box center [1234, 352] width 611 height 386
paste textarea "Amby MH | 07940987325 1,, Ellisons Crescent, Ipswich, IP4 2GG"
drag, startPoint x: 1421, startPoint y: 374, endPoint x: 1319, endPoint y: 368, distance: 102.2
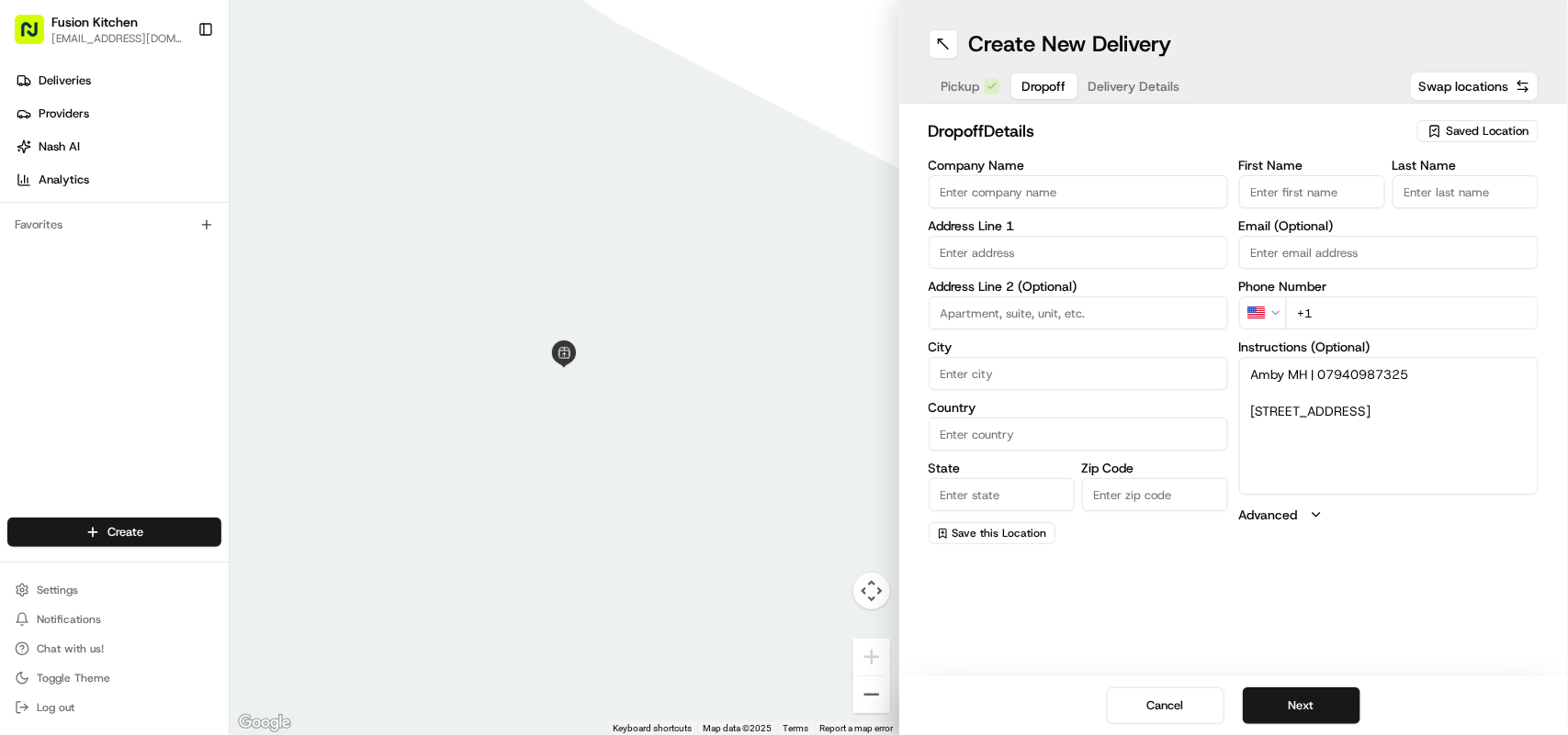
click at [1319, 368] on textarea "Amby MH | 07940987325 1,, Ellisons Crescent, Ipswich, IP4 2GG" at bounding box center [1389, 426] width 300 height 138
type textarea "Amby MH | 1,, Ellisons Crescent, Ipswich, IP4 2GG"
click at [1355, 314] on input "+1" at bounding box center [1413, 313] width 253 height 33
click at [1266, 313] on html "Fusion Kitchen [EMAIL_ADDRESS][DOMAIN_NAME] Toggle Sidebar Deliveries Providers…" at bounding box center [784, 367] width 1568 height 735
click at [1388, 317] on input "+44" at bounding box center [1413, 313] width 253 height 33
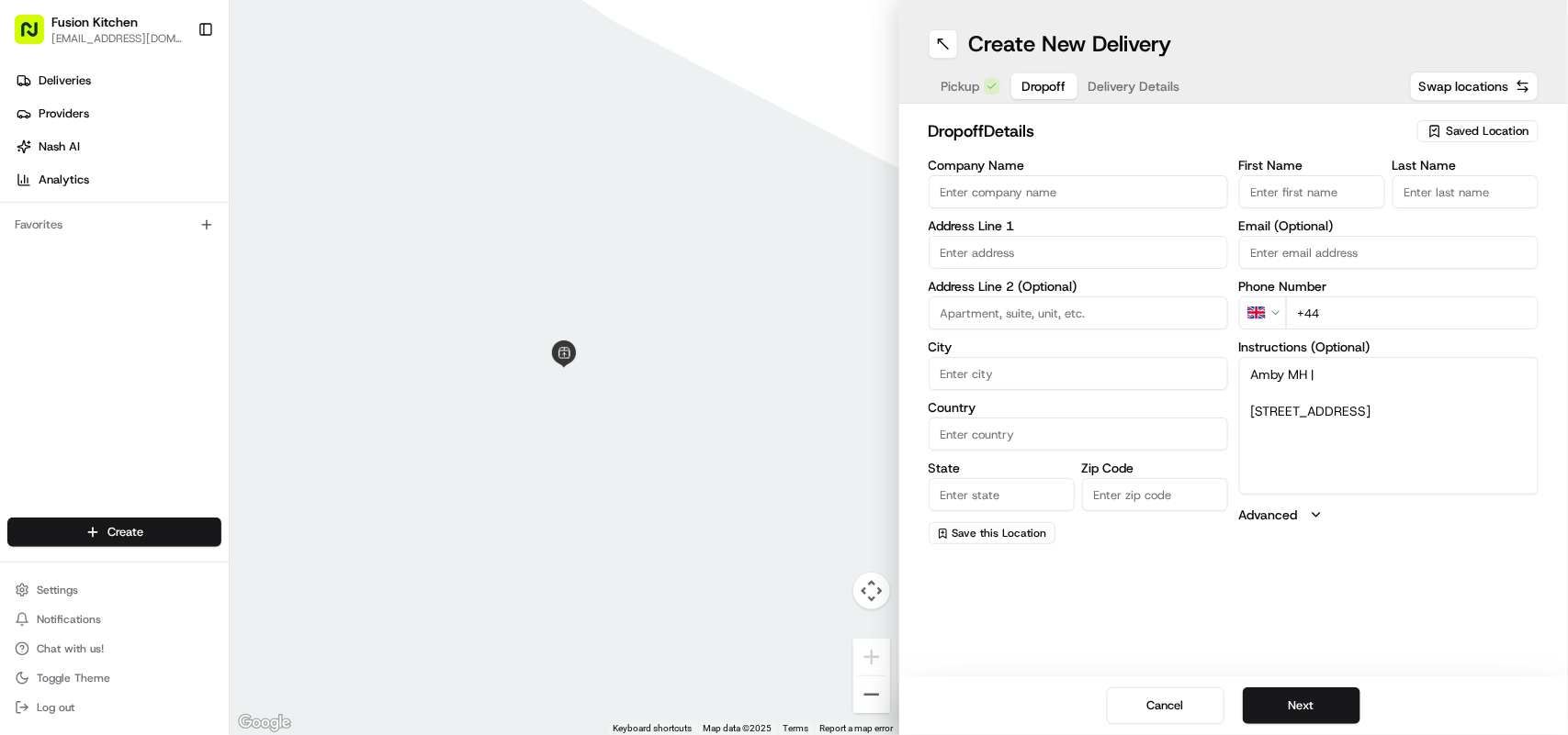
paste input "07940 987325"
type input "+44 07940 987325"
drag, startPoint x: 1364, startPoint y: 425, endPoint x: 1245, endPoint y: 397, distance: 122.2
click at [1245, 397] on textarea "Amby MH | 1,, Ellisons Crescent, Ipswich, IP4 2GG" at bounding box center [1389, 426] width 300 height 138
click at [1041, 244] on input "text" at bounding box center [1078, 252] width 300 height 33
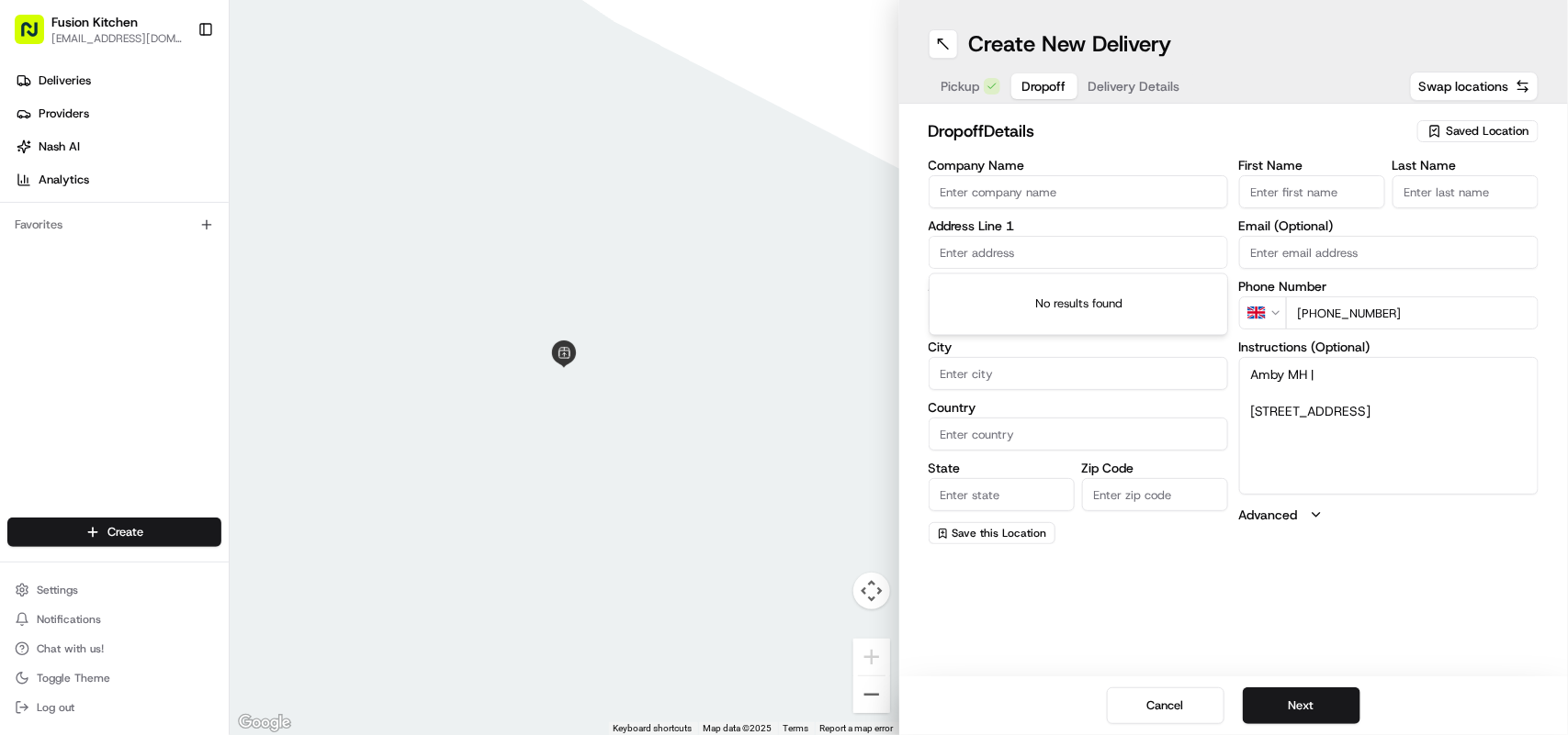
paste input "1,, Ellisons Crescent, Ipswich, IP4 2GG"
drag, startPoint x: 1041, startPoint y: 244, endPoint x: 1090, endPoint y: 261, distance: 51.9
click at [1091, 260] on input "1,, Ellisons Crescent, Ipswich, IP4 2GG" at bounding box center [1078, 252] width 300 height 33
drag, startPoint x: 1093, startPoint y: 264, endPoint x: 1013, endPoint y: 295, distance: 85.8
click at [1013, 295] on div "1 Ellisons Crescent, Ipswich IP4 2HN, UK" at bounding box center [1078, 292] width 290 height 28
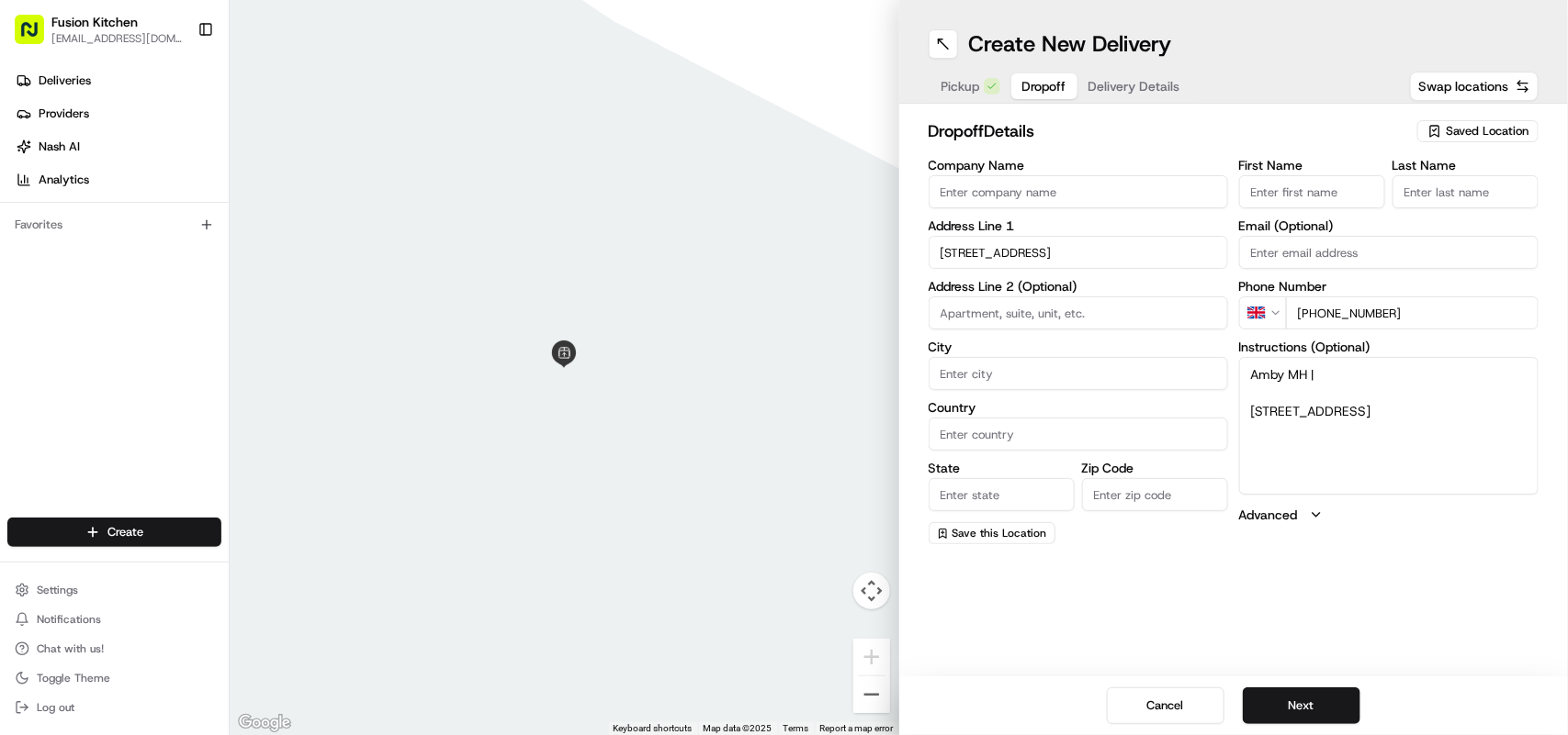
type input "1 Ellisons Cres, Ipswich IP4 2HN, UK"
type input "Ipswich"
type input "[GEOGRAPHIC_DATA]"
type input "IP4 2HN"
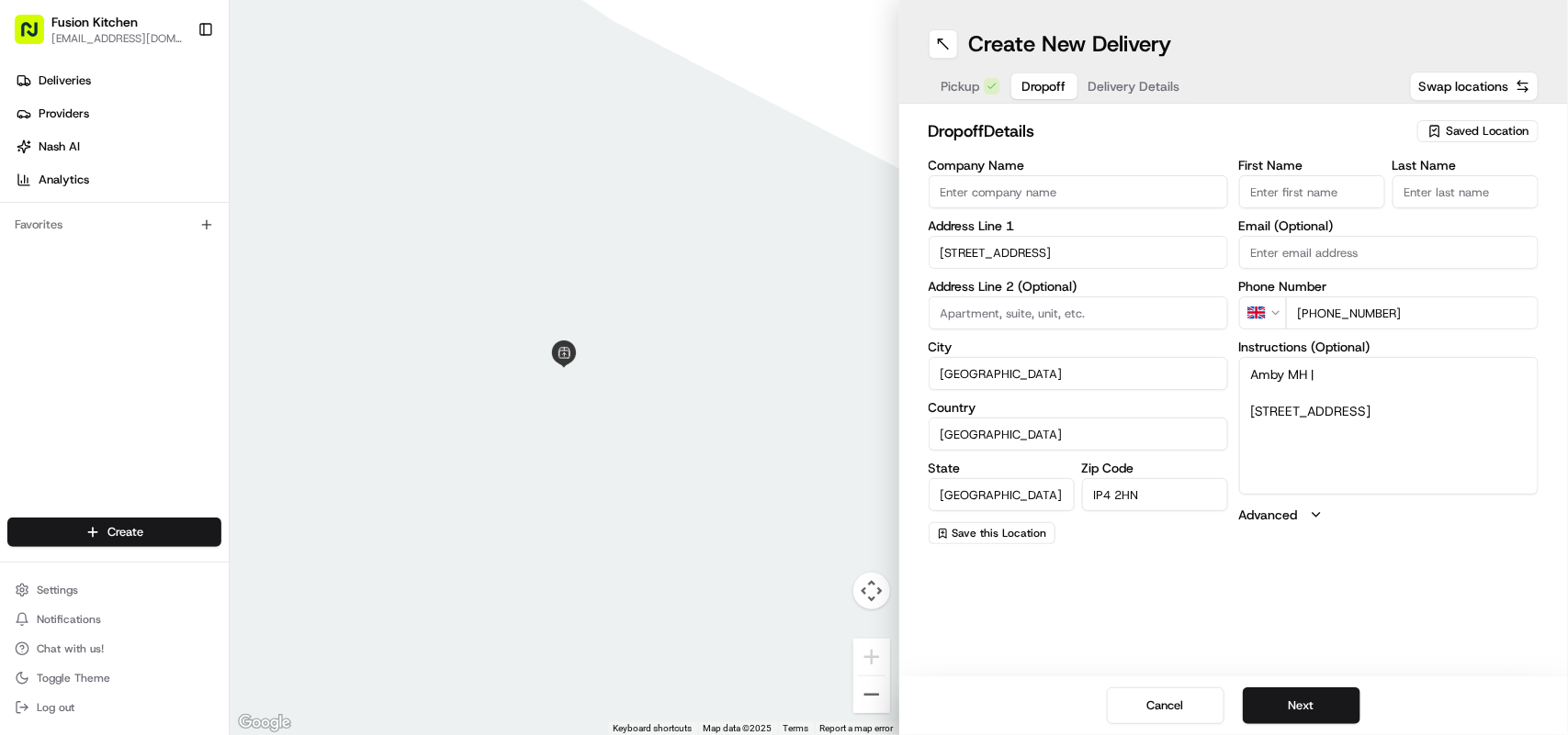
type input "1 Ellisons Crescent"
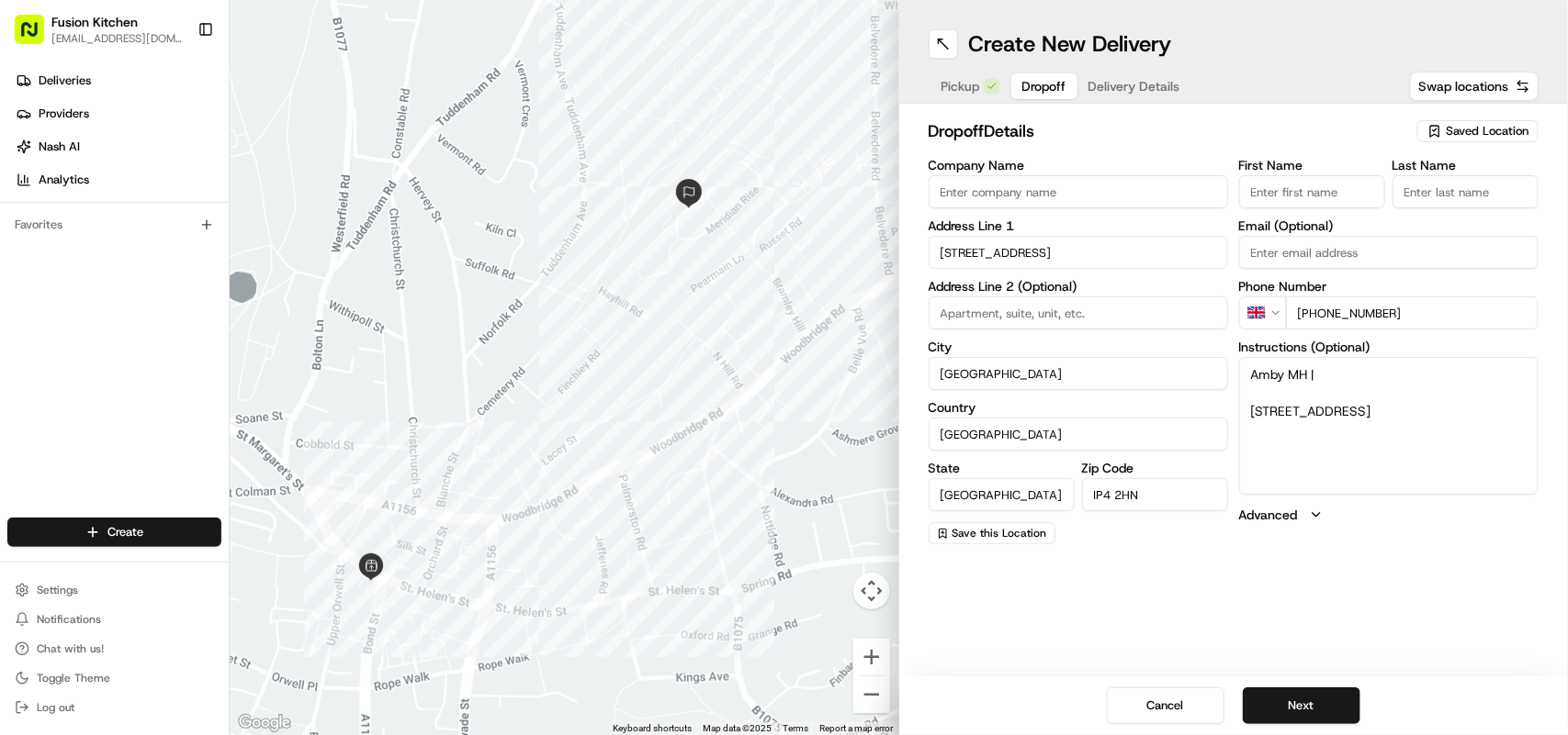
drag, startPoint x: 1314, startPoint y: 374, endPoint x: 1251, endPoint y: 372, distance: 63.0
click at [1251, 372] on textarea "Amby MH | 1,, Ellisons Crescent, Ipswich, IP4 2GG" at bounding box center [1389, 426] width 300 height 138
click at [1255, 193] on input "First Name" at bounding box center [1313, 191] width 147 height 33
paste input "Amby MH"
drag, startPoint x: 1314, startPoint y: 191, endPoint x: 1291, endPoint y: 190, distance: 23.0
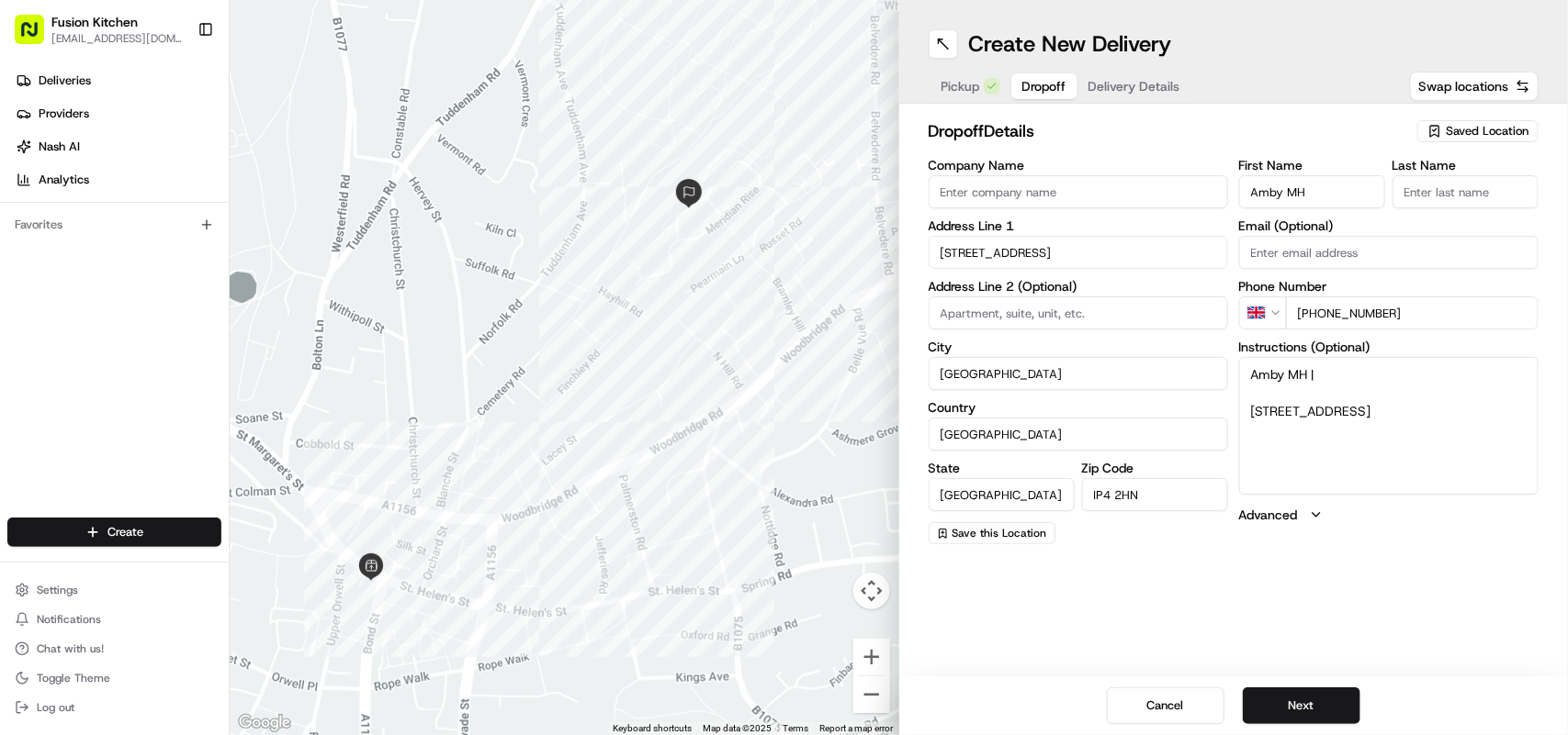
click at [1291, 190] on input "Amby MH" at bounding box center [1313, 191] width 147 height 33
type input "Amby"
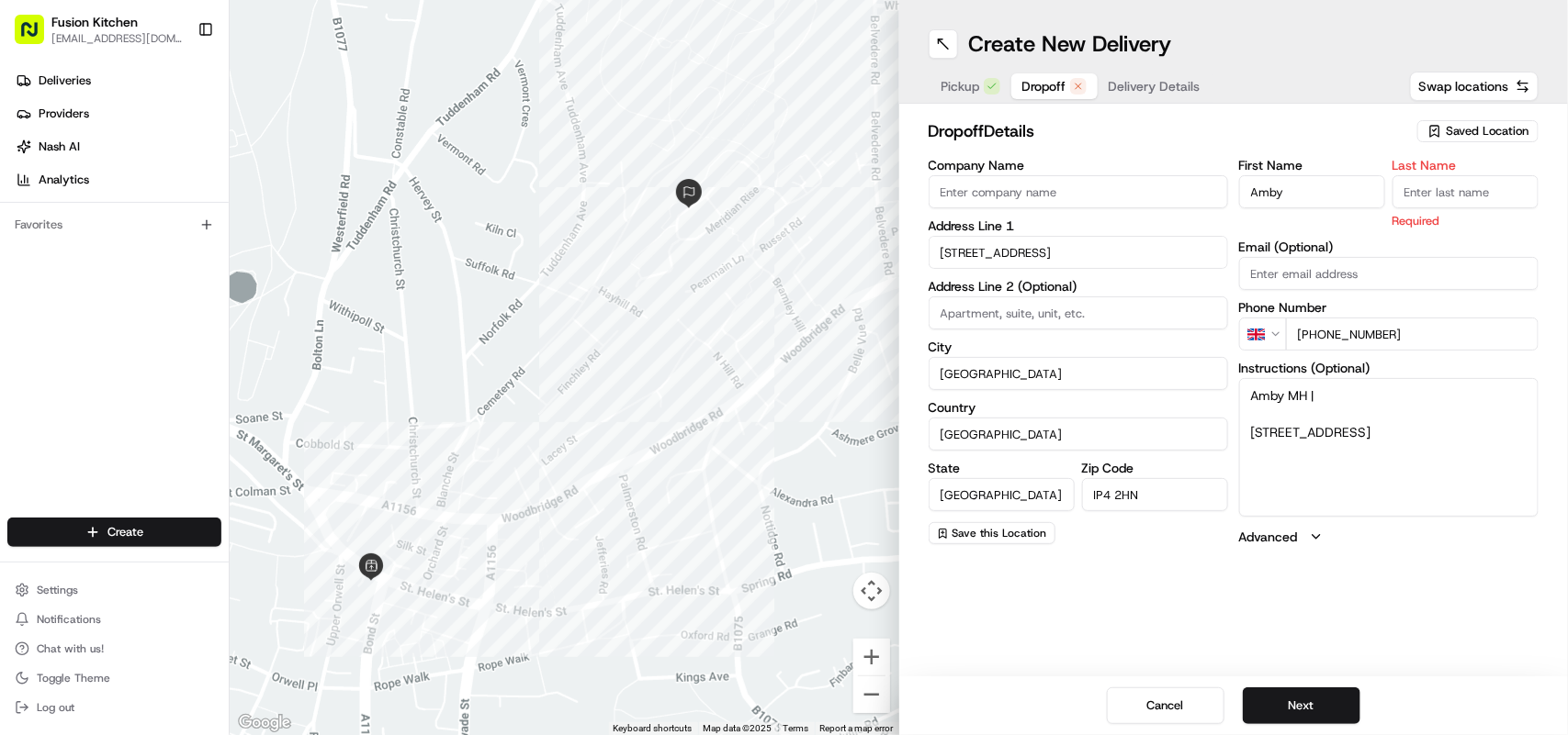
click at [1439, 191] on input "Last Name" at bounding box center [1466, 191] width 147 height 33
paste input "MH"
type input "MH"
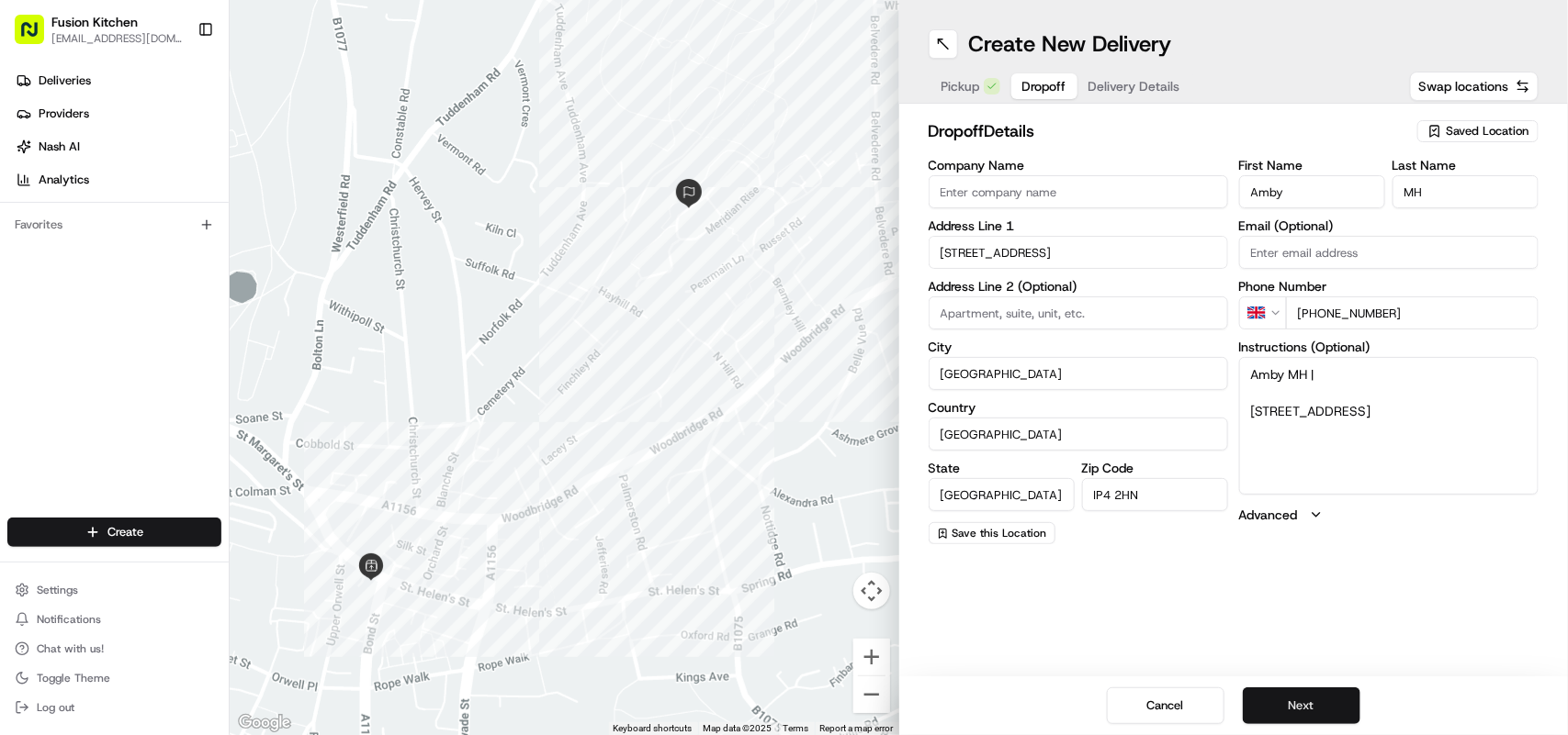
click at [1307, 708] on button "Next" at bounding box center [1303, 706] width 118 height 37
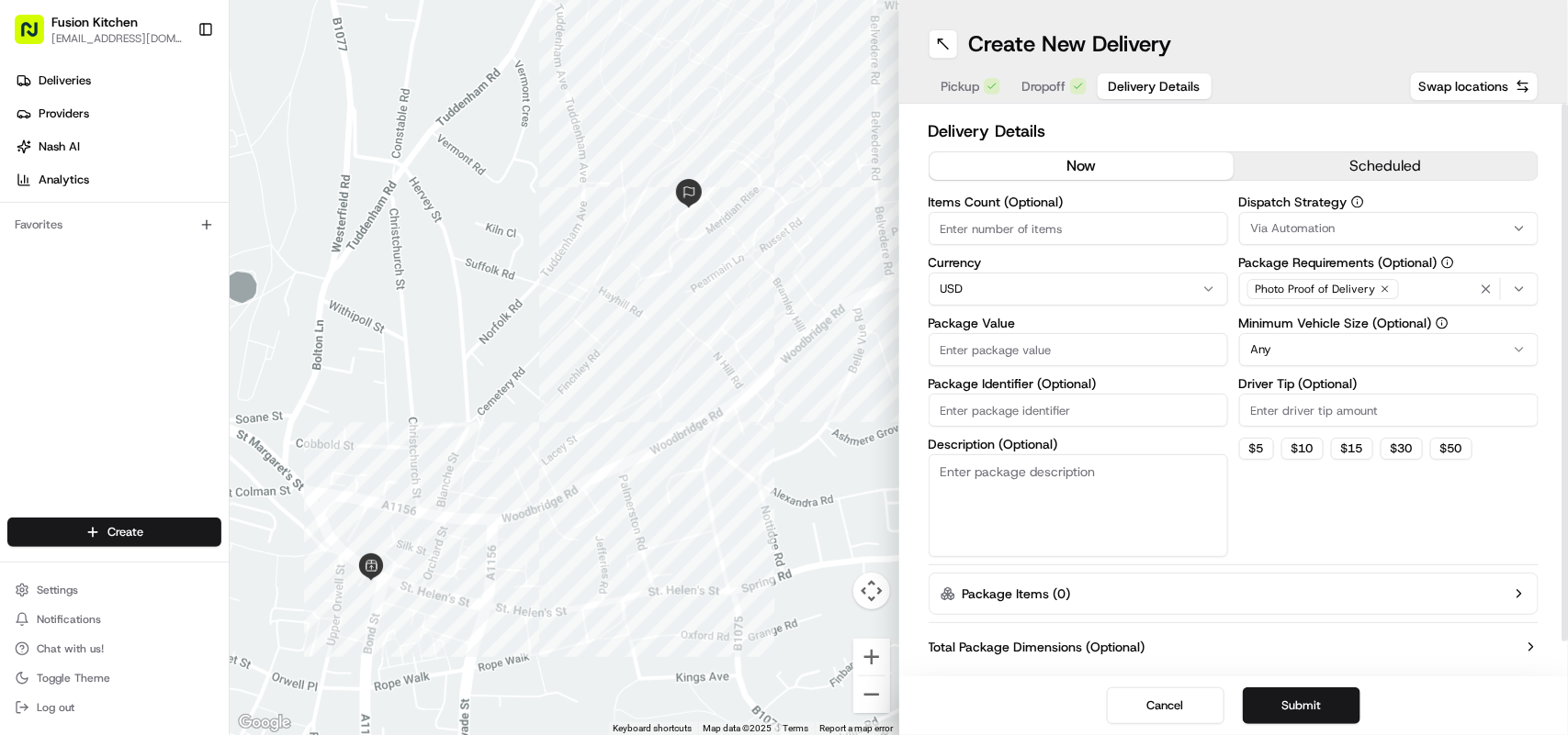
click at [1093, 287] on html "Fusion Kitchen hari@fusionpos.uk Toggle Sidebar Deliveries Providers Nash AI An…" at bounding box center [784, 367] width 1568 height 735
click at [1049, 347] on input "Package Value" at bounding box center [1078, 350] width 300 height 33
paste input "45.53"
type input "45.53"
click at [1316, 687] on button "Submit" at bounding box center [1303, 706] width 118 height 37
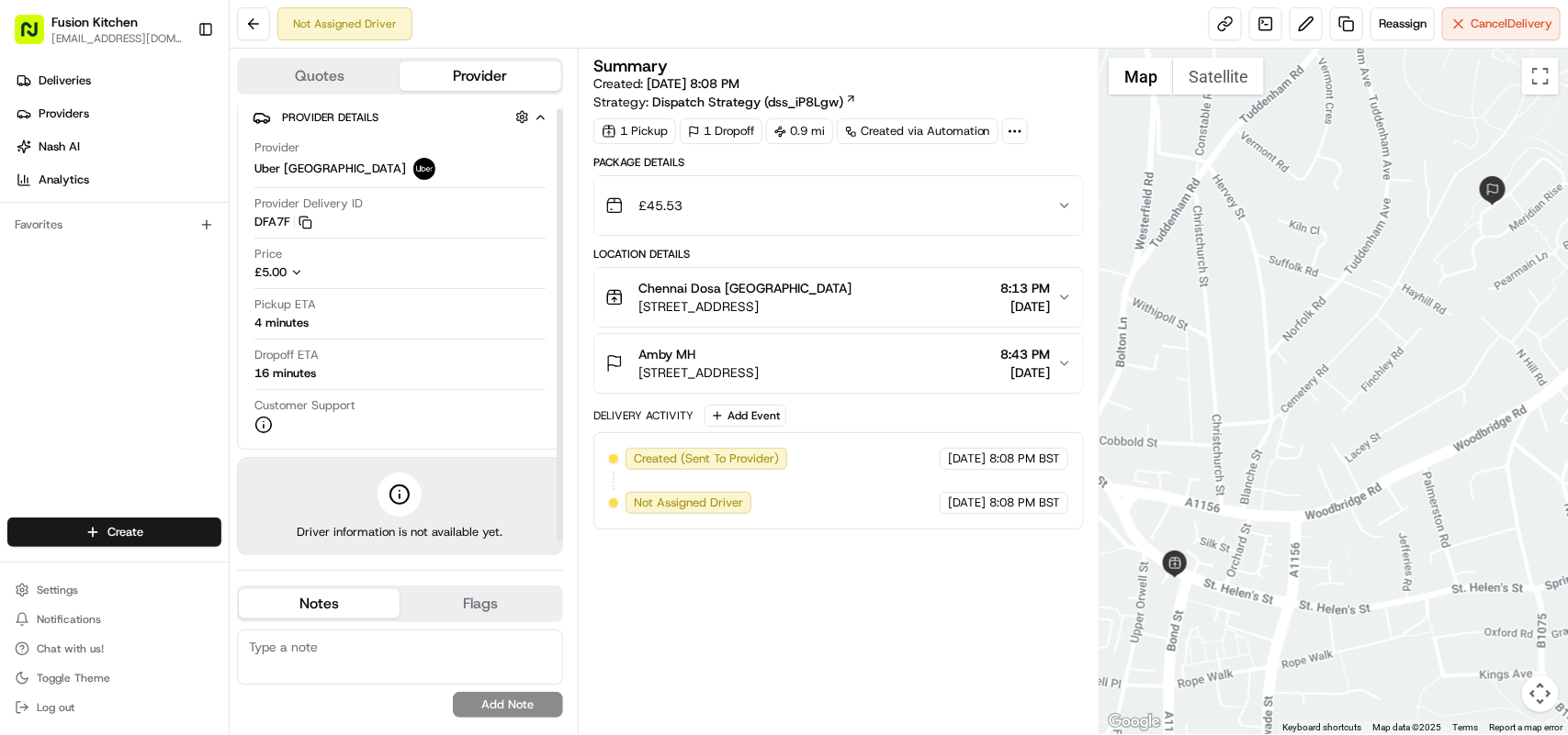
scroll to position [16, 0]
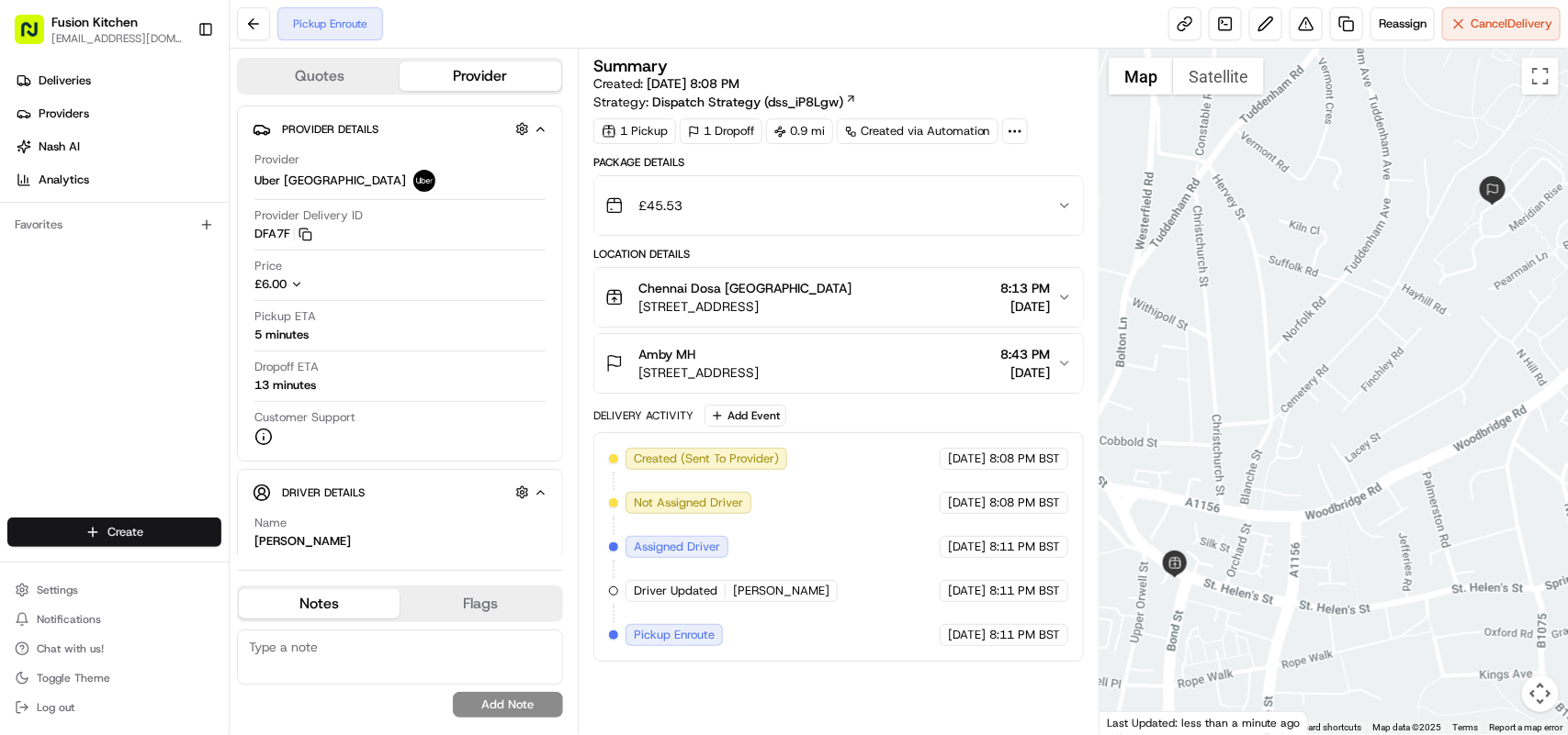
click at [156, 526] on html "Fusion Kitchen hari@fusionpos.uk Toggle Sidebar Deliveries Providers Nash AI An…" at bounding box center [784, 367] width 1568 height 735
click at [307, 570] on link "Delivery" at bounding box center [331, 567] width 205 height 33
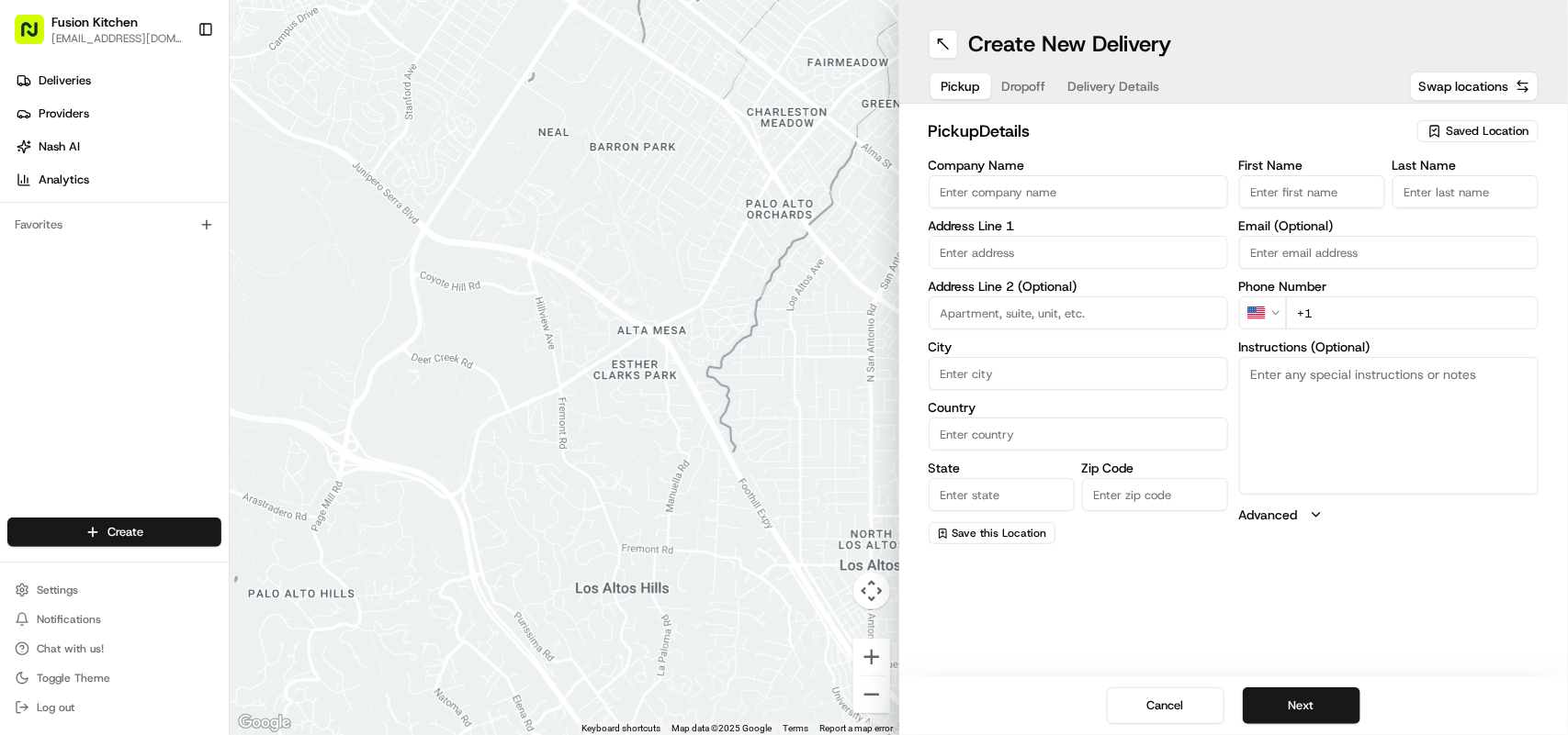
click at [1277, 410] on textarea "Instructions (Optional)" at bounding box center [1389, 426] width 300 height 138
paste textarea "24 St Helens St, Ipswich, United Kingdom, IP4 1HJ."
drag, startPoint x: 1284, startPoint y: 405, endPoint x: 1255, endPoint y: 377, distance: 40.3
click at [1255, 377] on textarea "24 St Helens St, Ipswich, United Kingdom, IP4 1HJ." at bounding box center [1389, 426] width 300 height 138
type textarea "24 St Helens St, Ipswich, United Kingdom, IP4 1HJ."
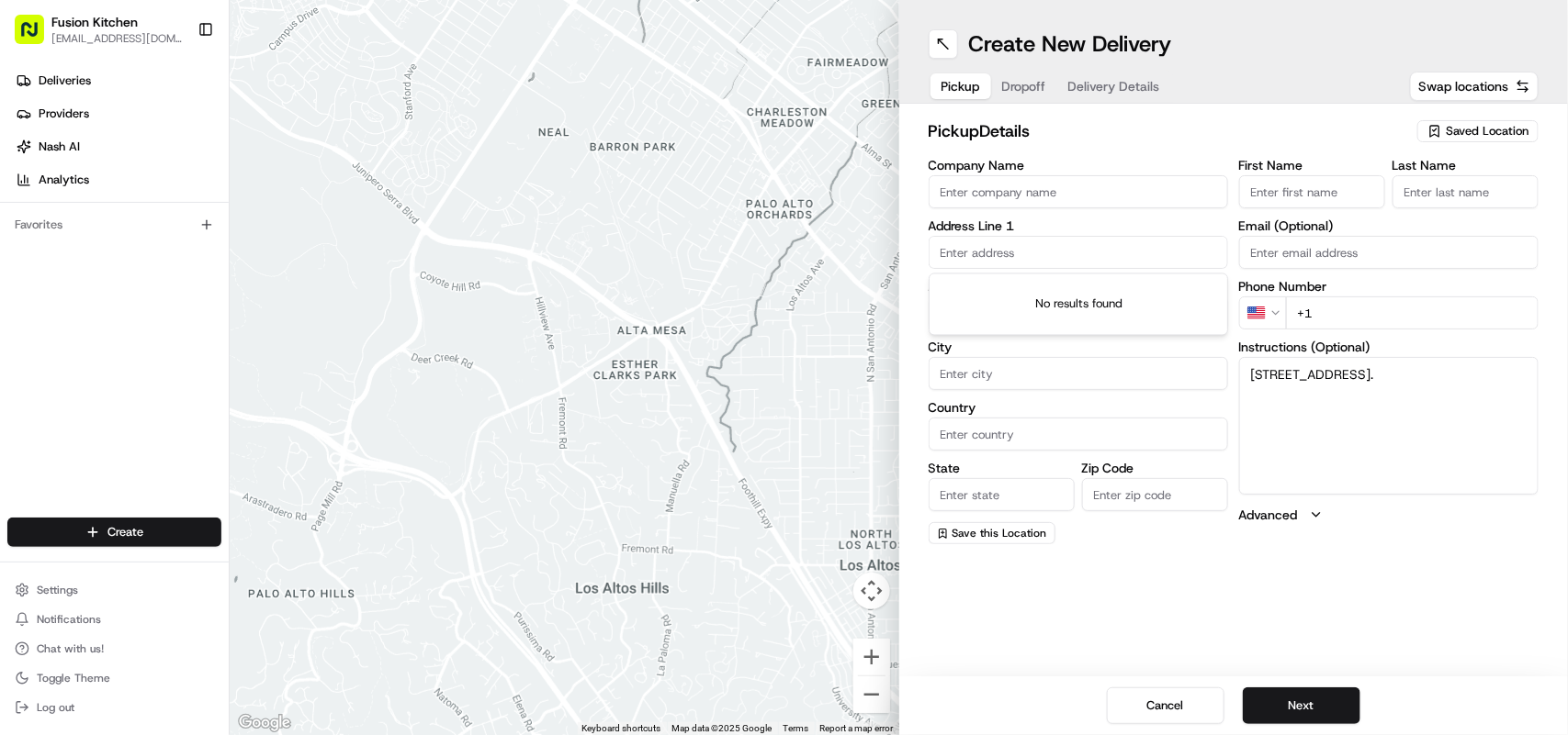
click at [1021, 239] on input "text" at bounding box center [1078, 252] width 300 height 33
paste input "24 St Helens St, Ipswich, United Kingdom, IP4 1HJ."
click at [1080, 295] on div "24 Saint Helen's Street, Ipswich, UK" at bounding box center [1078, 292] width 290 height 28
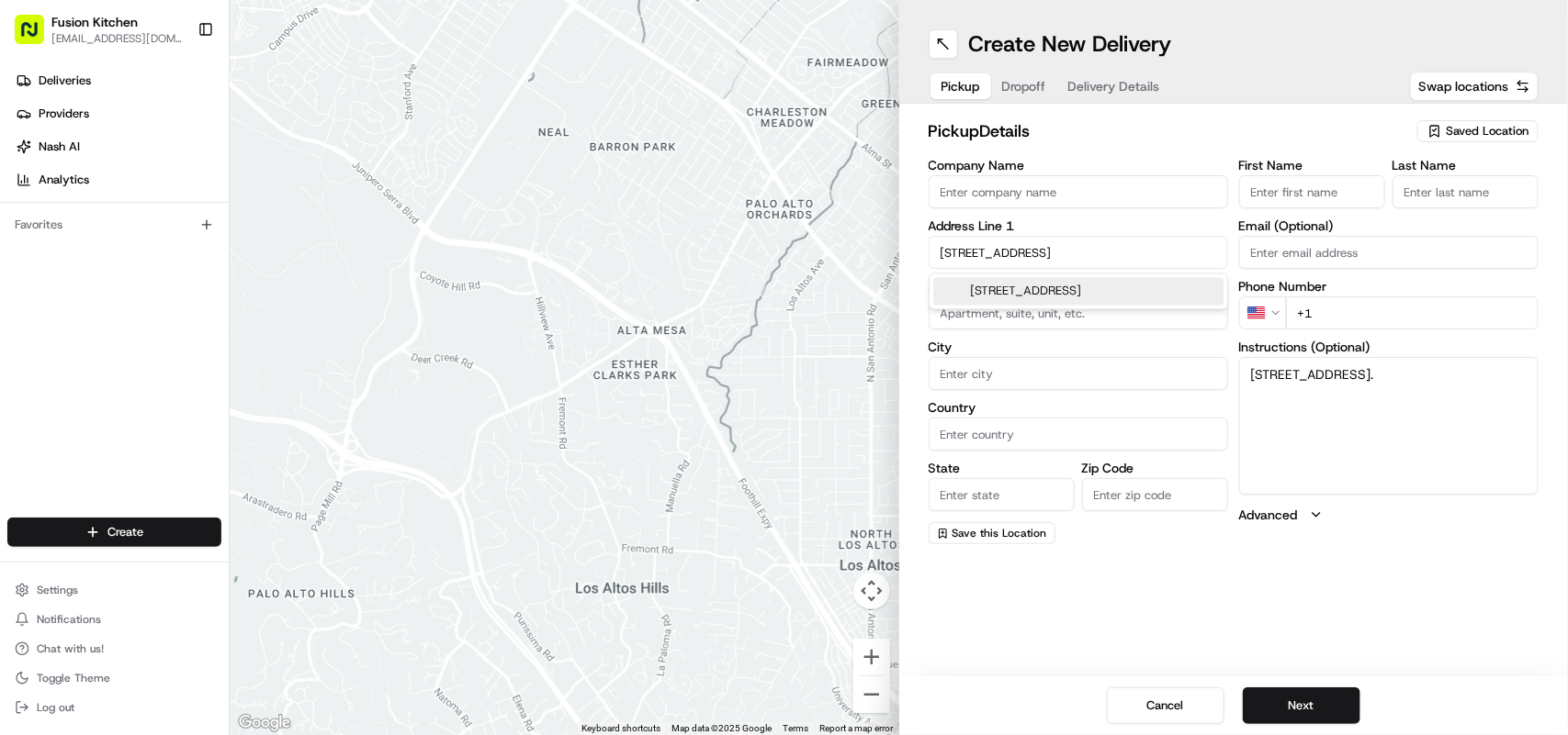
type input "24 St. Helen's St, Ipswich IP4 1HJ, UK"
type input "Ipswich"
type input "[GEOGRAPHIC_DATA]"
type input "IP4 1HJ"
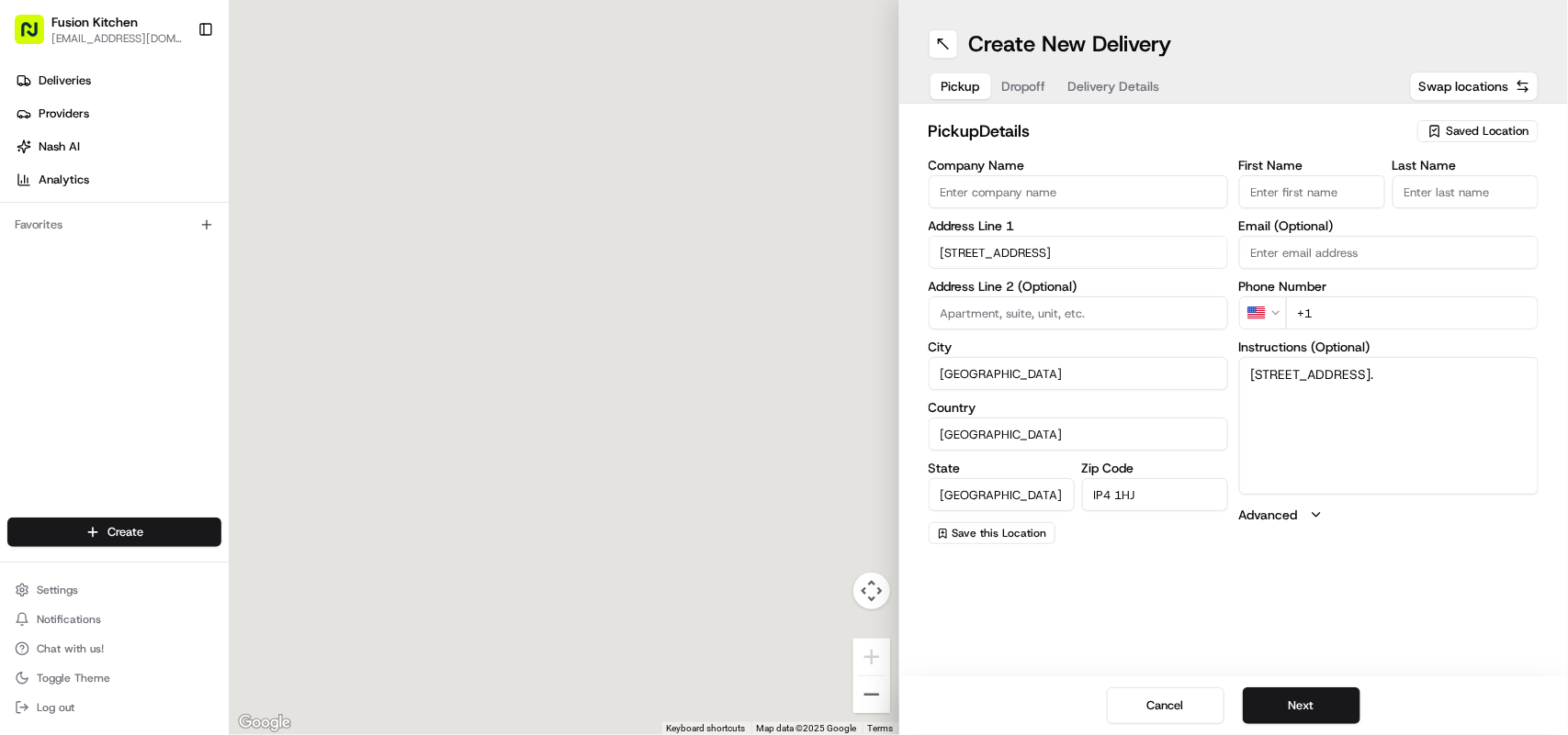
type input "24 Saint Helen's Street"
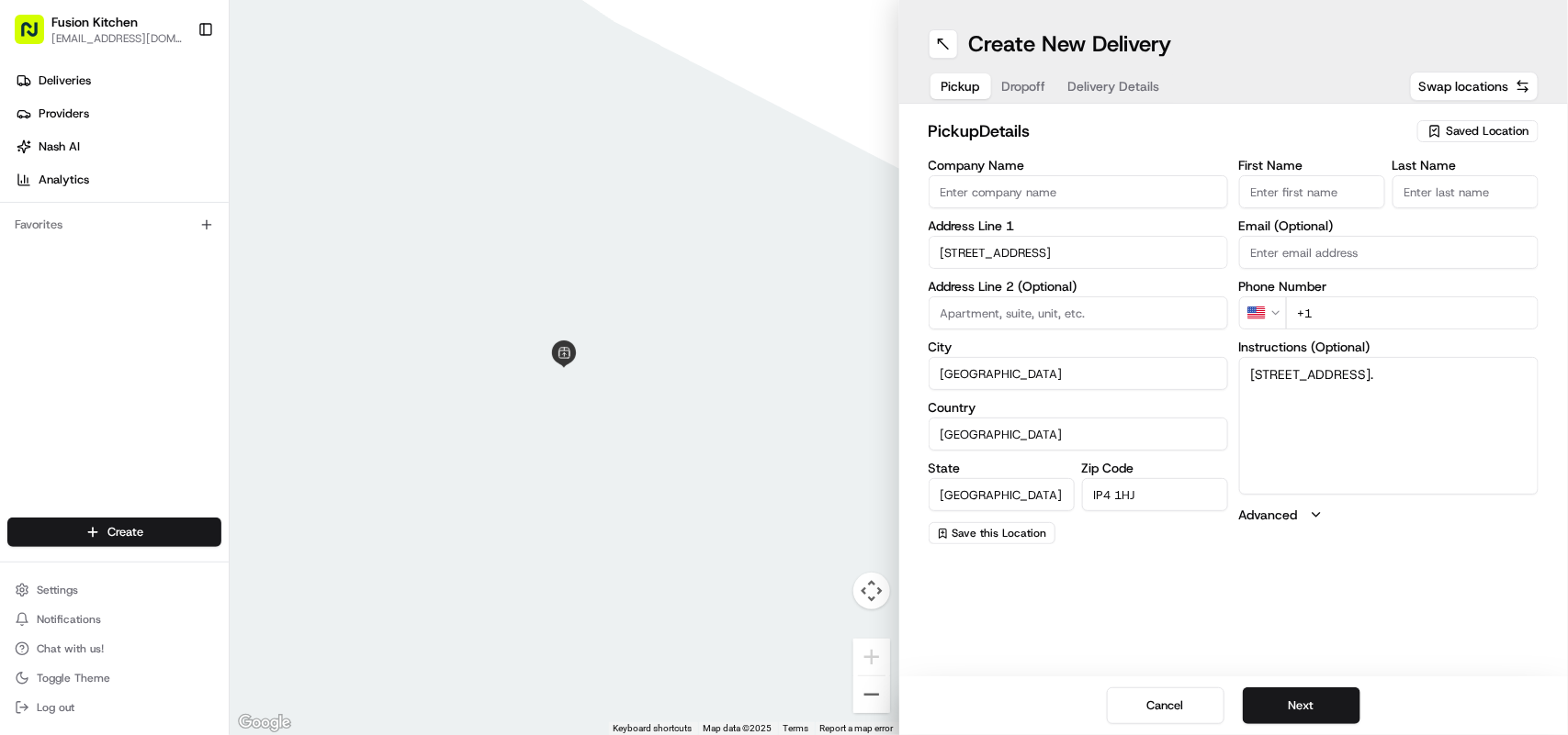
click at [1137, 191] on input "Company Name" at bounding box center [1078, 191] width 300 height 33
paste input "Chennai Dosa Ipswich"
type input "Chennai Dosa Ipswich"
click at [1309, 705] on button "Next" at bounding box center [1303, 706] width 118 height 37
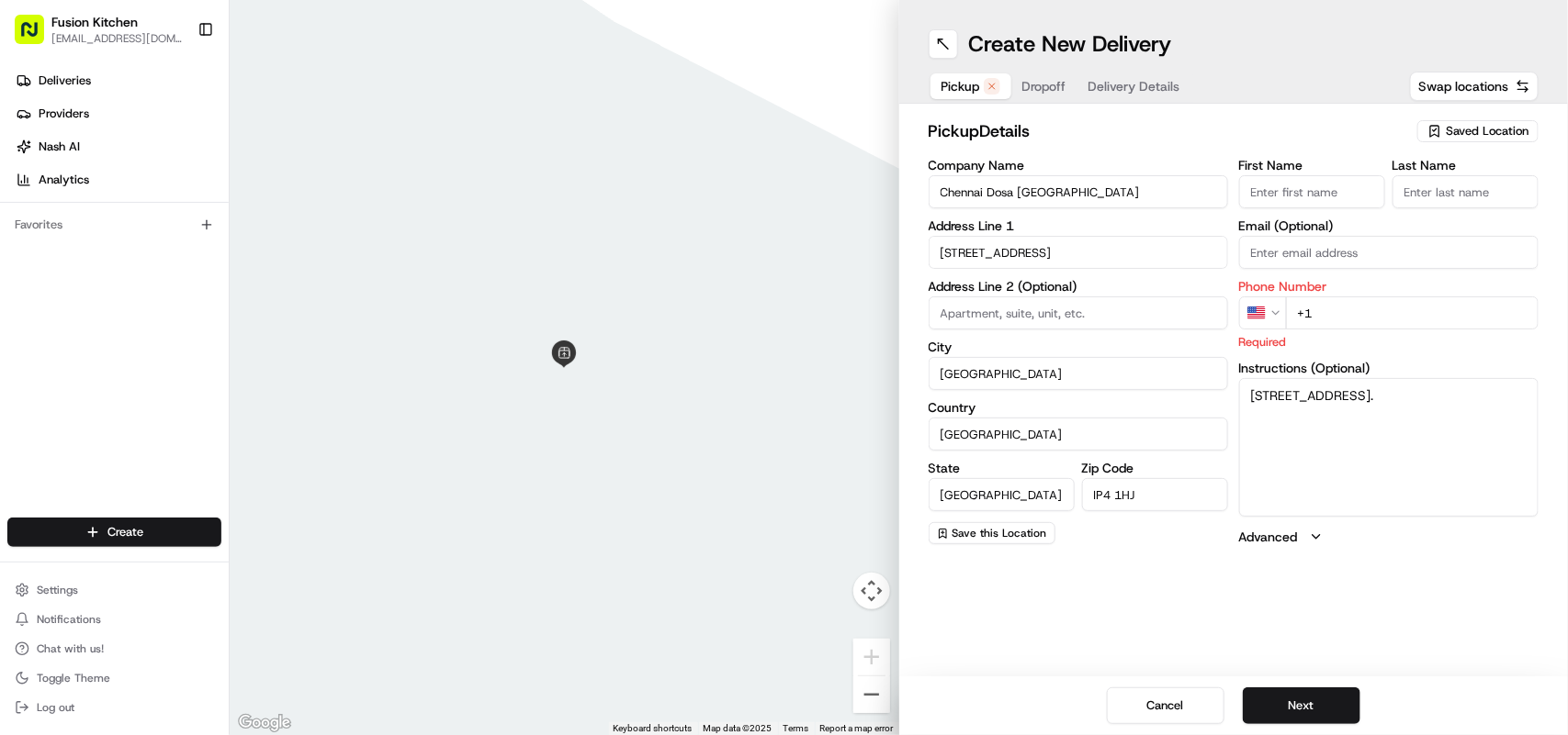
click at [1274, 305] on html "Fusion Kitchen hari@fusionpos.uk Toggle Sidebar Deliveries Providers Nash AI An…" at bounding box center [784, 367] width 1568 height 735
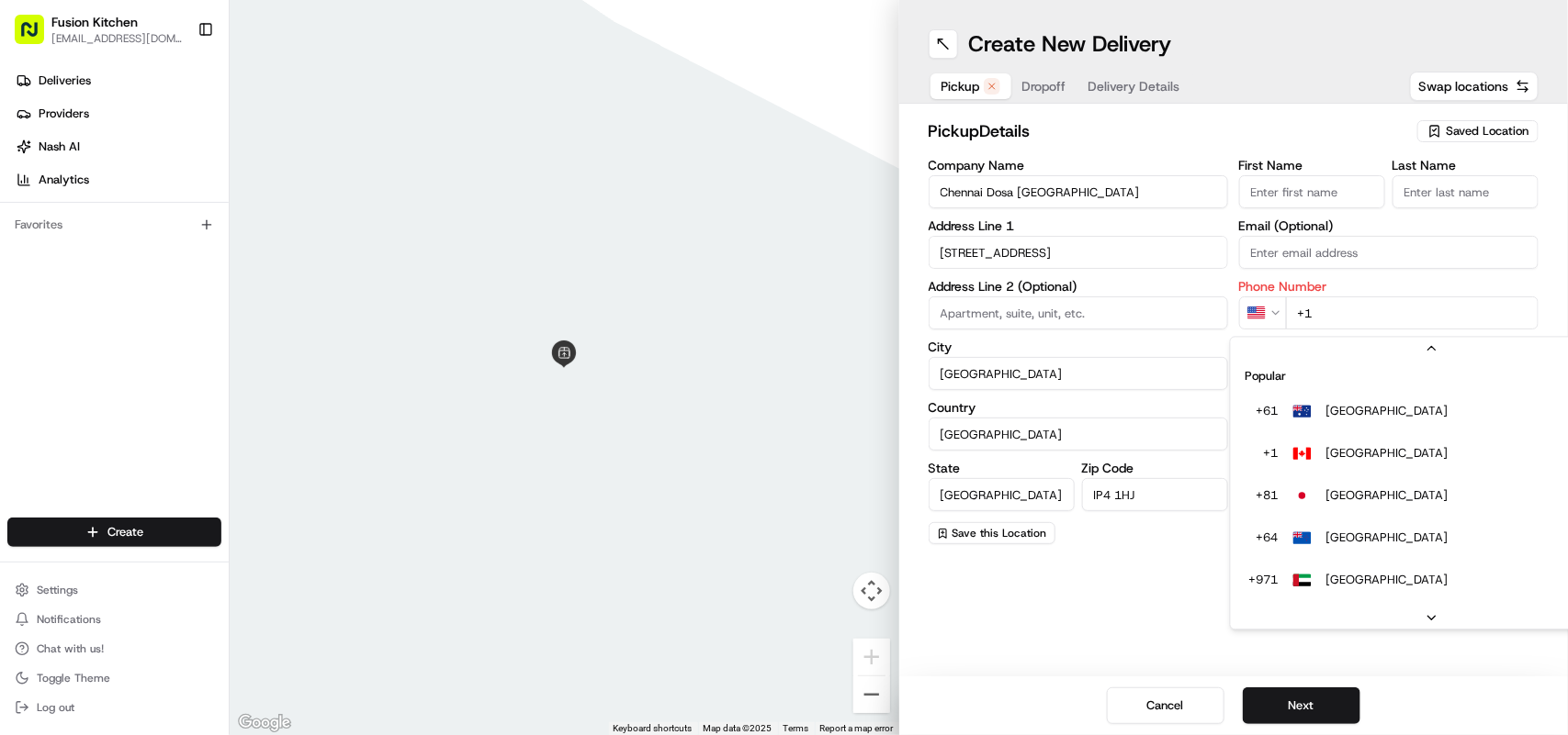
scroll to position [79, 0]
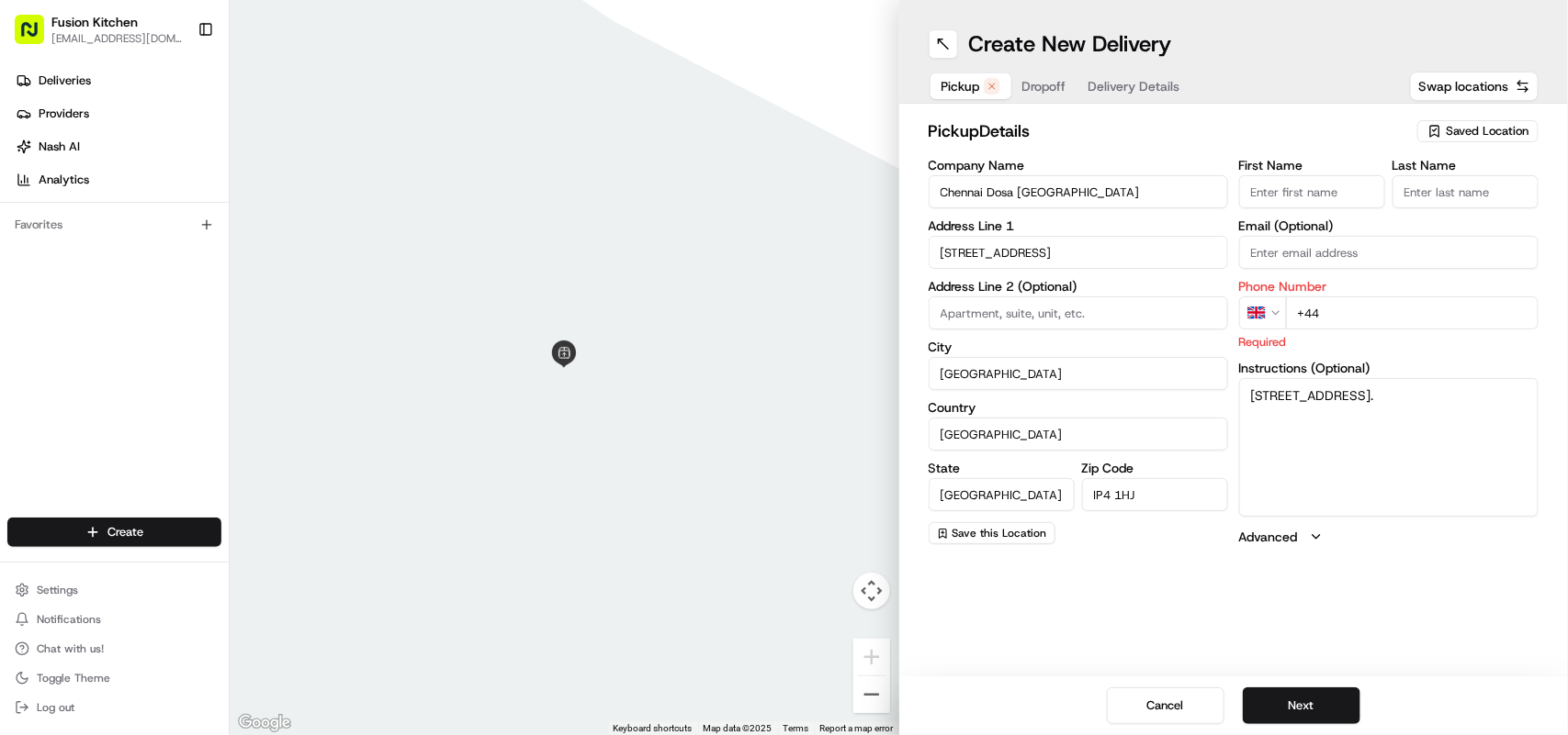
click at [1362, 305] on input "+44" at bounding box center [1413, 313] width 253 height 33
paste input "1473 288599"
type input "+44 1473 288599"
click at [1296, 704] on button "Next" at bounding box center [1303, 706] width 118 height 37
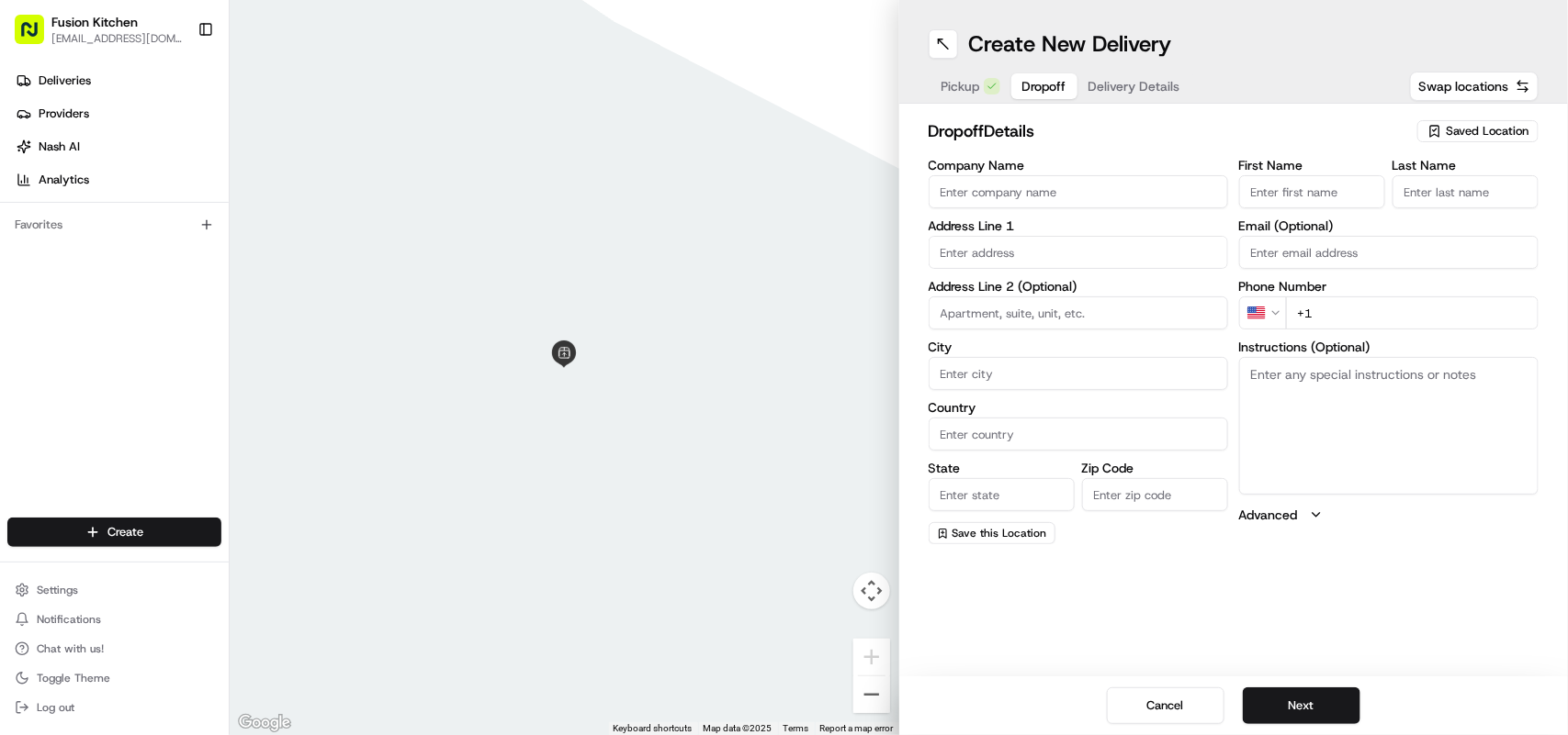
click at [1346, 417] on textarea "Instructions (Optional)" at bounding box center [1389, 426] width 300 height 138
paste textarea "Ashwin Mahendran | 07538087516 1, Broom Crescent, Ipswich, IP3 0EE"
drag, startPoint x: 1353, startPoint y: 424, endPoint x: 1250, endPoint y: 409, distance: 104.1
click at [1250, 409] on textarea "Ashwin Mahendran | 07538087516 1, Broom Crescent, Ipswich, IP3 0EE" at bounding box center [1389, 426] width 300 height 138
type textarea "Ashwin Mahendran | 07538087516 1, Broom Crescent, Ipswich, IP3 0EE"
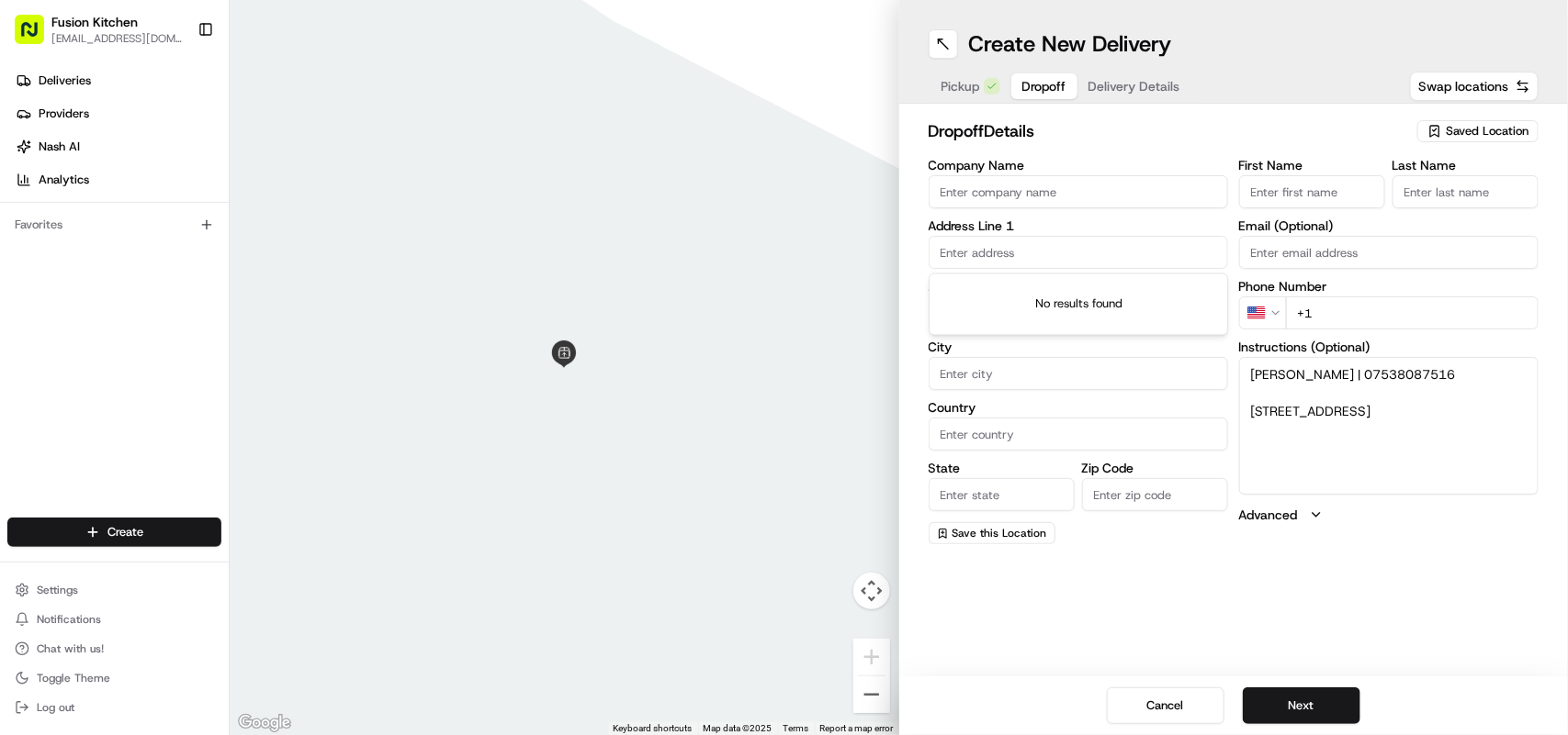
click at [990, 254] on input "text" at bounding box center [1078, 252] width 300 height 33
paste input "1, Broom Crescent, Ipswich, IP3 0EE"
click at [1078, 292] on div "1 Broom Crescent, Ipswich IP3 0EE, UK" at bounding box center [1078, 292] width 290 height 28
type input "1 Broom Cres, Ipswich IP3 0EE, UK"
type input "Ipswich"
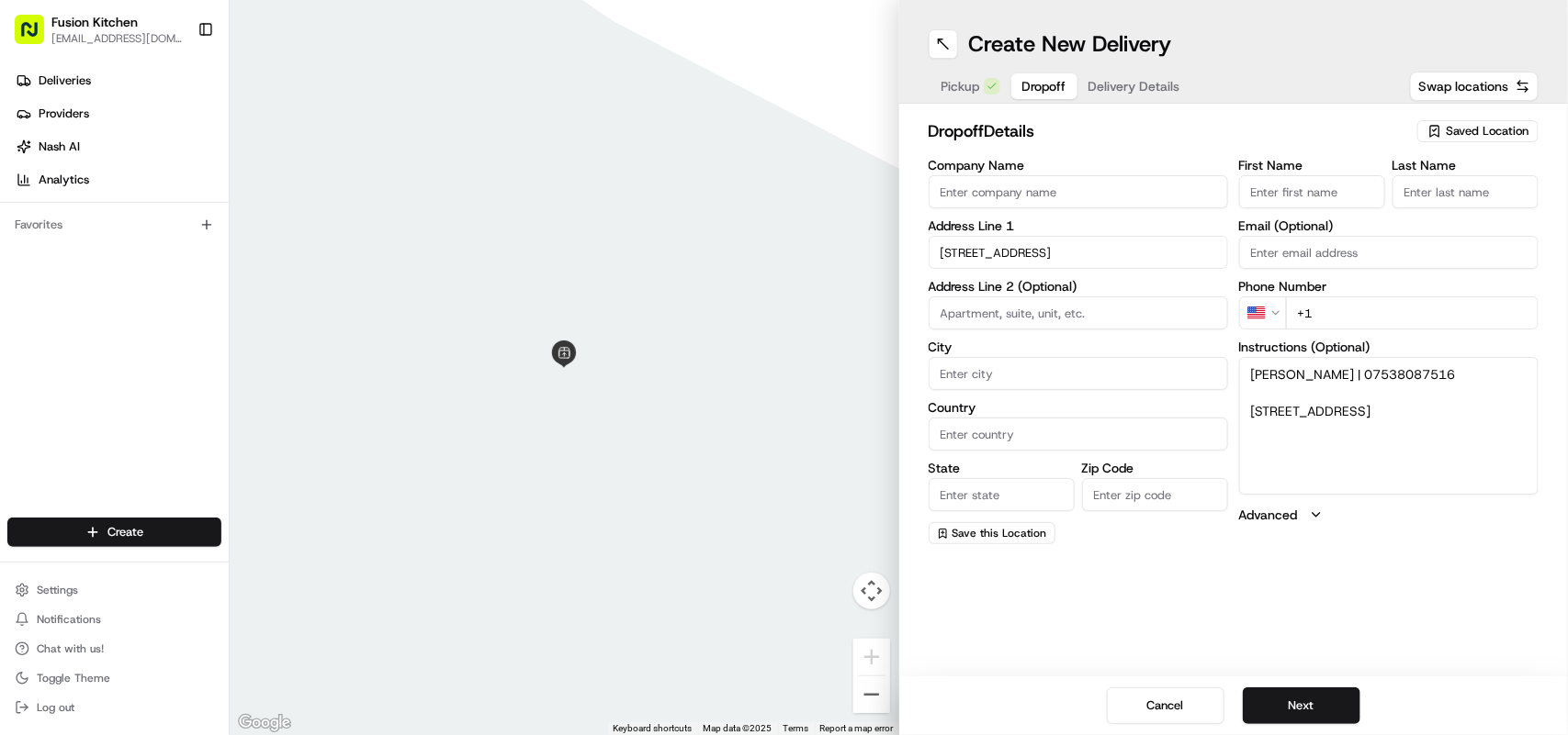
type input "[GEOGRAPHIC_DATA]"
type input "IP3 0EE"
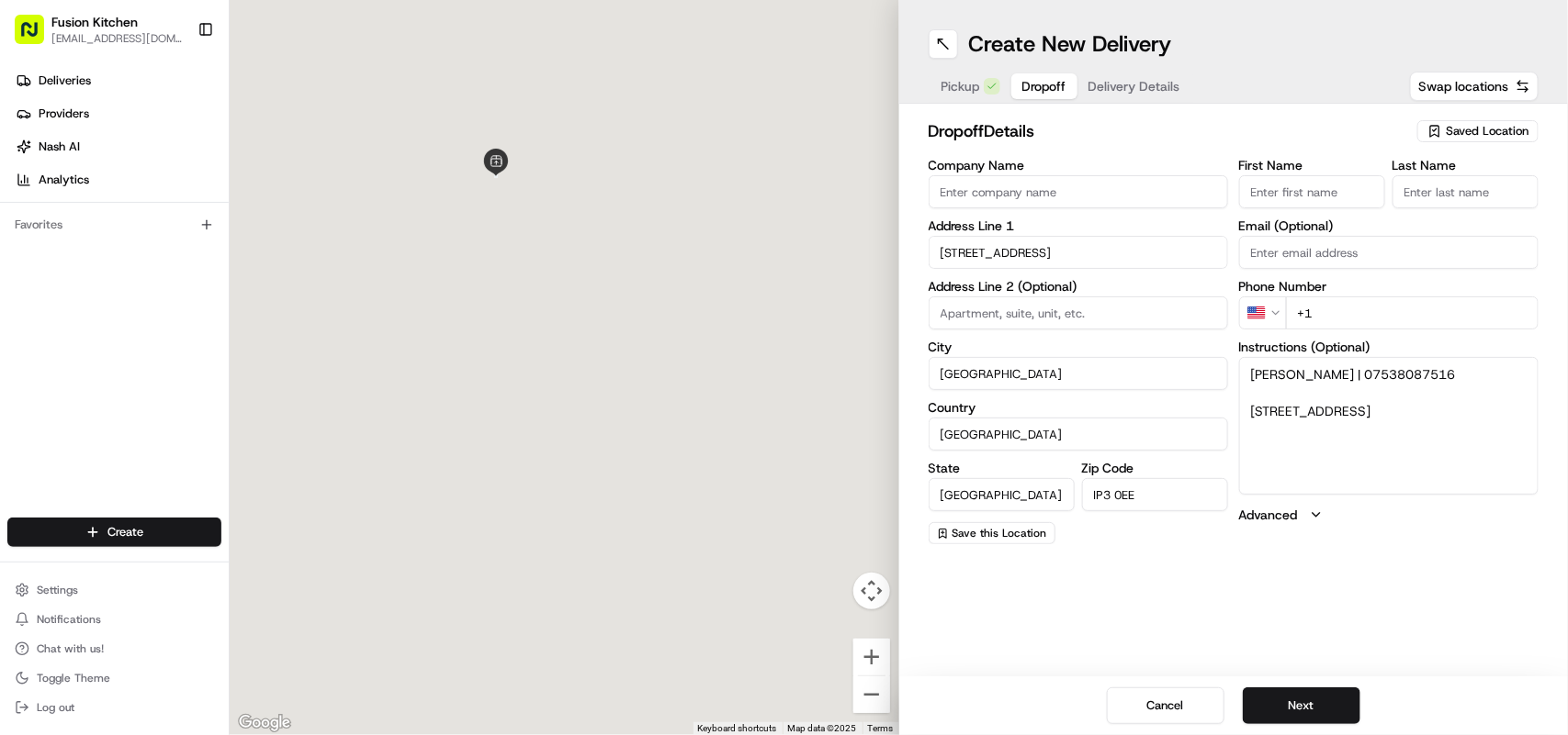
type input "1 Broom Crescent"
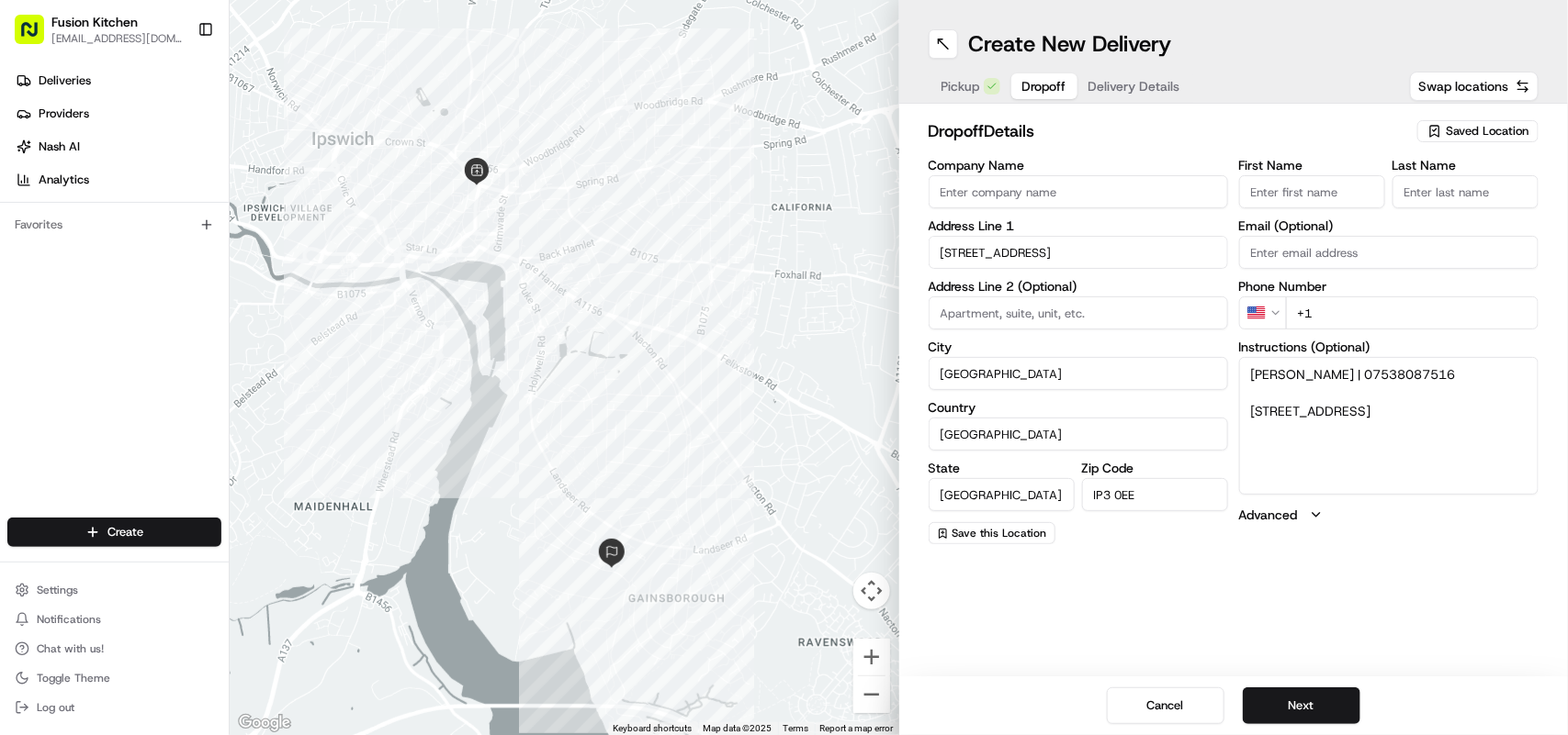
drag, startPoint x: 1475, startPoint y: 370, endPoint x: 1375, endPoint y: 375, distance: 100.1
click at [1375, 375] on textarea "Ashwin Mahendran | 07538087516 1, Broom Crescent, Ipswich, IP3 0EE" at bounding box center [1389, 426] width 300 height 138
click at [1272, 306] on html "Fusion Kitchen hari@fusionpos.uk Toggle Sidebar Deliveries Providers Nash AI An…" at bounding box center [784, 367] width 1568 height 735
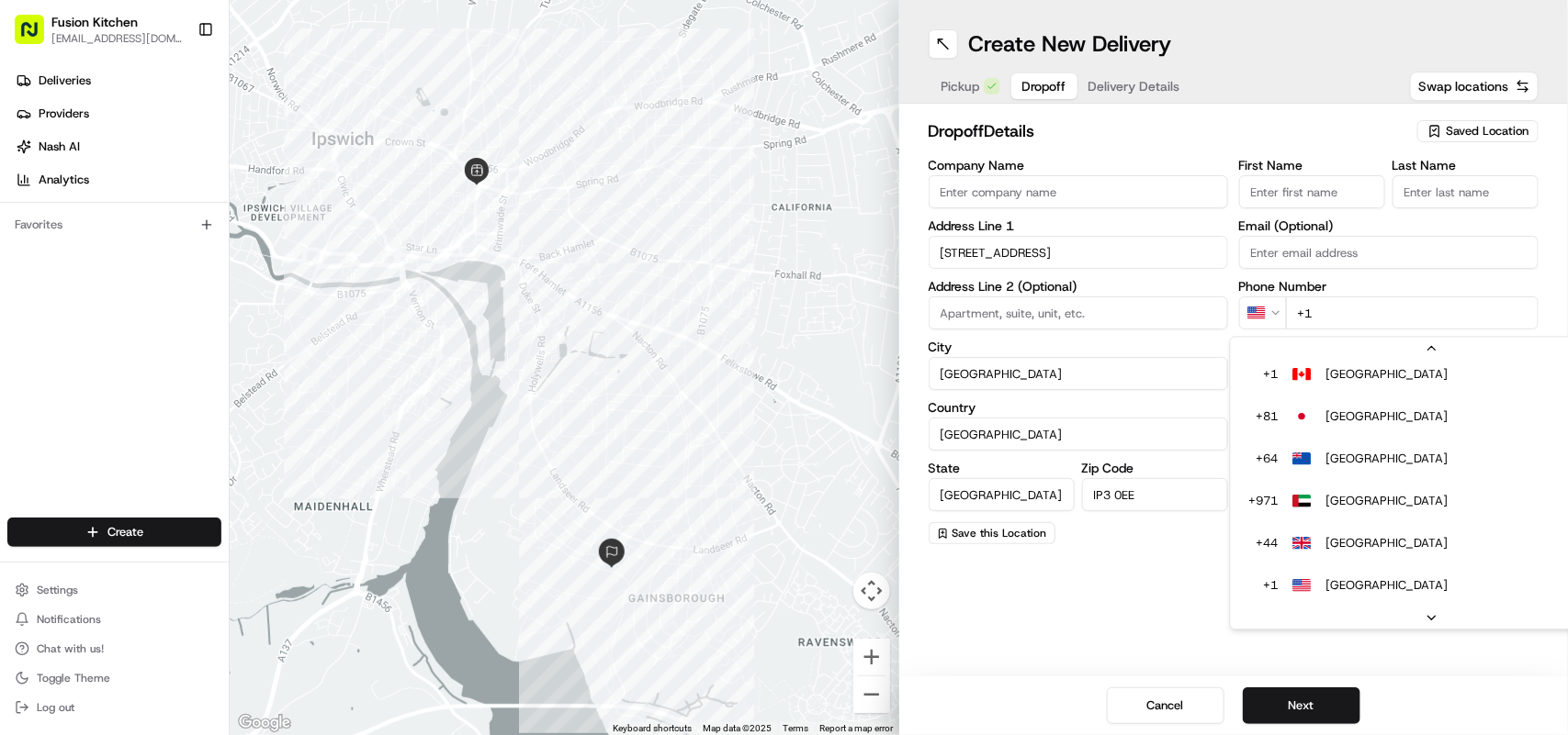
scroll to position [37, 0]
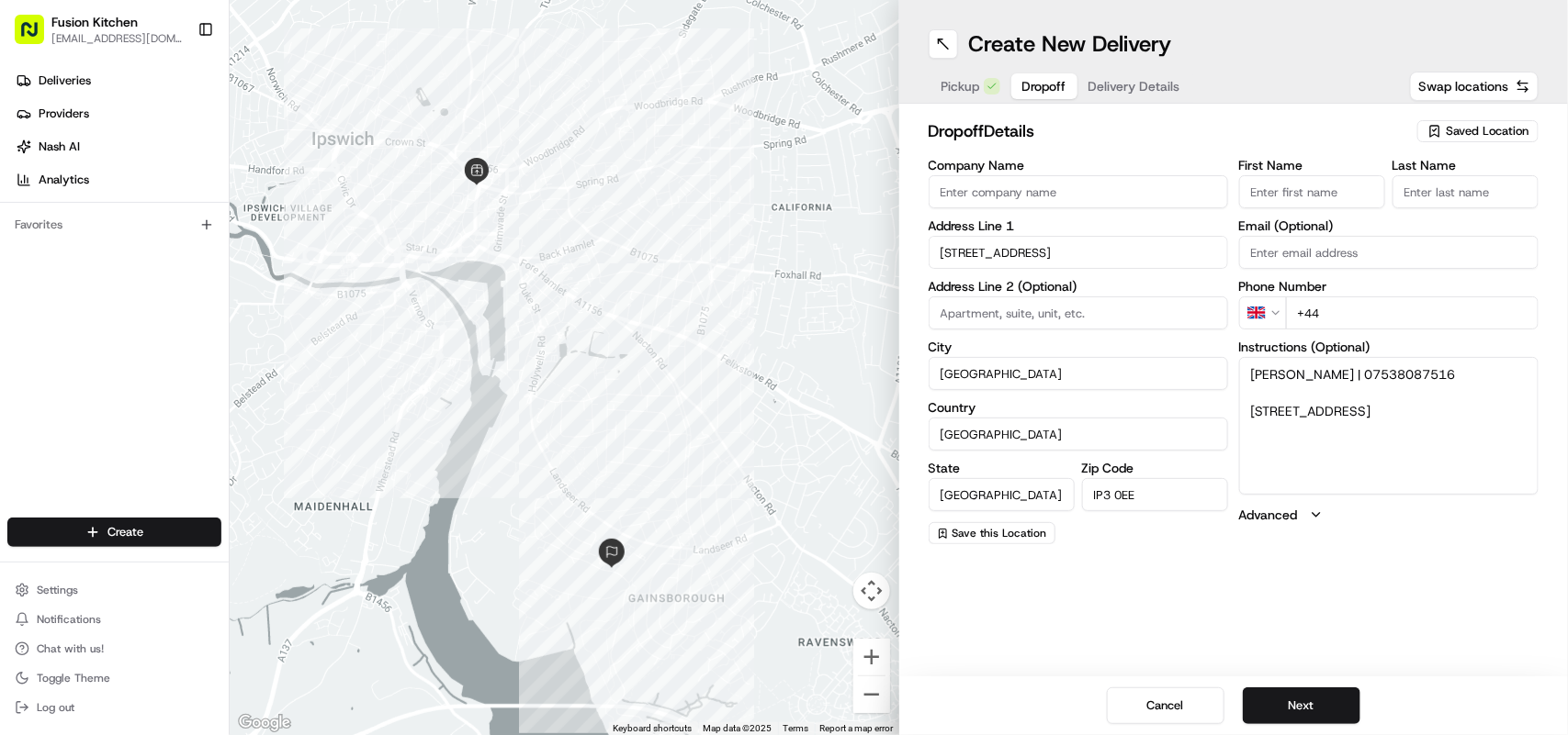
click at [1399, 317] on input "+44" at bounding box center [1413, 313] width 253 height 33
paste input "07538 087516"
type input "+44 07538 087516"
drag, startPoint x: 1455, startPoint y: 388, endPoint x: 1480, endPoint y: 381, distance: 26.0
click at [1471, 386] on textarea "Ashwin Mahendran | 07538087516 1, Broom Crescent, Ipswich, IP3 0EE" at bounding box center [1389, 426] width 300 height 138
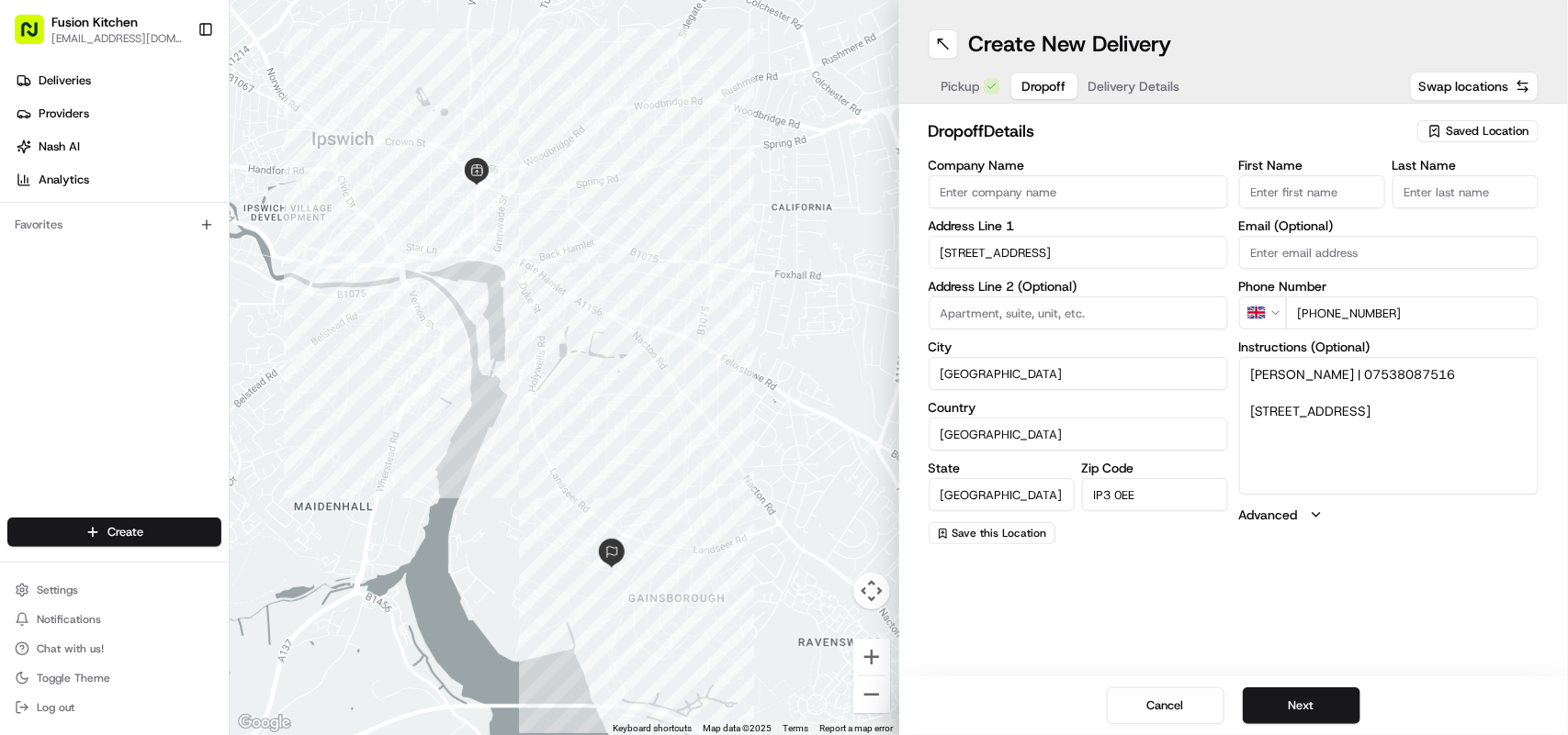
drag, startPoint x: 1362, startPoint y: 372, endPoint x: 1205, endPoint y: 370, distance: 157.0
click at [1205, 370] on div "Company Name Address Line 1 1 Broom Crescent Address Line 2 (Optional) City Ips…" at bounding box center [1234, 352] width 611 height 386
click at [1278, 195] on input "First Name" at bounding box center [1313, 191] width 147 height 33
paste input "Ashwin Mahendran"
drag, startPoint x: 1362, startPoint y: 186, endPoint x: 1298, endPoint y: 189, distance: 64.1
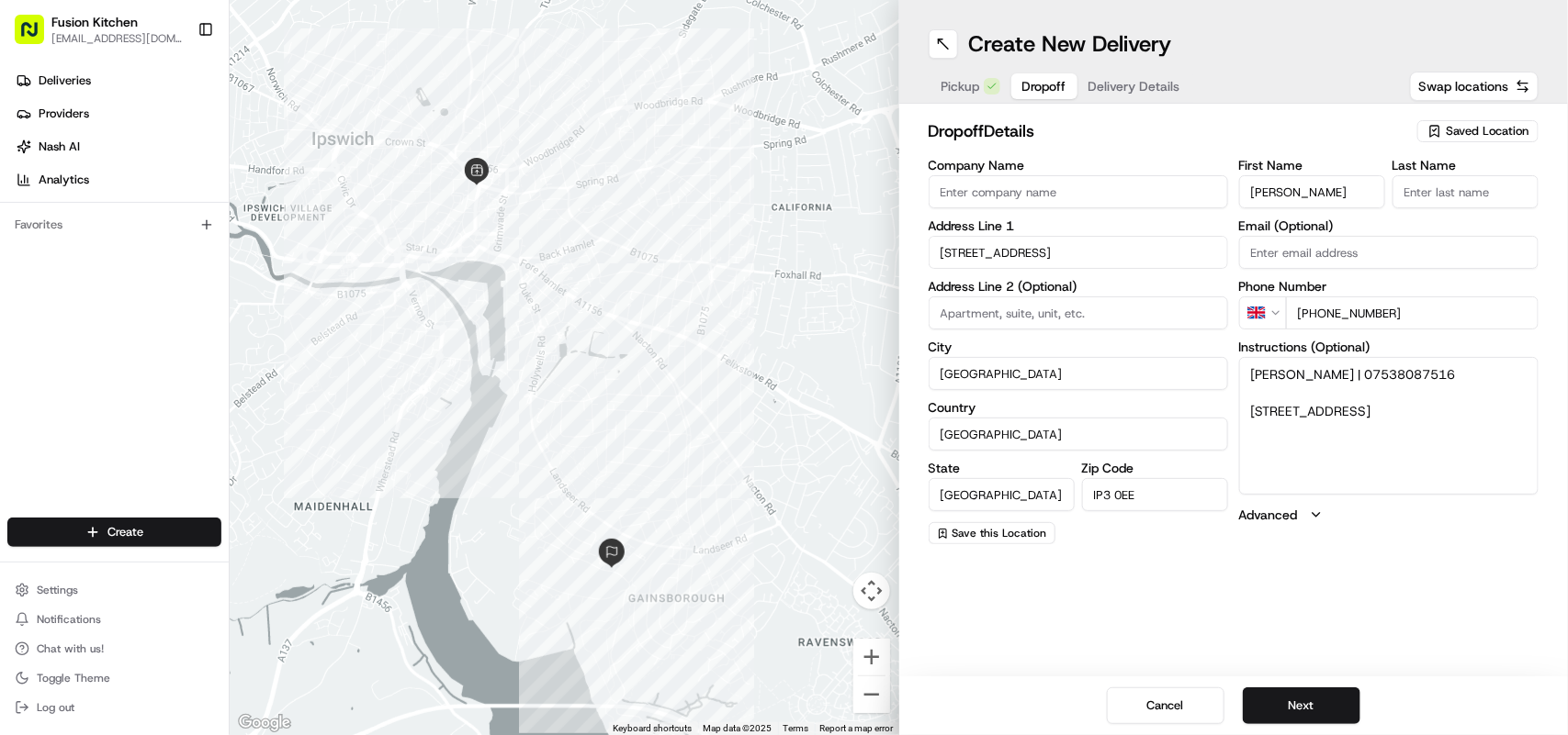
click at [1298, 189] on input "Ashwin Mahendran" at bounding box center [1313, 191] width 147 height 33
type input "Ashwin"
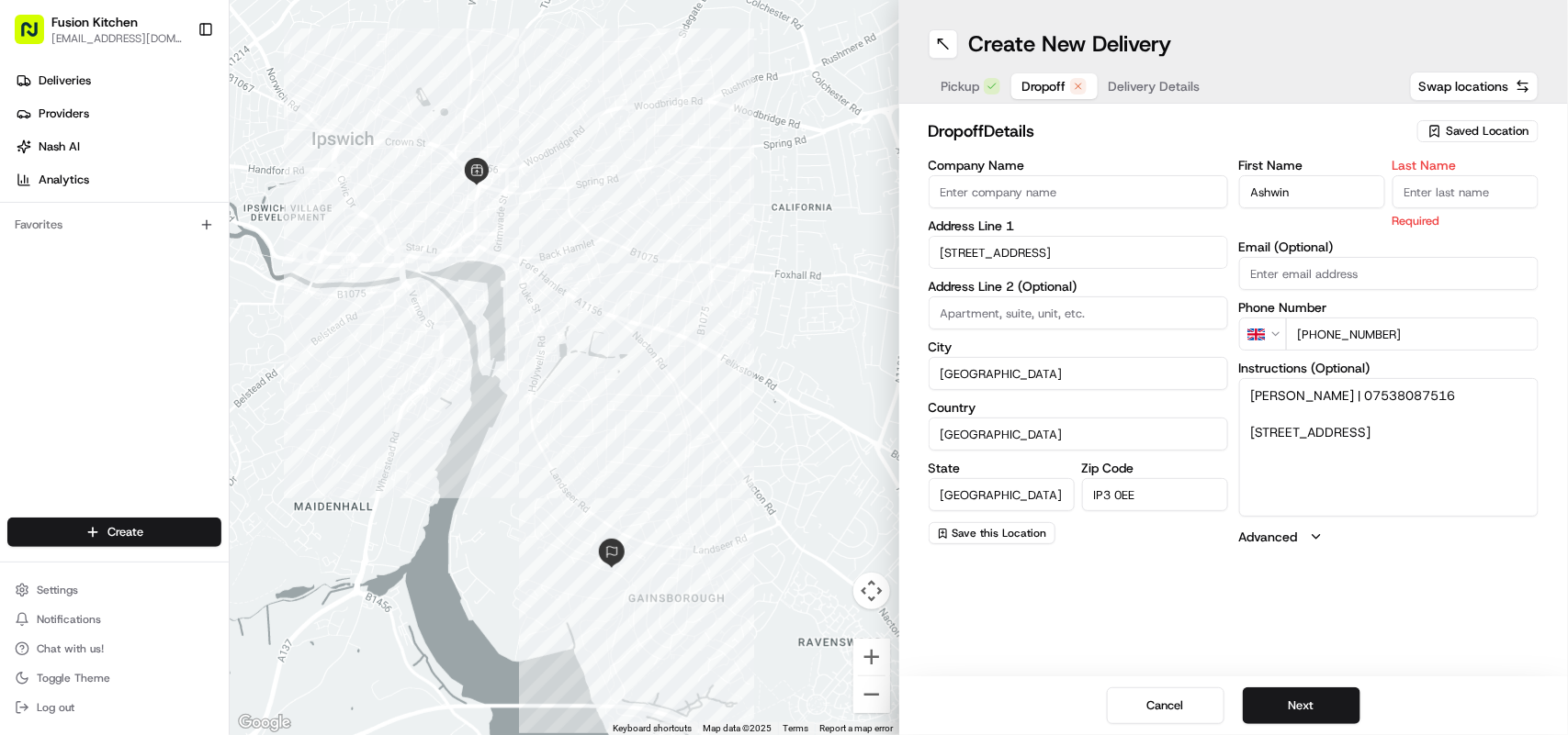
click at [1440, 199] on input "Last Name" at bounding box center [1466, 191] width 147 height 33
paste input "Mahendran"
type input "Mahendran"
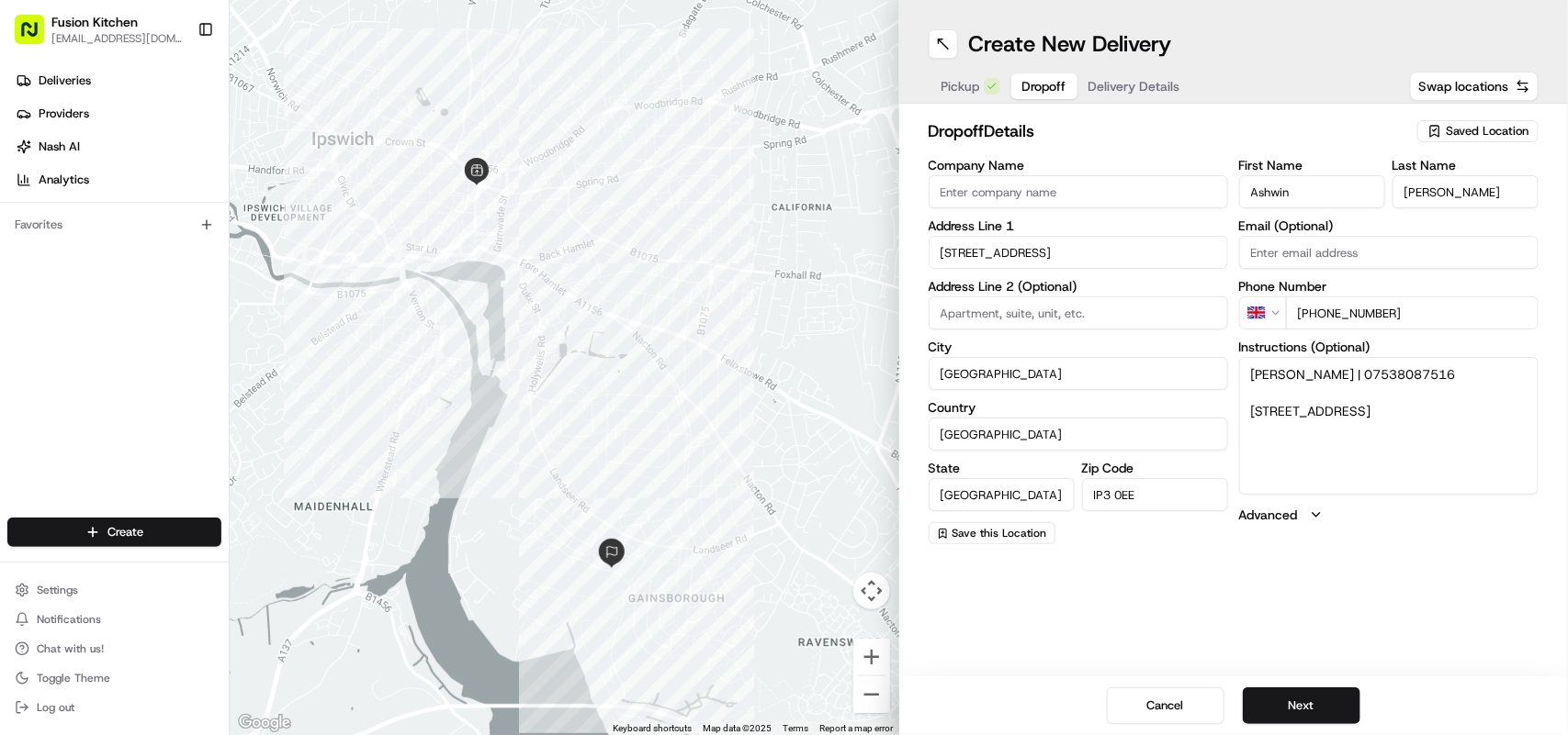
click at [1407, 442] on textarea "Ashwin Mahendran | 07538087516 1, Broom Crescent, Ipswich, IP3 0EE" at bounding box center [1389, 426] width 300 height 138
click at [1286, 703] on button "Next" at bounding box center [1303, 706] width 118 height 37
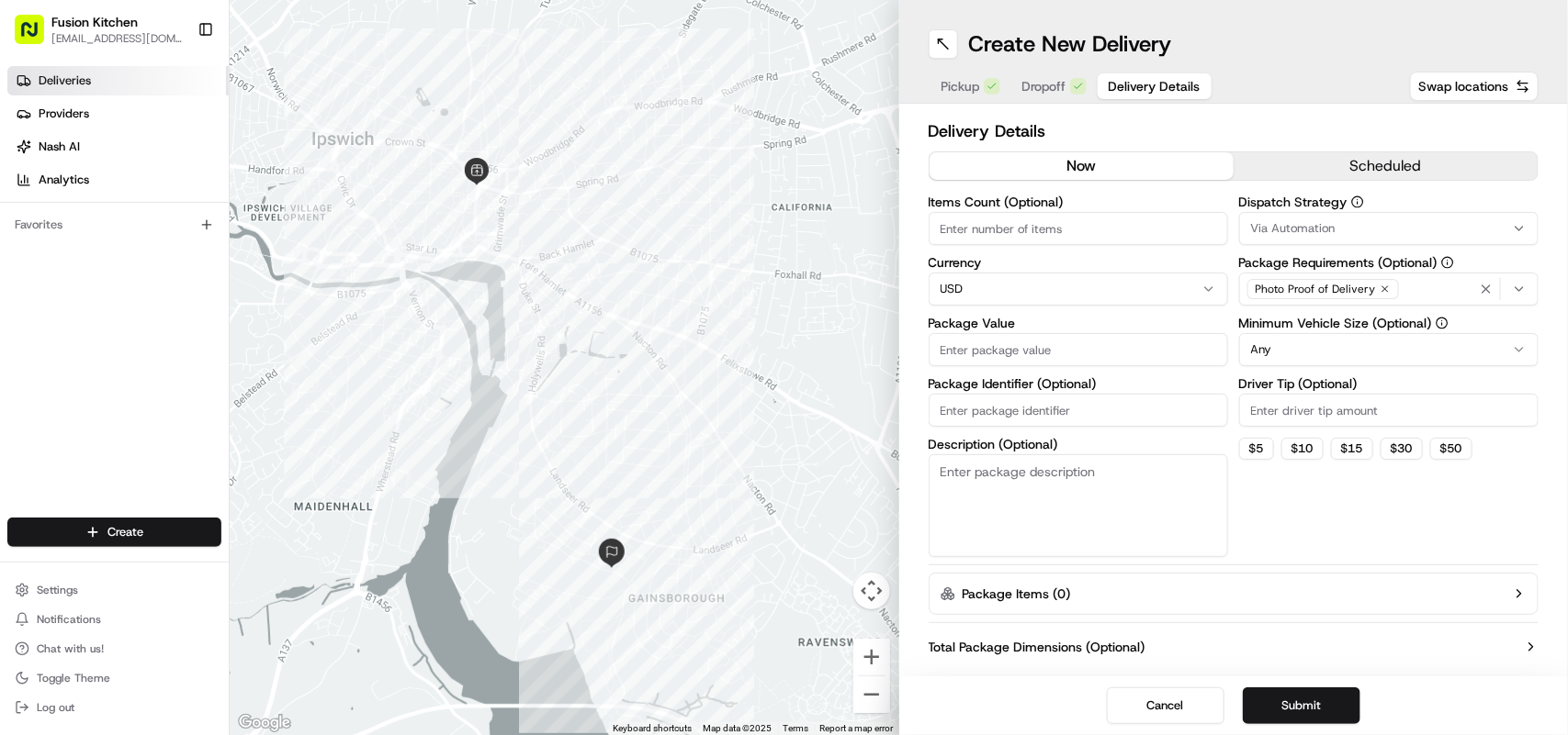
click at [49, 79] on span "Deliveries" at bounding box center [65, 80] width 52 height 16
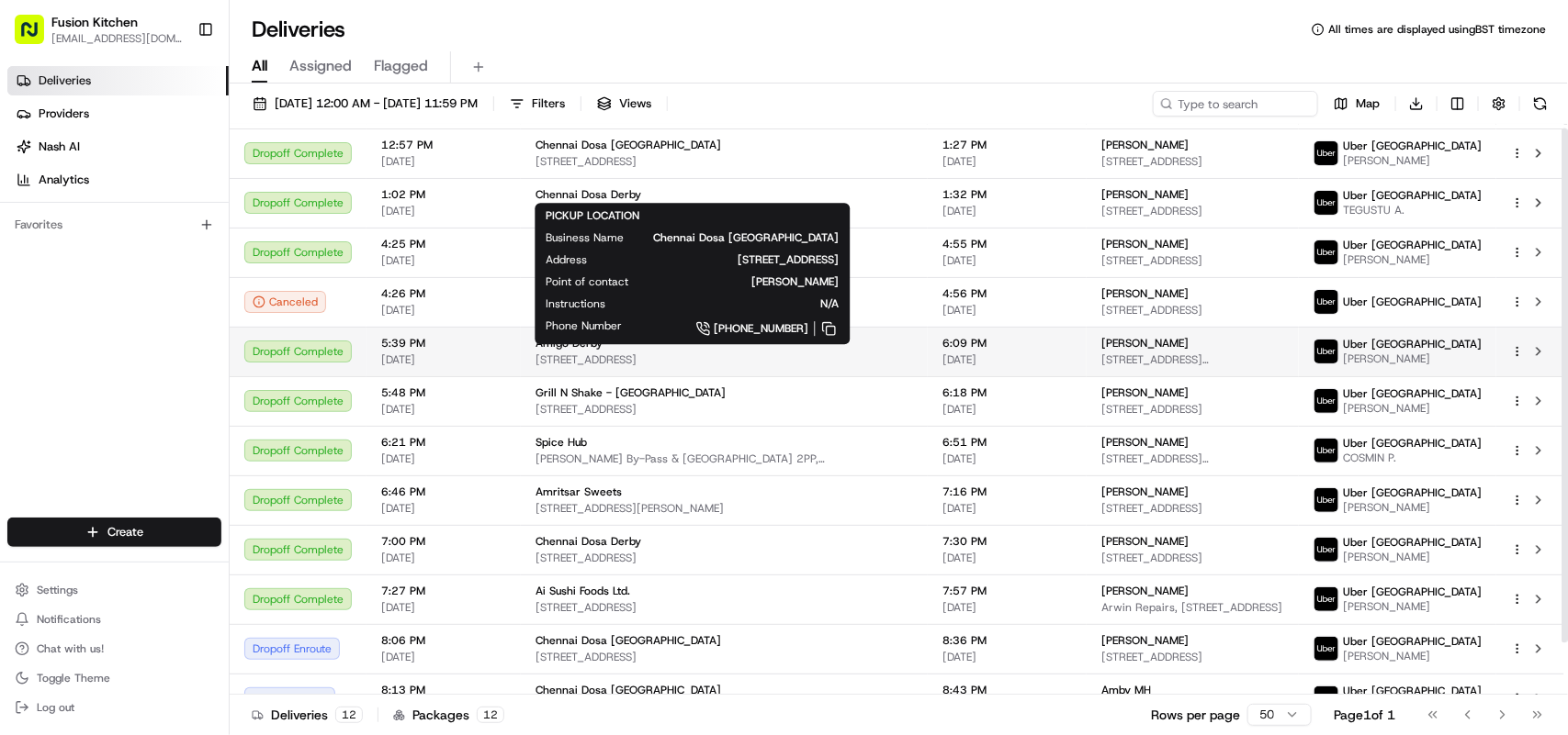
scroll to position [61, 0]
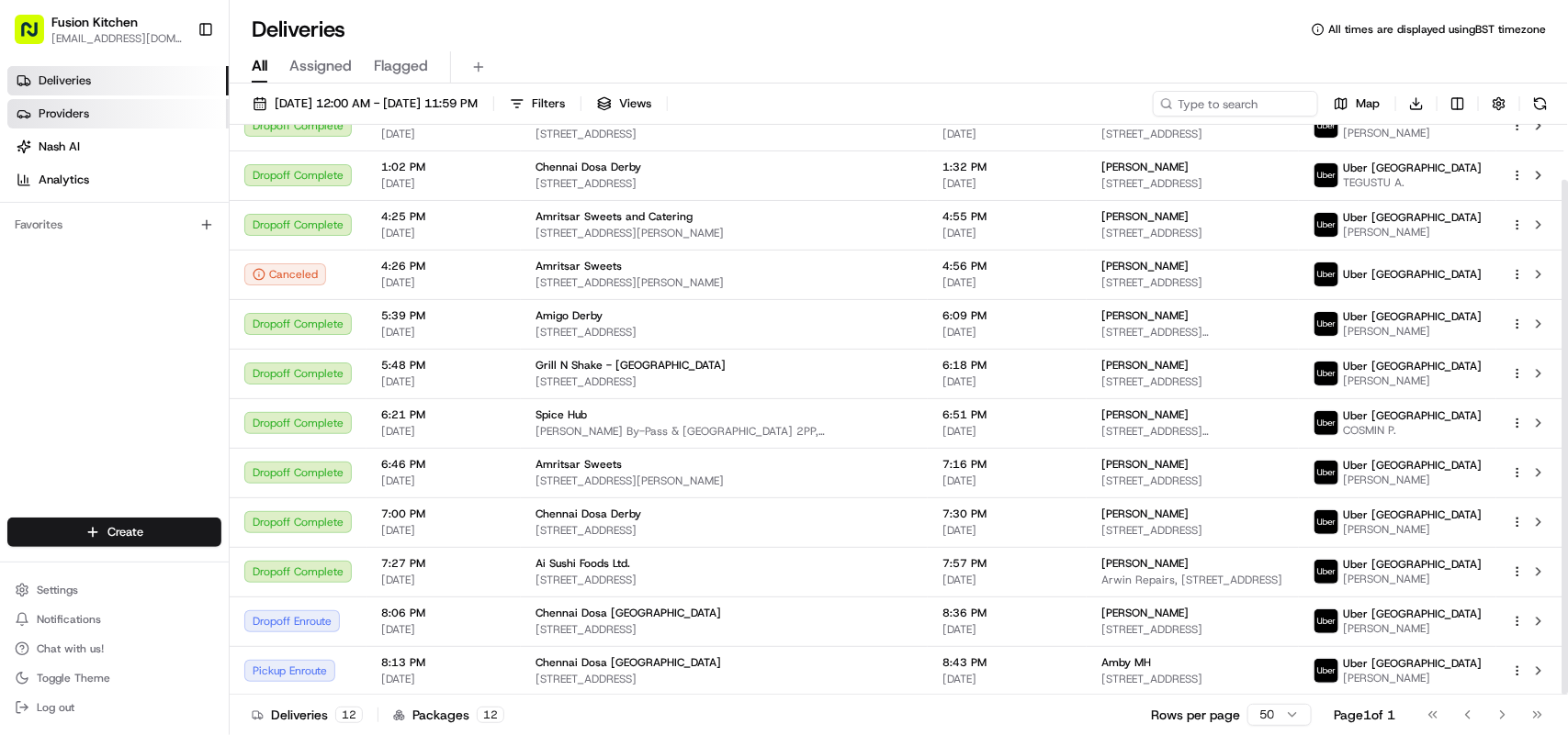
click at [75, 115] on span "Providers" at bounding box center [64, 113] width 50 height 16
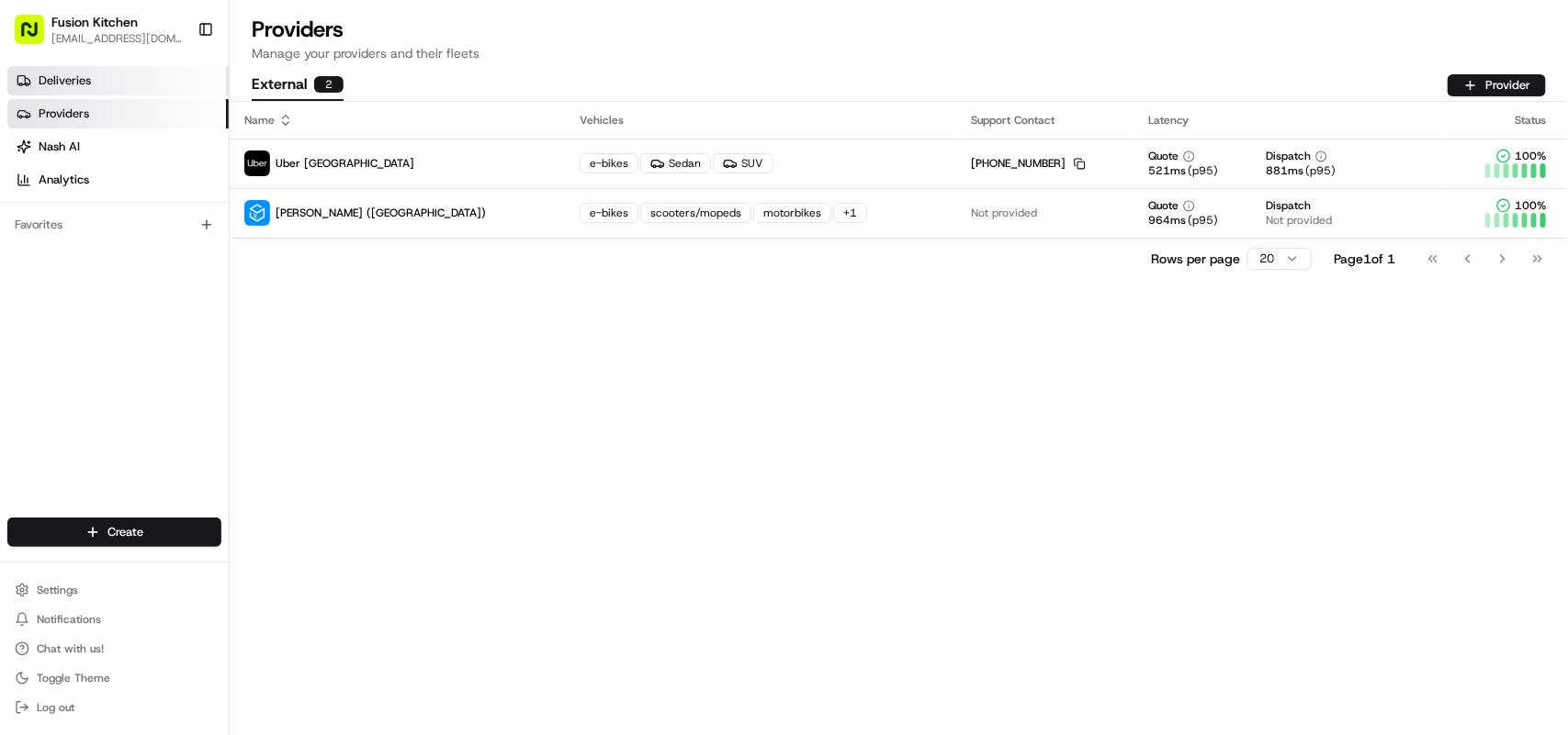
click at [116, 76] on link "Deliveries" at bounding box center [118, 81] width 222 height 29
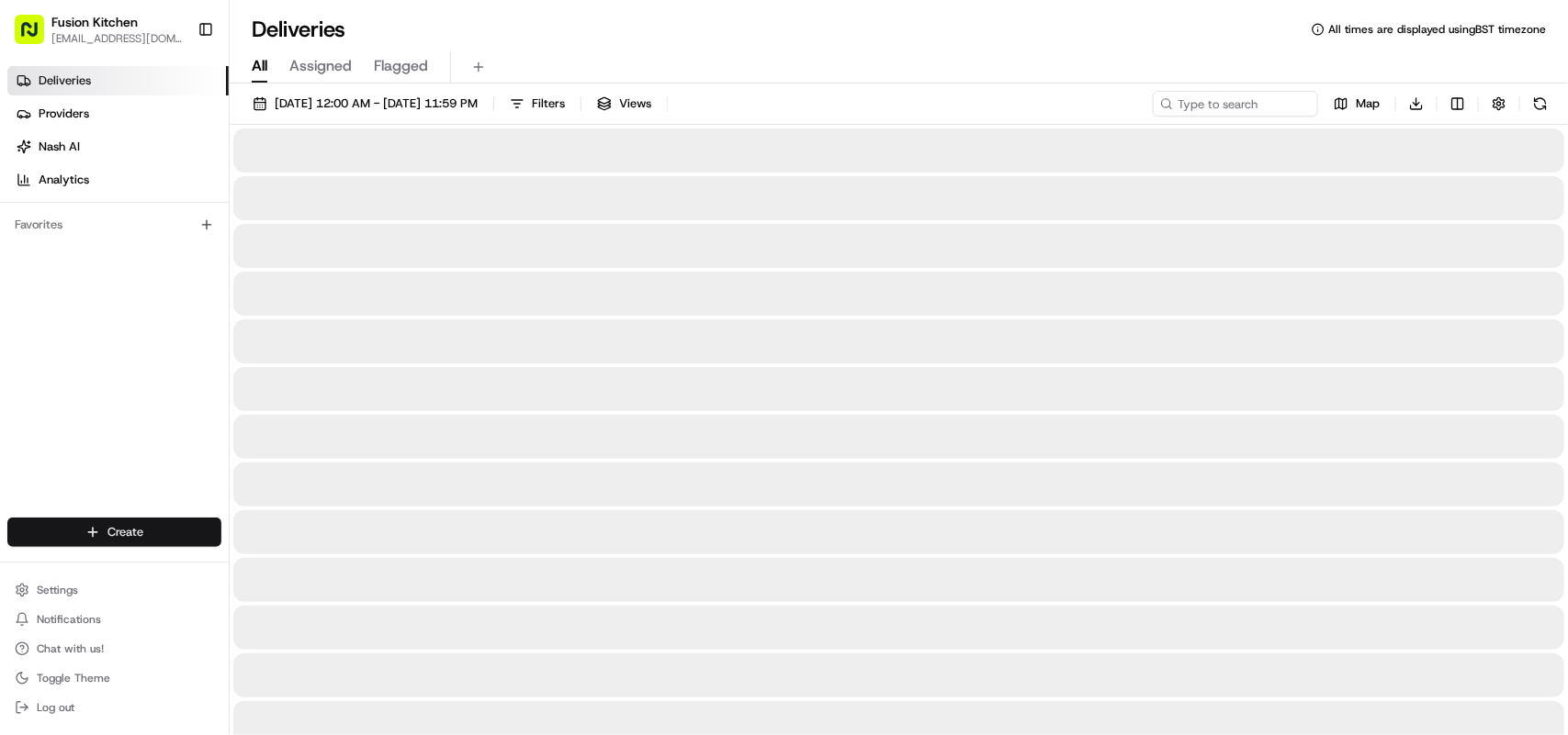
click at [76, 528] on html "Fusion Kitchen hari@fusionpos.uk Toggle Sidebar Deliveries Providers Nash AI An…" at bounding box center [784, 367] width 1568 height 735
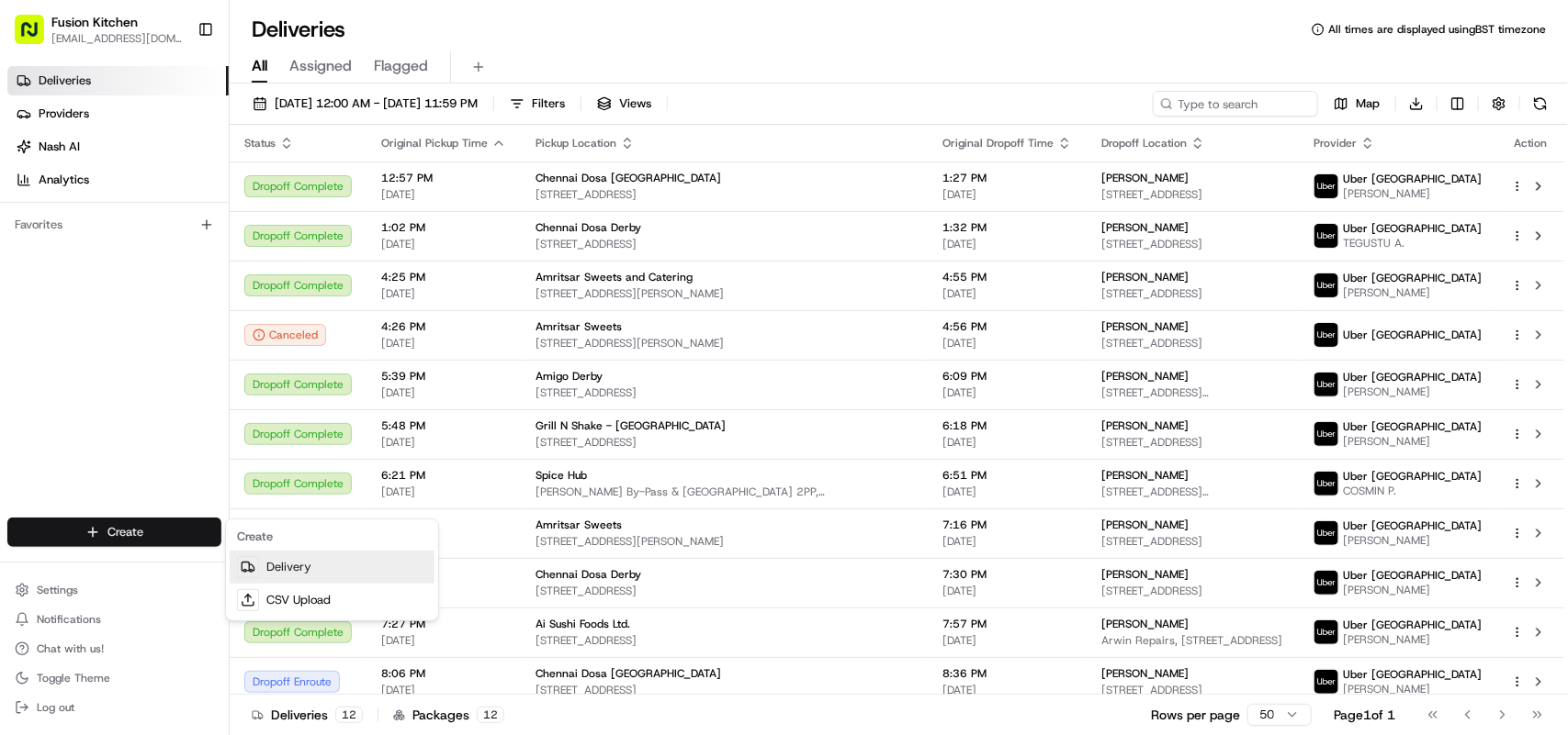
click at [314, 556] on link "Delivery" at bounding box center [331, 567] width 205 height 33
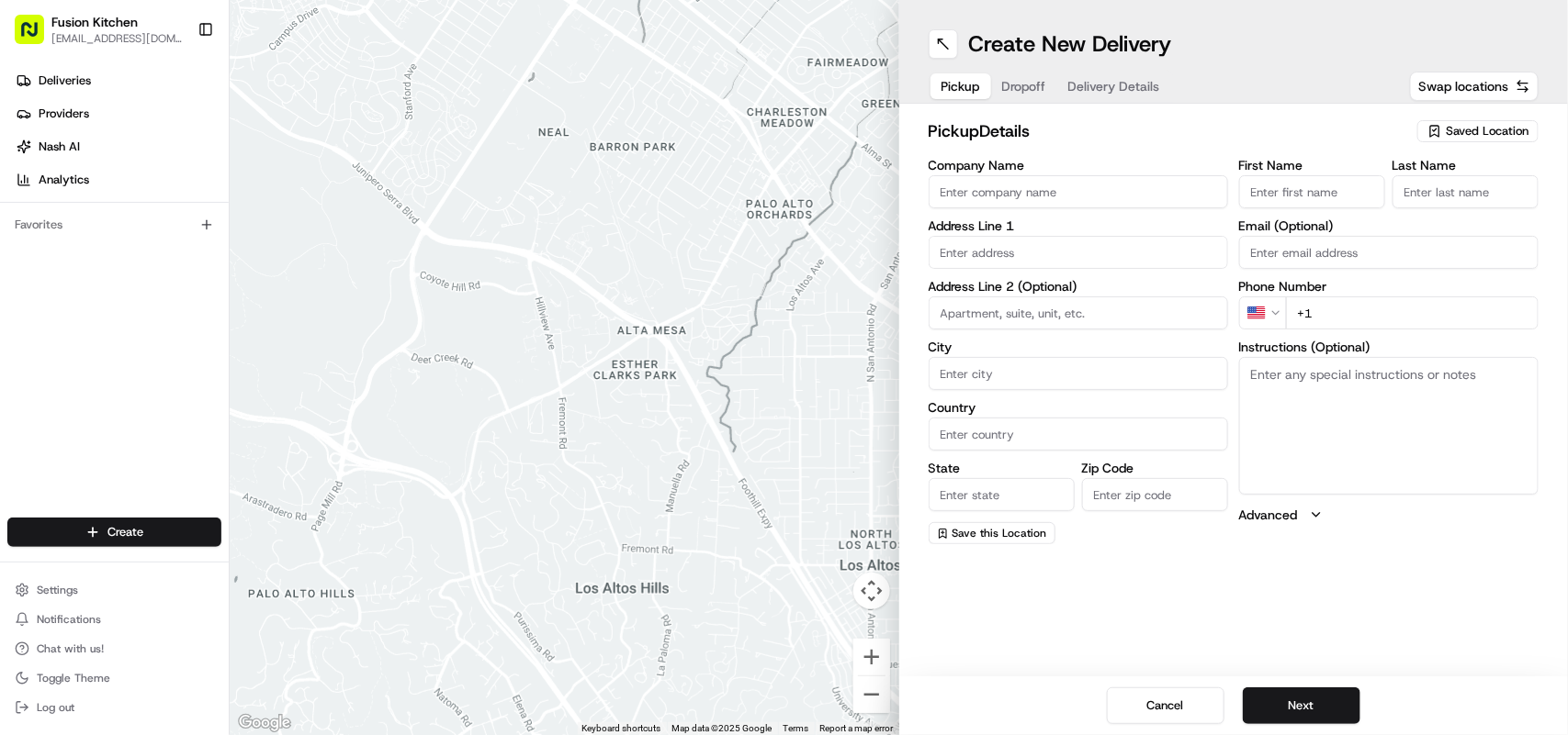
click at [1052, 254] on input "text" at bounding box center [1078, 252] width 300 height 33
paste input "24 St. Helen's St, Ipswich IP4 1HJ, United Kingdom"
click at [1083, 295] on div "24 St. Helen's St, Ipswich IP4 1HJ, United Kingdom" at bounding box center [1078, 292] width 290 height 28
type input "24 St. Helen's St, Ipswich IP4 1HJ, UK"
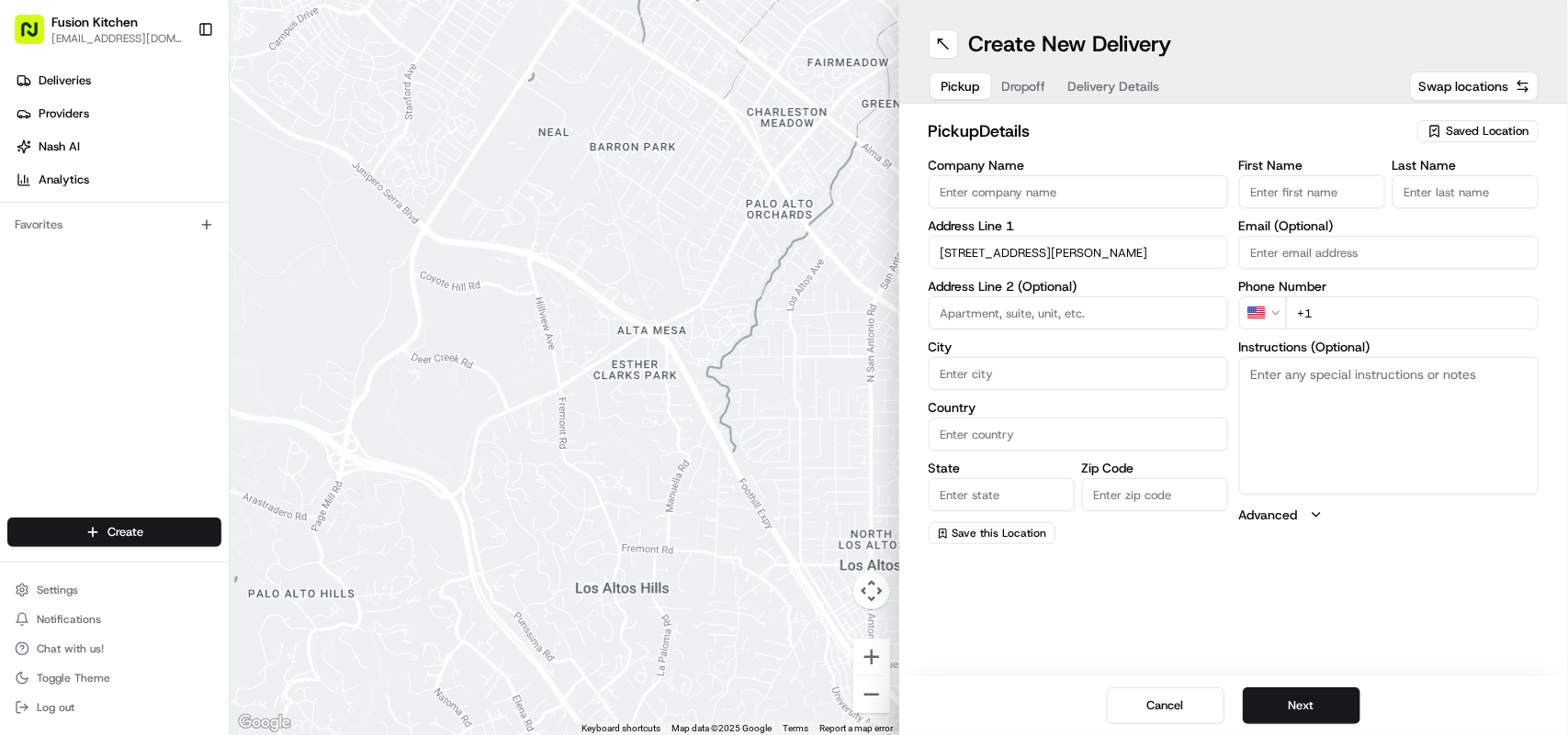
type input "Ipswich"
type input "[GEOGRAPHIC_DATA]"
type input "IP4 1HJ"
type input "24 Saint Helen's Street"
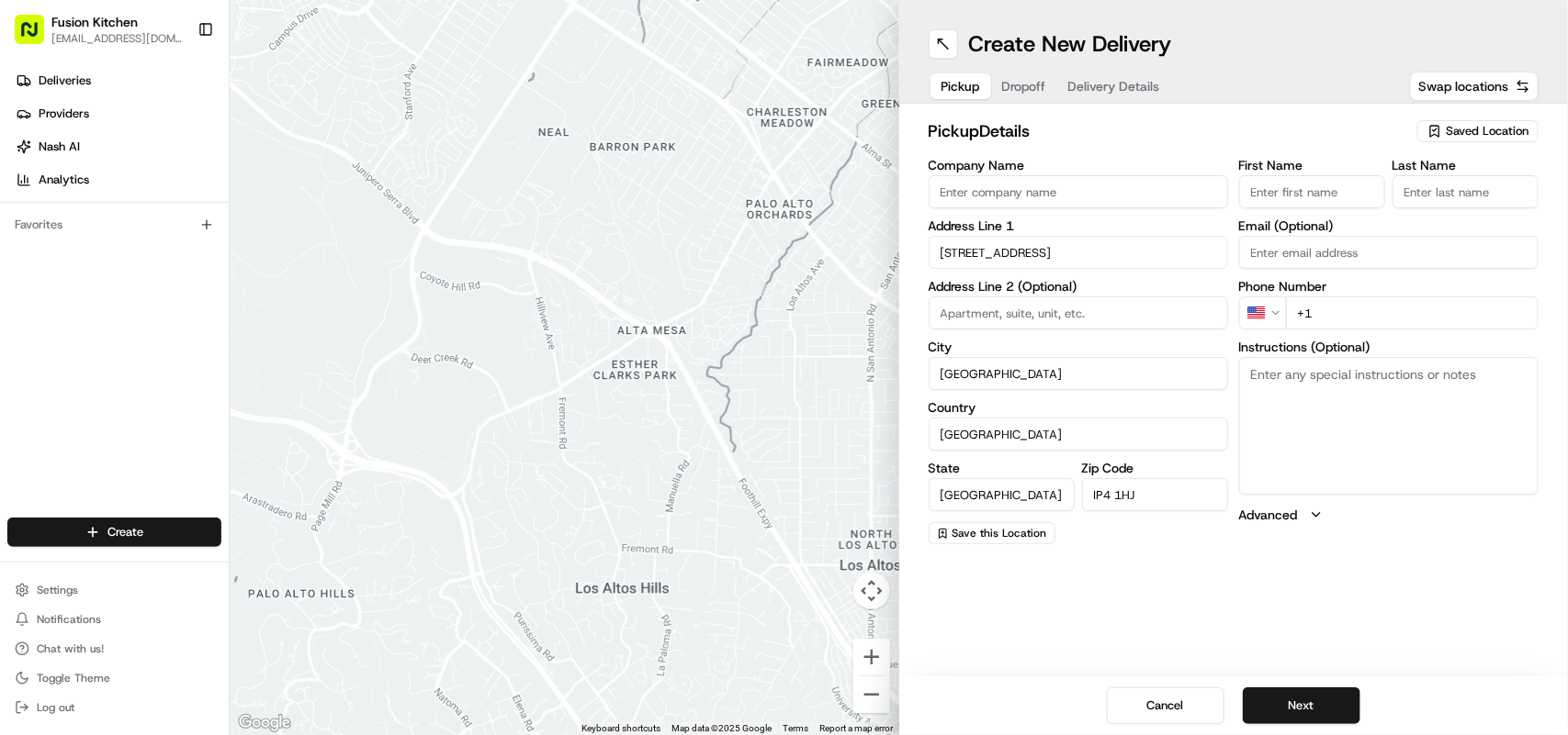
scroll to position [0, 0]
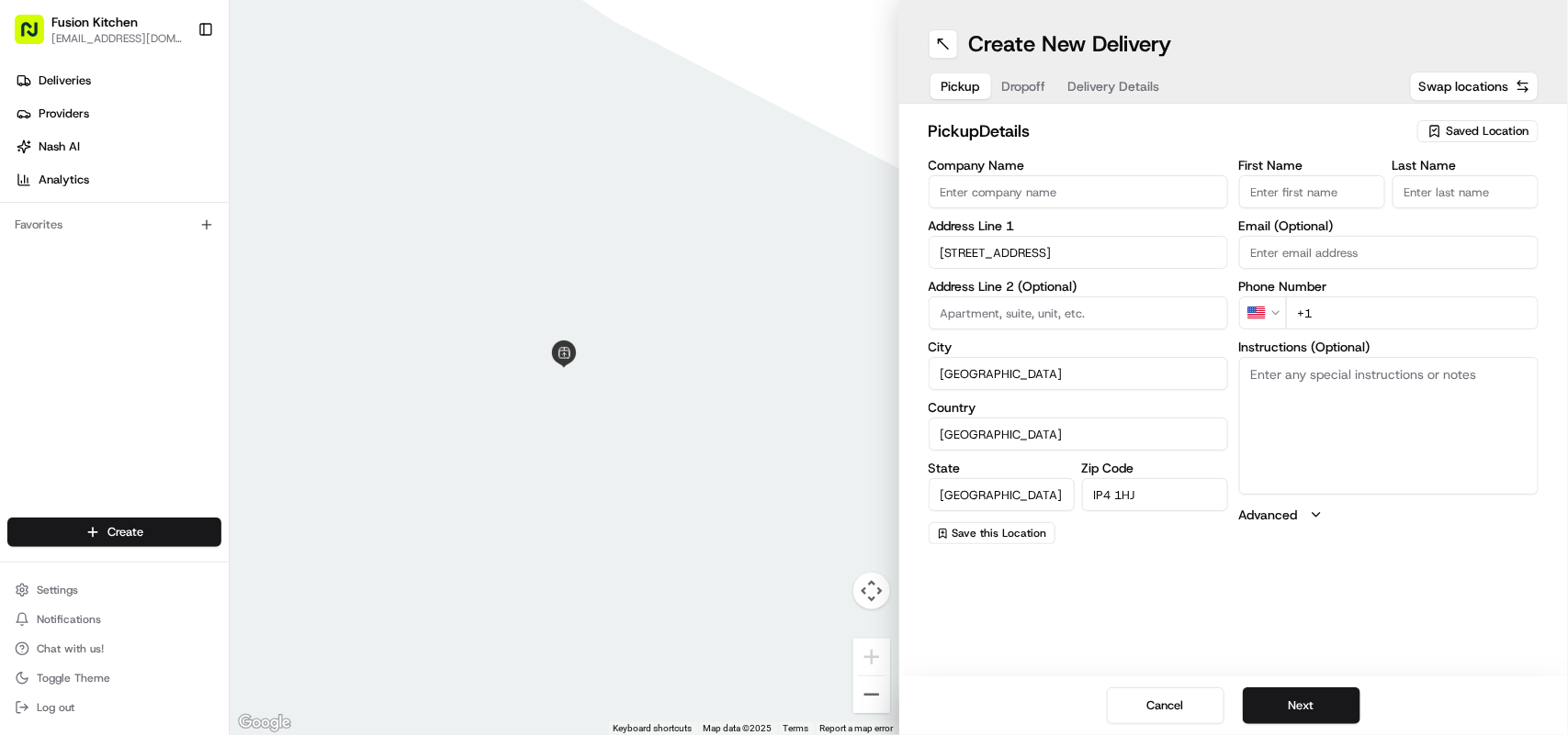
click at [1275, 301] on html "Fusion Kitchen hari@fusionpos.uk Toggle Sidebar Deliveries Providers Nash AI An…" at bounding box center [784, 367] width 1568 height 735
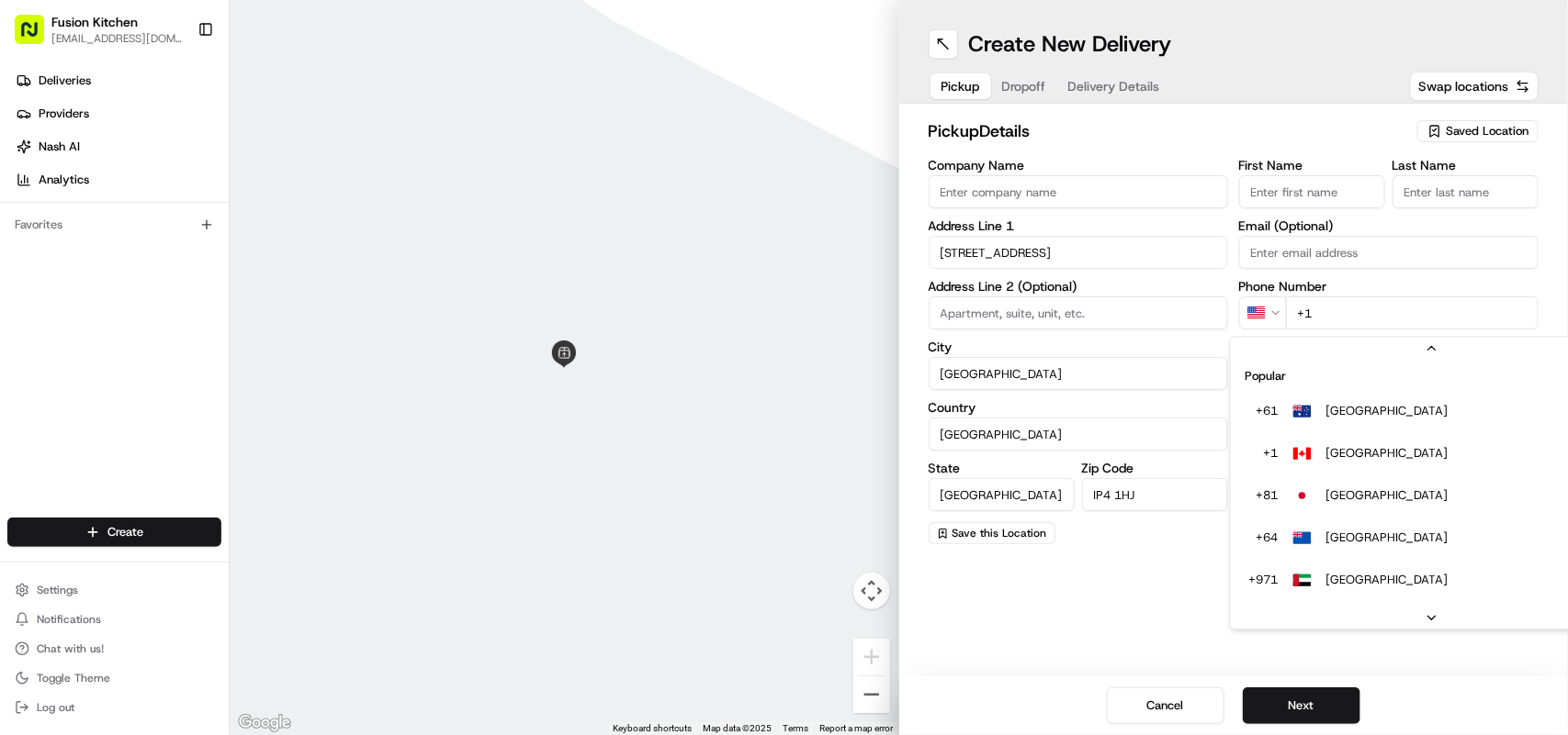
scroll to position [79, 0]
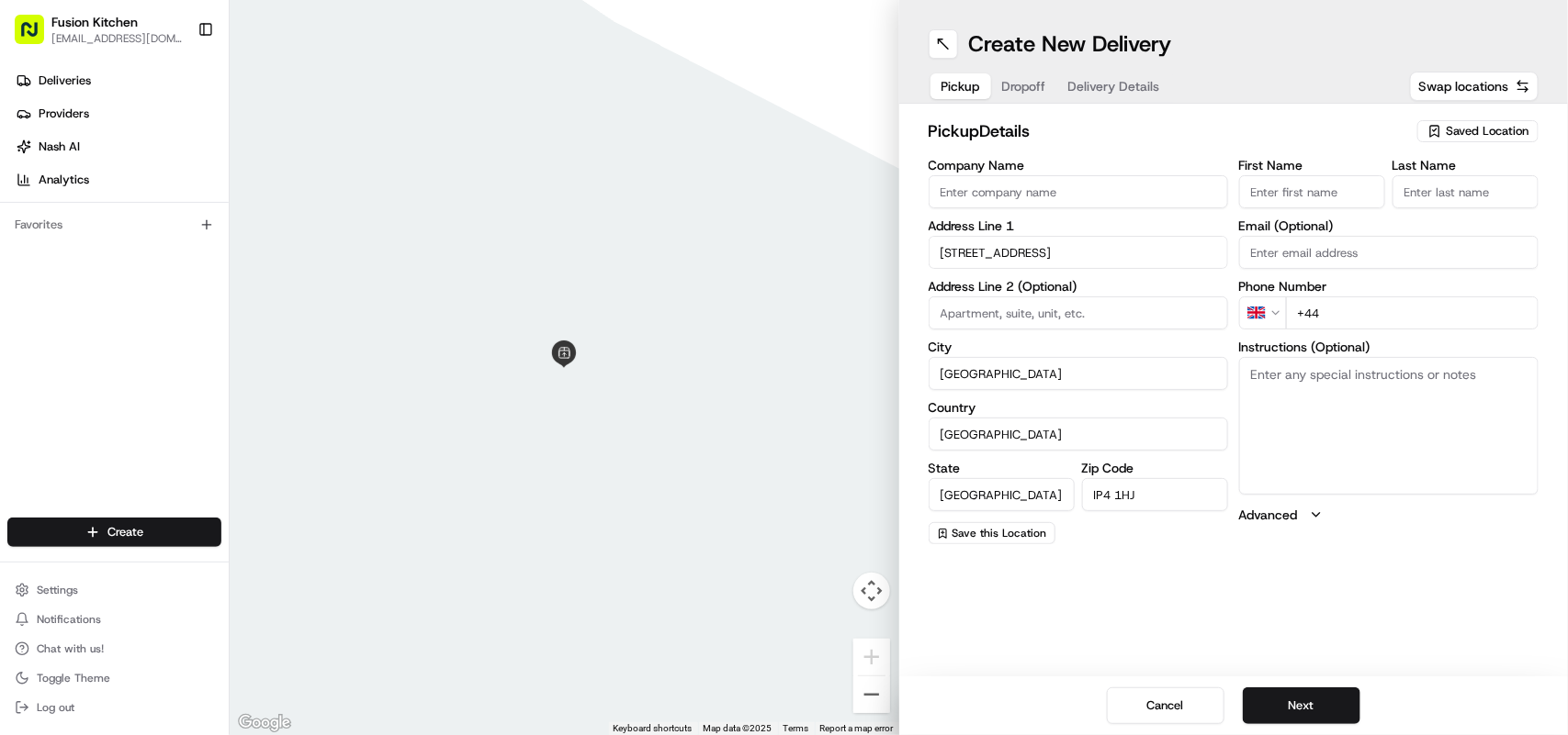
click at [1335, 312] on input "+44" at bounding box center [1413, 313] width 253 height 33
paste input "1473 288599"
type input "[PHONE_NUMBER]"
click at [1112, 185] on input "Company Name" at bounding box center [1078, 191] width 300 height 33
paste input "Chennai Dosa [GEOGRAPHIC_DATA]"
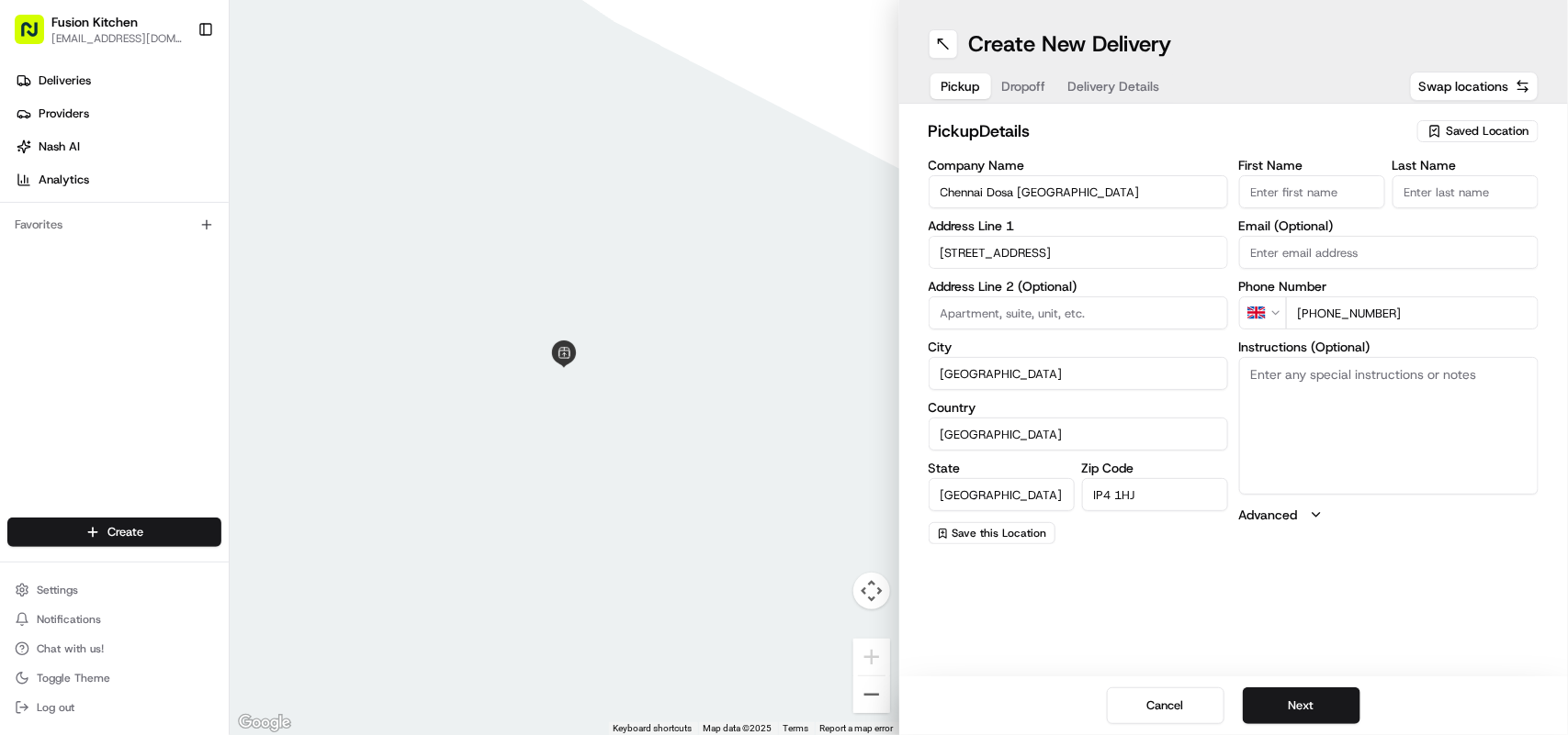
type input "Chennai Dosa [GEOGRAPHIC_DATA]"
click at [1300, 709] on button "Next" at bounding box center [1303, 706] width 118 height 37
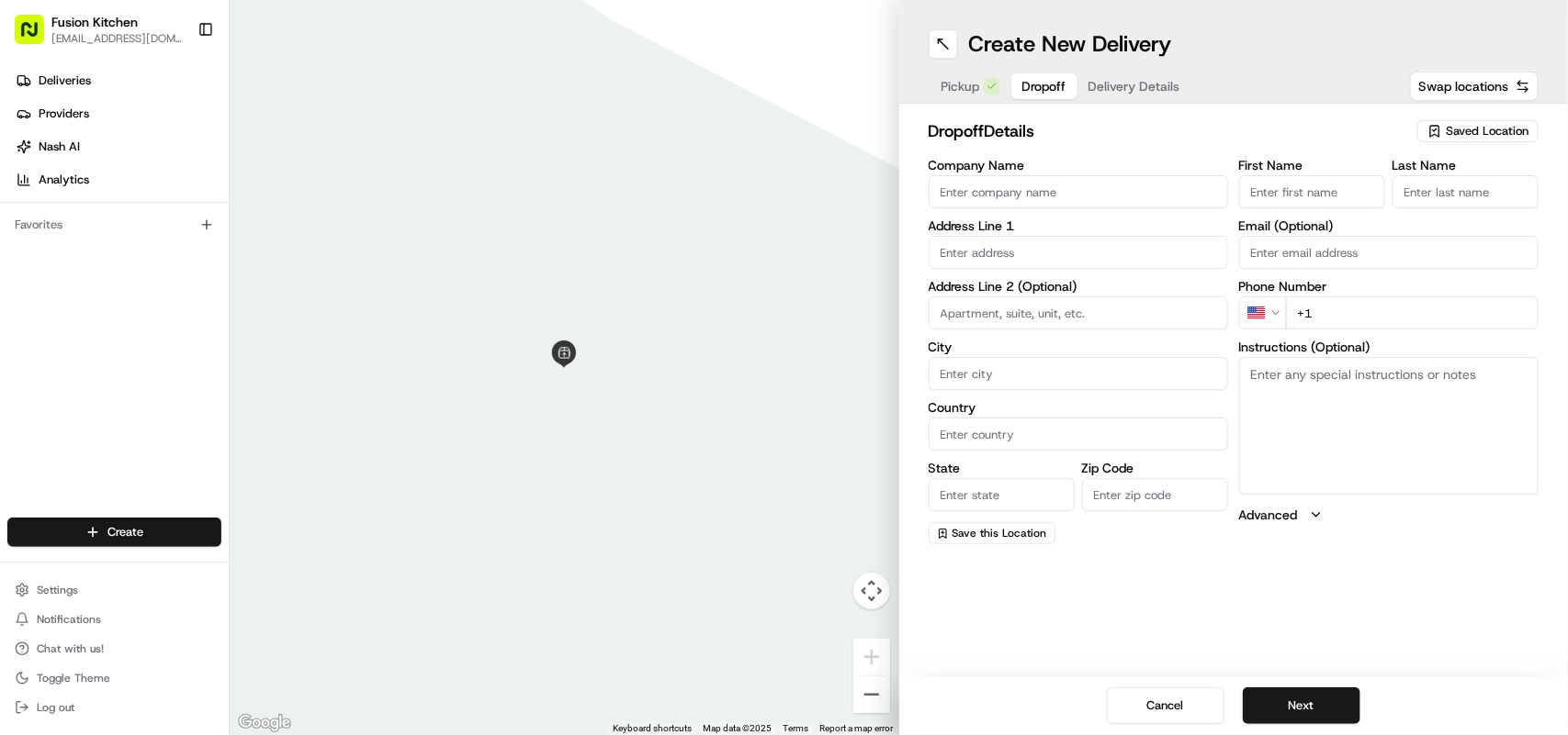
click at [1269, 303] on html "Fusion Kitchen hari@fusionpos.uk Toggle Sidebar Deliveries Providers Nash AI An…" at bounding box center [784, 367] width 1568 height 735
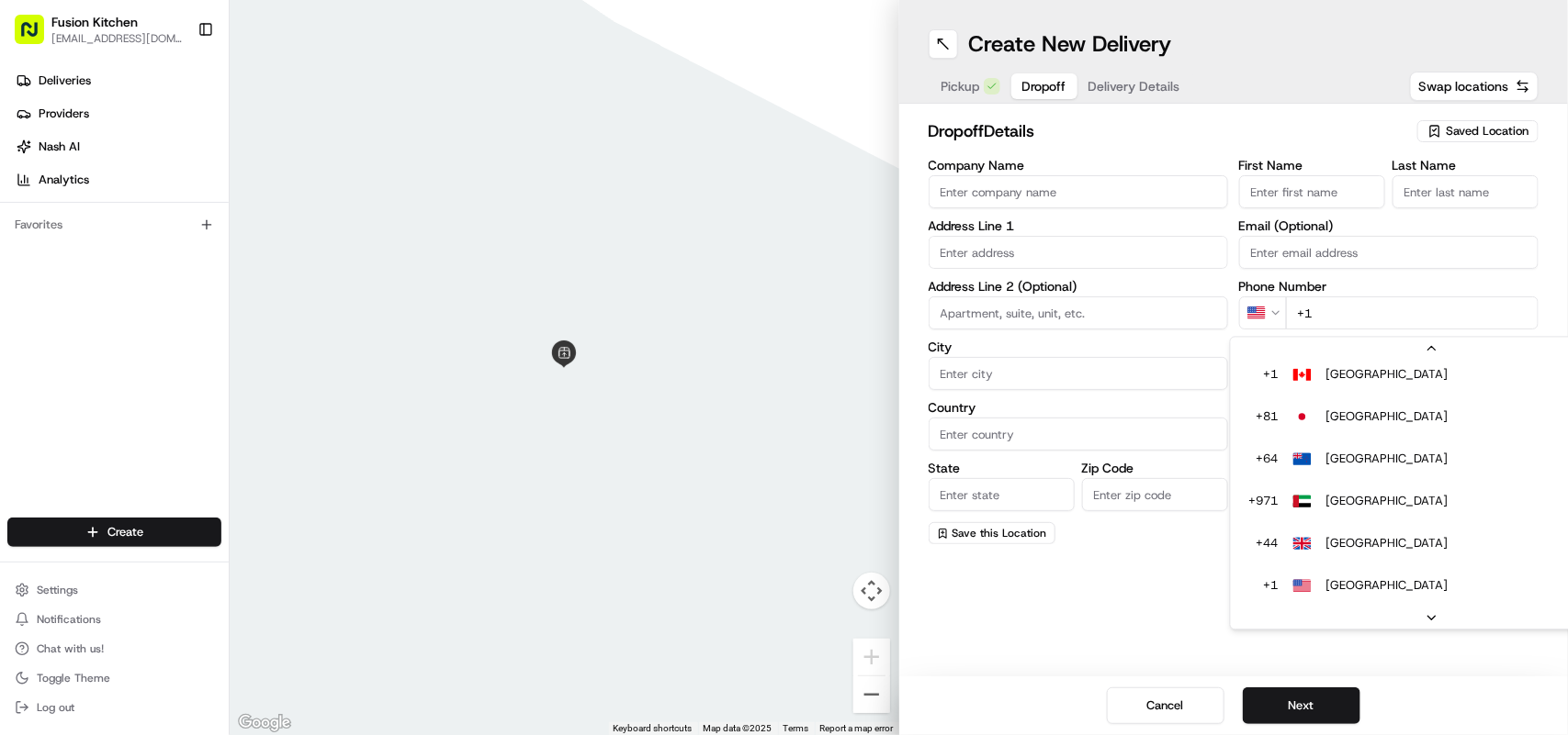
type input "+44"
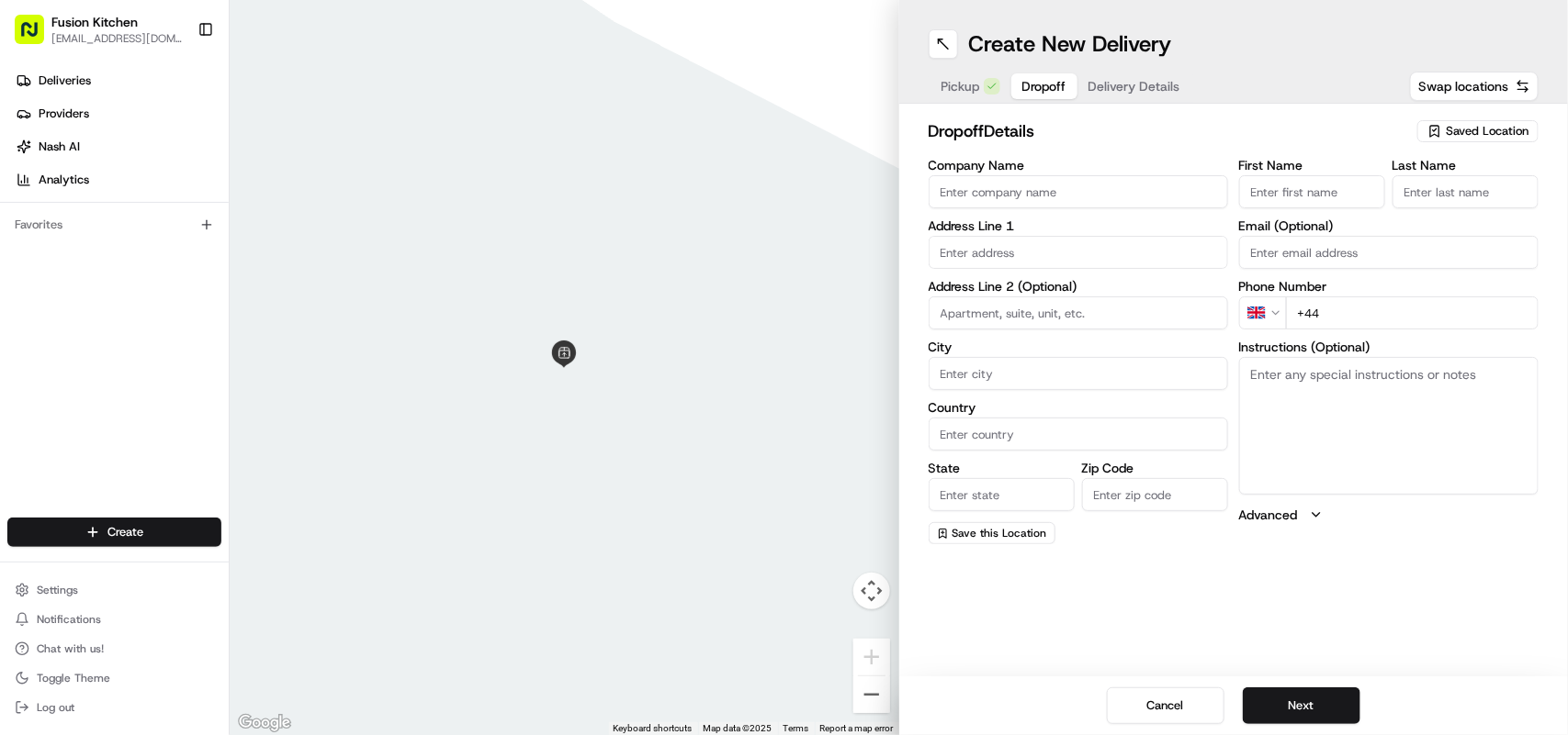
click at [1362, 377] on textarea "Instructions (Optional)" at bounding box center [1389, 426] width 300 height 138
paste textarea "Ashwin Mahendran | 07538087516 1, Broom Crescent, Ipswich, IP3 0EE"
drag, startPoint x: 1380, startPoint y: 434, endPoint x: 1245, endPoint y: 397, distance: 140.0
click at [1245, 397] on textarea "Ashwin Mahendran | 07538087516 1, Broom Crescent, Ipswich, IP3 0EE" at bounding box center [1389, 426] width 300 height 138
type textarea "Ashwin Mahendran | 07538087516 1, Broom Crescent, Ipswich, IP3 0EE"
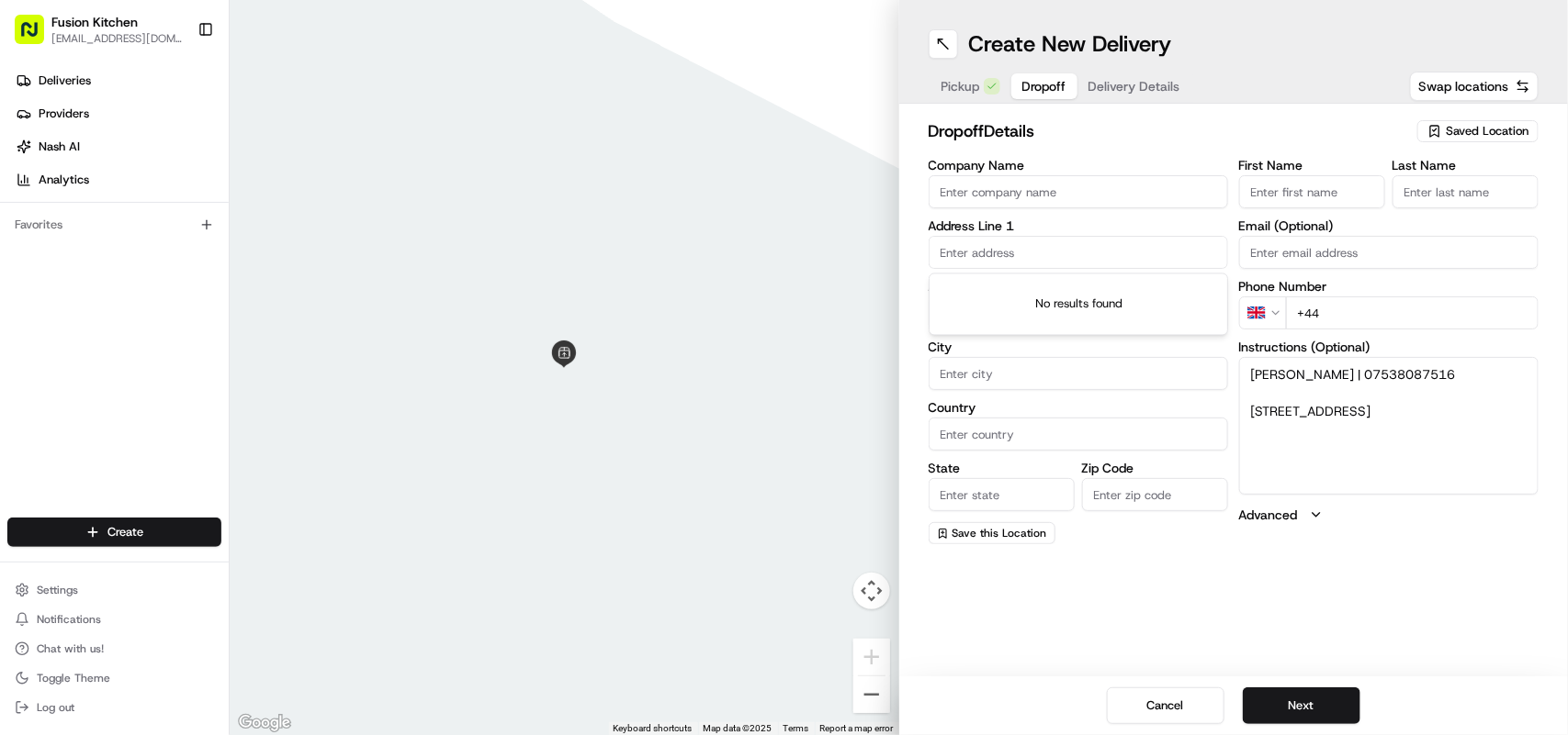
click at [1034, 251] on input "text" at bounding box center [1078, 252] width 300 height 33
paste input "1, Broom Crescent, Ipswich, IP3 0EE"
click at [1104, 291] on div "1 Broom Crescent, Ipswich IP3 0EE, UK" at bounding box center [1078, 292] width 290 height 28
type input "1 Broom Cres, Ipswich IP3 0EE, UK"
type input "Ipswich"
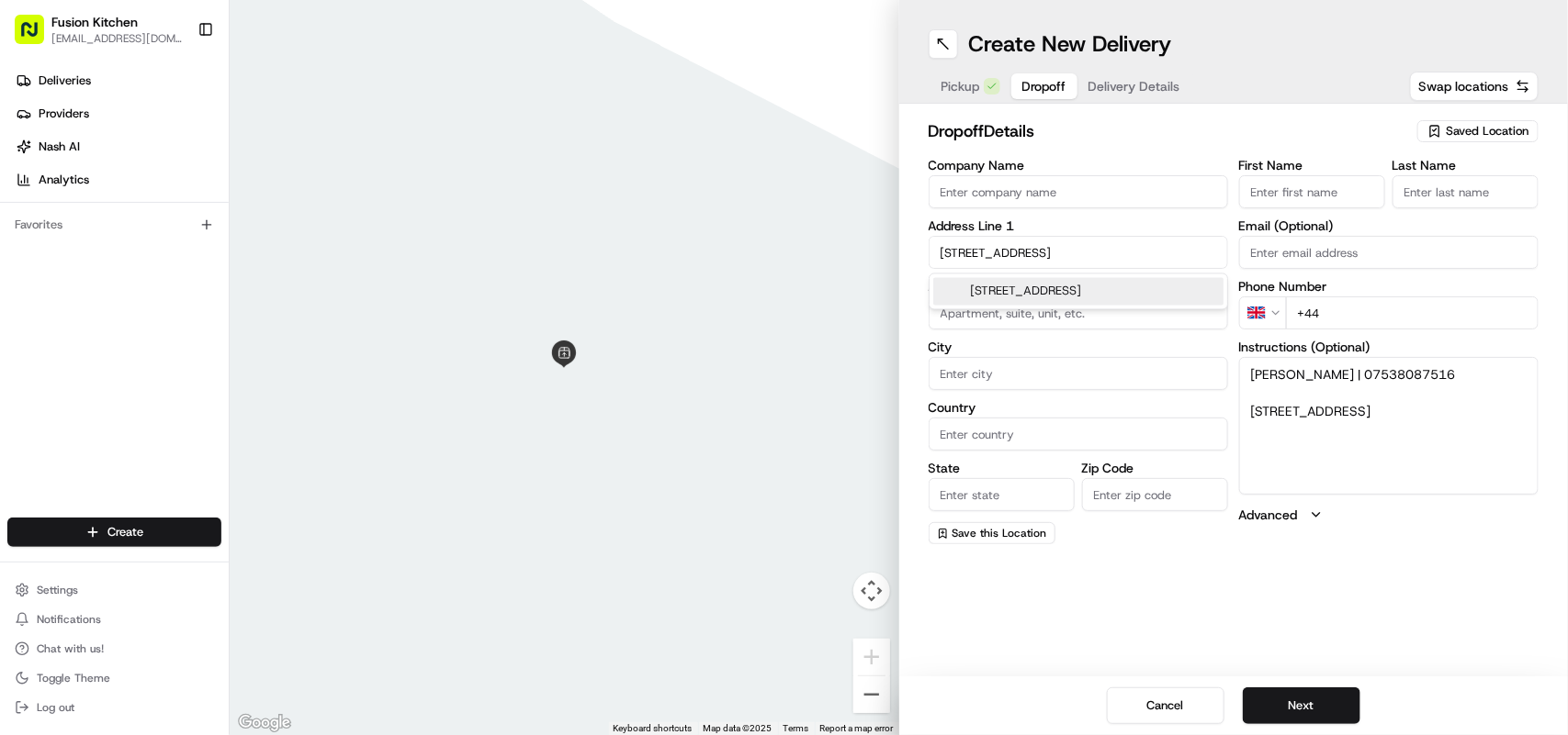
type input "United Kingdom"
type input "England"
type input "IP3 0EE"
type input "1 Broom Crescent"
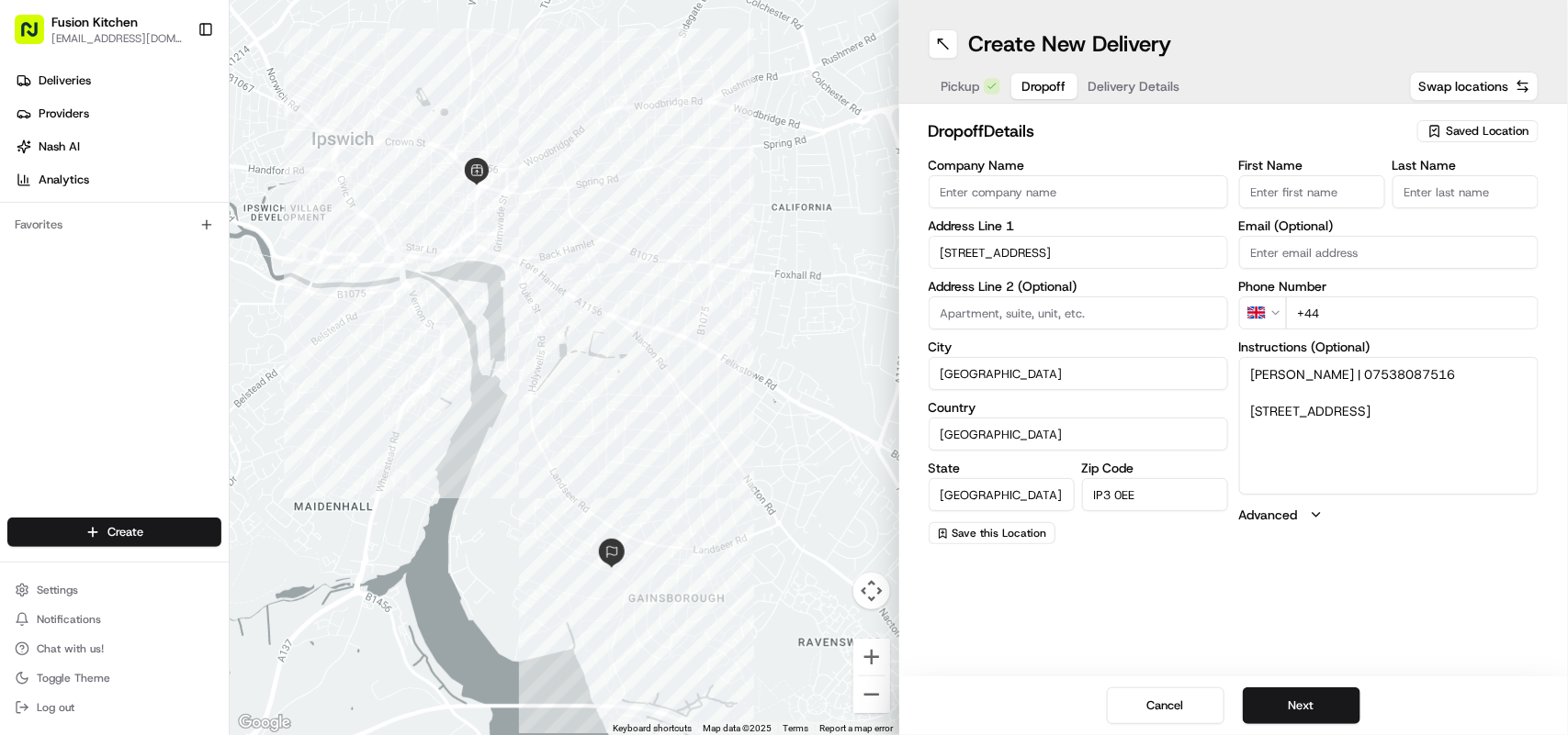
drag, startPoint x: 1362, startPoint y: 377, endPoint x: 1245, endPoint y: 370, distance: 117.2
click at [1245, 370] on textarea "Ashwin Mahendran | 07538087516 1, Broom Crescent, Ipswich, IP3 0EE" at bounding box center [1389, 426] width 300 height 138
click at [1291, 180] on input "First Name" at bounding box center [1313, 191] width 147 height 33
paste input "Ashwin Mahendran"
drag, startPoint x: 1343, startPoint y: 196, endPoint x: 1297, endPoint y: 194, distance: 46.0
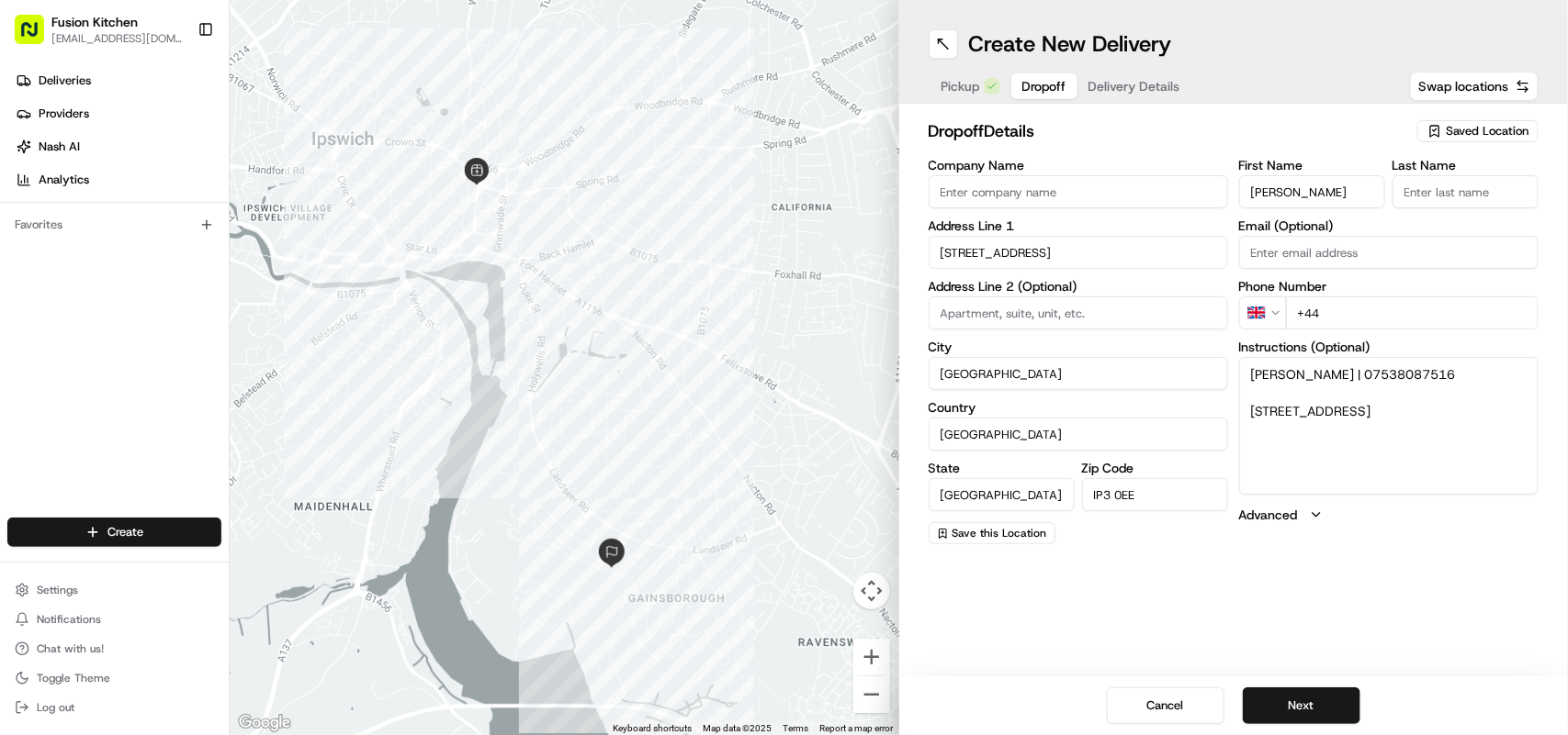
click at [1297, 194] on input "Ashwin Mahendran" at bounding box center [1313, 191] width 147 height 33
click at [1375, 198] on input "Ashwin Mahendran" at bounding box center [1313, 191] width 147 height 33
drag, startPoint x: 1372, startPoint y: 194, endPoint x: 1298, endPoint y: 191, distance: 74.1
click at [1298, 191] on input "Ashwin Mahendran" at bounding box center [1313, 191] width 147 height 33
type input "Ashwin"
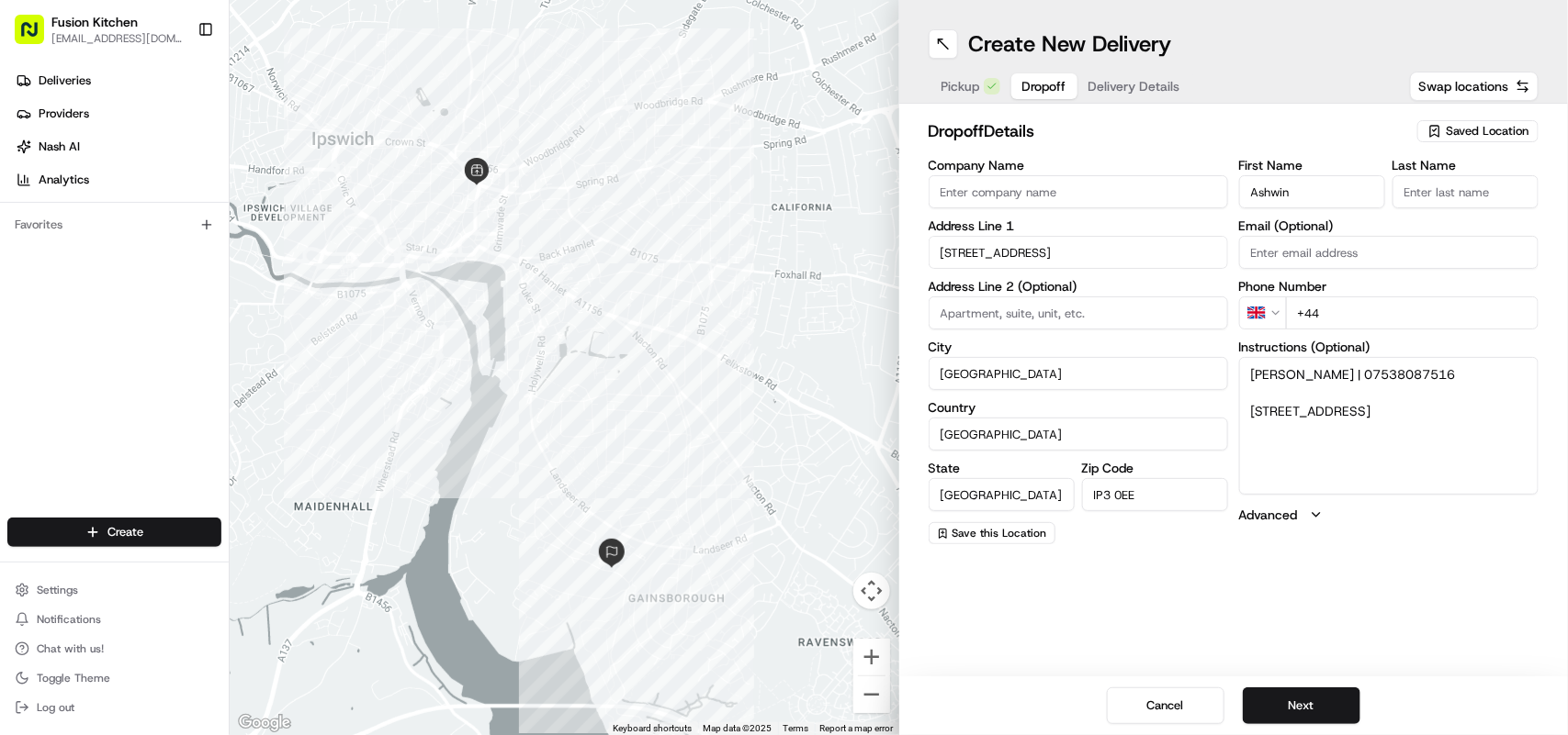
click at [1450, 196] on input "Last Name" at bounding box center [1466, 191] width 147 height 33
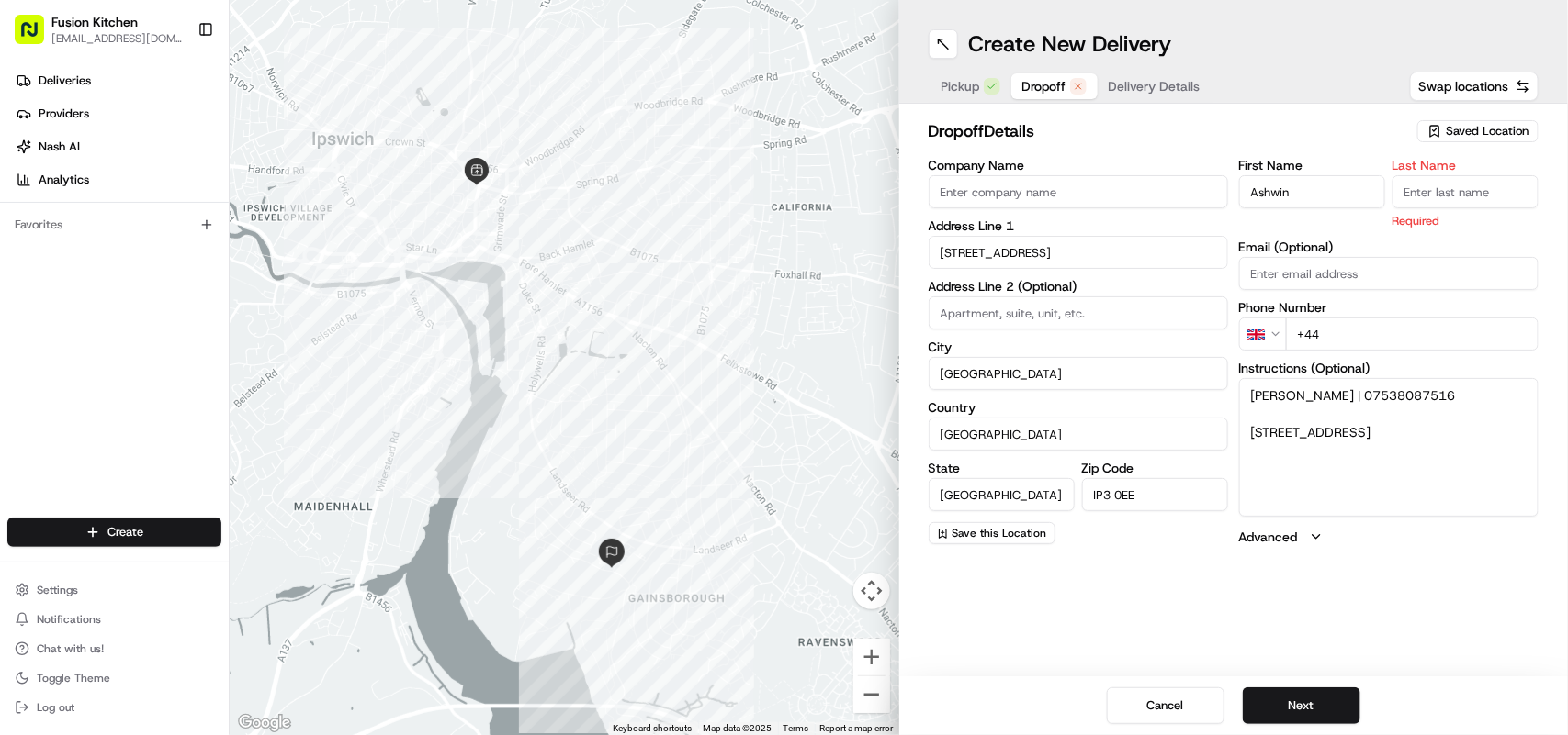
paste input "Mahendran"
type input "Mahendran"
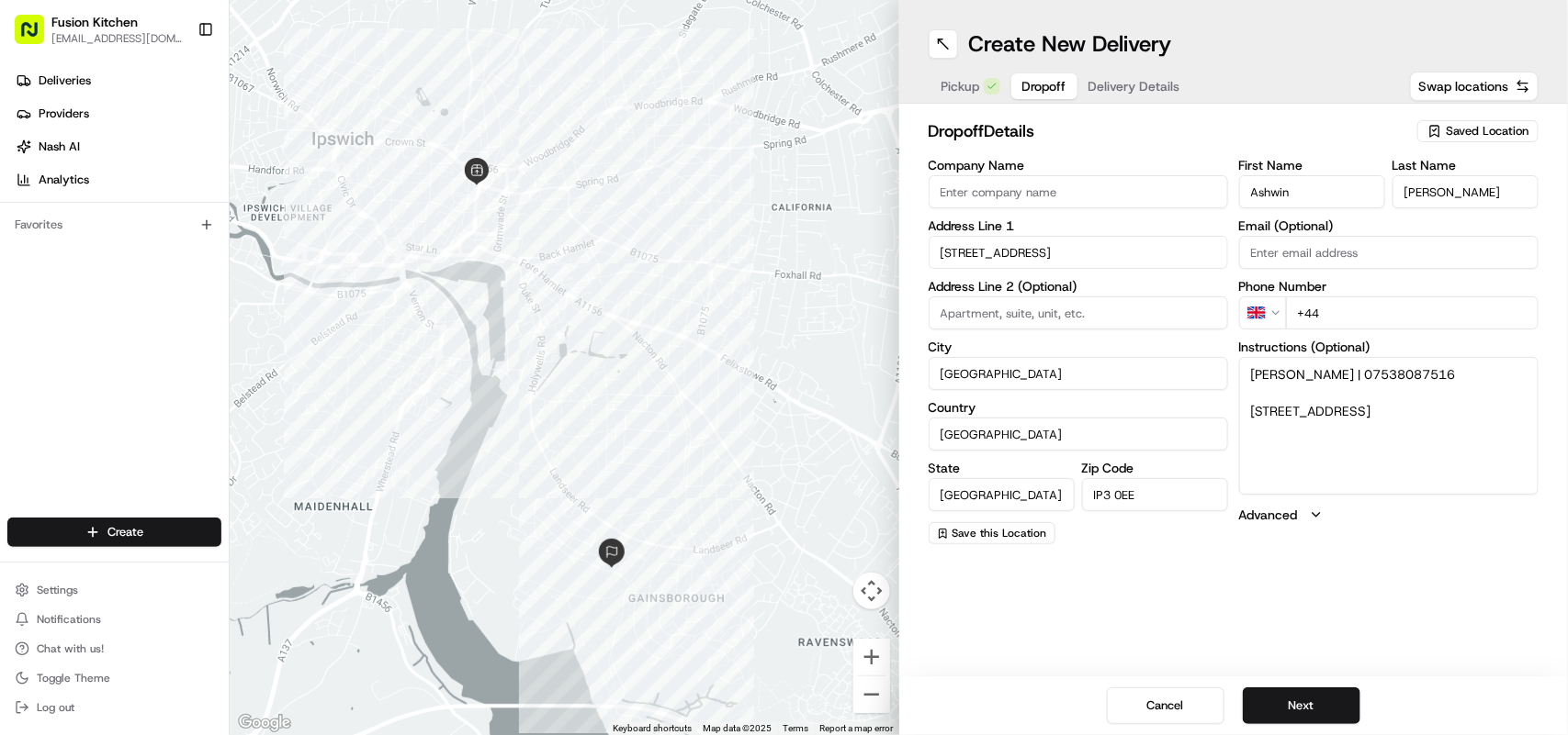
drag, startPoint x: 1443, startPoint y: 392, endPoint x: 1376, endPoint y: 375, distance: 69.1
click at [1376, 375] on textarea "Ashwin Mahendran | 07538087516 1, Broom Crescent, Ipswich, IP3 0EE" at bounding box center [1389, 426] width 300 height 138
click at [1401, 310] on input "+44" at bounding box center [1413, 313] width 253 height 33
paste input "07538 087516"
type input "+44 07538 087516"
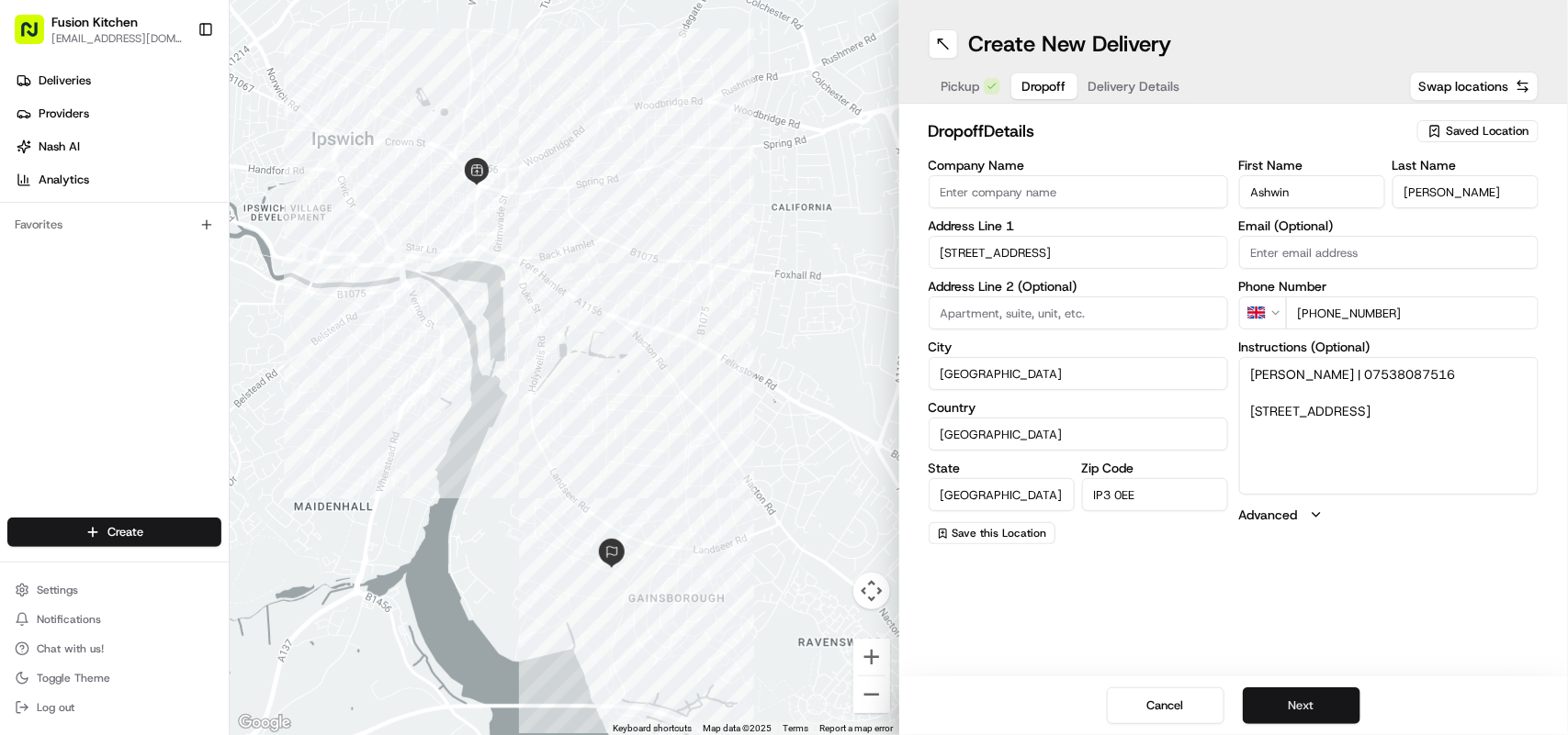
click at [1322, 707] on button "Next" at bounding box center [1303, 706] width 118 height 37
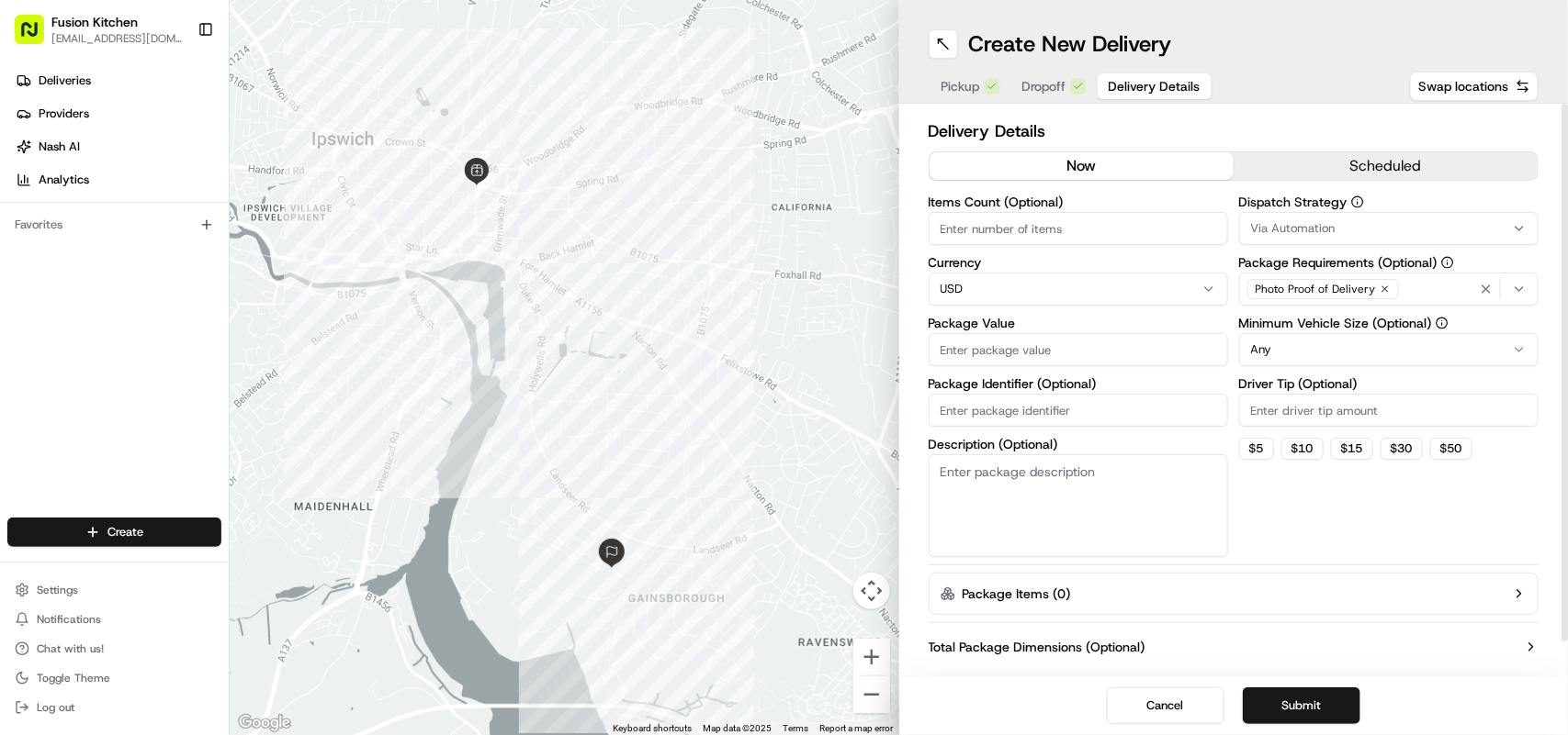
click at [1100, 276] on html "Fusion Kitchen hari@fusionpos.uk Toggle Sidebar Deliveries Providers Nash AI An…" at bounding box center [784, 367] width 1568 height 735
click at [1059, 351] on input "Package Value" at bounding box center [1078, 350] width 300 height 33
paste input "33.06"
type input "33.06"
click at [1297, 705] on button "Submit" at bounding box center [1303, 706] width 118 height 37
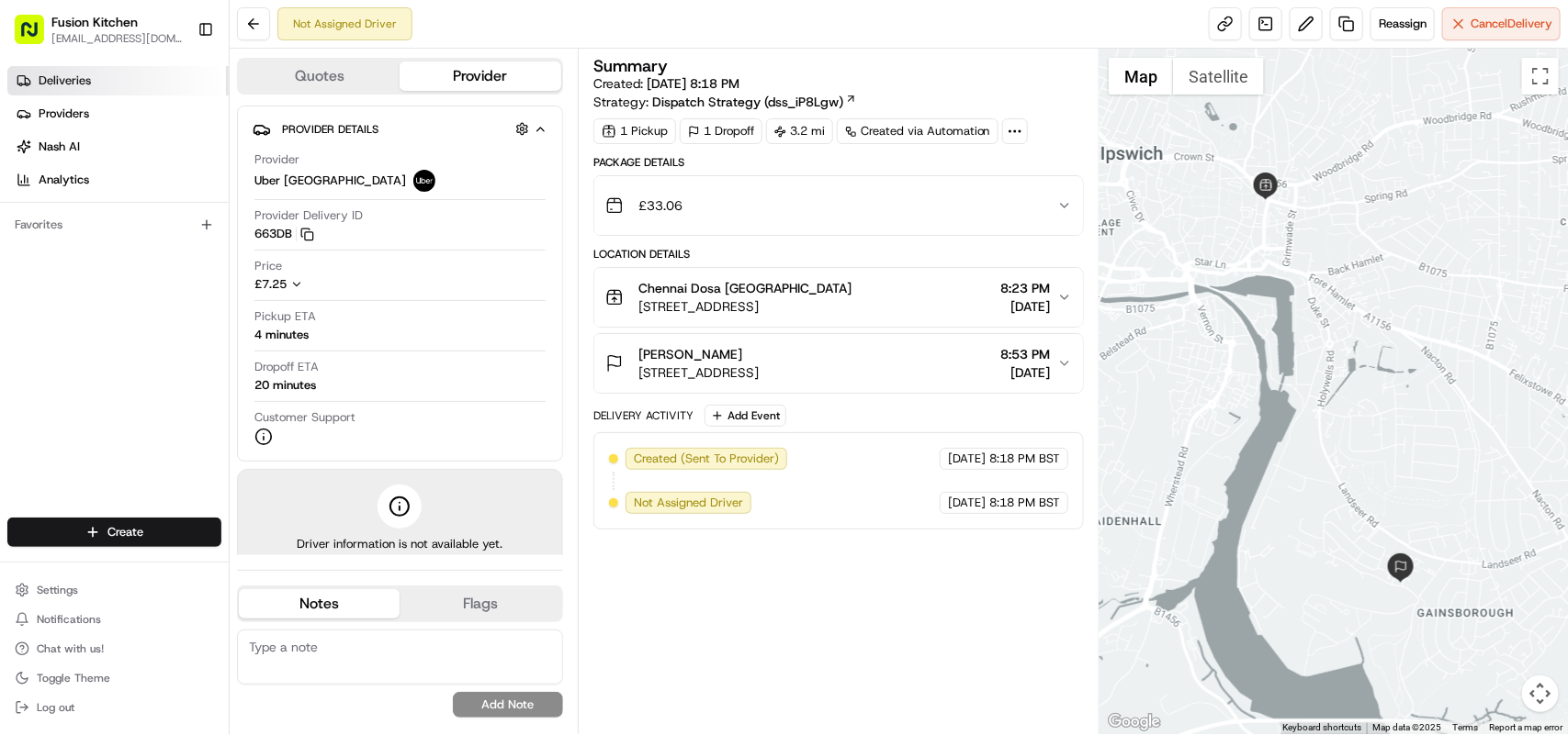
click at [120, 88] on link "Deliveries" at bounding box center [118, 81] width 222 height 29
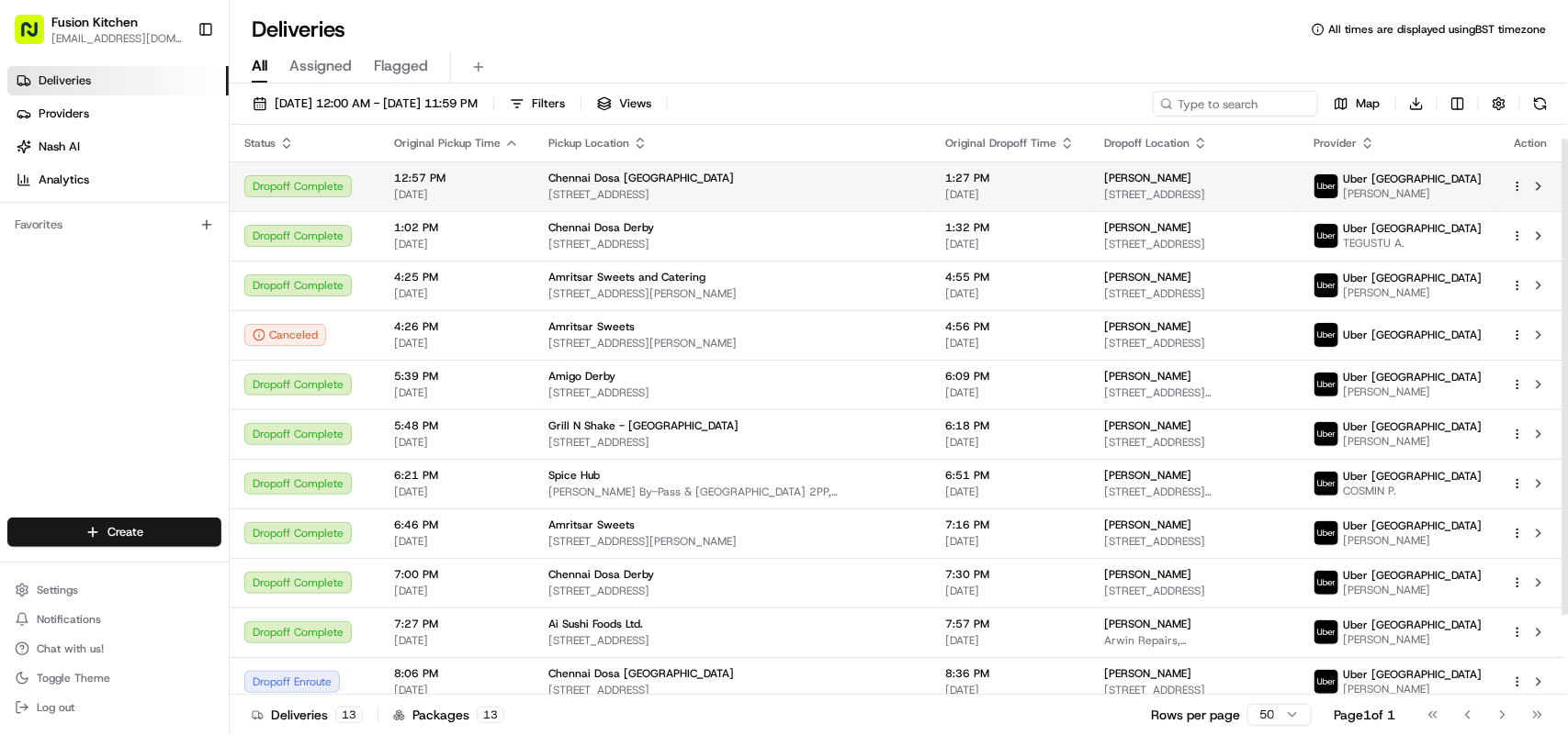
scroll to position [110, 0]
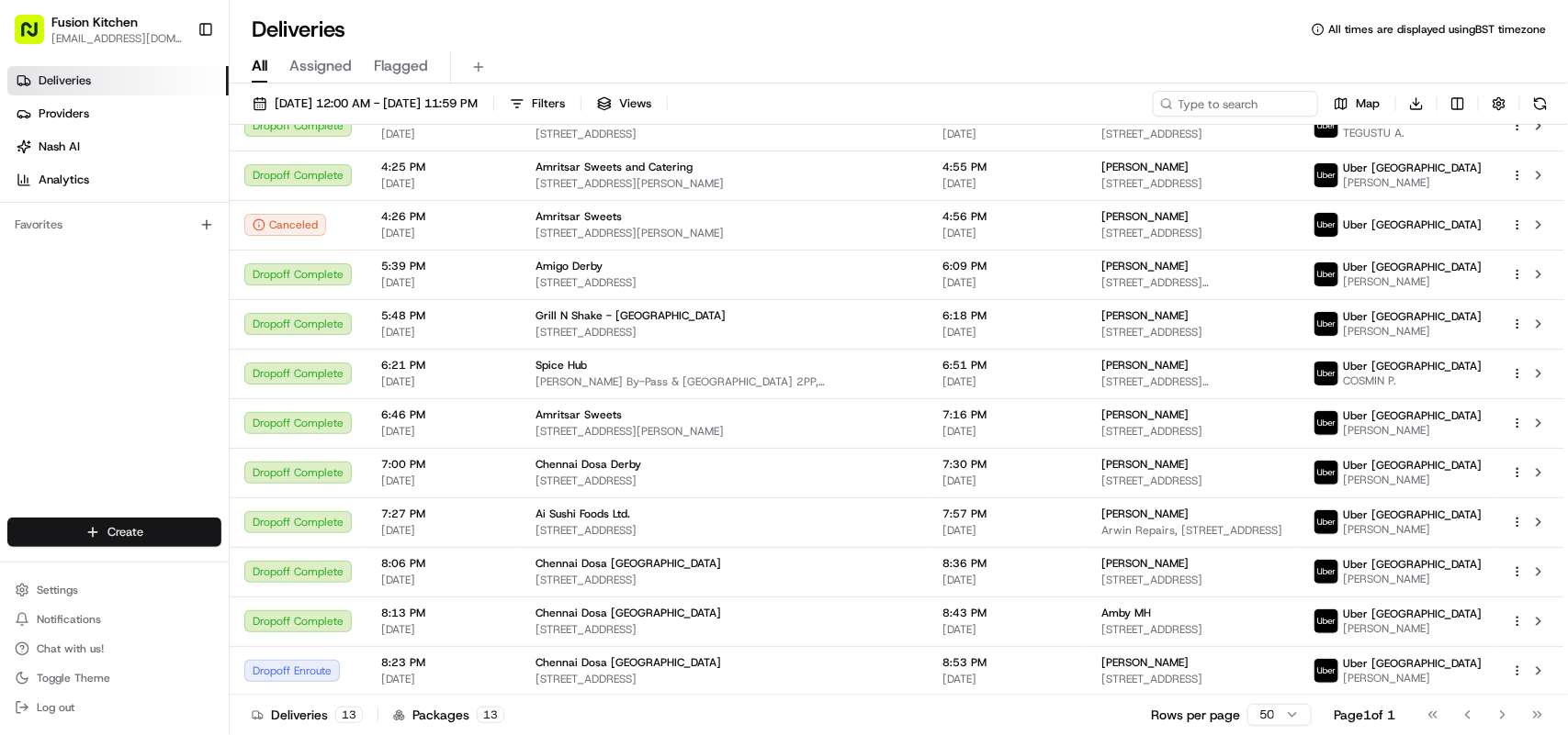
click at [108, 528] on html "Fusion Kitchen hari@fusionpos.uk Toggle Sidebar Deliveries Providers Nash AI An…" at bounding box center [784, 367] width 1568 height 735
click at [290, 566] on link "Delivery" at bounding box center [331, 567] width 205 height 33
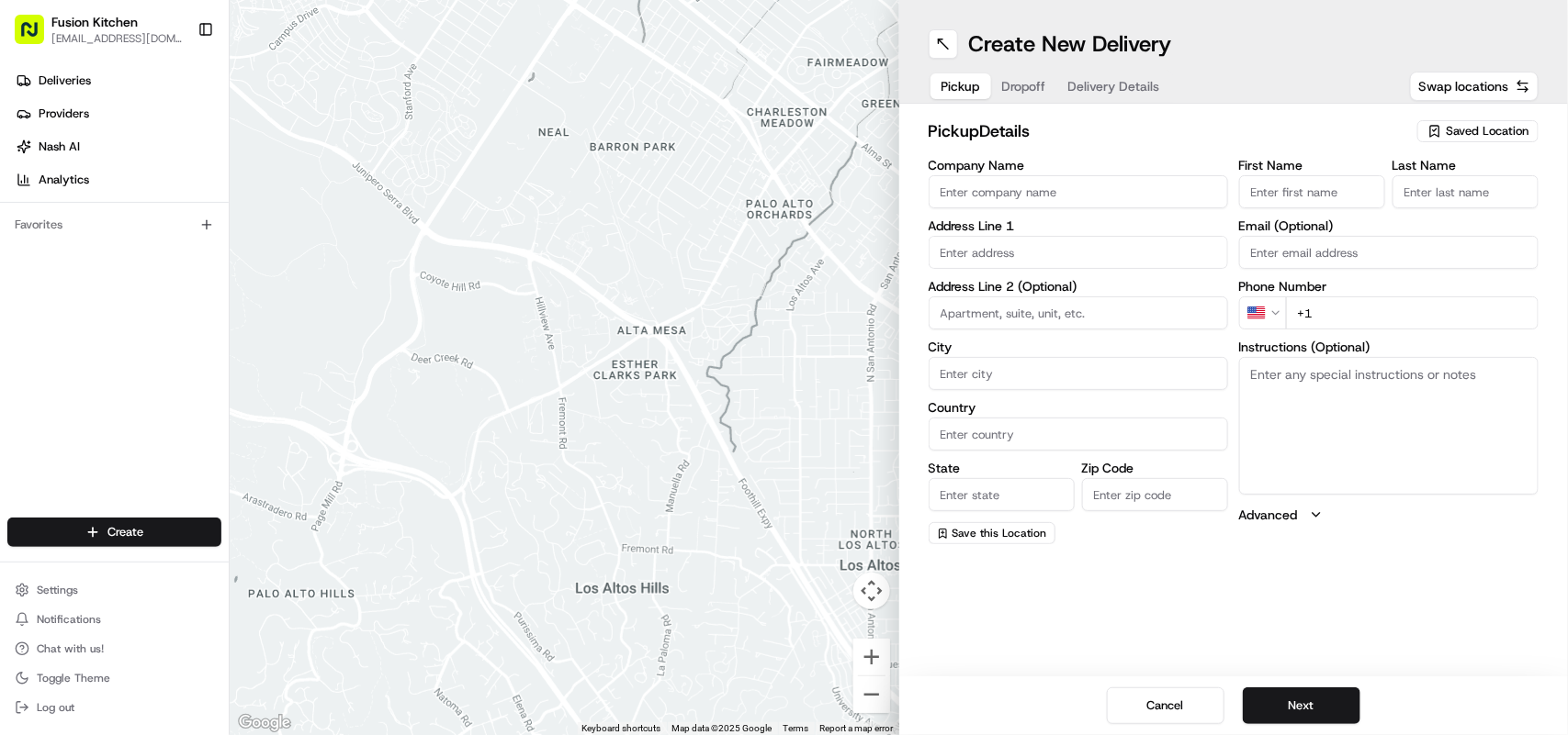
click at [1342, 361] on textarea "Instructions (Optional)" at bounding box center [1389, 426] width 300 height 138
paste textarea "[STREET_ADDRESS]."
drag, startPoint x: 1301, startPoint y: 399, endPoint x: 1244, endPoint y: 372, distance: 63.1
click at [1244, 372] on textarea "[STREET_ADDRESS]." at bounding box center [1389, 426] width 300 height 138
type textarea "[STREET_ADDRESS]."
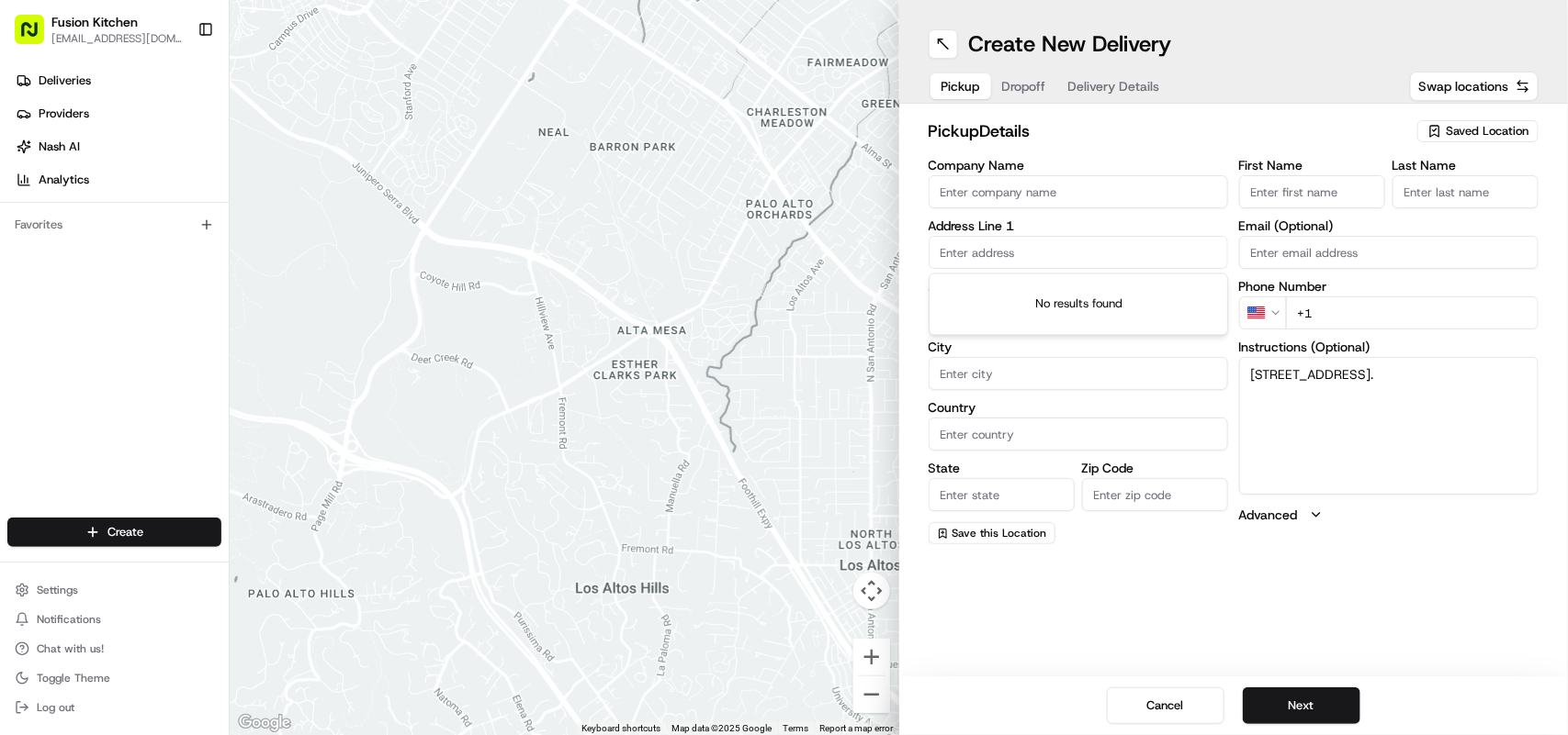
click at [966, 262] on input "text" at bounding box center [1078, 252] width 300 height 33
paste input "[STREET_ADDRESS]."
click at [1073, 296] on div "24 Saint Helen's Street, Ipswich, UK" at bounding box center [1078, 292] width 290 height 28
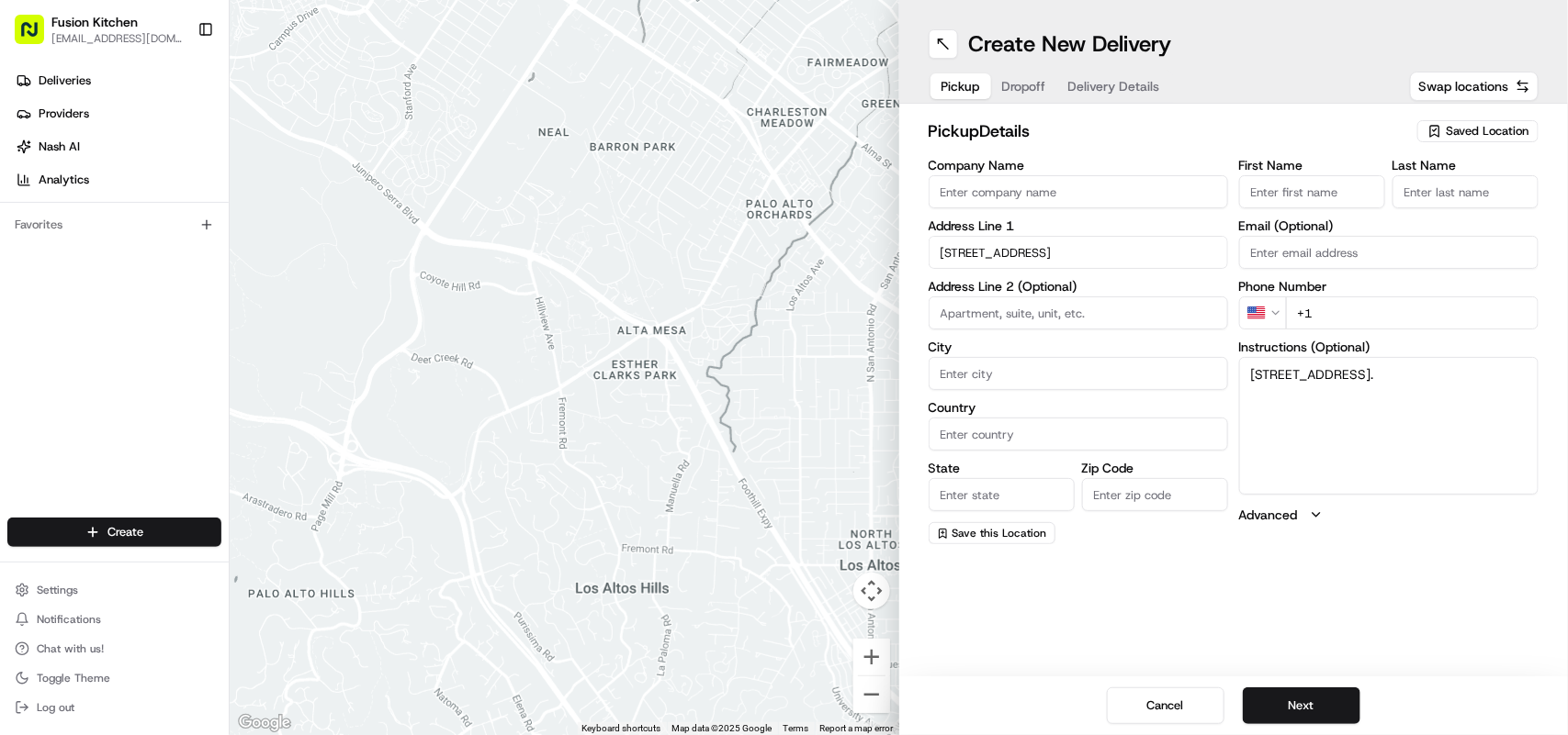
type input "[STREET_ADDRESS]"
type input "Ipswich"
type input "United Kingdom"
type input "England"
type input "IP4 1HJ"
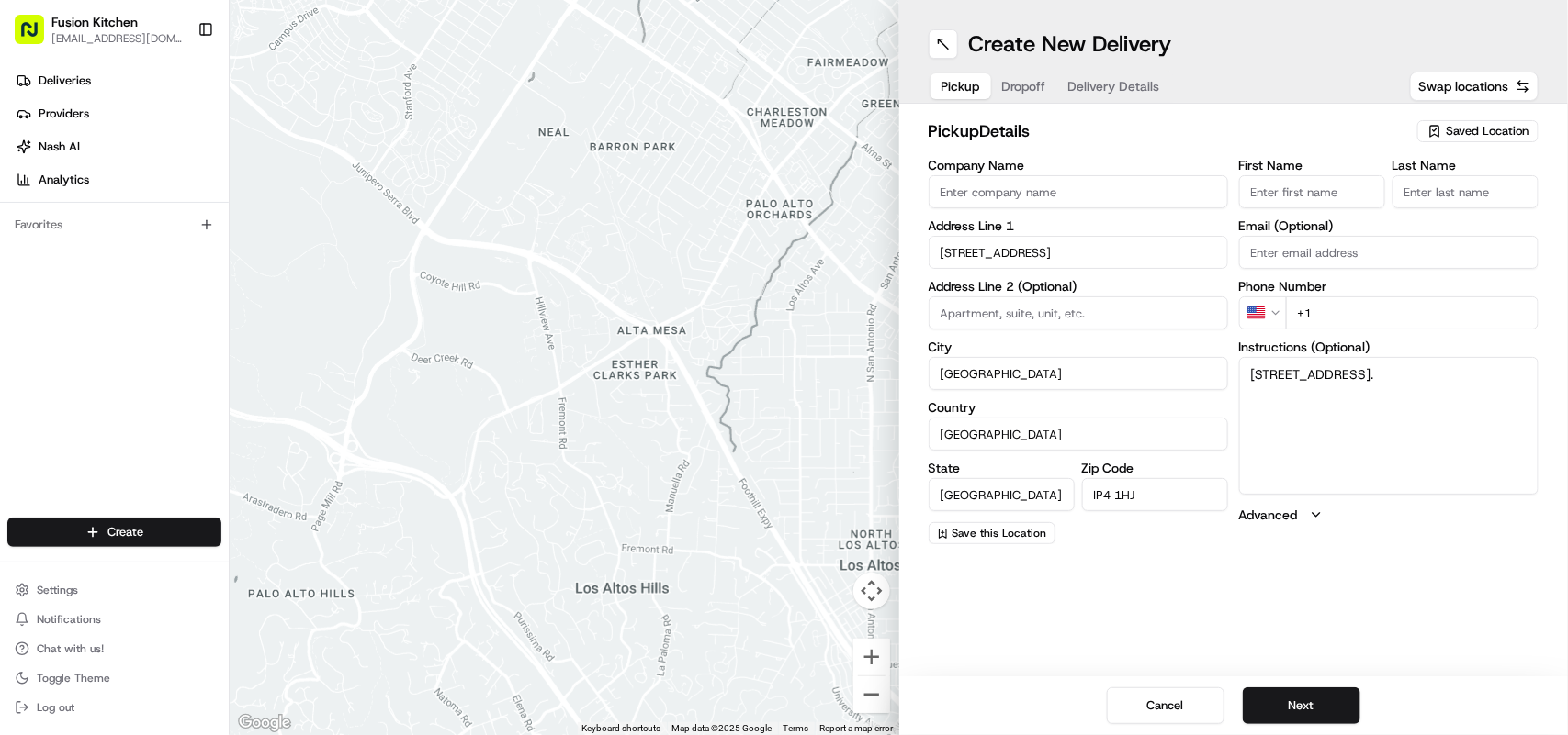
type input "24 Saint Helen's Street"
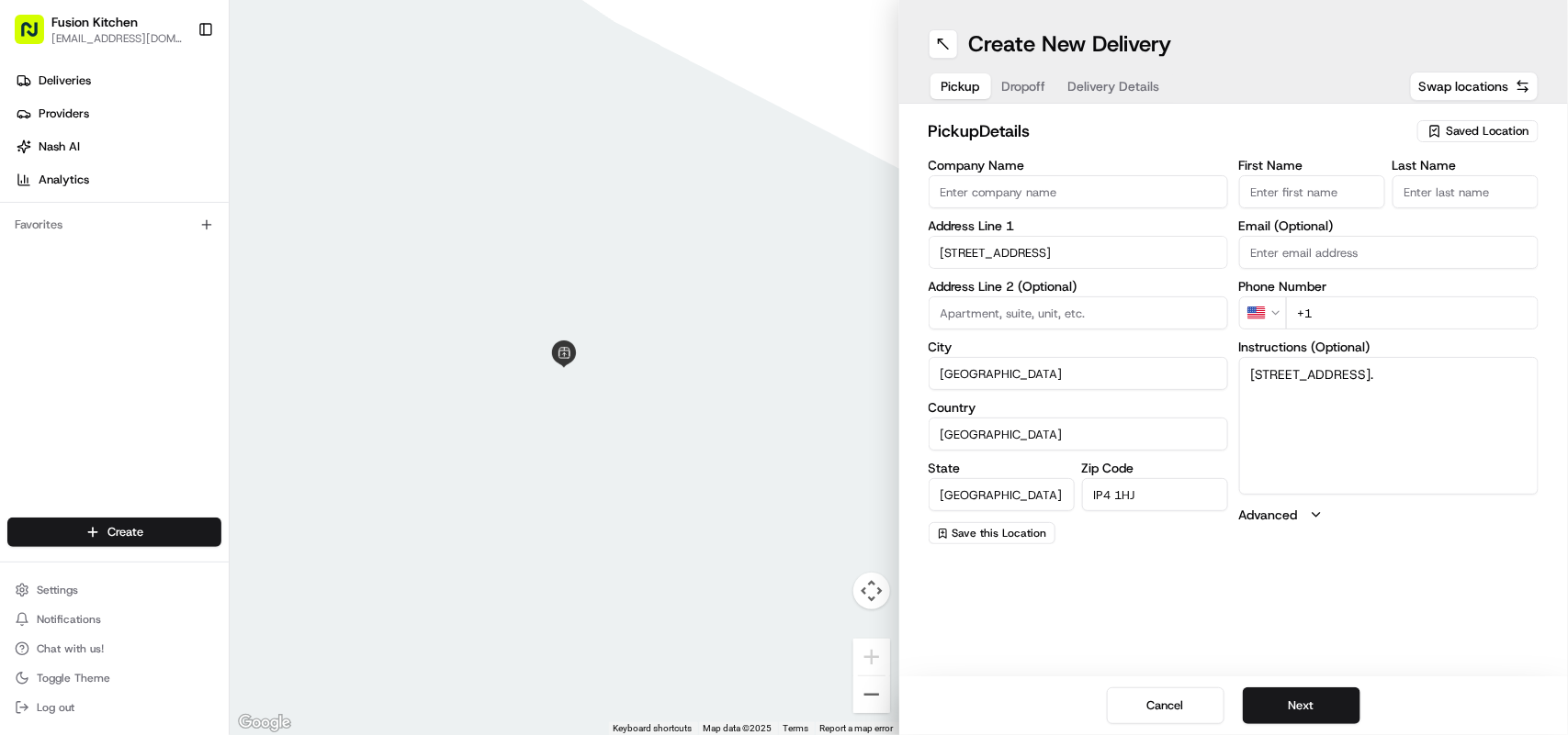
click at [1271, 315] on html "Fusion Kitchen hari@fusionpos.uk Toggle Sidebar Deliveries Providers Nash AI An…" at bounding box center [784, 367] width 1568 height 735
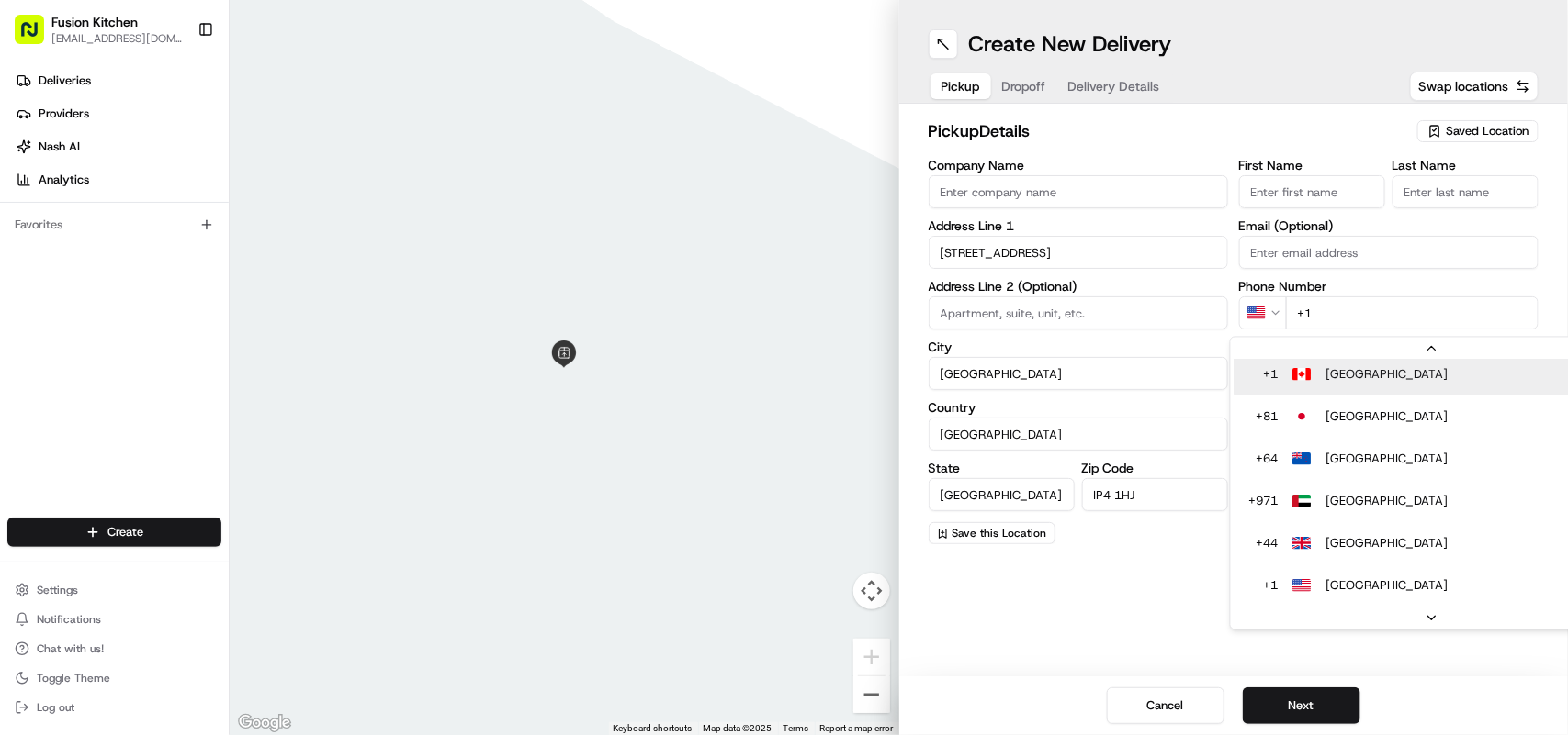
scroll to position [37, 0]
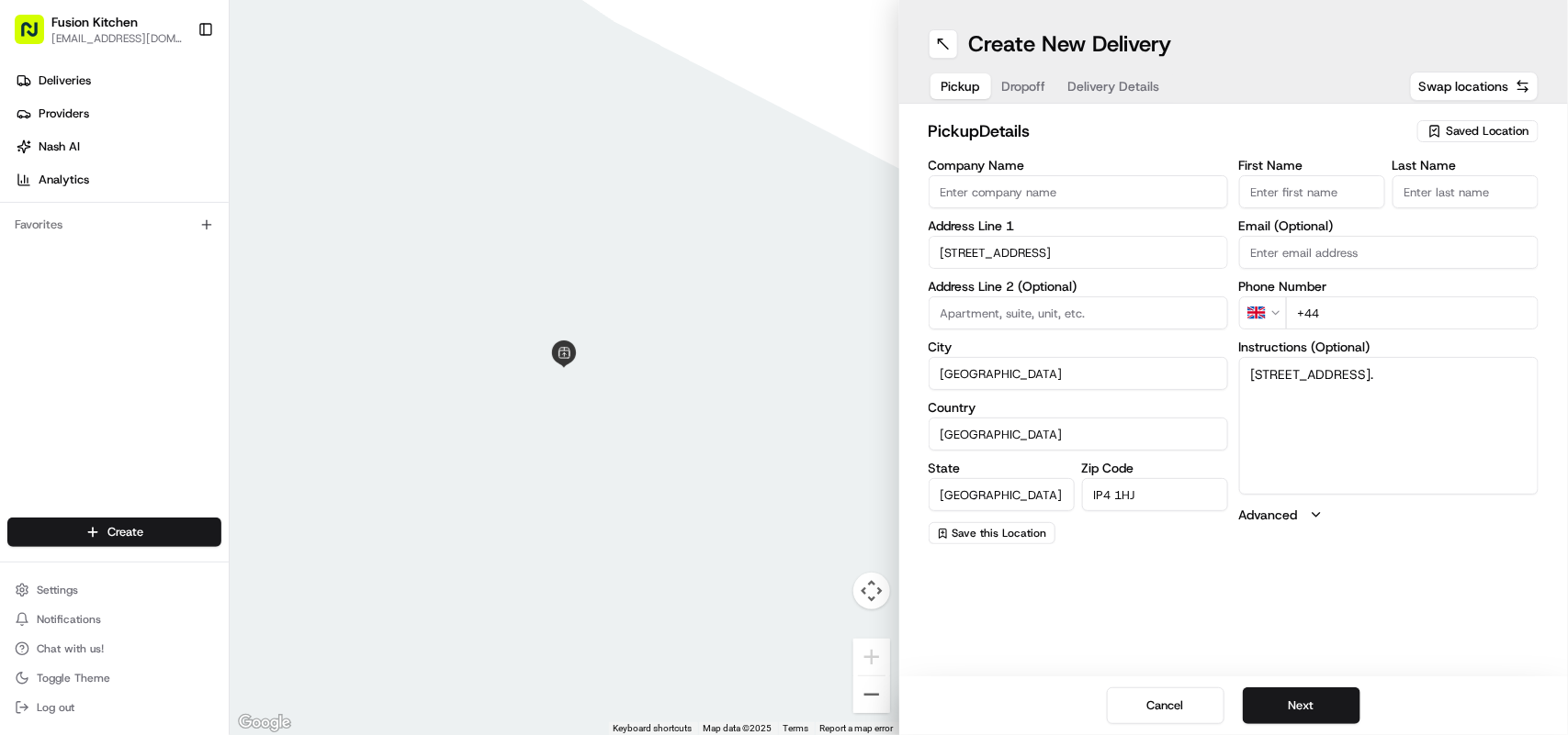
click at [1339, 317] on input "+44" at bounding box center [1413, 313] width 253 height 33
paste input "1473 288599"
type input "+44 1473 288599"
click at [1319, 701] on button "Next" at bounding box center [1303, 706] width 118 height 37
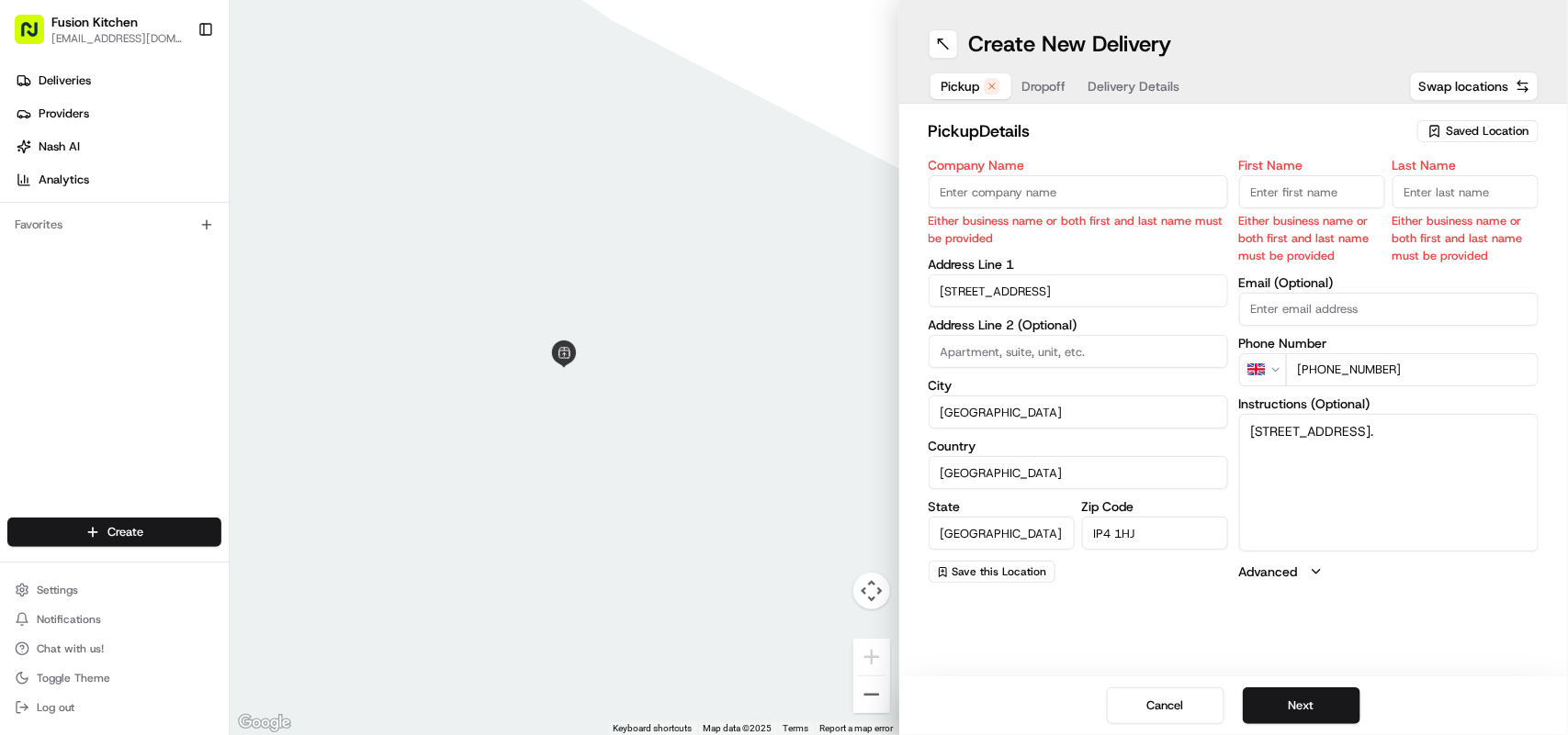
click at [1095, 181] on input "Company Name" at bounding box center [1078, 191] width 300 height 33
paste input "Chennai Dosa [GEOGRAPHIC_DATA]"
type input "Chennai Dosa [GEOGRAPHIC_DATA]"
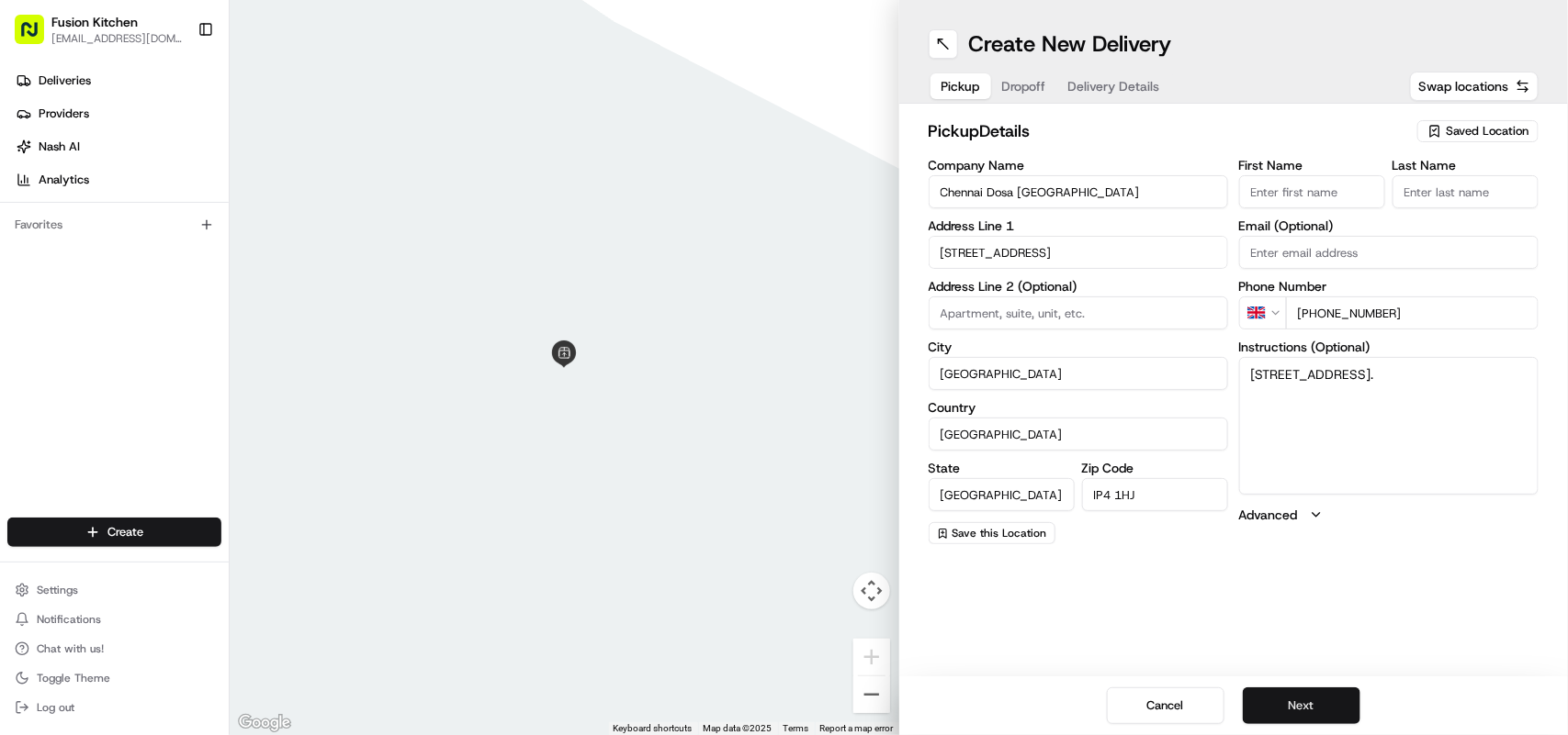
click at [1311, 696] on button "Next" at bounding box center [1303, 706] width 118 height 37
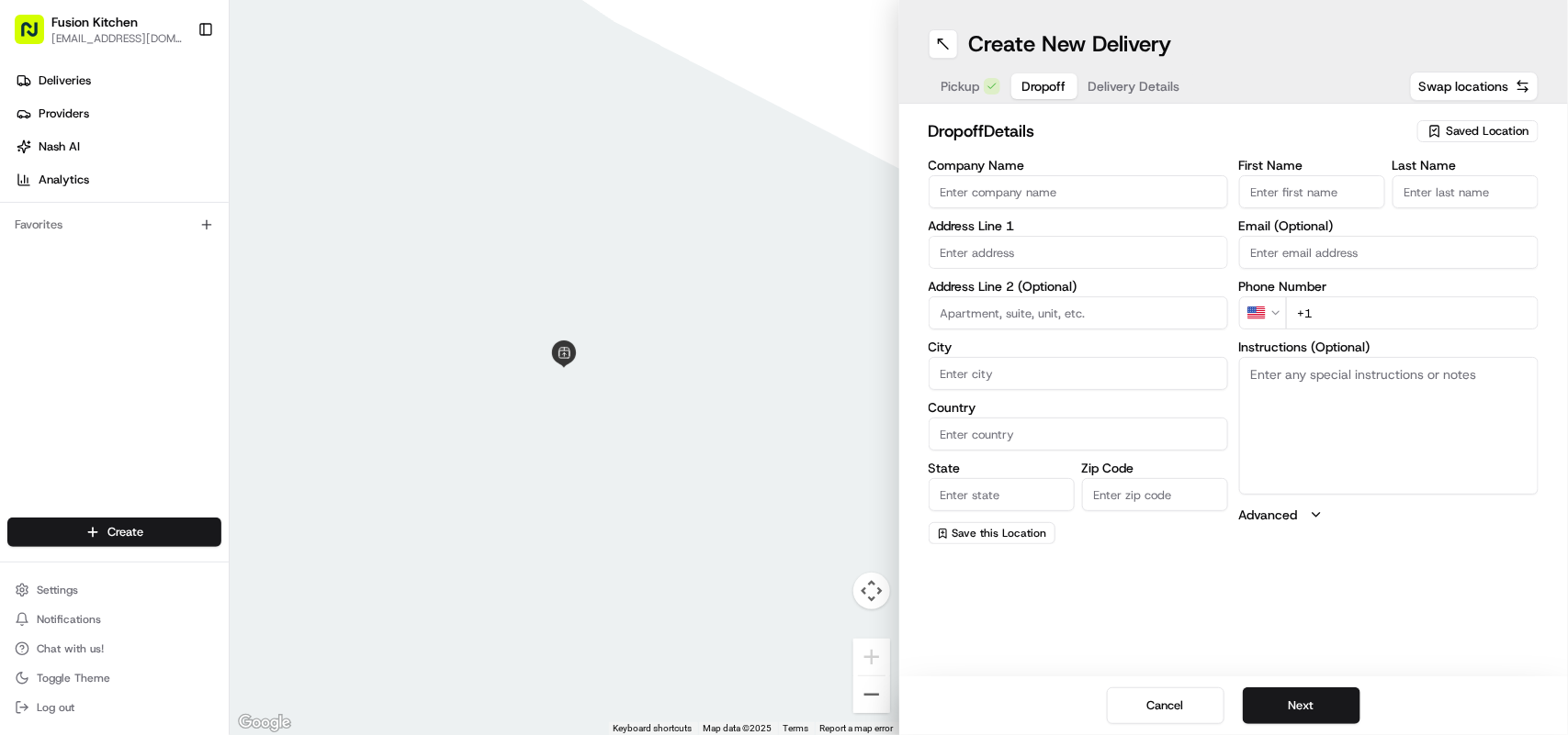
click at [1297, 399] on textarea "Instructions (Optional)" at bounding box center [1389, 426] width 300 height 138
paste textarea "Rahul Patil | 07763561261 1, Brightlands Close, Ipswich, IP8 3FW"
drag, startPoint x: 1310, startPoint y: 372, endPoint x: 1297, endPoint y: 373, distance: 13.0
click at [1297, 373] on textarea "Rahul Patil | 07763561261 1, Brightlands Close, Ipswich, IP8 3FW" at bounding box center [1389, 426] width 300 height 138
drag, startPoint x: 1312, startPoint y: 374, endPoint x: 1251, endPoint y: 369, distance: 61.2
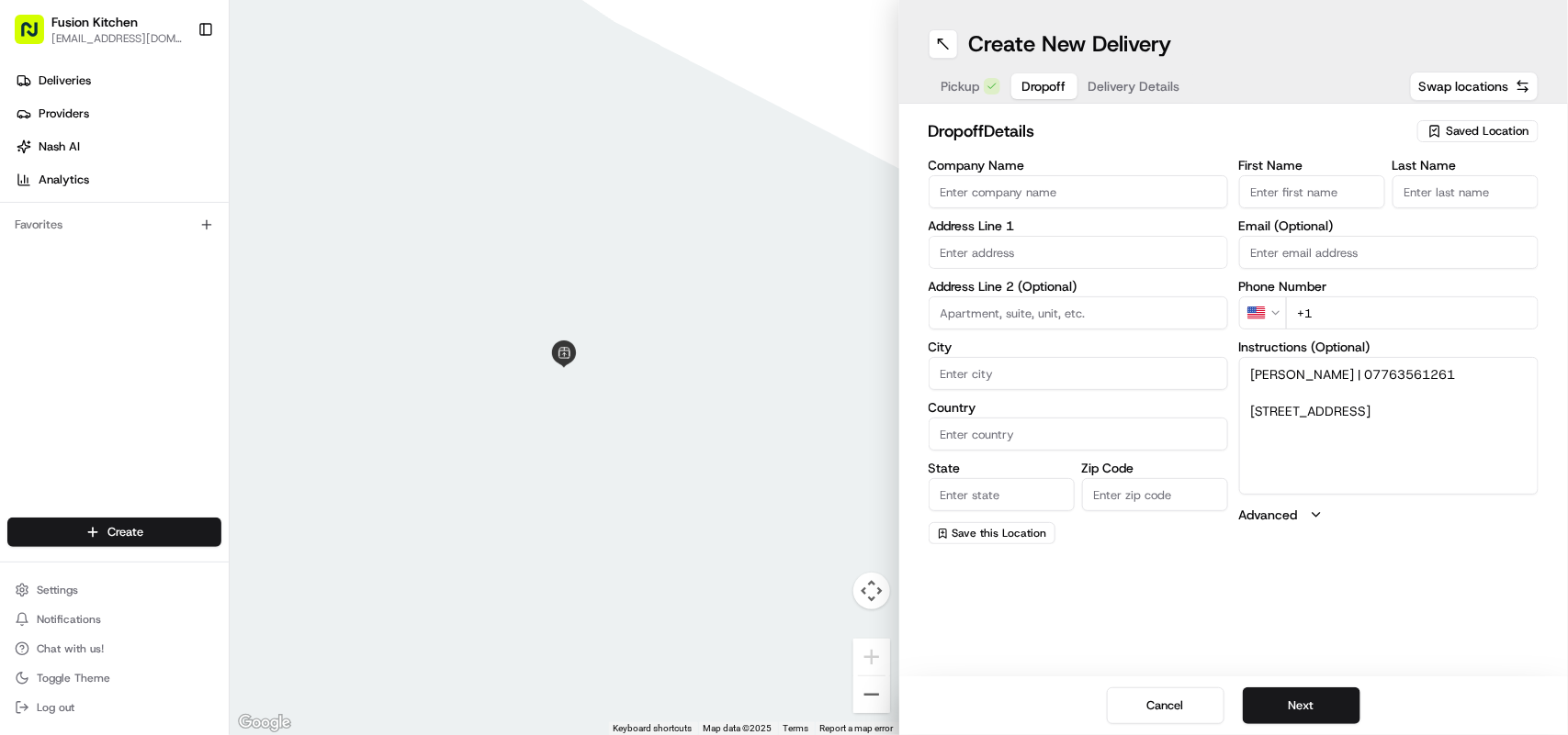
click at [1251, 369] on textarea "Rahul Patil | 07763561261 1, Brightlands Close, Ipswich, IP8 3FW" at bounding box center [1389, 426] width 300 height 138
type textarea "Rahul Patil | 07763561261 1, Brightlands Close, Ipswich, IP8 3FW"
click at [1283, 196] on input "First Name" at bounding box center [1313, 191] width 147 height 33
paste input "[PERSON_NAME]"
drag, startPoint x: 1322, startPoint y: 193, endPoint x: 1286, endPoint y: 190, distance: 36.1
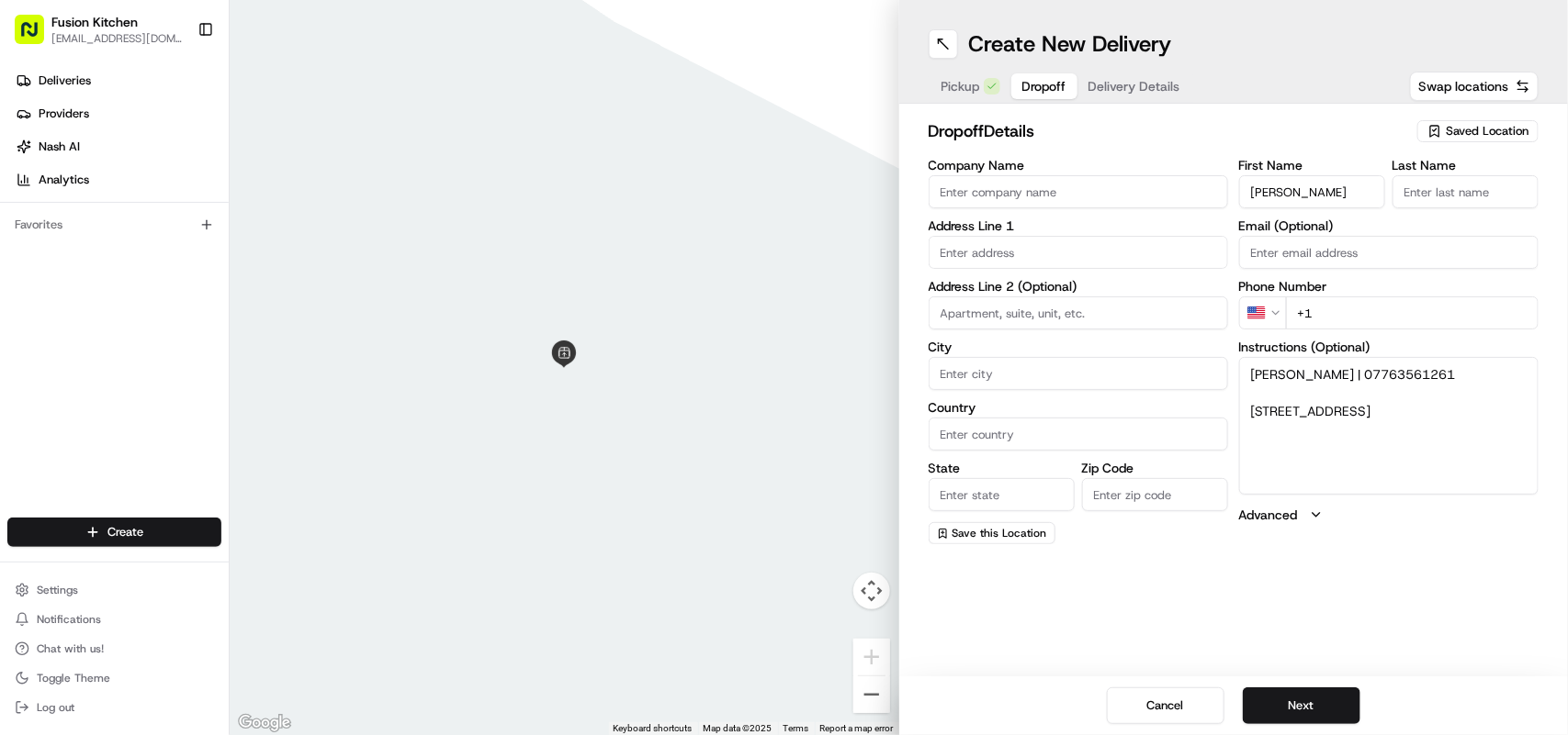
click at [1286, 190] on input "[PERSON_NAME]" at bounding box center [1313, 191] width 147 height 33
type input "Rahul"
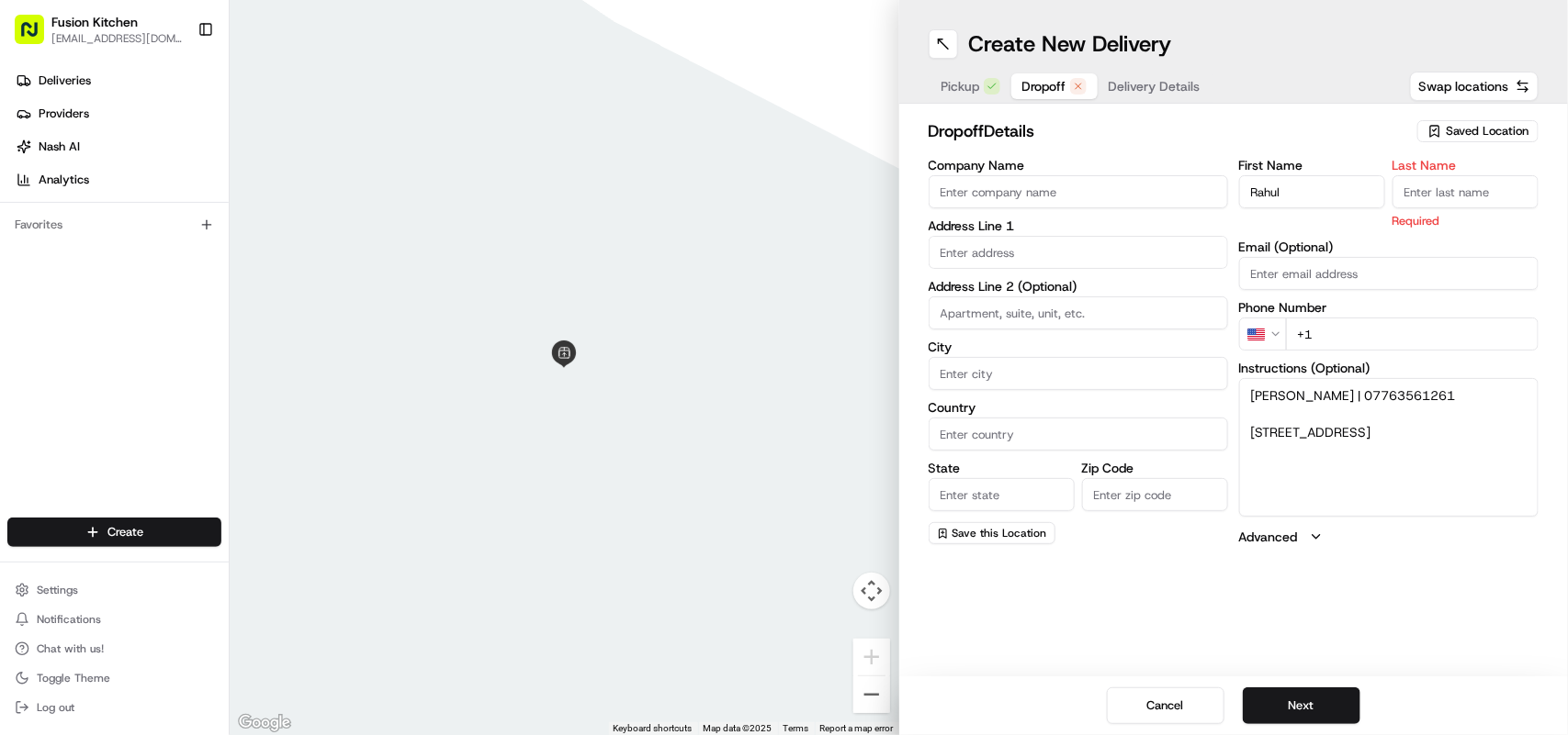
click at [1430, 191] on input "Last Name" at bounding box center [1466, 191] width 147 height 33
paste input "Patil"
type input "Patil"
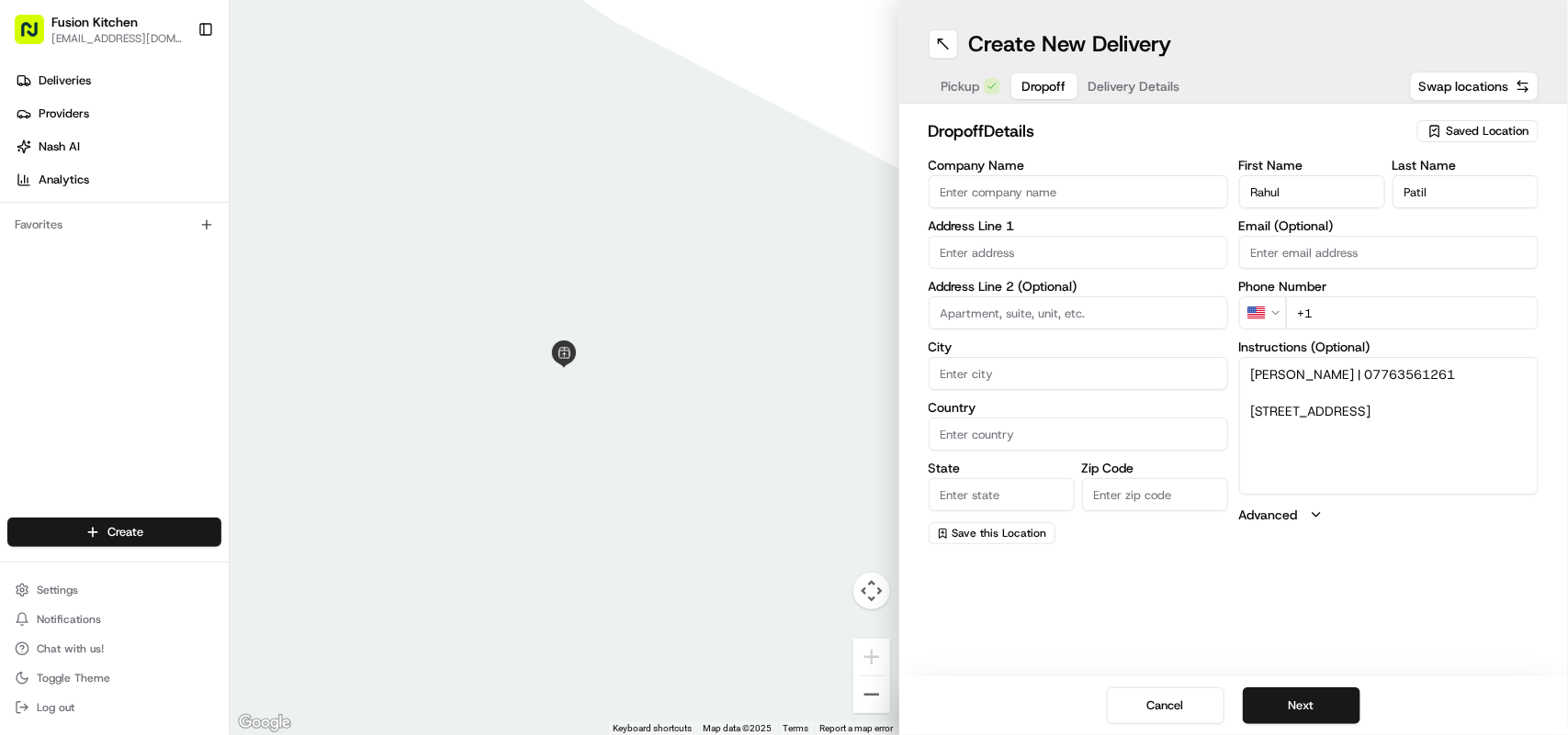
drag, startPoint x: 1425, startPoint y: 395, endPoint x: 1323, endPoint y: 373, distance: 104.3
click at [1323, 373] on textarea "Rahul Patil | 07763561261 1, Brightlands Close, Ipswich, IP8 3FW" at bounding box center [1389, 426] width 300 height 138
click at [1274, 308] on html "Fusion Kitchen hari@fusionpos.uk Toggle Sidebar Deliveries Providers Nash AI An…" at bounding box center [784, 367] width 1568 height 735
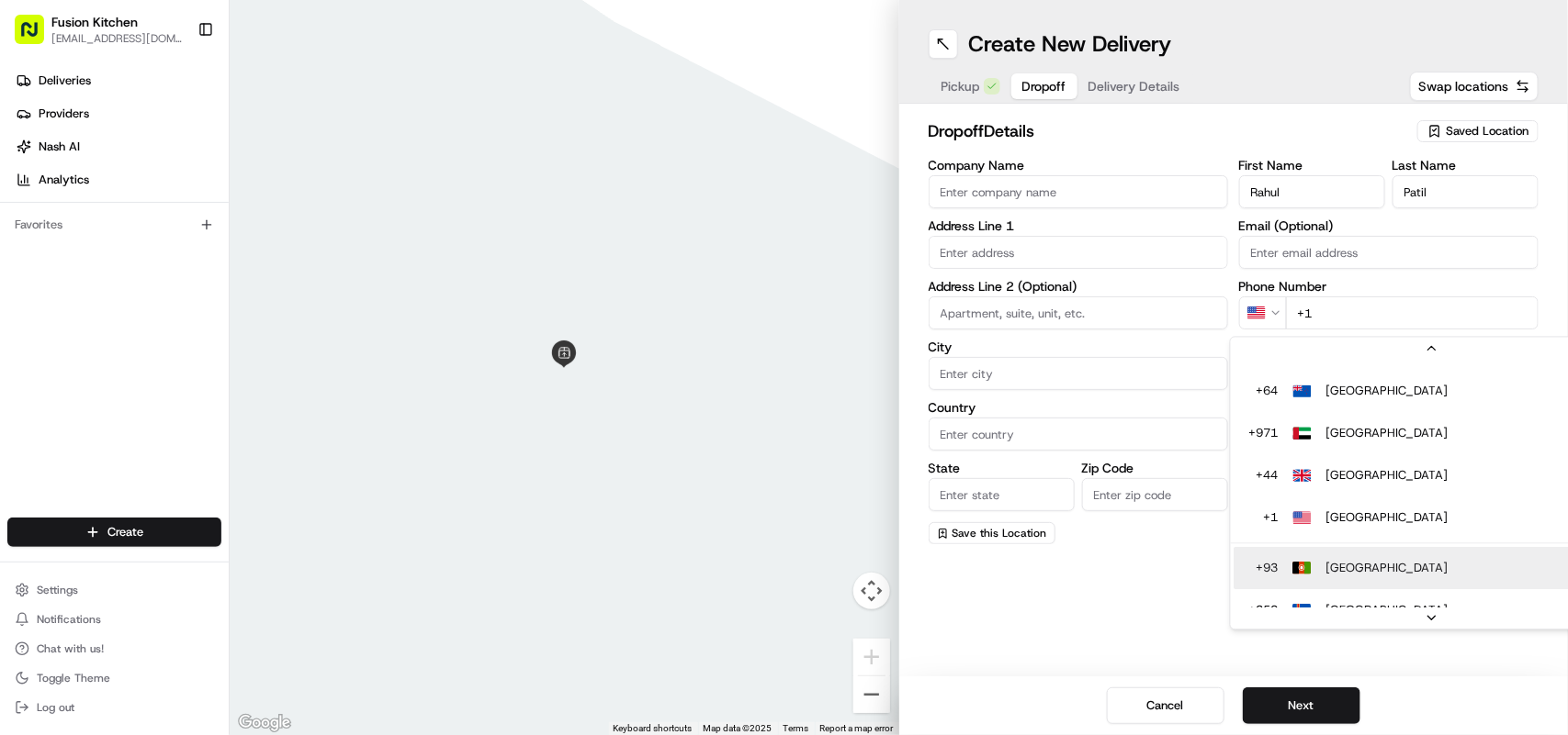
scroll to position [151, 0]
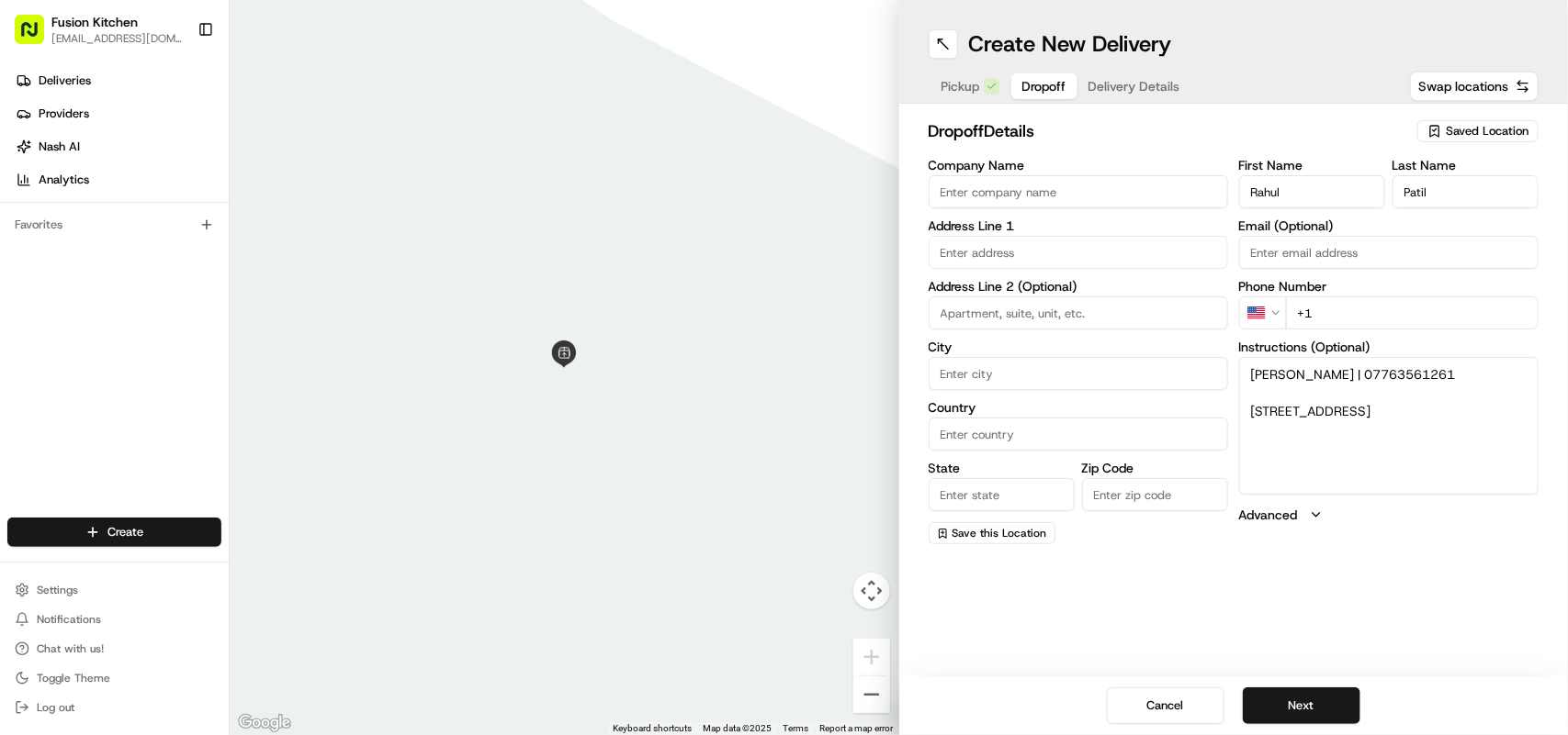
click at [1405, 312] on input "+1" at bounding box center [1413, 313] width 253 height 33
click at [1265, 309] on html "Fusion Kitchen hari@fusionpos.uk Toggle Sidebar Deliveries Providers Nash AI An…" at bounding box center [784, 367] width 1568 height 735
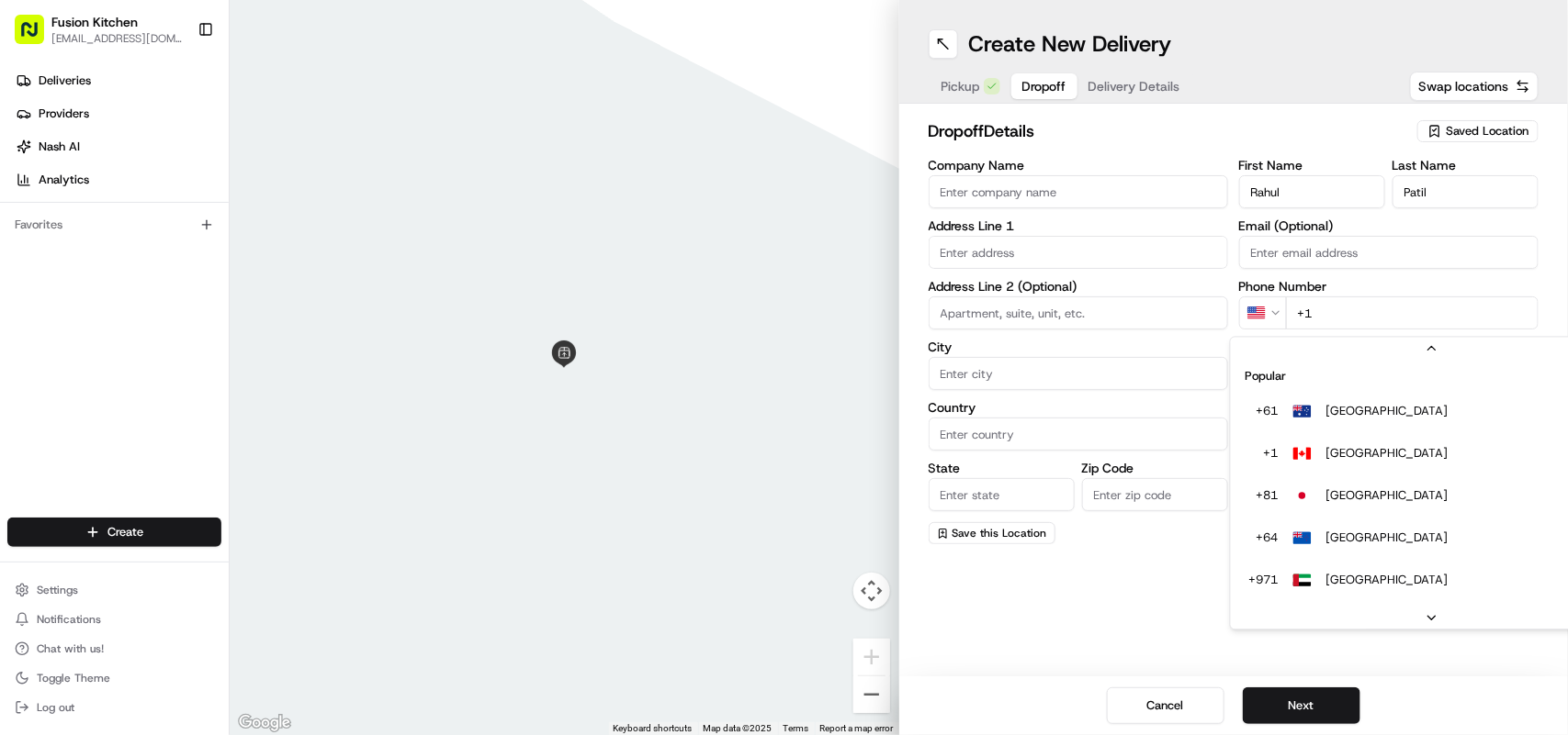
scroll to position [79, 0]
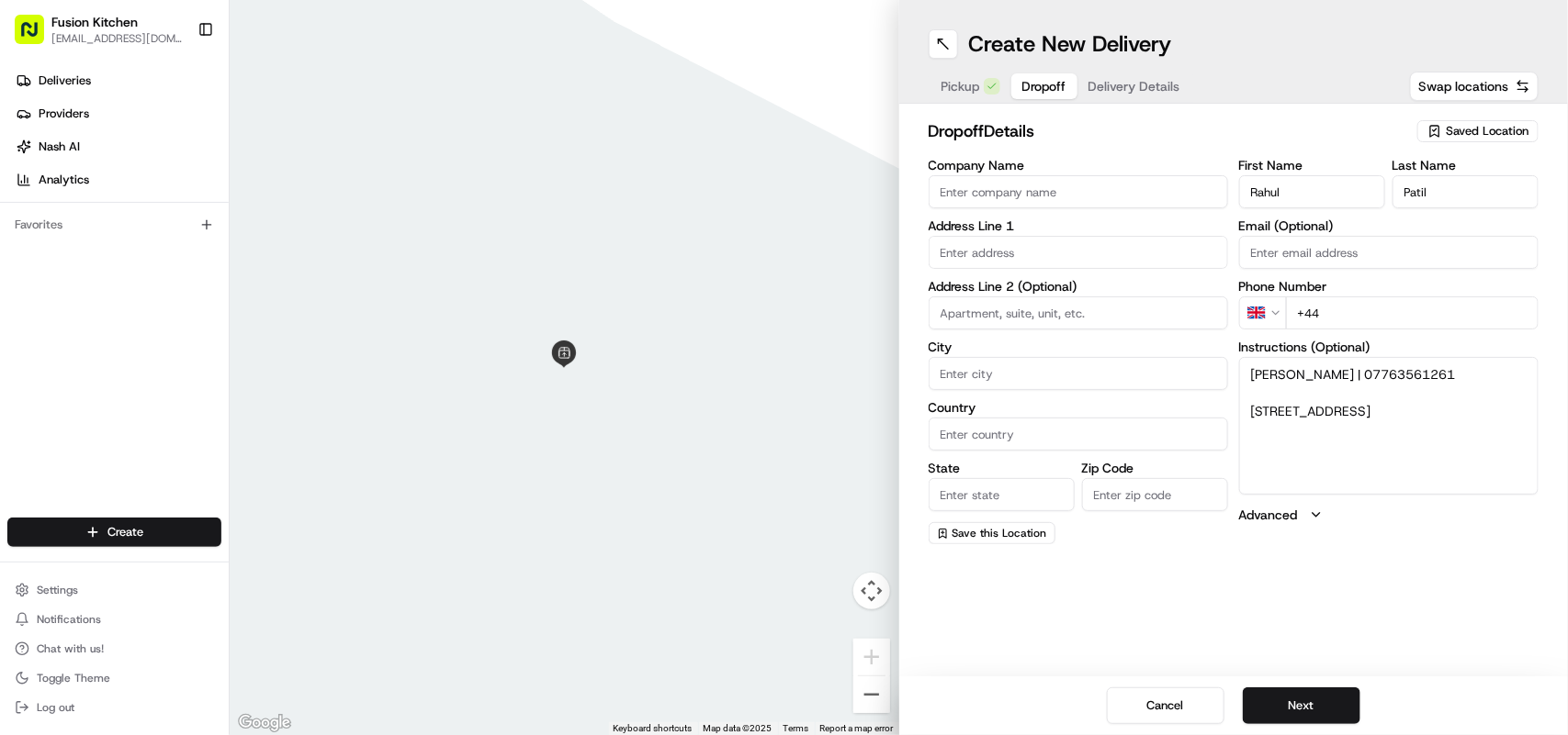
click at [1393, 314] on input "+44" at bounding box center [1413, 313] width 253 height 33
paste input "07763 561261"
type input "+44 07763 561261"
drag, startPoint x: 1366, startPoint y: 439, endPoint x: 1247, endPoint y: 377, distance: 134.2
click at [1247, 377] on textarea "Rahul Patil | 07763561261 1, Brightlands Close, Ipswich, IP8 3FW" at bounding box center [1389, 426] width 300 height 138
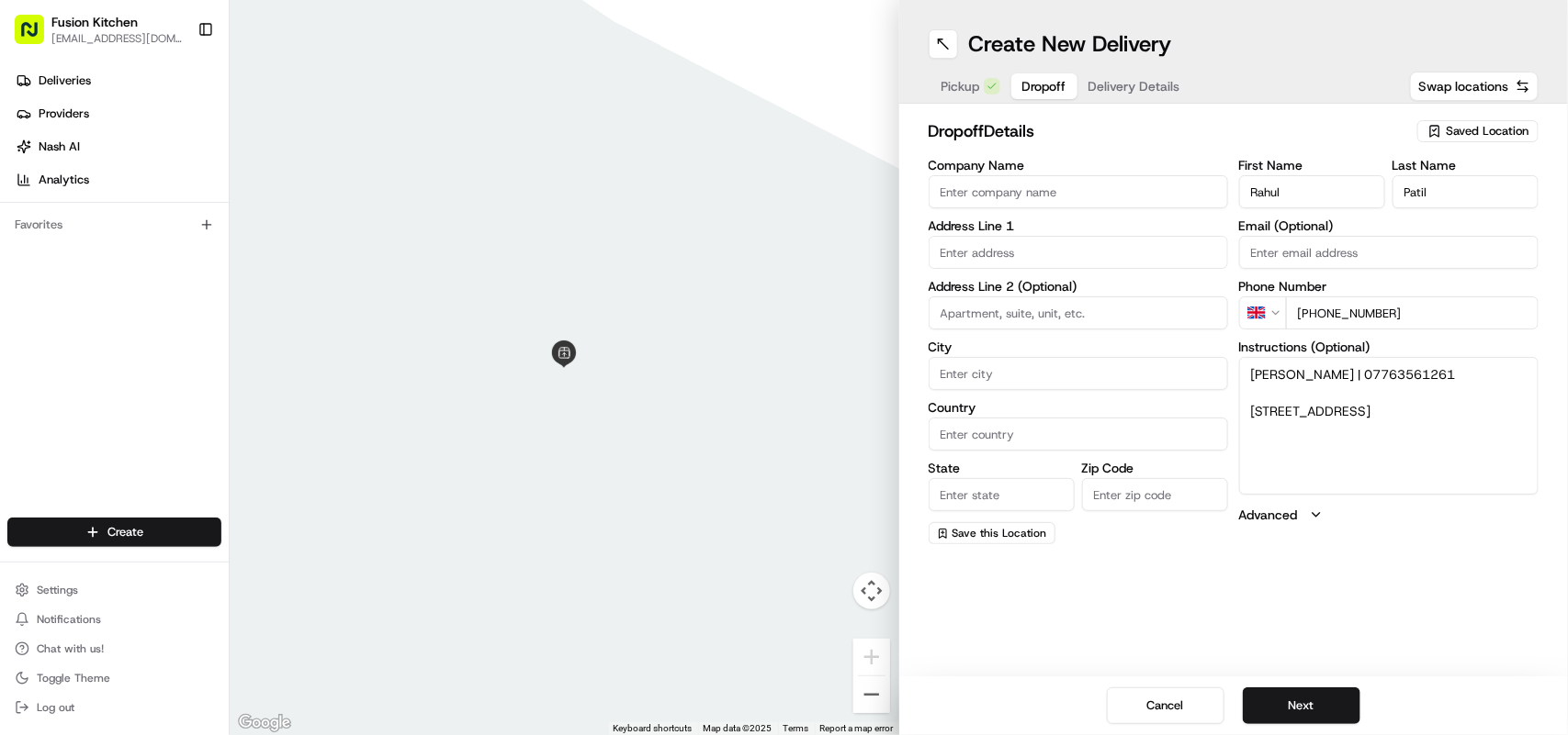
drag, startPoint x: 1266, startPoint y: 375, endPoint x: 1352, endPoint y: 405, distance: 91.1
click at [1352, 405] on textarea "Rahul Patil | 07763561261 1, Brightlands Close, Ipswich, IP8 3FW" at bounding box center [1389, 426] width 300 height 138
drag, startPoint x: 1315, startPoint y: 373, endPoint x: 1251, endPoint y: 369, distance: 64.1
click at [1251, 369] on textarea "Rahul Patil | 07763561261 1, Brightlands Close, Ipswich, IP8 3FW" at bounding box center [1389, 426] width 300 height 138
drag, startPoint x: 1262, startPoint y: 368, endPoint x: 1417, endPoint y: 429, distance: 166.6
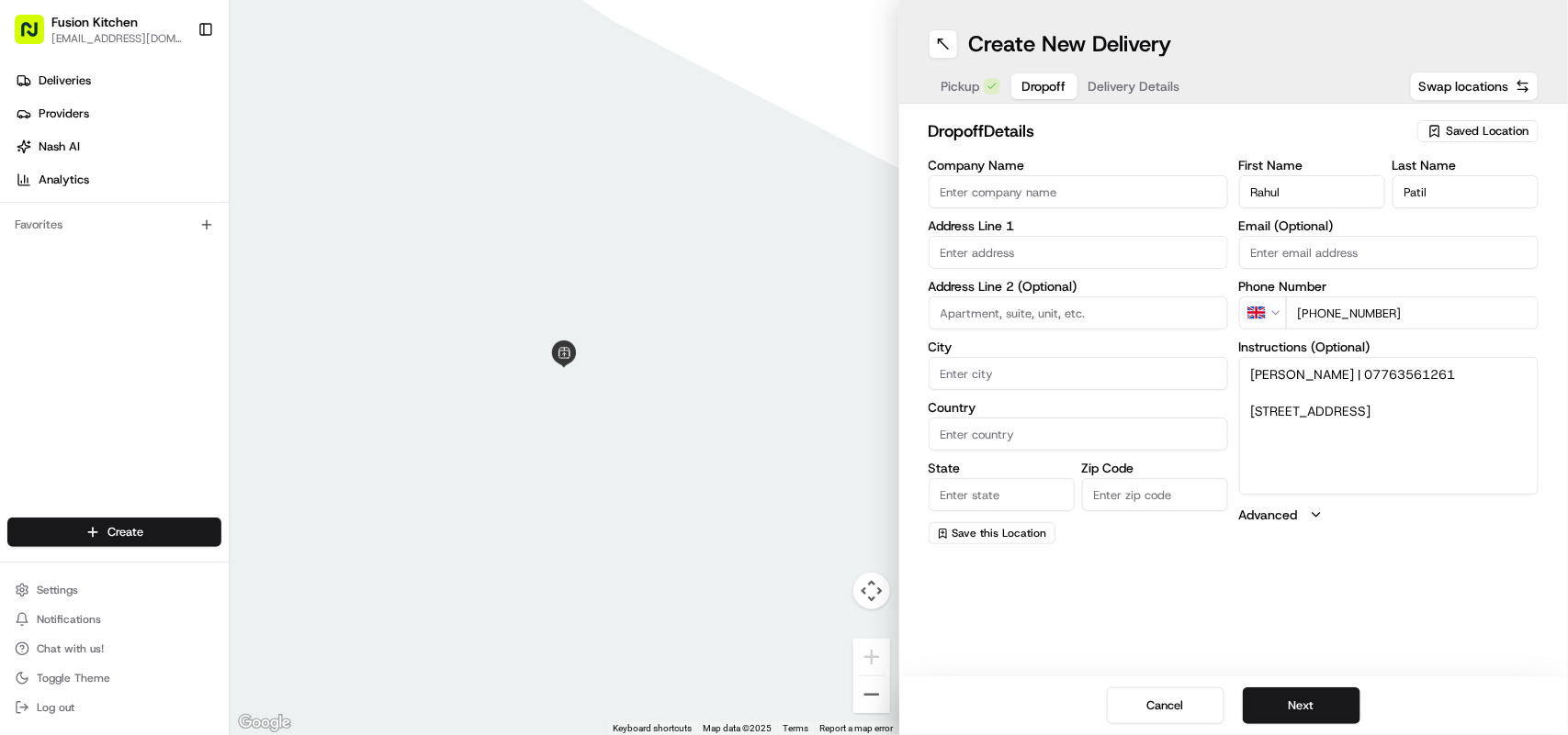
click at [1417, 429] on textarea "Rahul Patil | 07763561261 1, Brightlands Close, Ipswich, IP8 3FW" at bounding box center [1389, 426] width 300 height 138
click at [1323, 703] on button "Next" at bounding box center [1303, 706] width 118 height 37
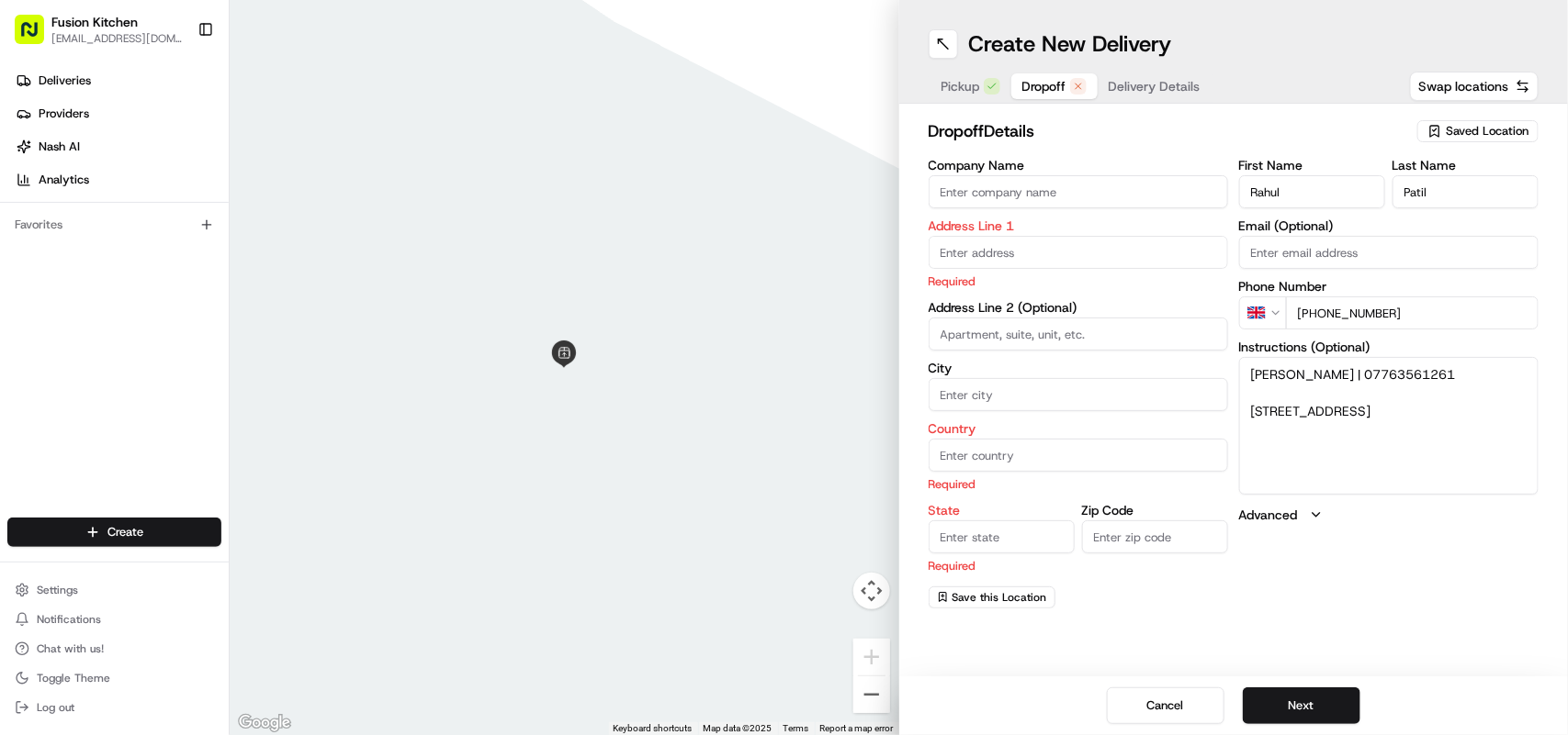
drag, startPoint x: 1317, startPoint y: 369, endPoint x: 1286, endPoint y: 373, distance: 31.3
click at [1286, 373] on textarea "Rahul Patil | 07763561261 1, Brightlands Close, Ipswich, IP8 3FW" at bounding box center [1389, 426] width 300 height 138
drag, startPoint x: 1369, startPoint y: 428, endPoint x: 1252, endPoint y: 414, distance: 117.8
click at [1252, 414] on textarea "Rahul 07763561261 1, Brightlands Close, Ipswich, IP8 3FW" at bounding box center [1389, 426] width 300 height 138
type textarea "Rahul 07763561261 1, Brightlands Close, Ipswich, IP8 3FW"
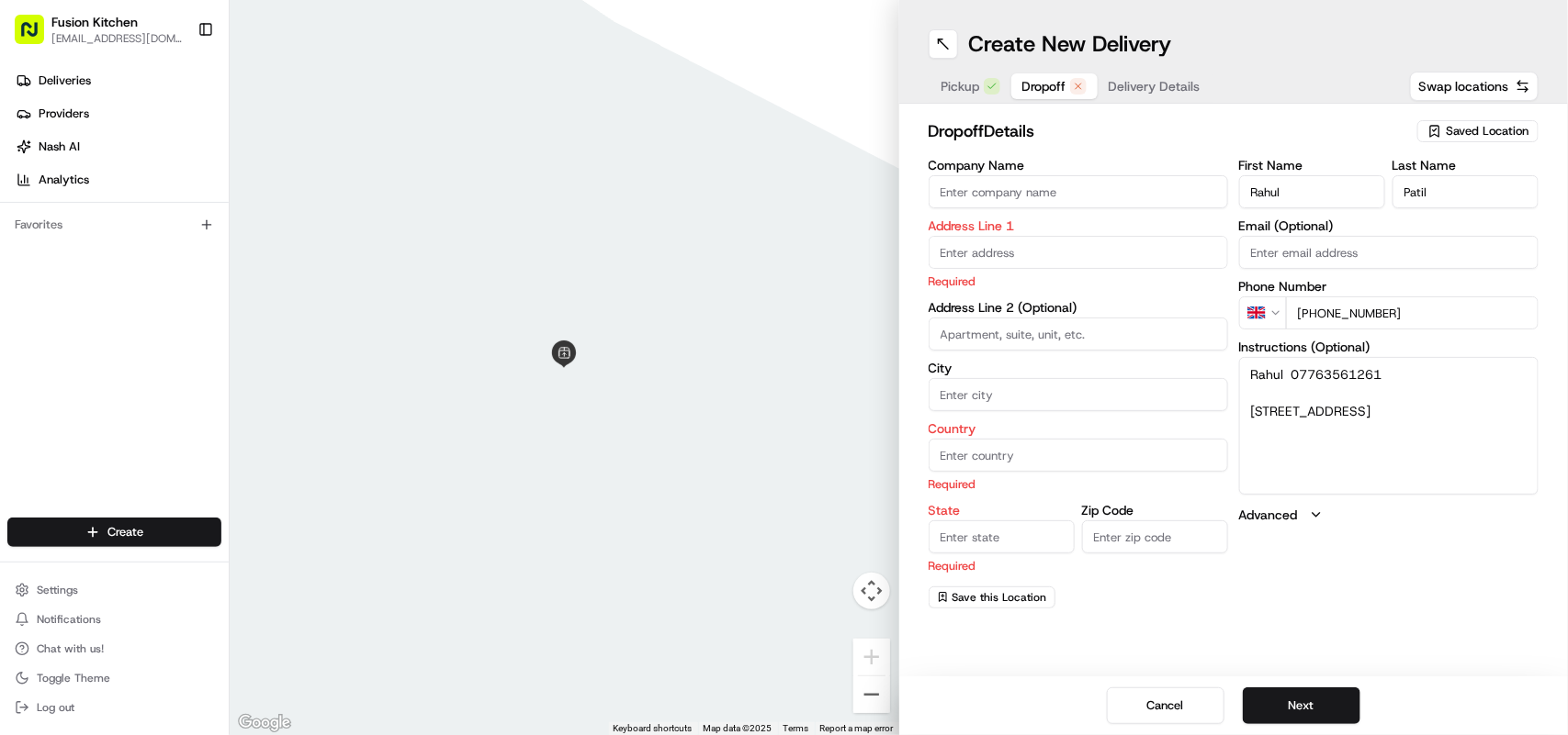
click at [990, 255] on input "text" at bounding box center [1078, 252] width 300 height 33
paste input "1, Brightlands Close, Ipswich, IP8 3FW"
click at [1090, 287] on div "1 Brightlands Close, Ipswich IP8 3FW, UK" at bounding box center [1078, 292] width 290 height 28
type input "[STREET_ADDRESS]"
type input "Ipswich"
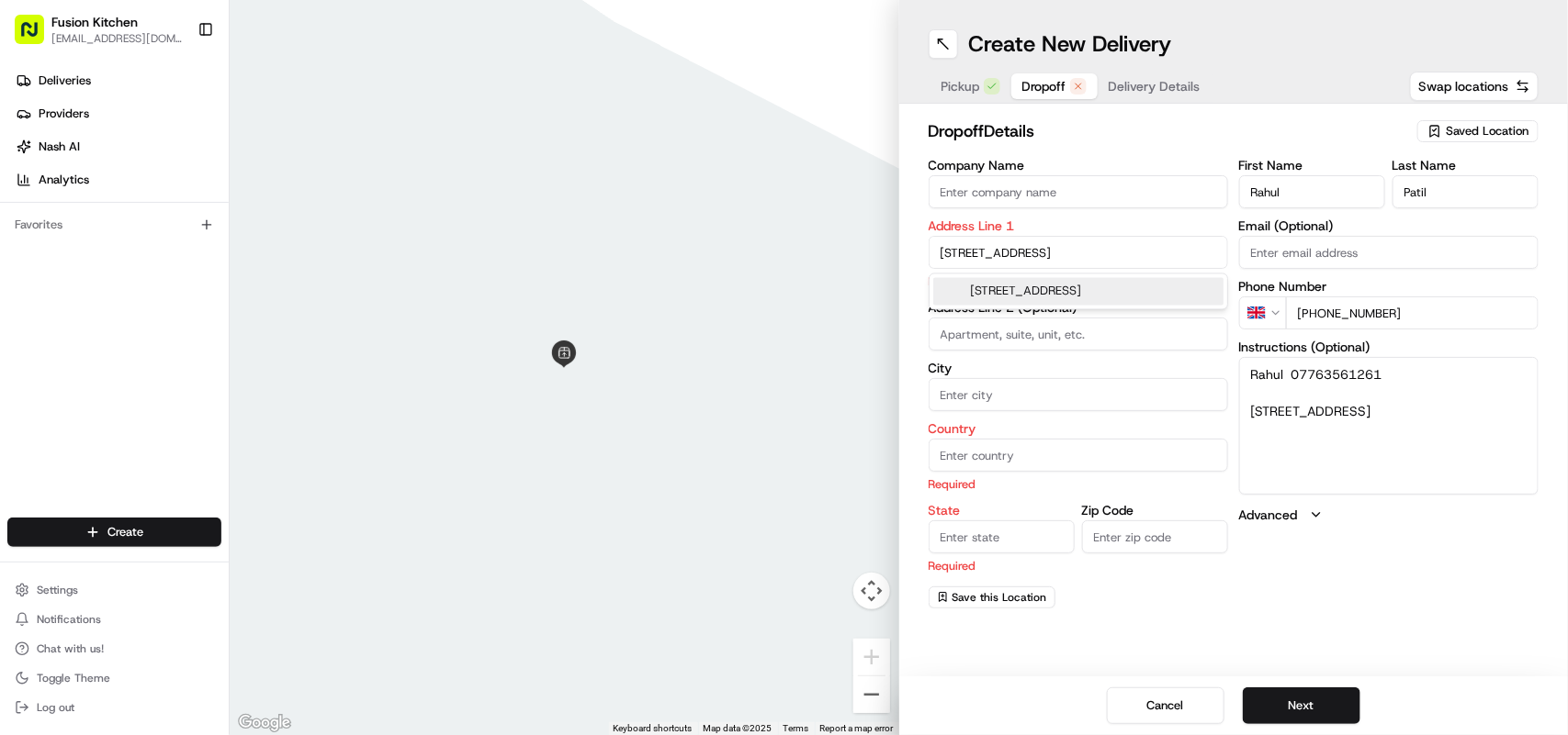
type input "United Kingdom"
type input "England"
type input "IP8 3FW"
type input "1 Brightlands Close"
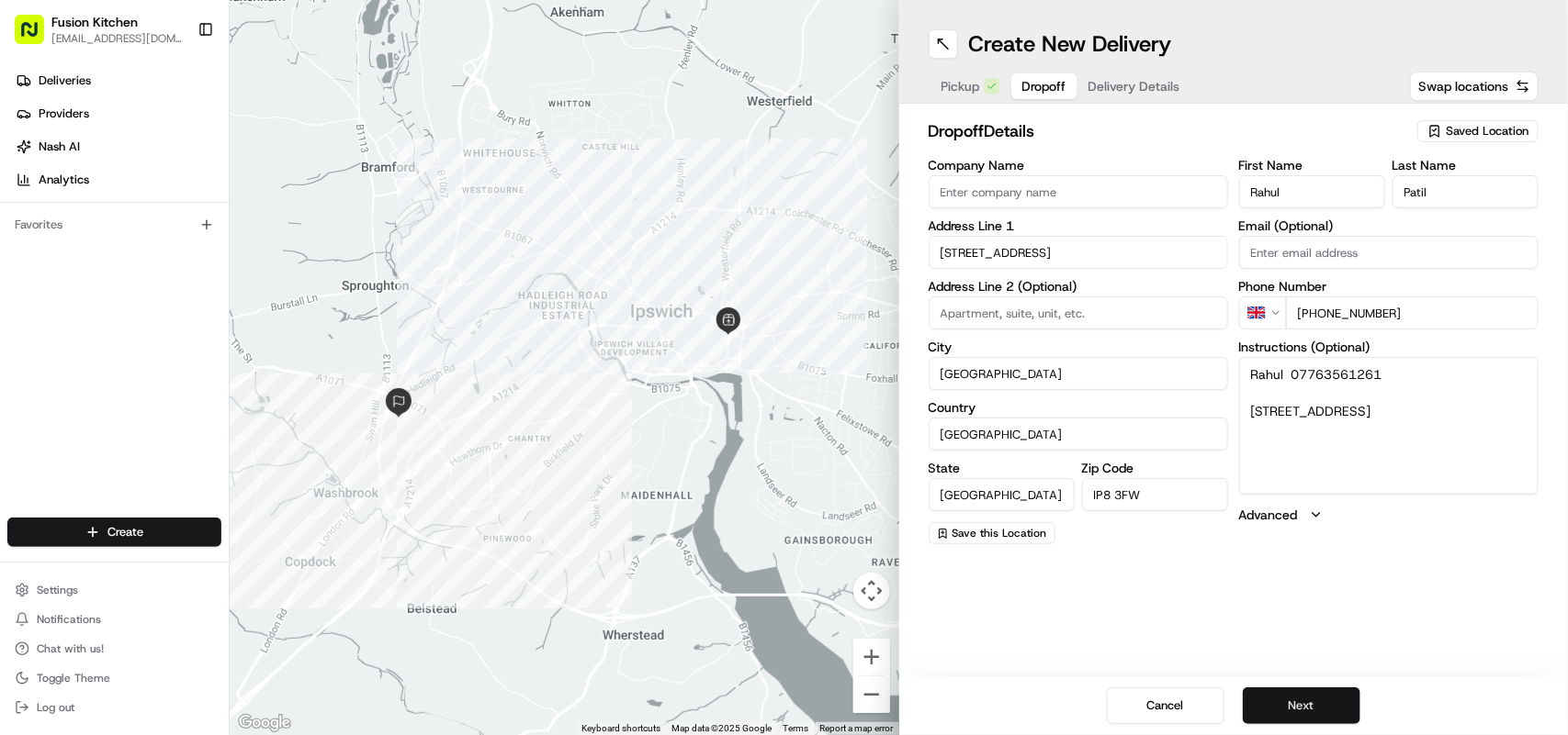
click at [1317, 700] on button "Next" at bounding box center [1303, 706] width 118 height 37
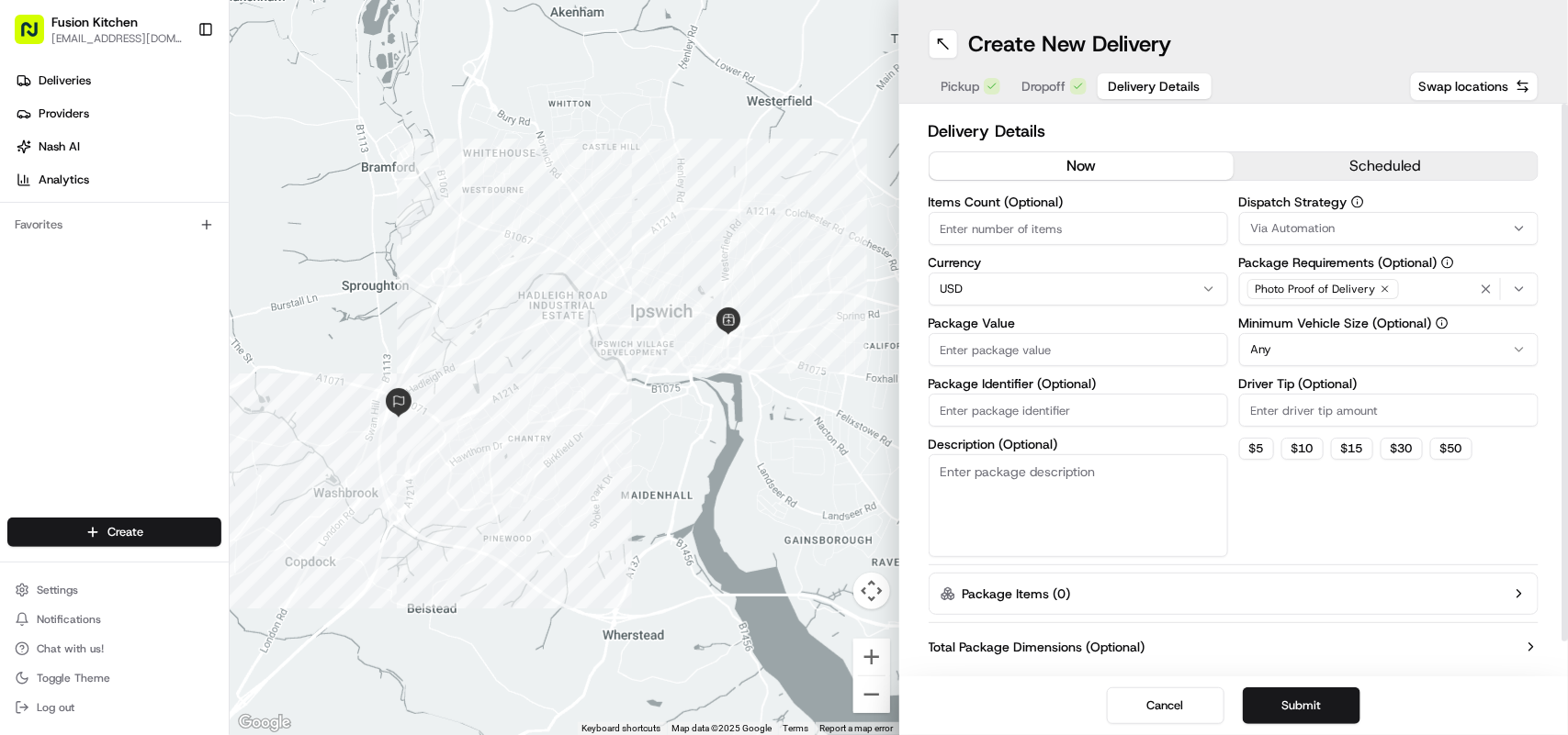
click at [1072, 282] on html "Fusion Kitchen hari@fusionpos.uk Toggle Sidebar Deliveries Providers Nash AI An…" at bounding box center [784, 367] width 1568 height 735
click at [1030, 356] on input "Package Value" at bounding box center [1078, 350] width 300 height 33
paste input "33.06"
type input "33.06"
click at [1298, 709] on button "Submit" at bounding box center [1303, 706] width 118 height 37
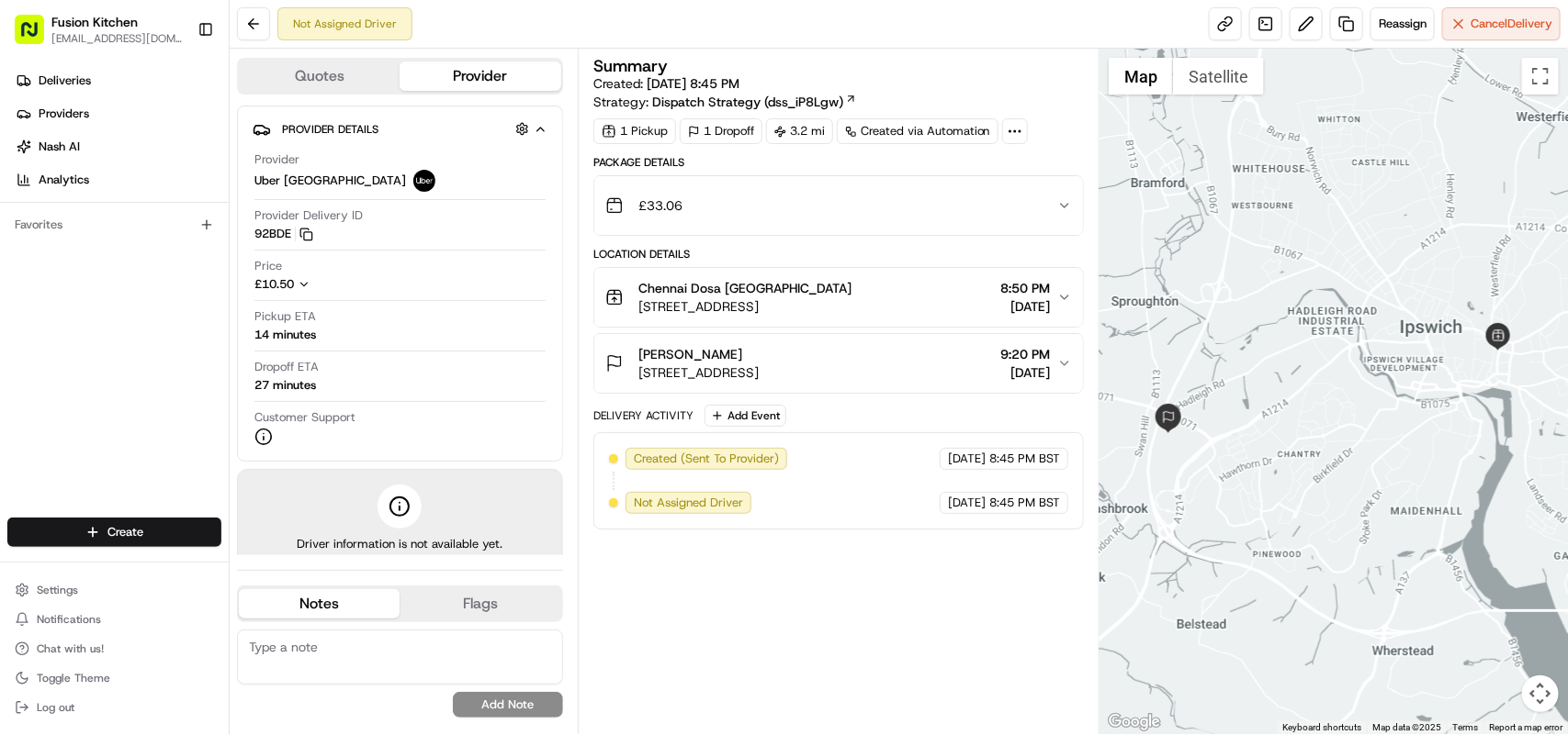
click at [890, 296] on div "Chennai Dosa [GEOGRAPHIC_DATA] [STREET_ADDRESS][PERSON_NAME] 8:50 PM [DATE]" at bounding box center [831, 298] width 452 height 37
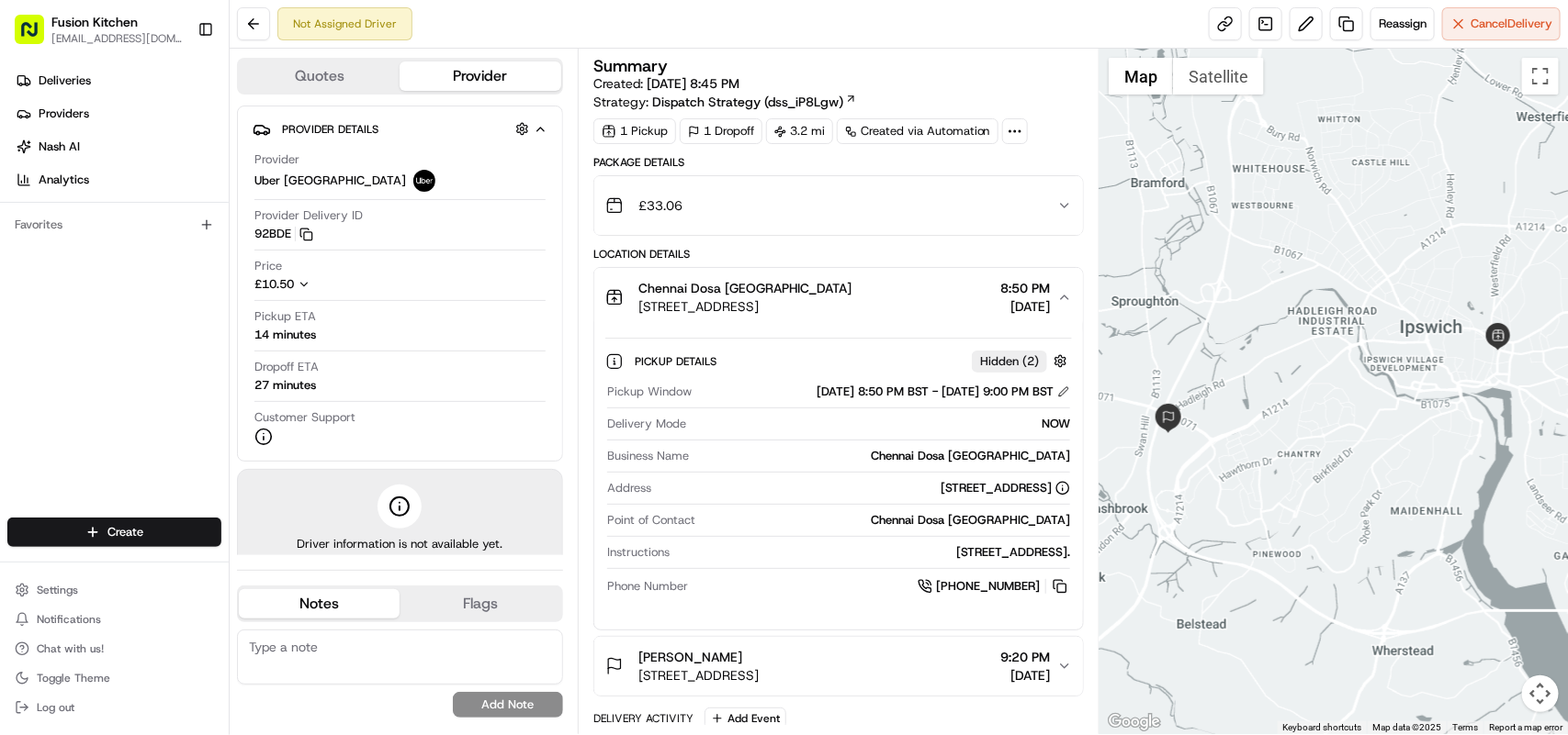
click at [890, 296] on div "Chennai Dosa [GEOGRAPHIC_DATA] [STREET_ADDRESS][PERSON_NAME] 8:50 PM [DATE]" at bounding box center [831, 298] width 452 height 37
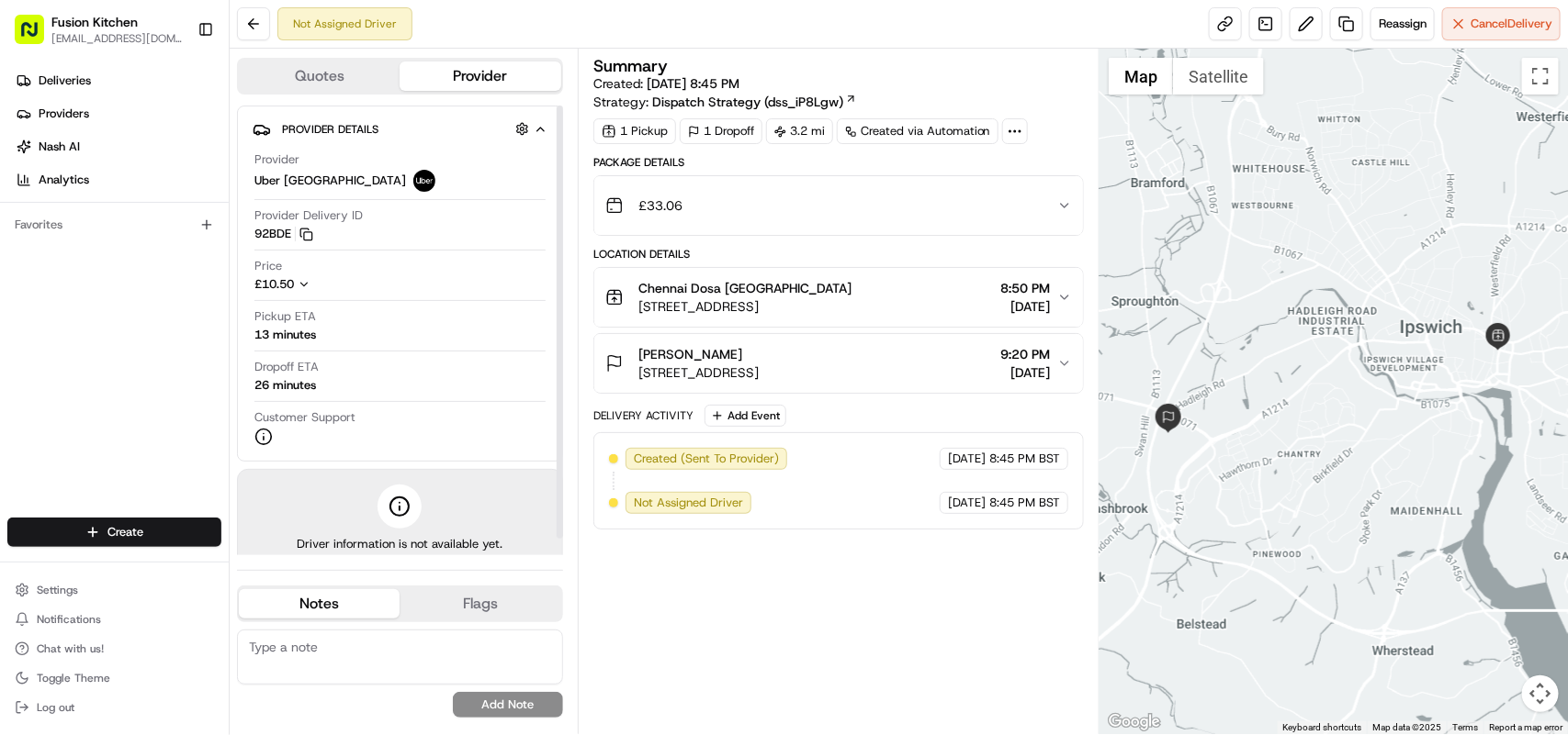
scroll to position [16, 0]
